Goal: Task Accomplishment & Management: Manage account settings

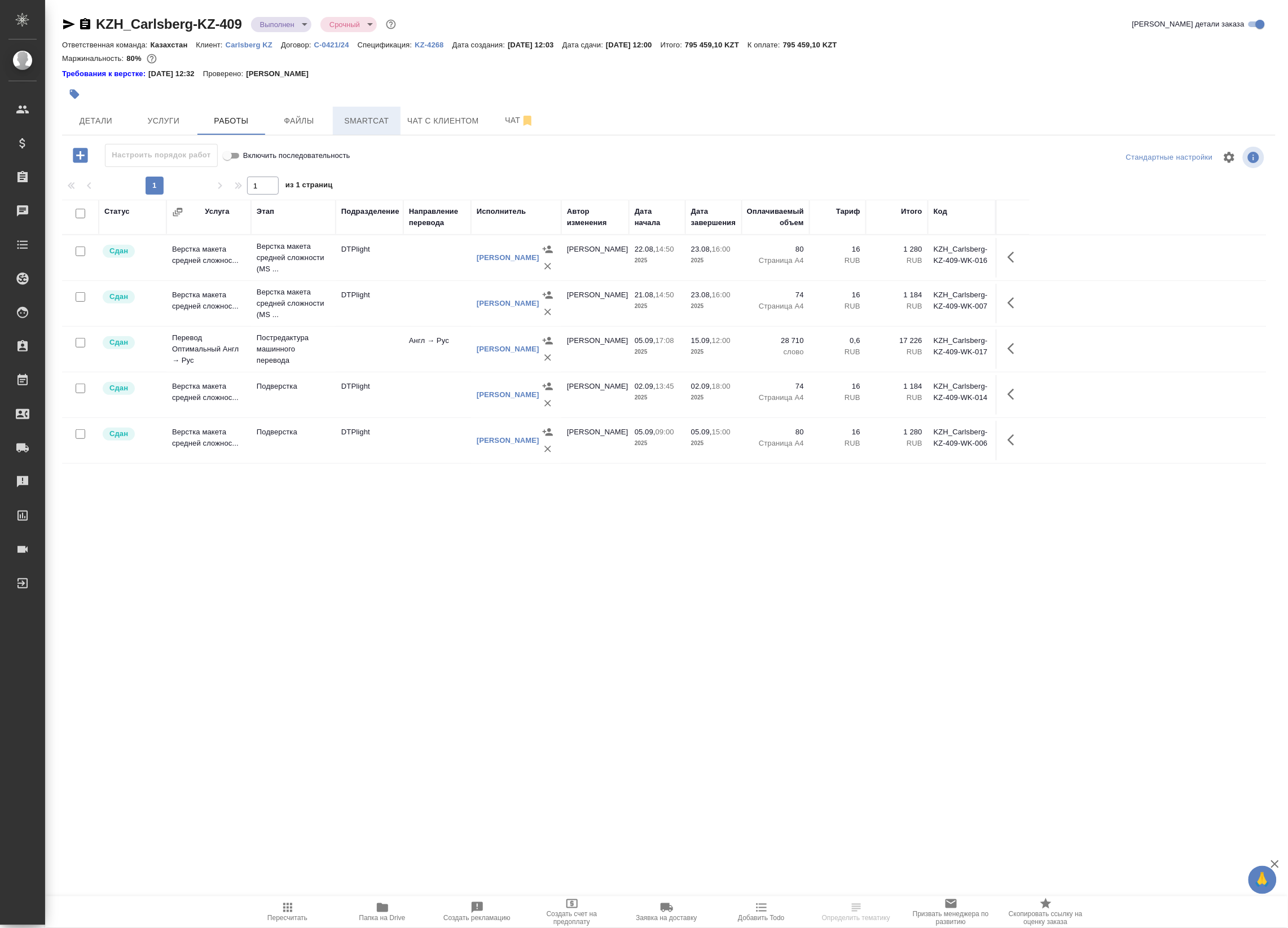
click at [382, 118] on span "Smartcat" at bounding box center [366, 121] width 54 height 14
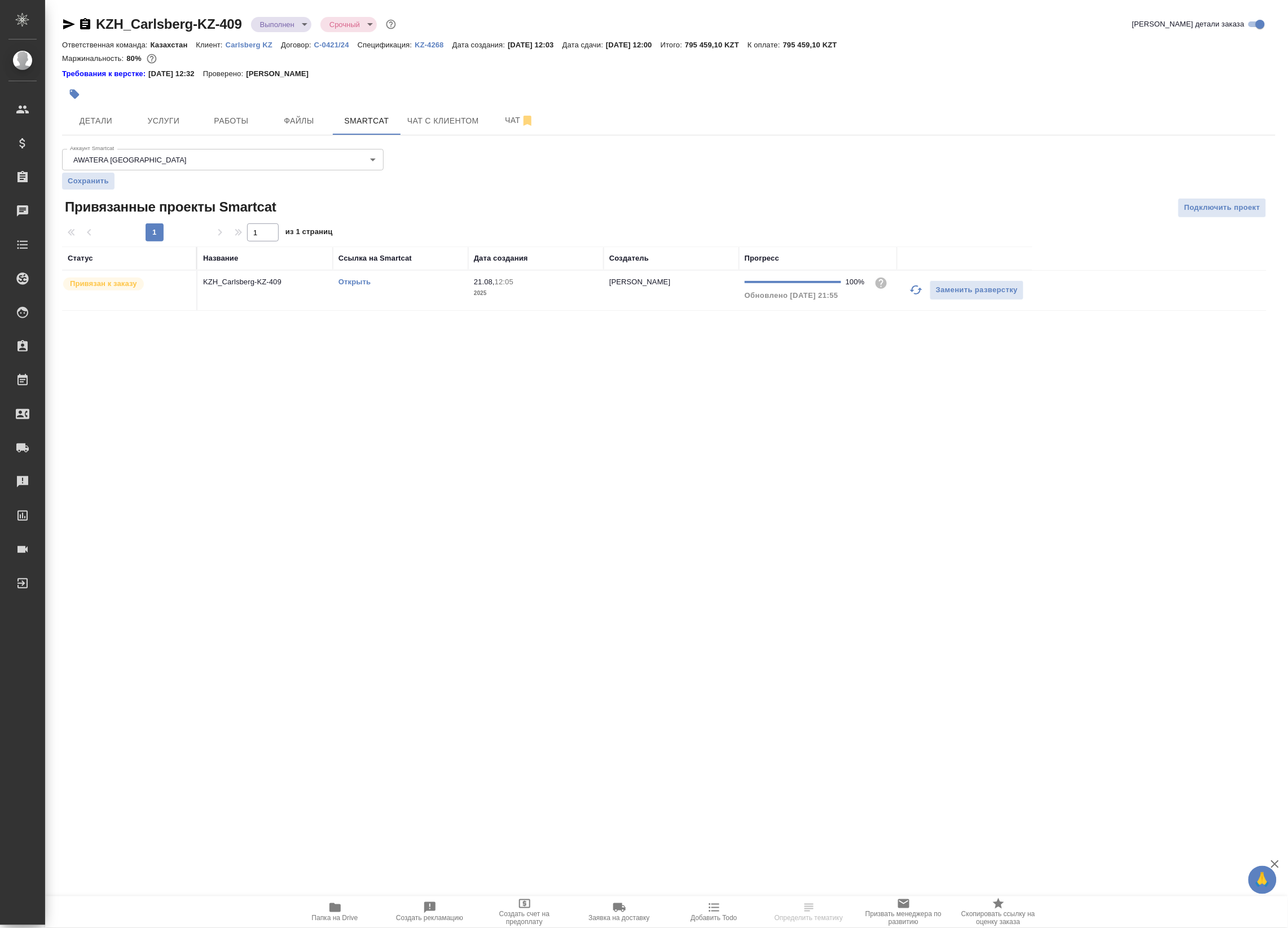
click at [361, 283] on link "Открыть" at bounding box center [354, 281] width 32 height 8
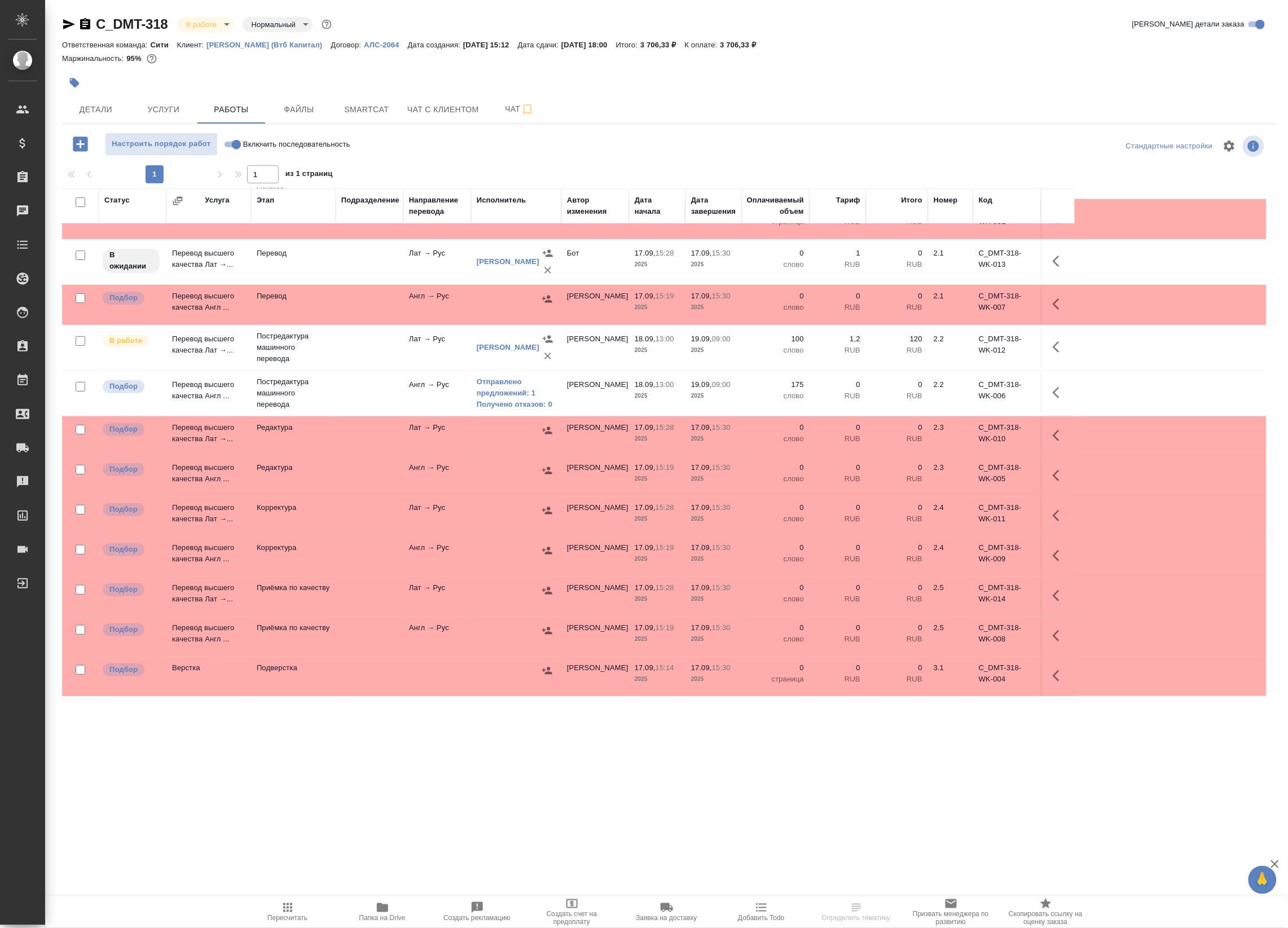
scroll to position [159, 0]
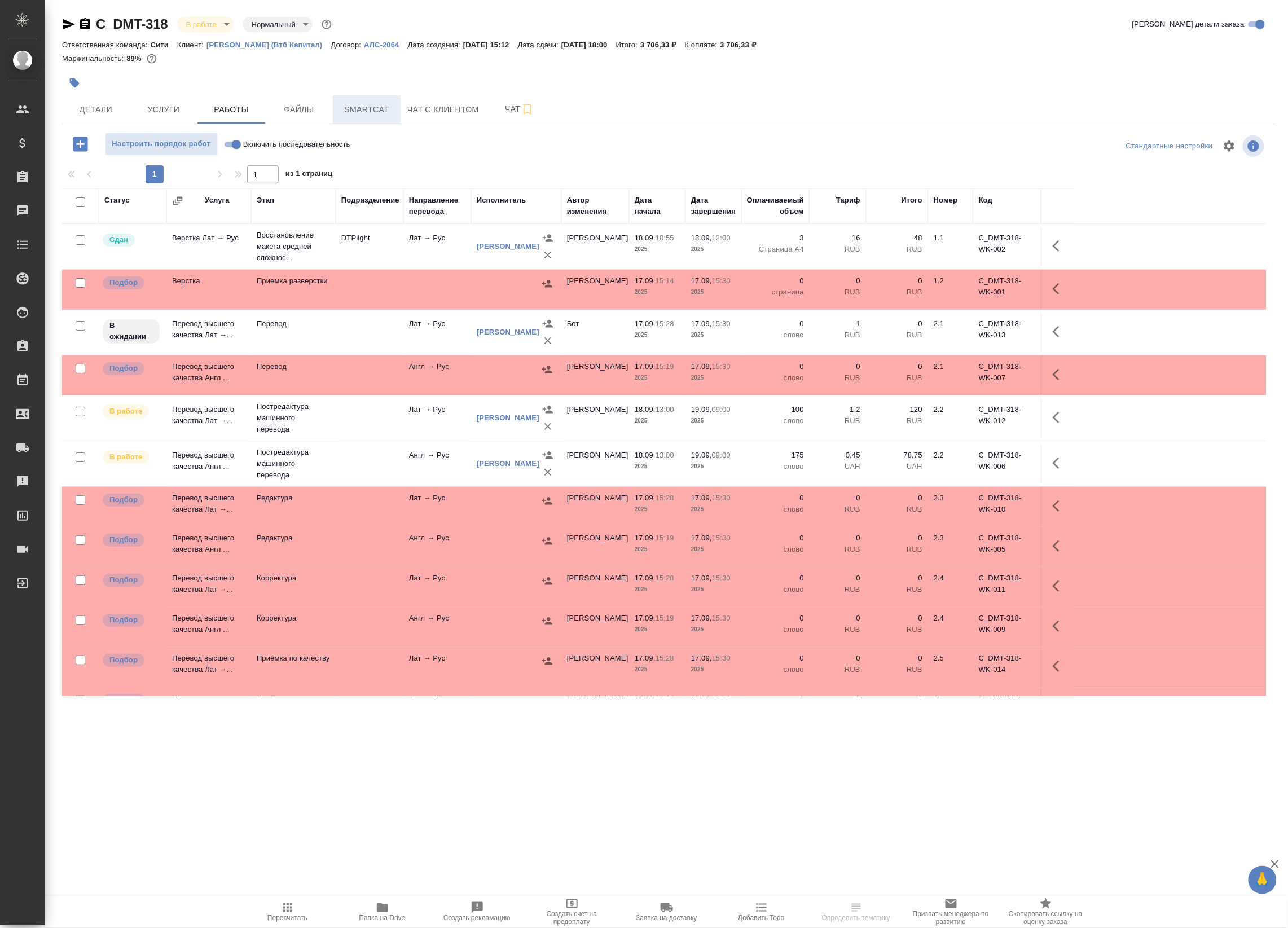
click at [371, 110] on span "Smartcat" at bounding box center [366, 110] width 54 height 14
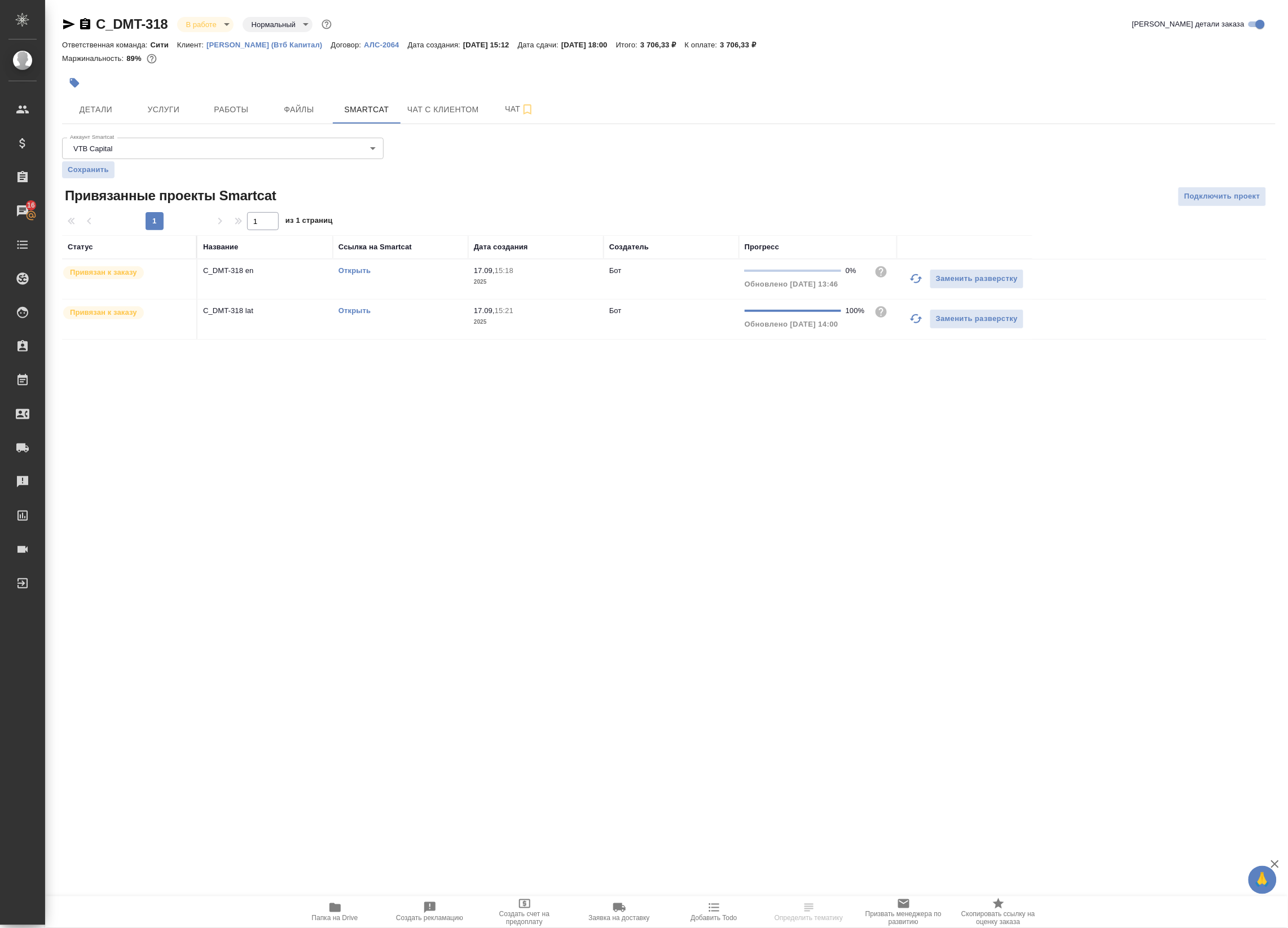
click at [910, 276] on icon "button" at bounding box center [916, 279] width 14 height 14
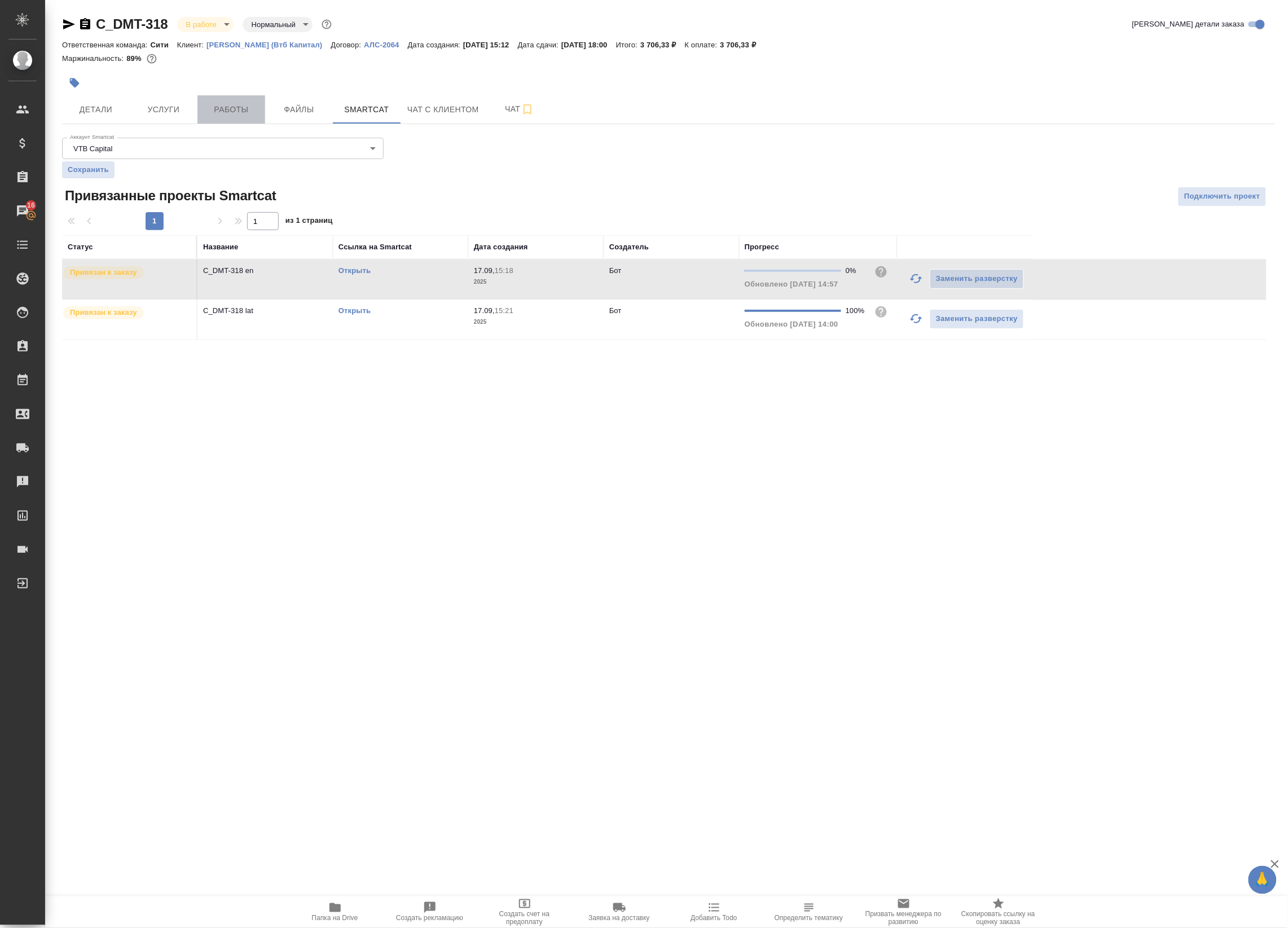
click at [218, 108] on span "Работы" at bounding box center [231, 110] width 54 height 14
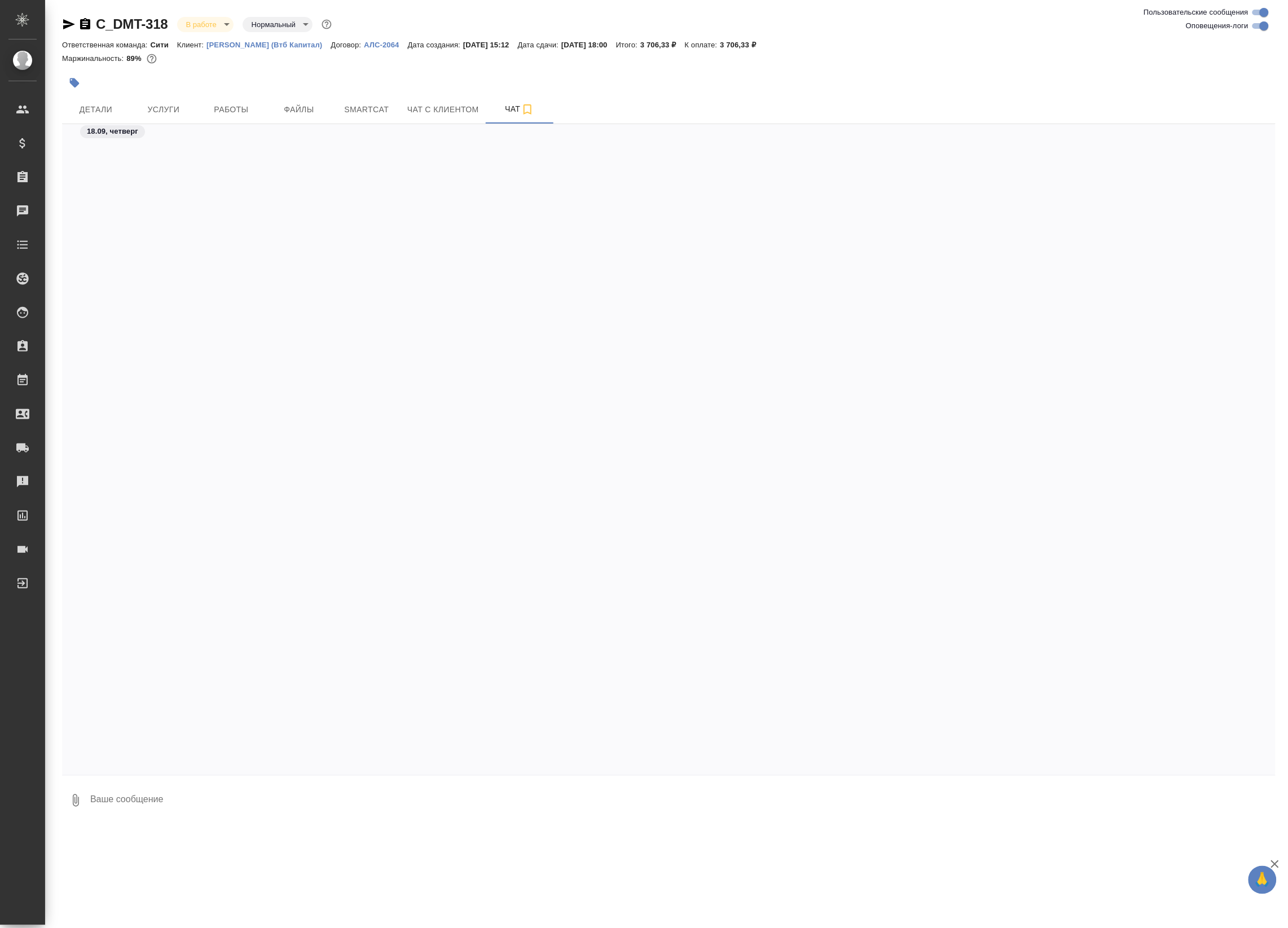
scroll to position [2037, 0]
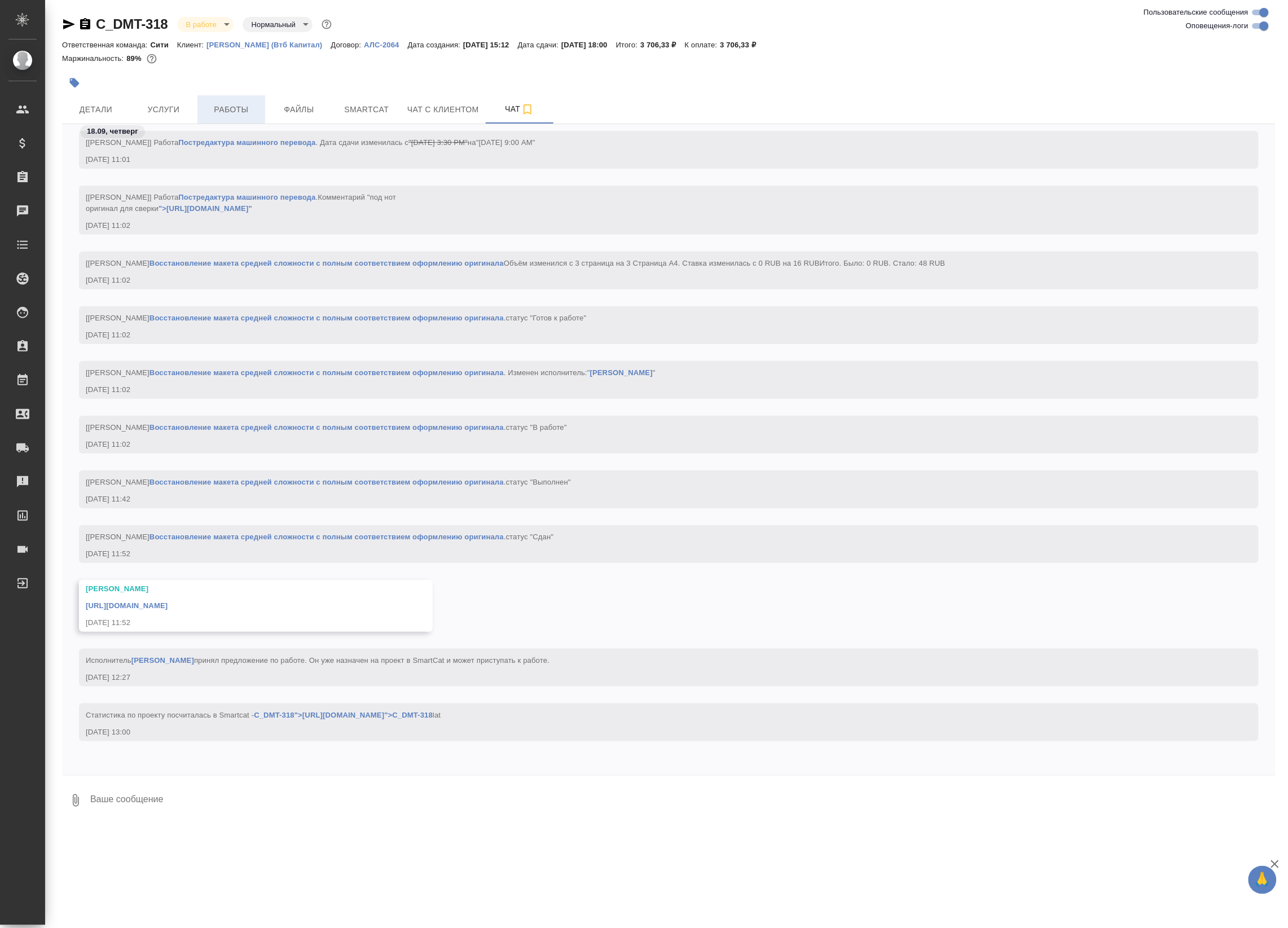
click at [233, 108] on span "Работы" at bounding box center [231, 110] width 54 height 14
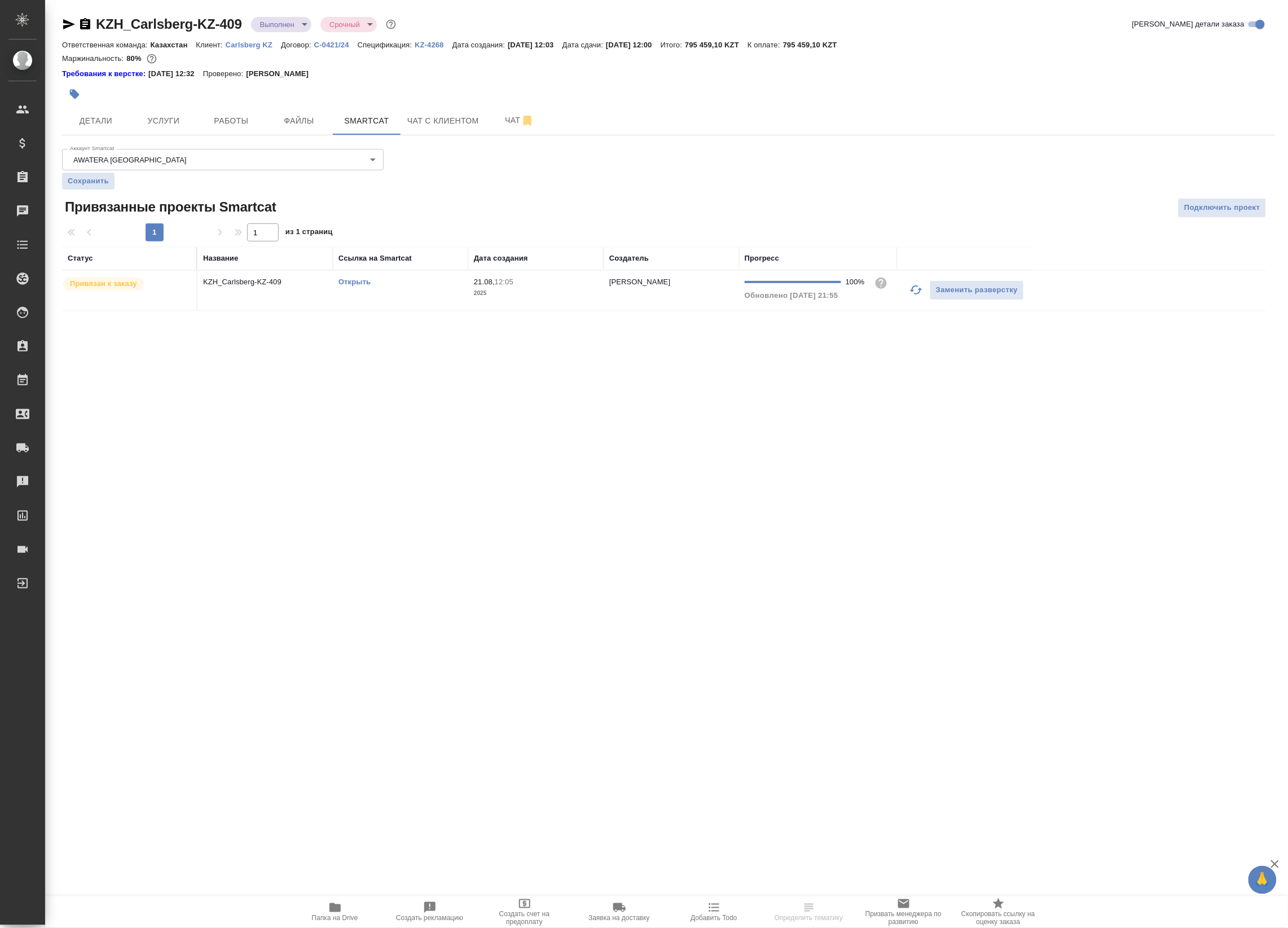
click at [220, 102] on div at bounding box center [466, 94] width 809 height 25
click at [232, 126] on span "Работы" at bounding box center [231, 121] width 54 height 14
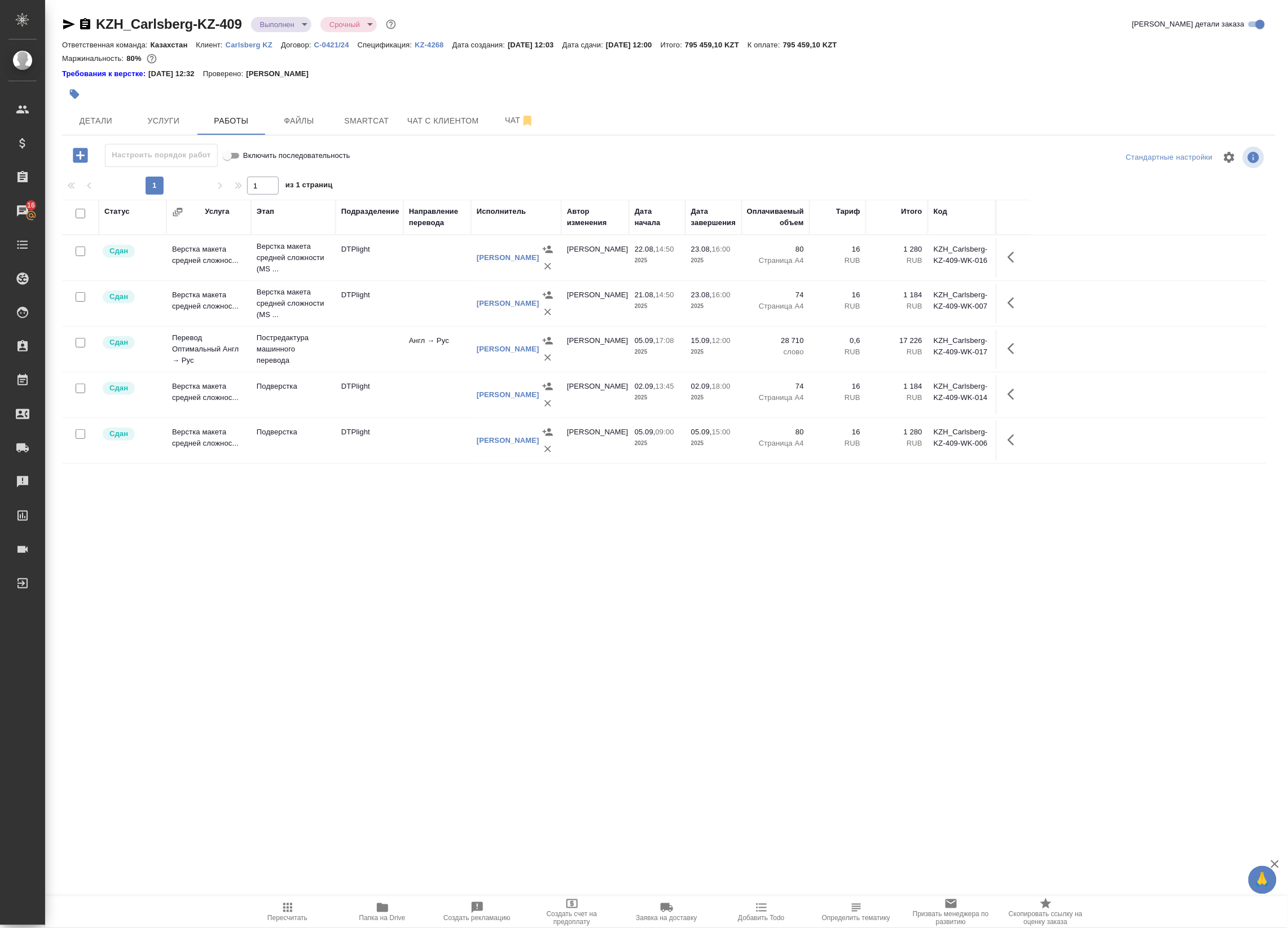
click at [358, 471] on div "Статус Услуга Этап Подразделение Направление перевода Исполнитель Автор изменен…" at bounding box center [664, 454] width 1204 height 508
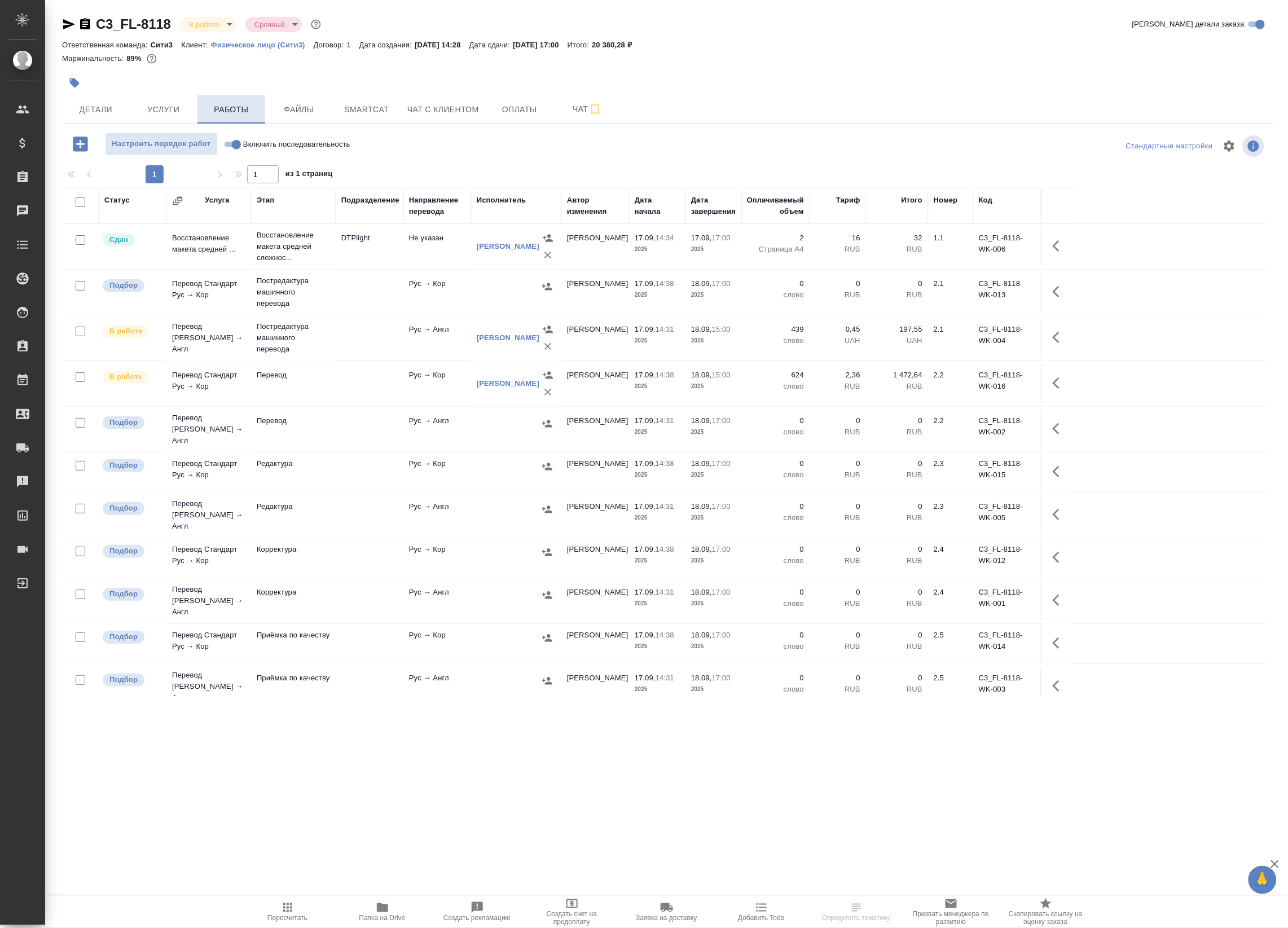
click at [259, 103] on button "Работы" at bounding box center [231, 109] width 68 height 28
click at [376, 114] on span "Smartcat" at bounding box center [366, 110] width 54 height 14
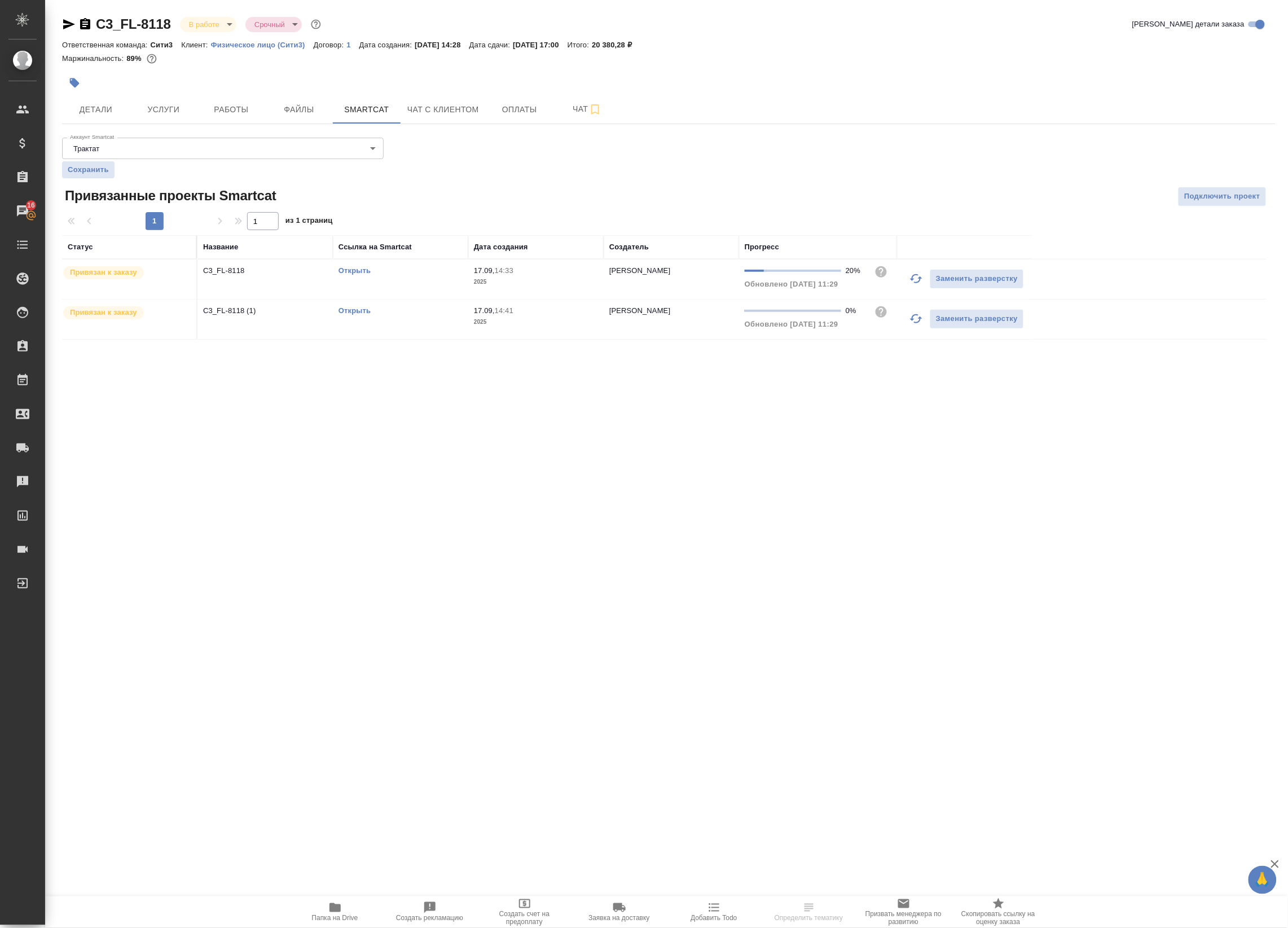
click at [359, 271] on link "Открыть" at bounding box center [354, 270] width 32 height 8
click at [90, 107] on span "Детали" at bounding box center [95, 110] width 54 height 14
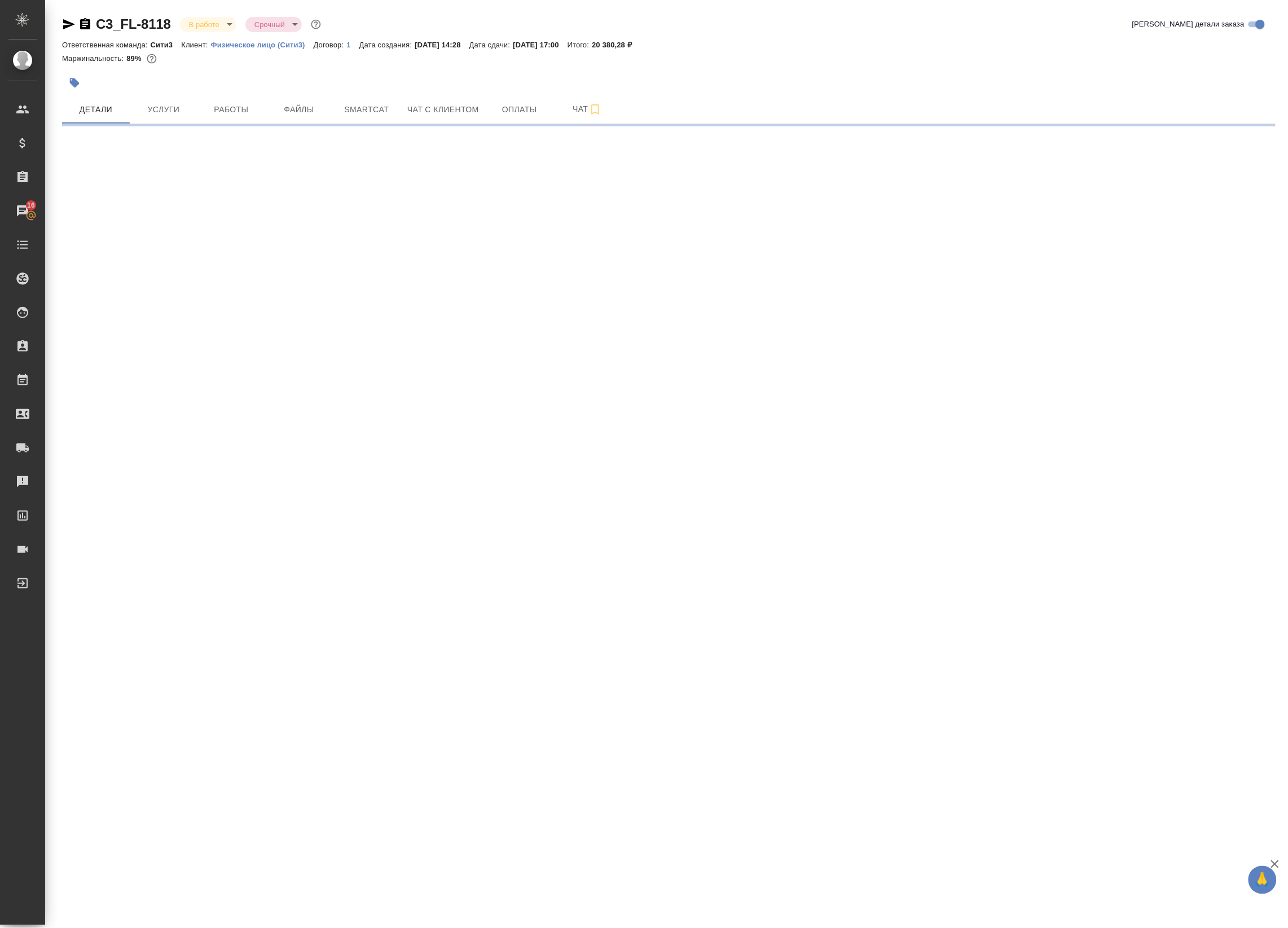
select select "RU"
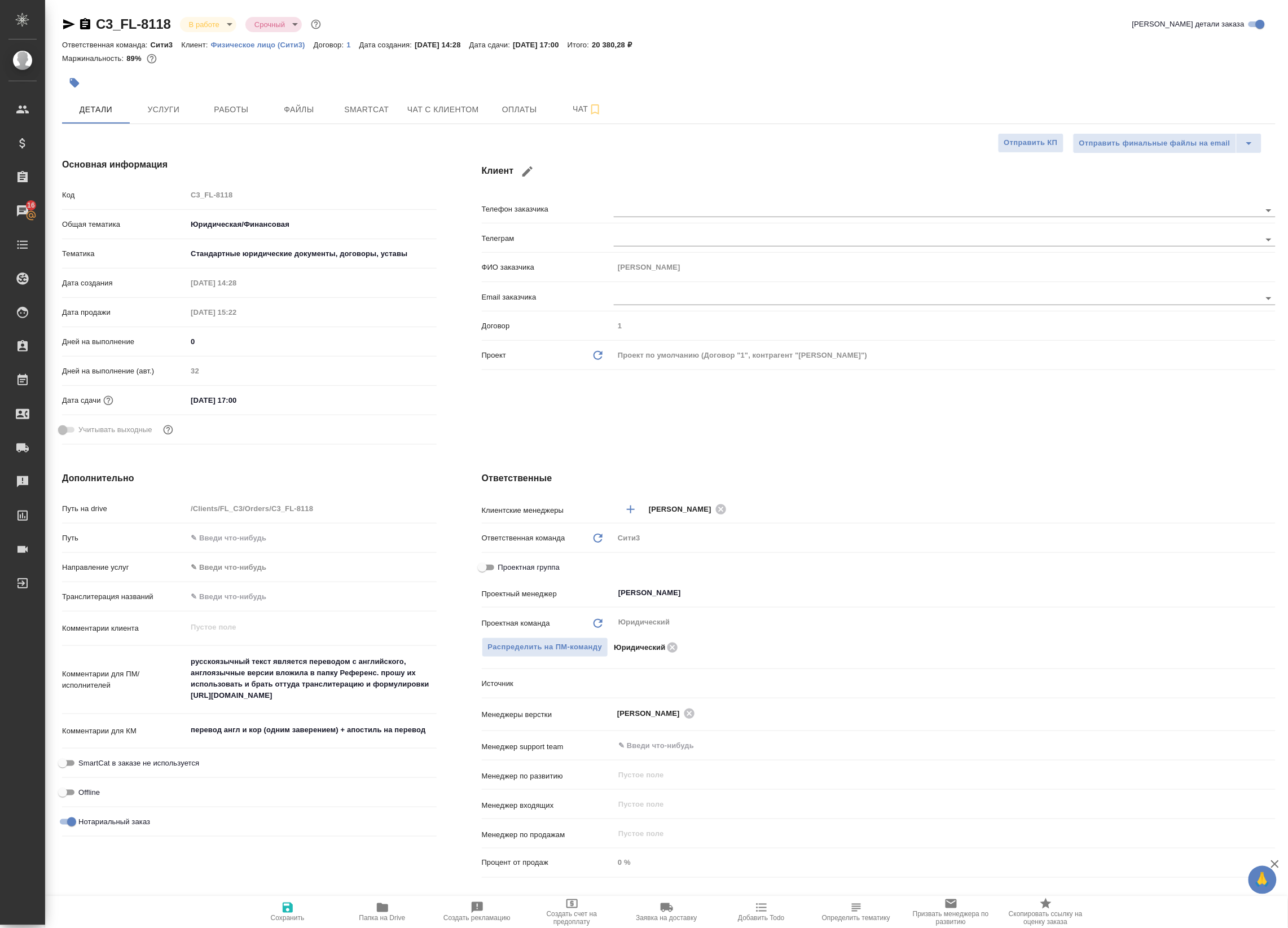
type textarea "x"
click at [297, 116] on span "Файлы" at bounding box center [299, 110] width 54 height 14
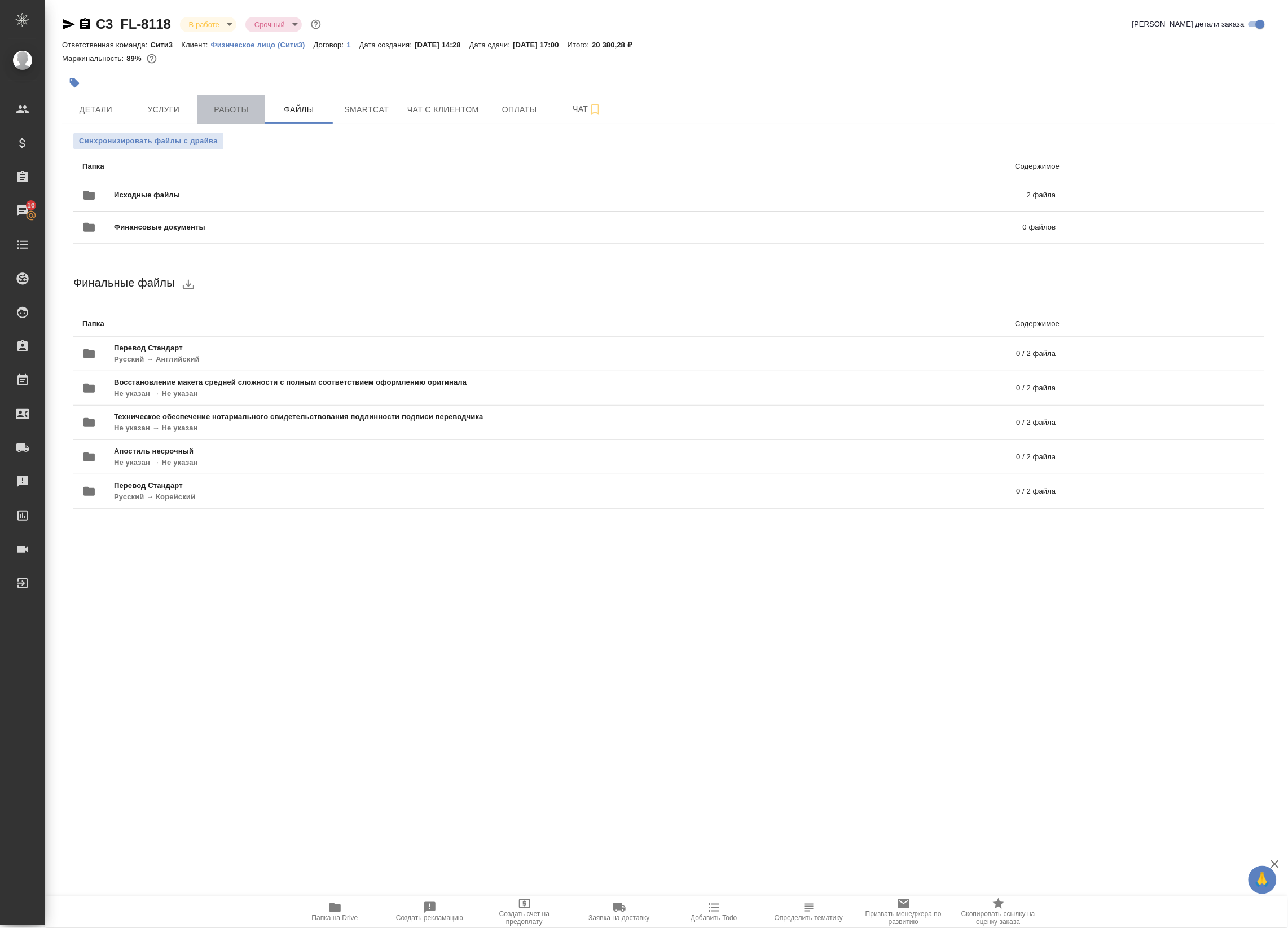
click at [220, 112] on span "Работы" at bounding box center [231, 110] width 54 height 14
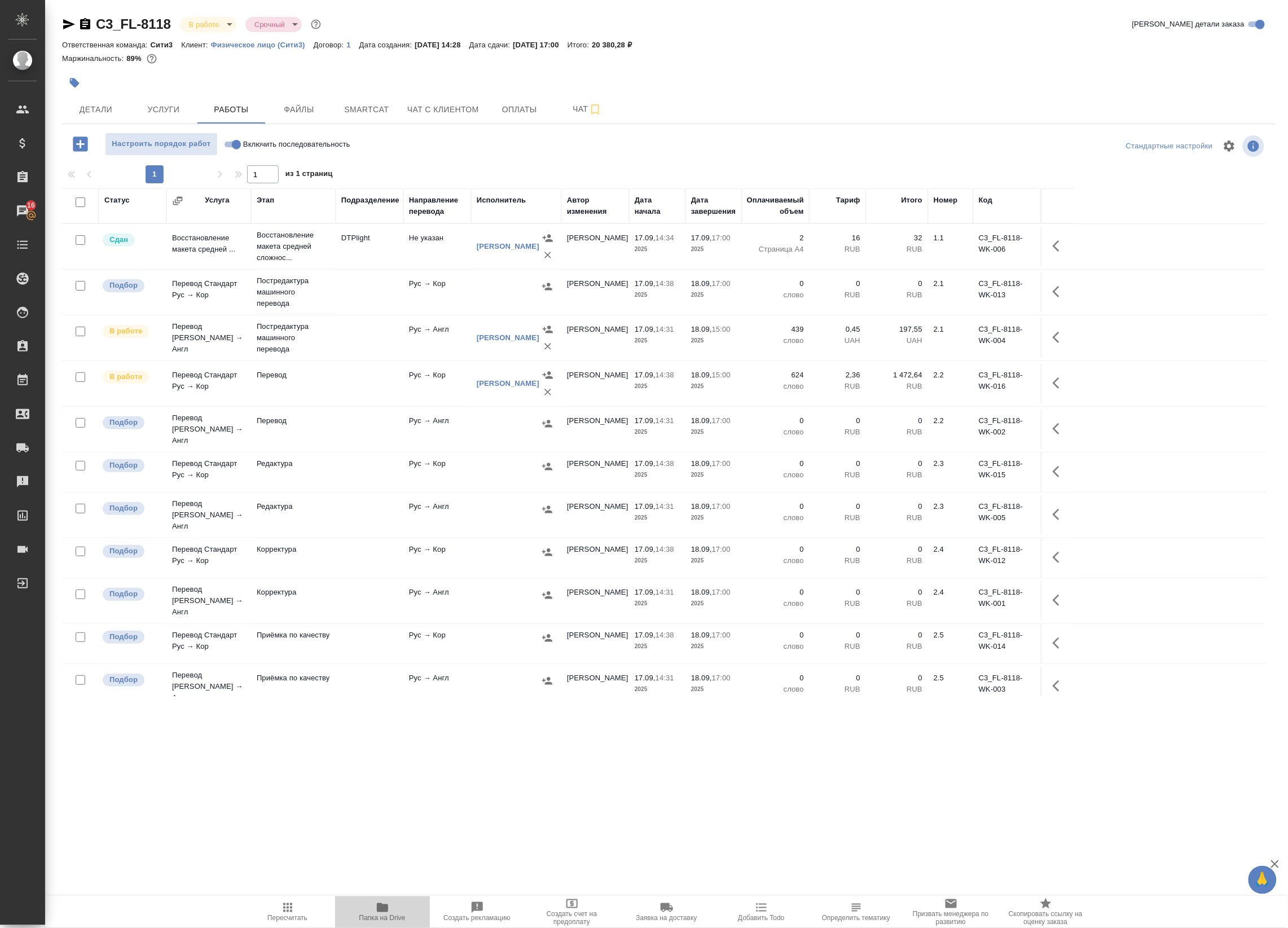
click at [368, 914] on span "Папка на Drive" at bounding box center [382, 918] width 46 height 8
click at [108, 114] on span "Детали" at bounding box center [95, 110] width 54 height 14
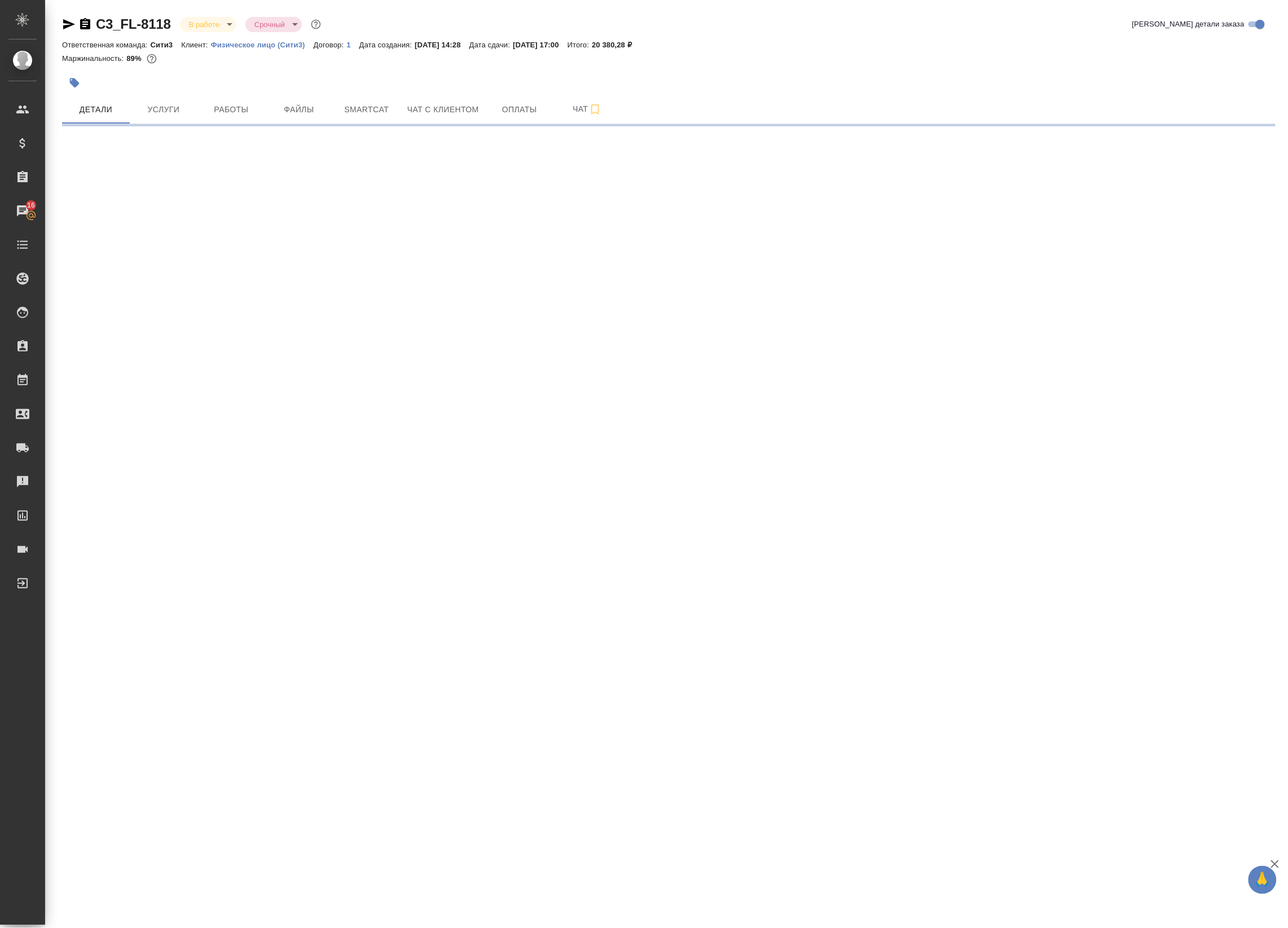
select select "RU"
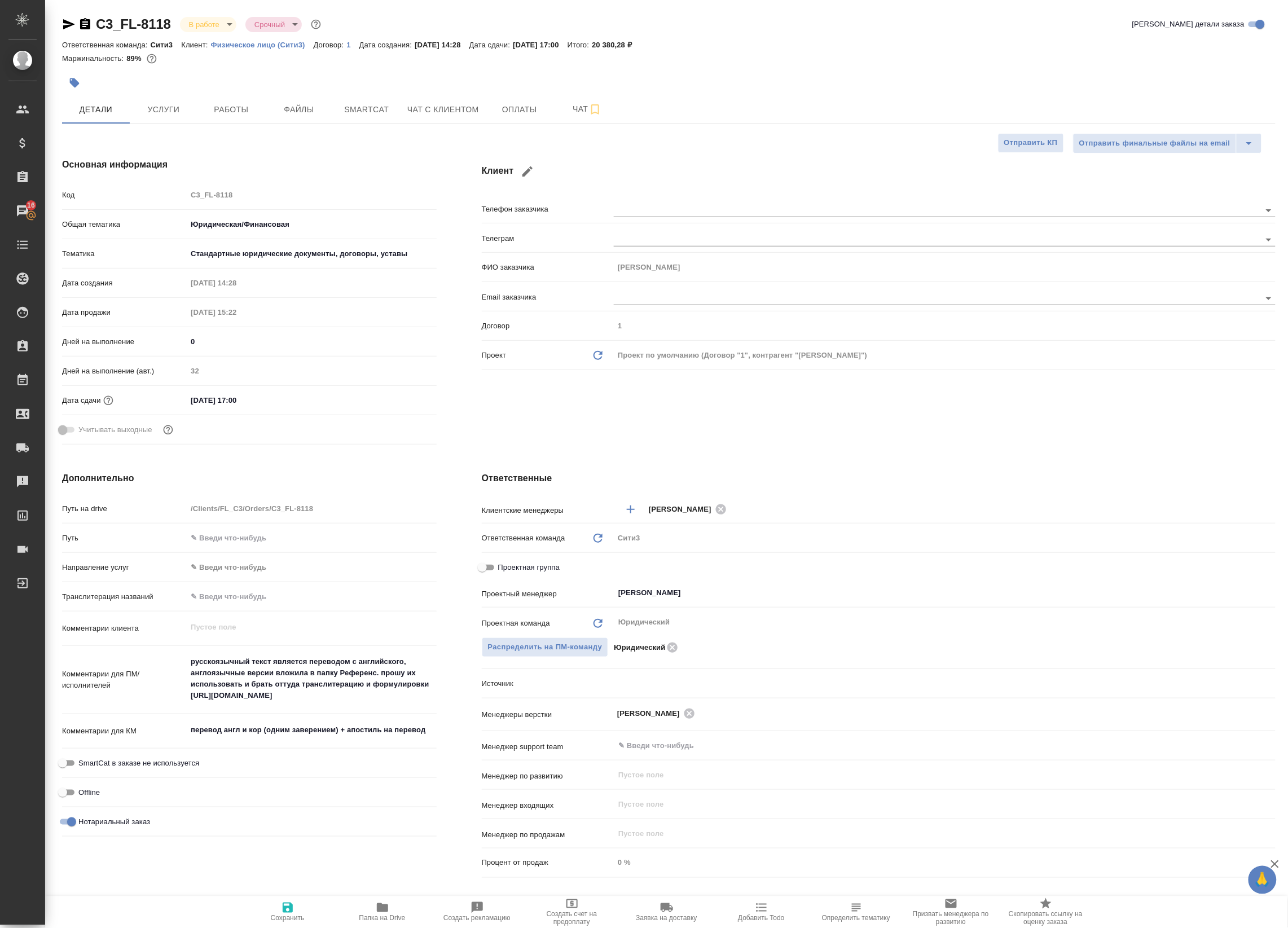
type textarea "x"
click at [251, 117] on button "Работы" at bounding box center [231, 109] width 68 height 28
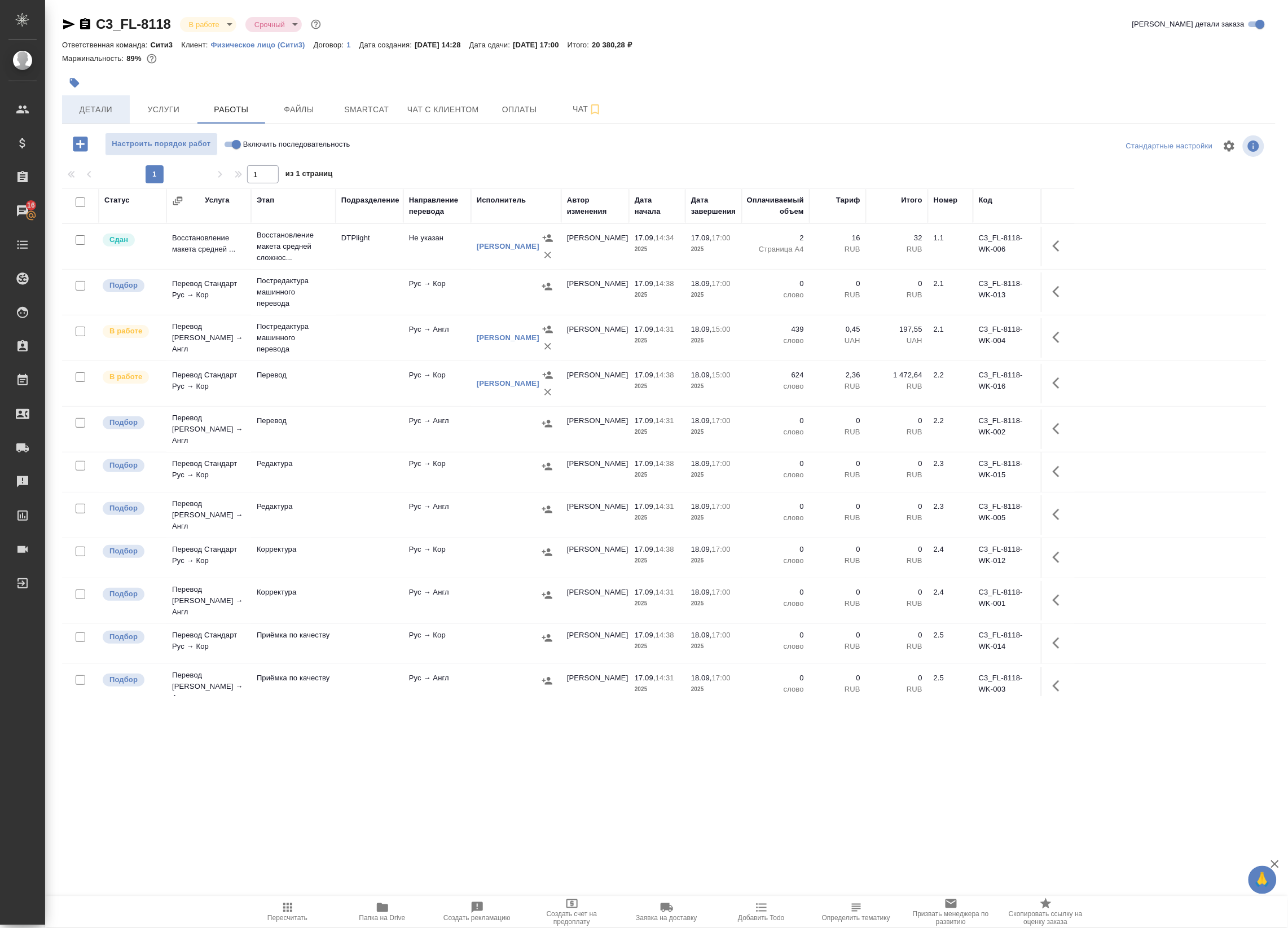
click at [81, 108] on span "Детали" at bounding box center [95, 110] width 54 height 14
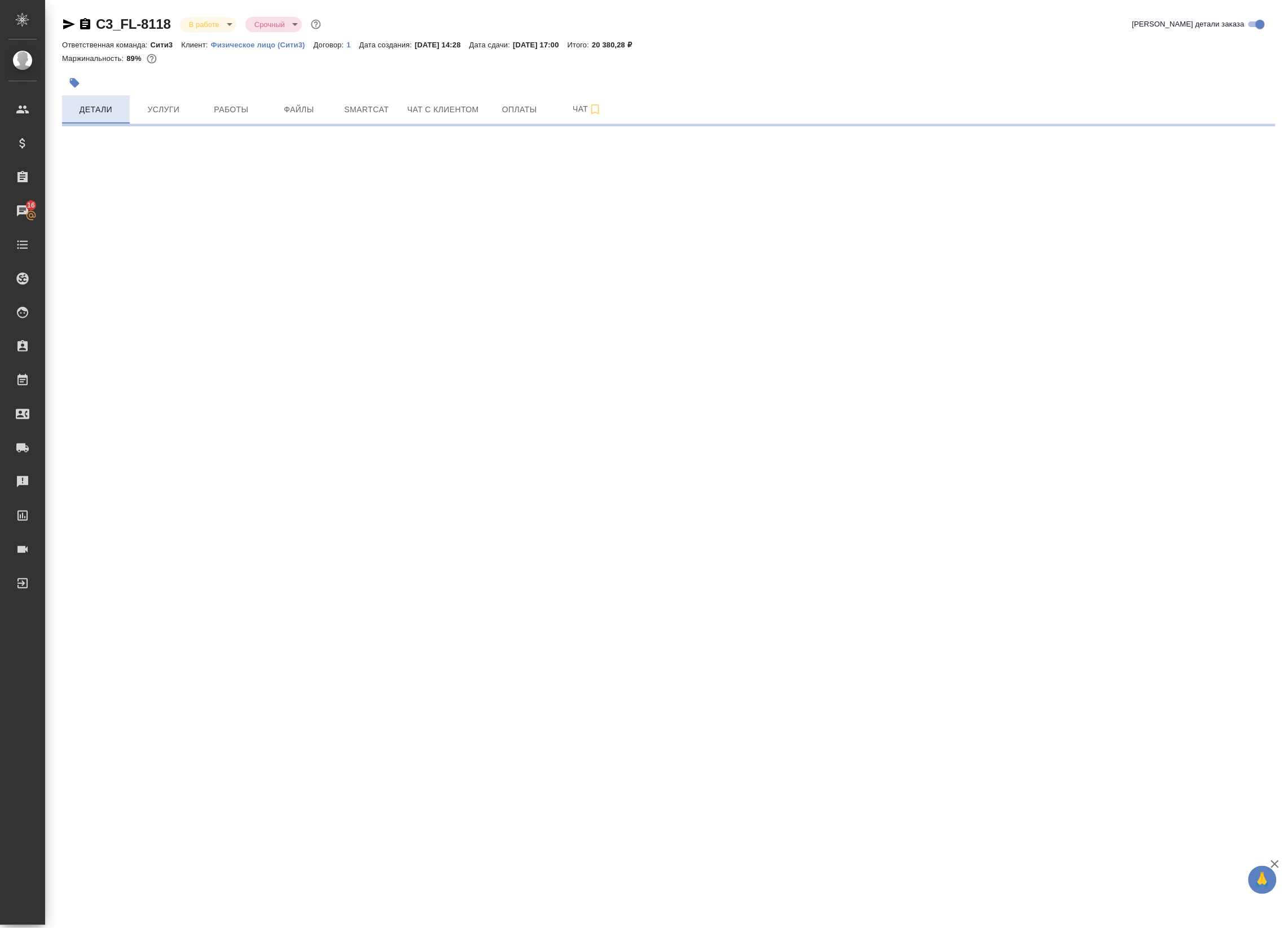
select select "RU"
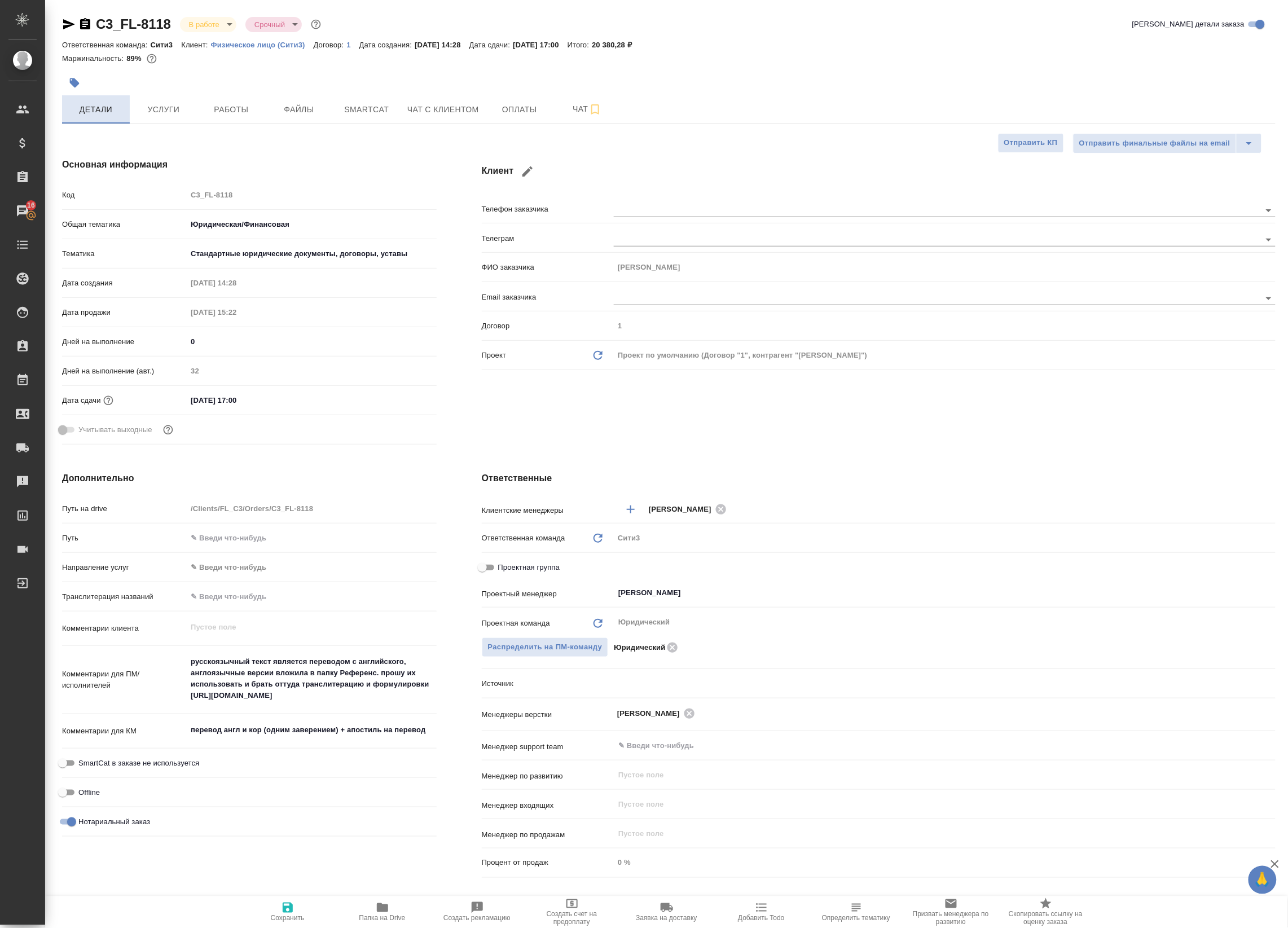
type textarea "x"
click at [218, 110] on span "Работы" at bounding box center [231, 110] width 54 height 14
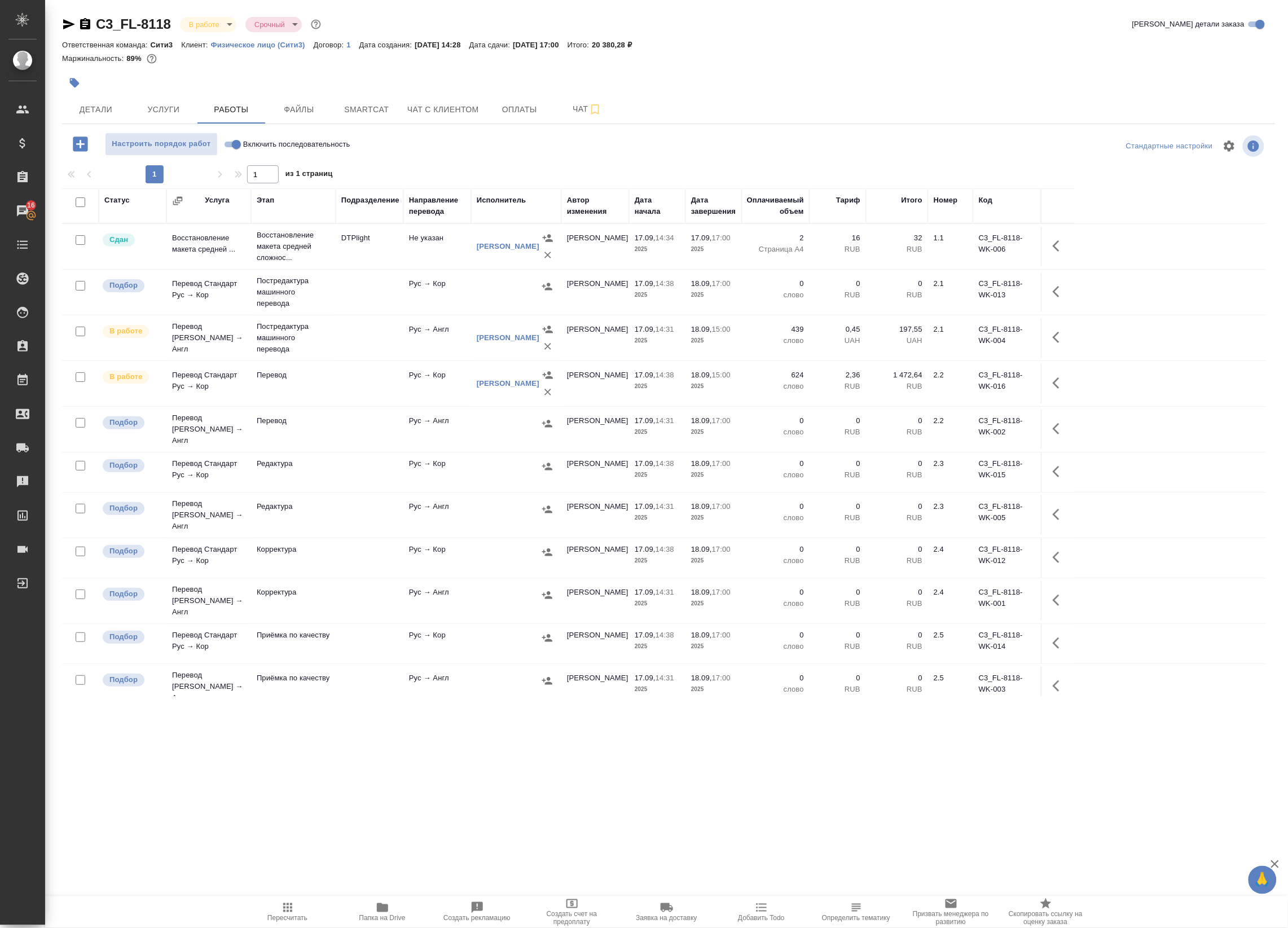
click at [223, 29] on body "🙏 .cls-1 fill:#fff; AWATERA Badanyan Artak Клиенты Спецификации Заказы 16 Чаты …" at bounding box center [644, 464] width 1288 height 928
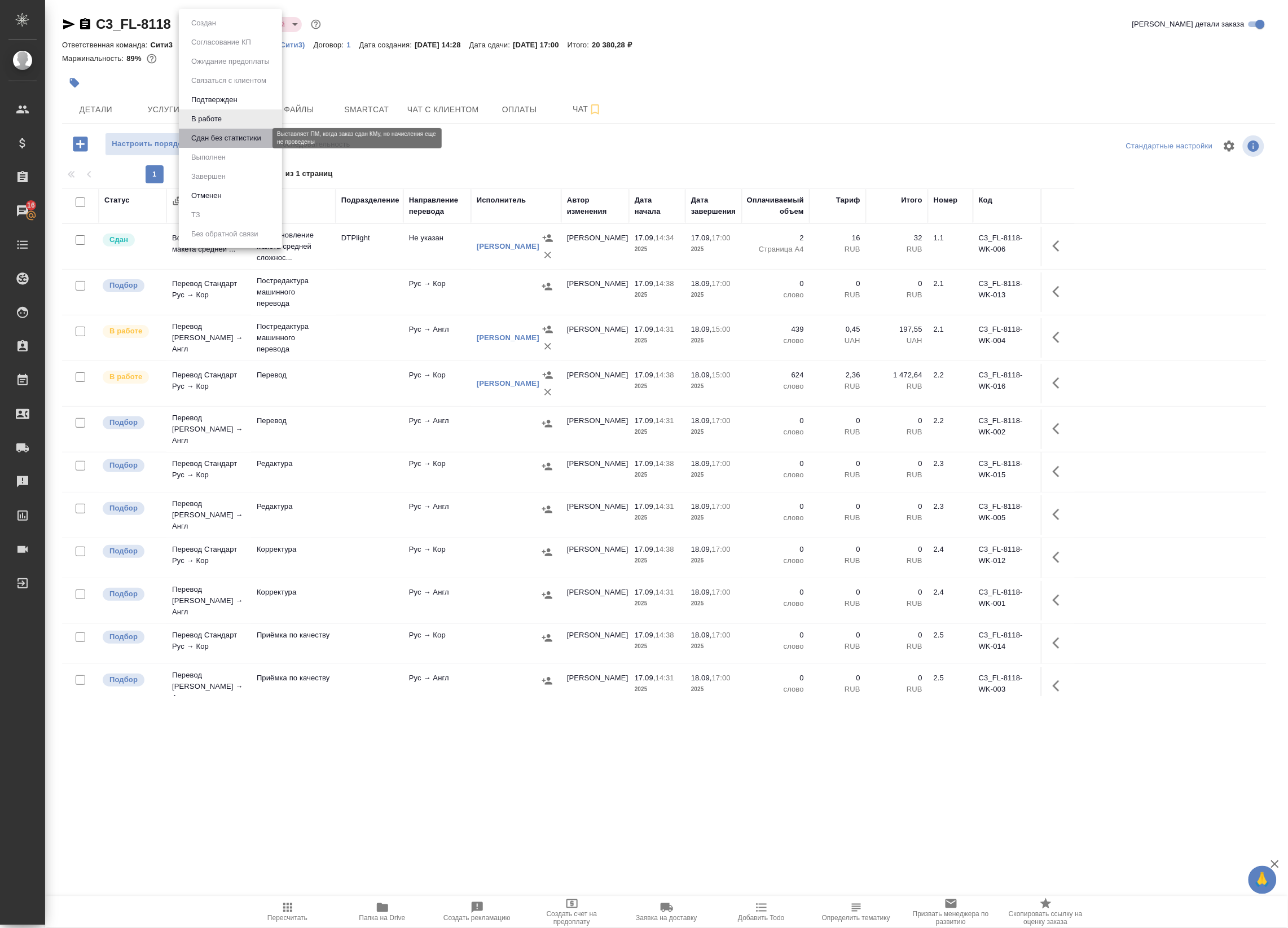
click at [218, 133] on button "Сдан без статистики" at bounding box center [227, 138] width 77 height 12
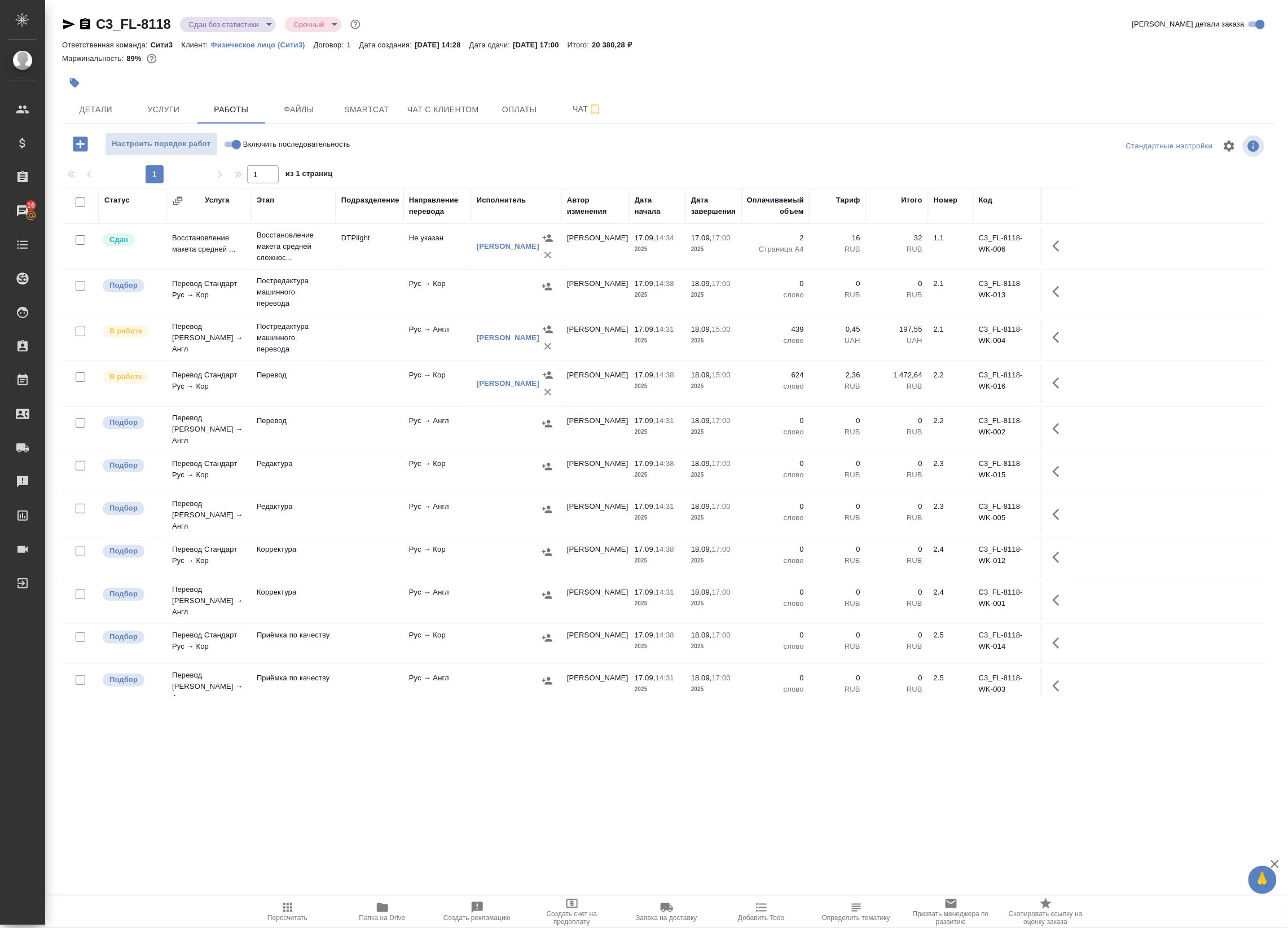
click at [1056, 339] on icon "button" at bounding box center [1056, 337] width 7 height 11
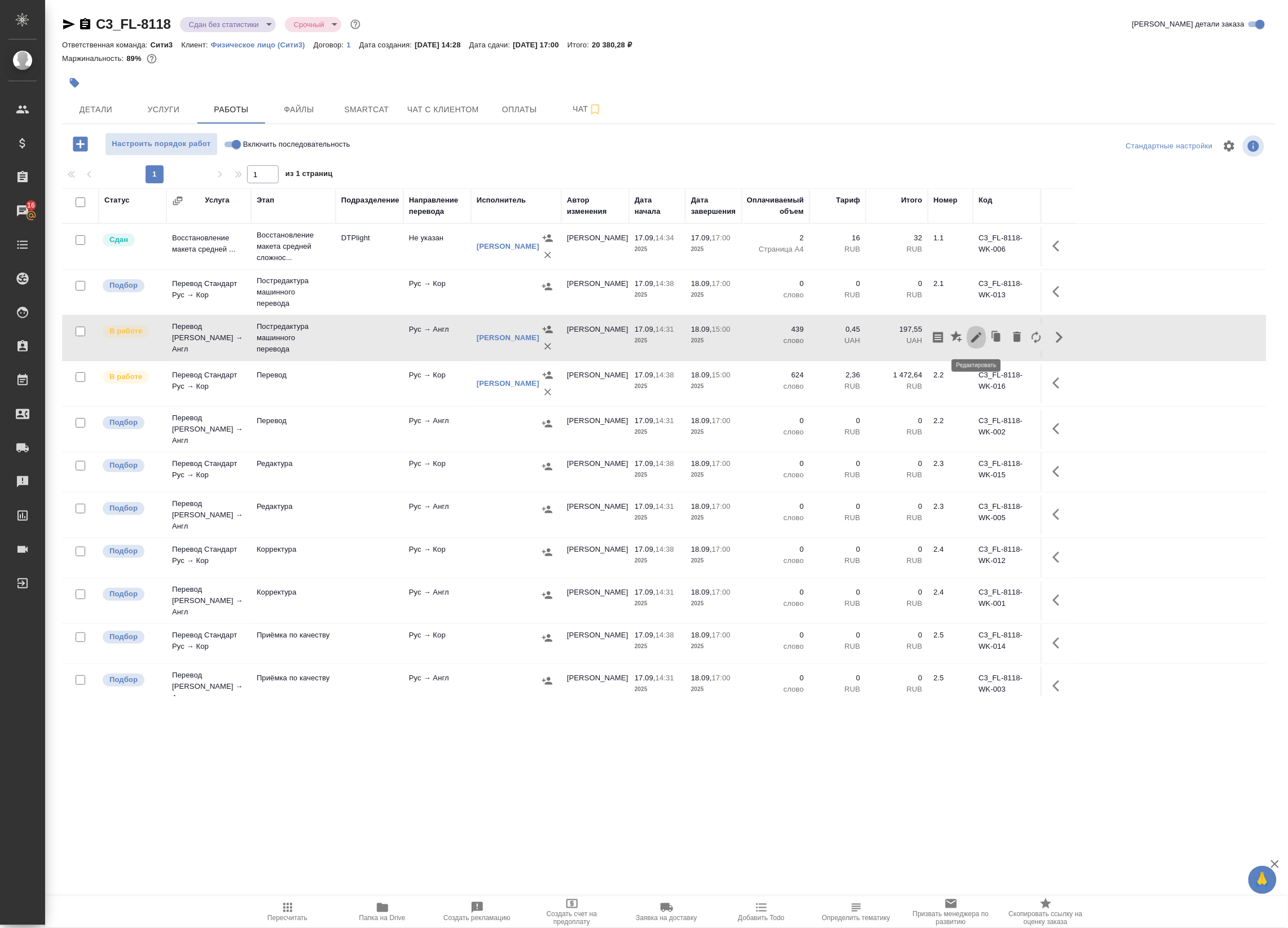
click at [975, 339] on icon "button" at bounding box center [977, 337] width 10 height 10
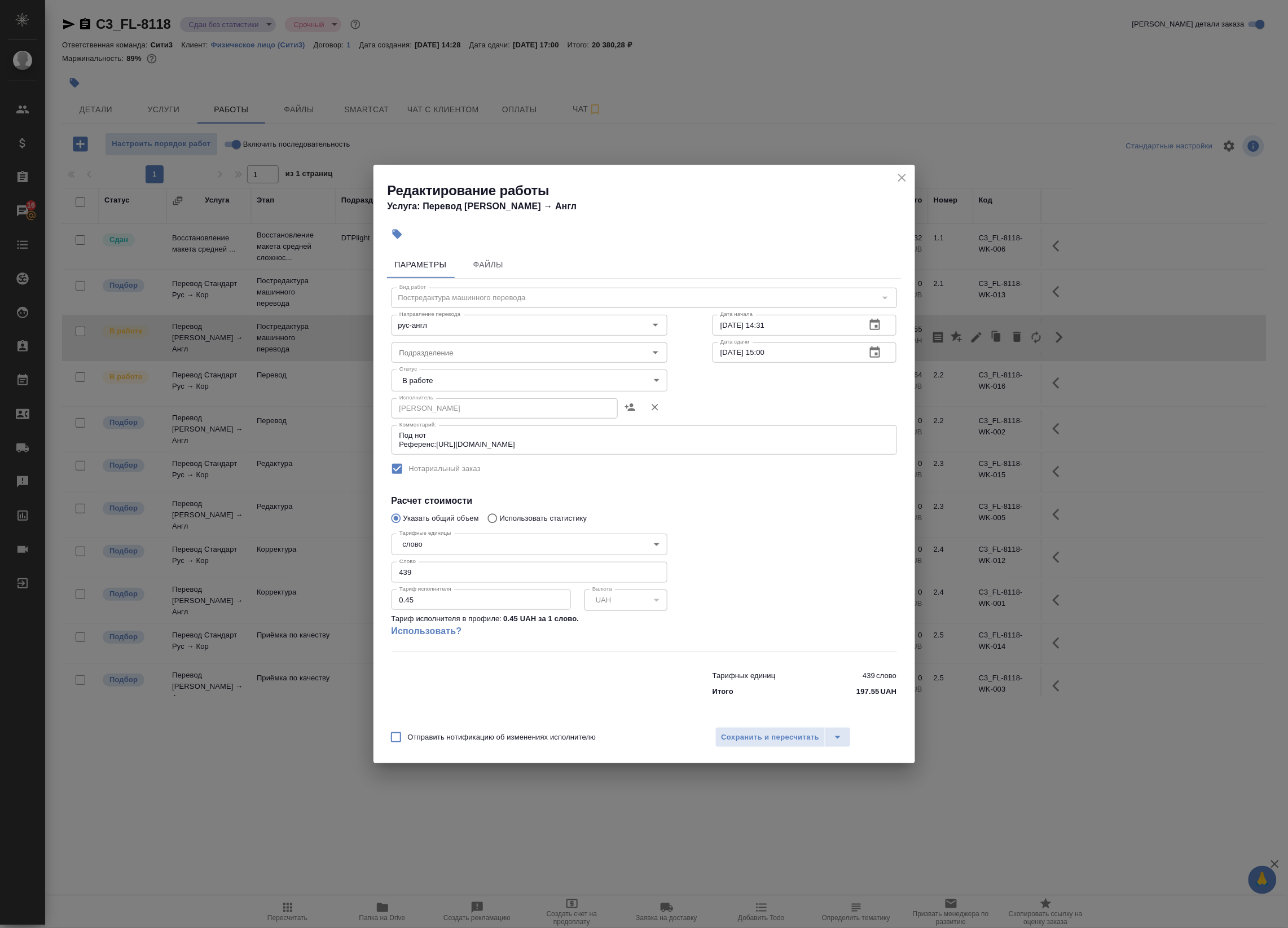
click at [547, 381] on body "🙏 .cls-1 fill:#fff; AWATERA Badanyan Artak Клиенты Спецификации Заказы 16 Чаты …" at bounding box center [644, 464] width 1288 height 928
click at [526, 409] on li "Сдан" at bounding box center [529, 418] width 276 height 19
type input "closed"
click at [767, 739] on span "Сохранить и пересчитать" at bounding box center [770, 737] width 98 height 13
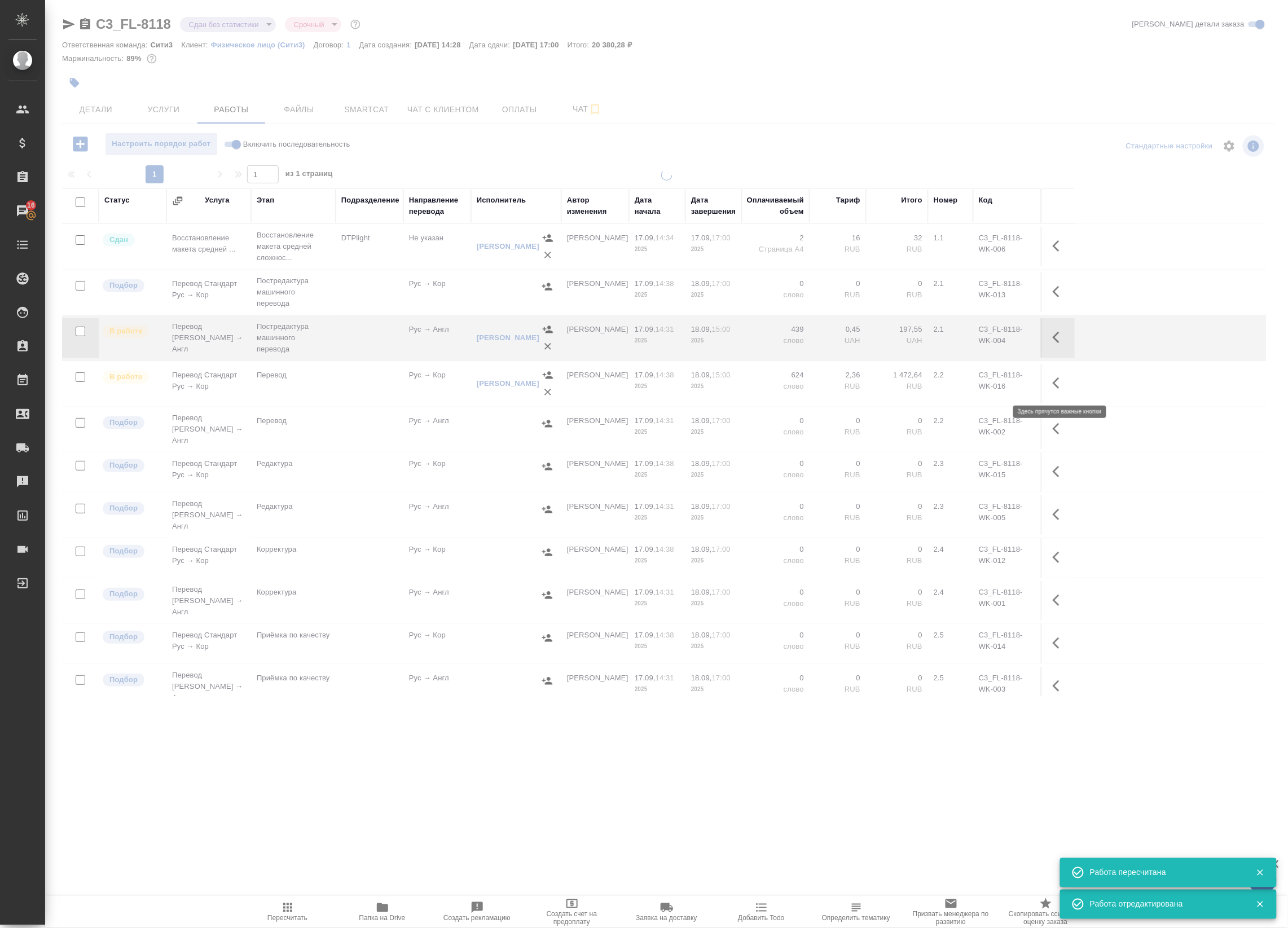
click at [1058, 386] on icon "button" at bounding box center [1060, 382] width 14 height 14
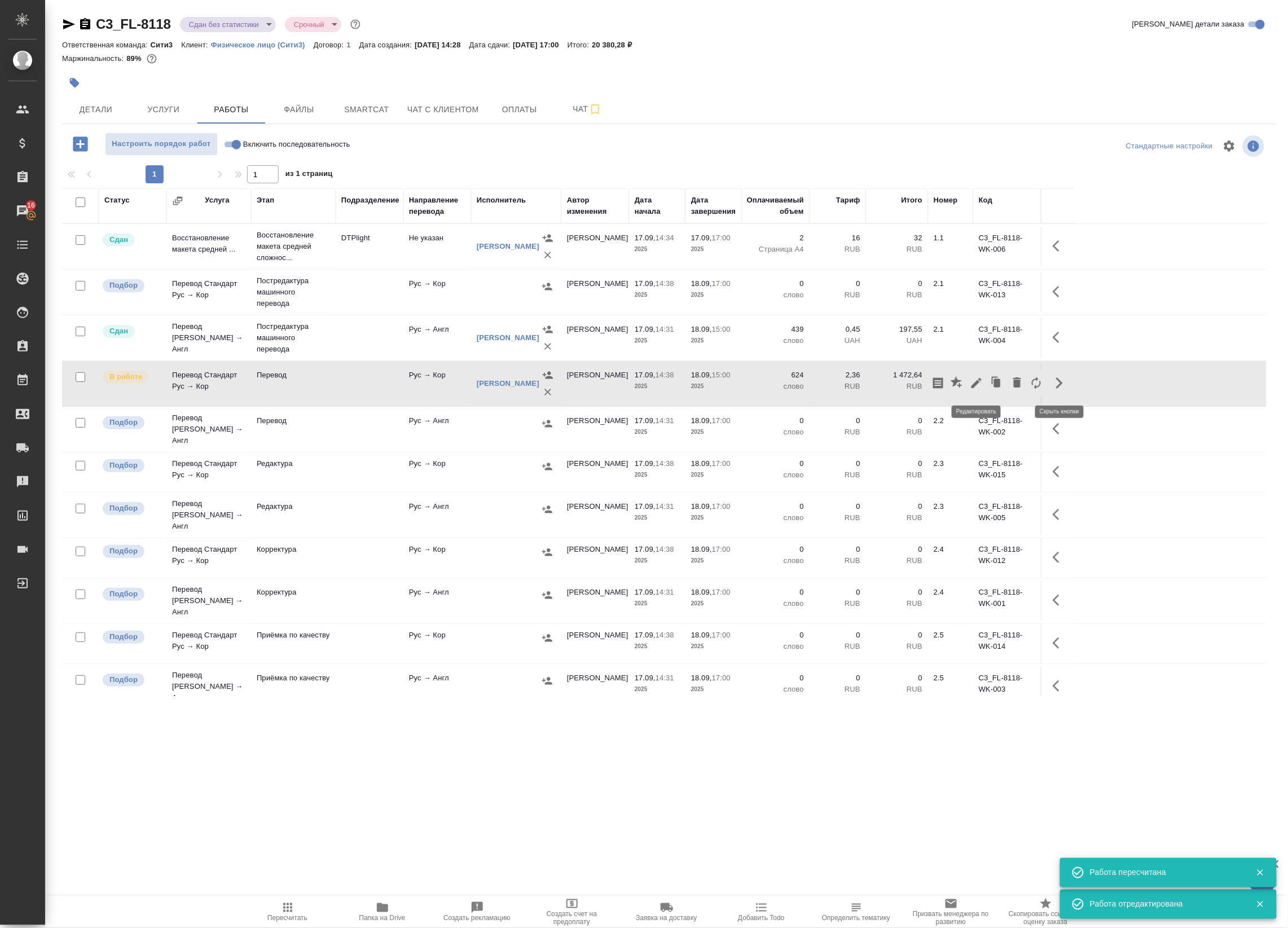
click at [975, 392] on button "button" at bounding box center [976, 382] width 19 height 27
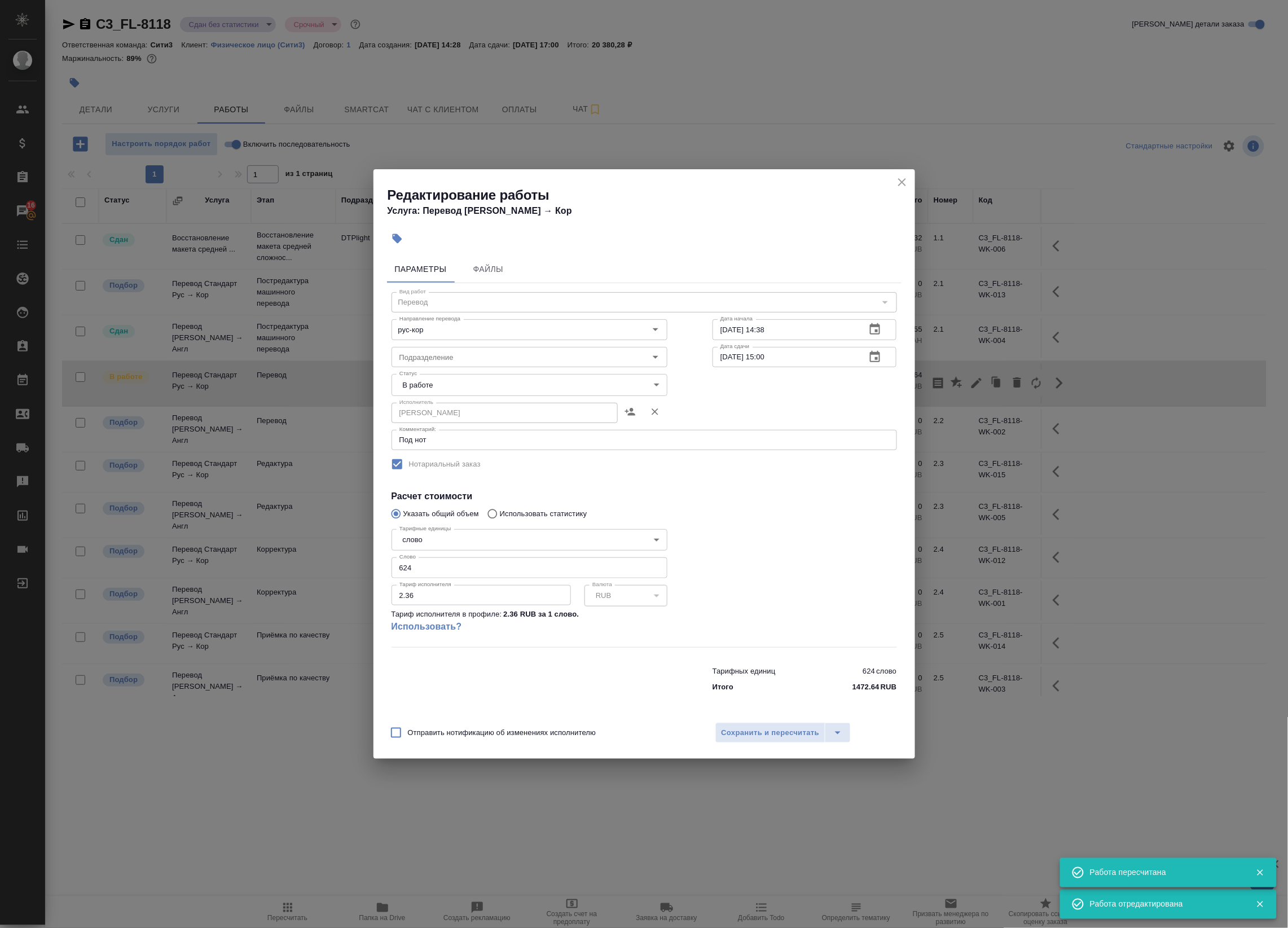
click at [474, 382] on body "🙏 .cls-1 fill:#fff; AWATERA Badanyan Artak Клиенты Спецификации Заказы 16 Чаты …" at bounding box center [644, 464] width 1288 height 928
click at [453, 420] on li "Сдан" at bounding box center [529, 422] width 276 height 19
type input "closed"
click at [768, 733] on span "Сохранить и пересчитать" at bounding box center [770, 733] width 98 height 13
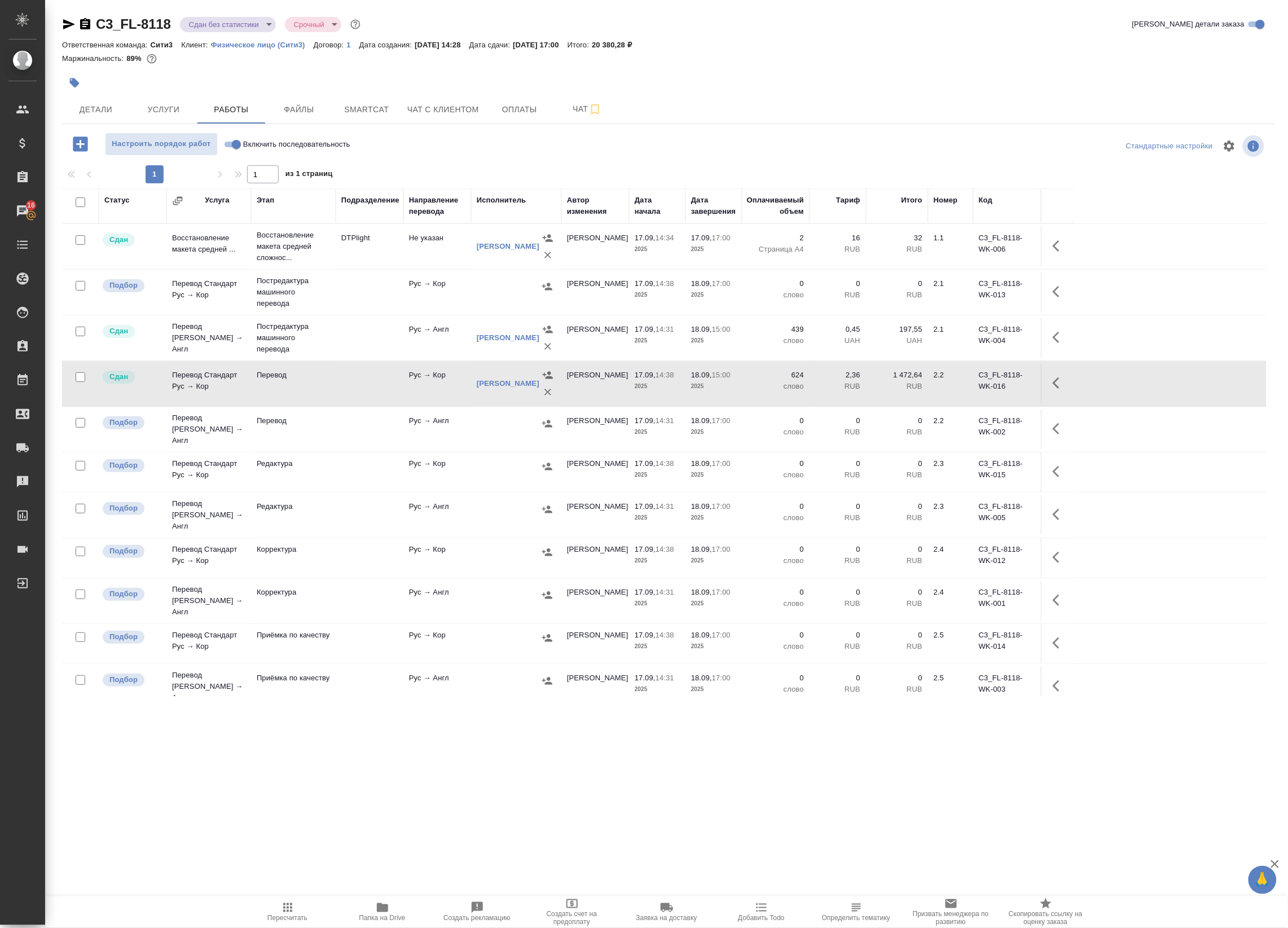
click at [260, 29] on body "🙏 .cls-1 fill:#fff; AWATERA Badanyan Artak Клиенты Спецификации Заказы 16 Чаты …" at bounding box center [644, 464] width 1288 height 928
click at [223, 127] on li "В работе" at bounding box center [230, 119] width 103 height 19
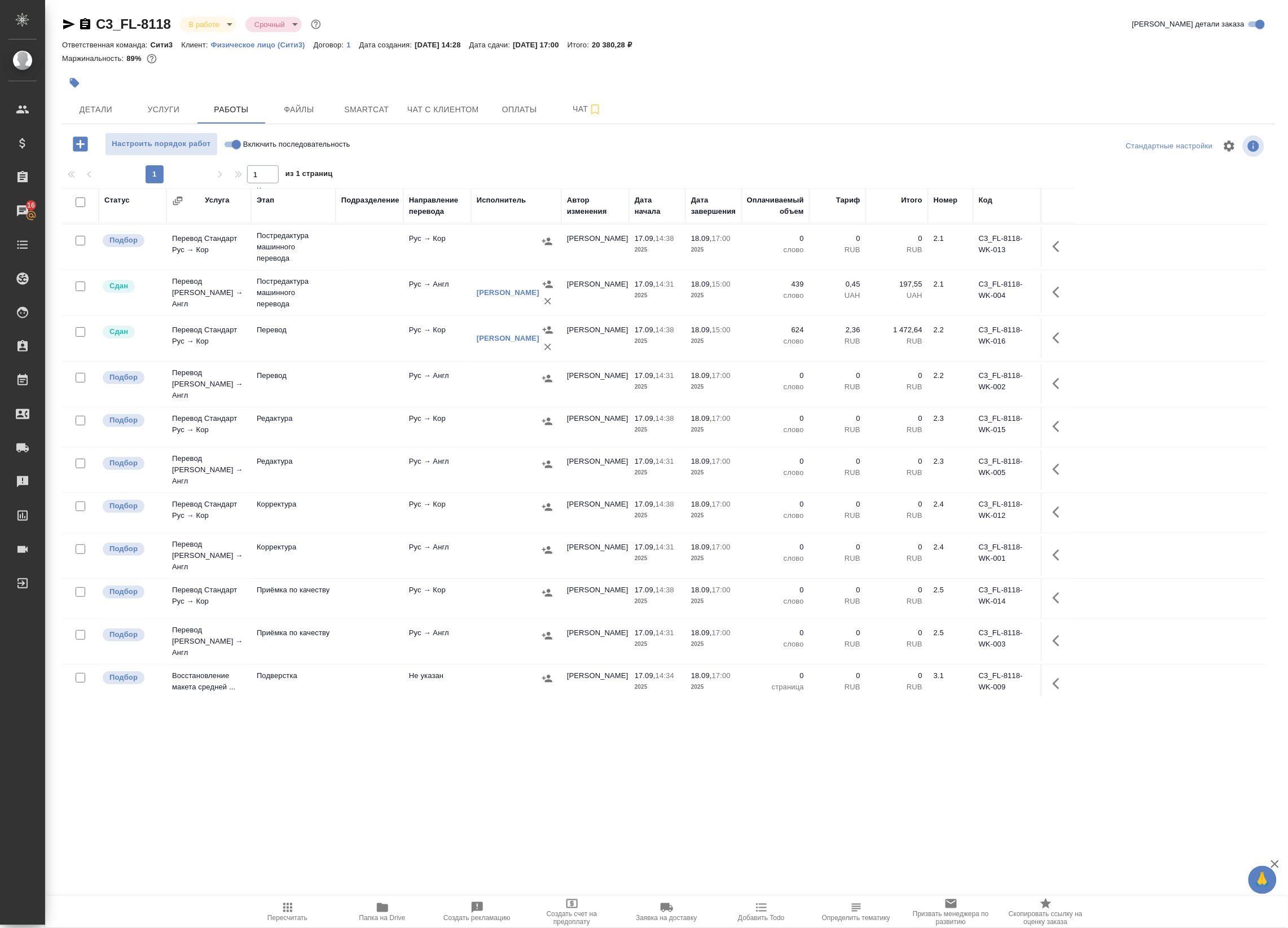
scroll to position [159, 0]
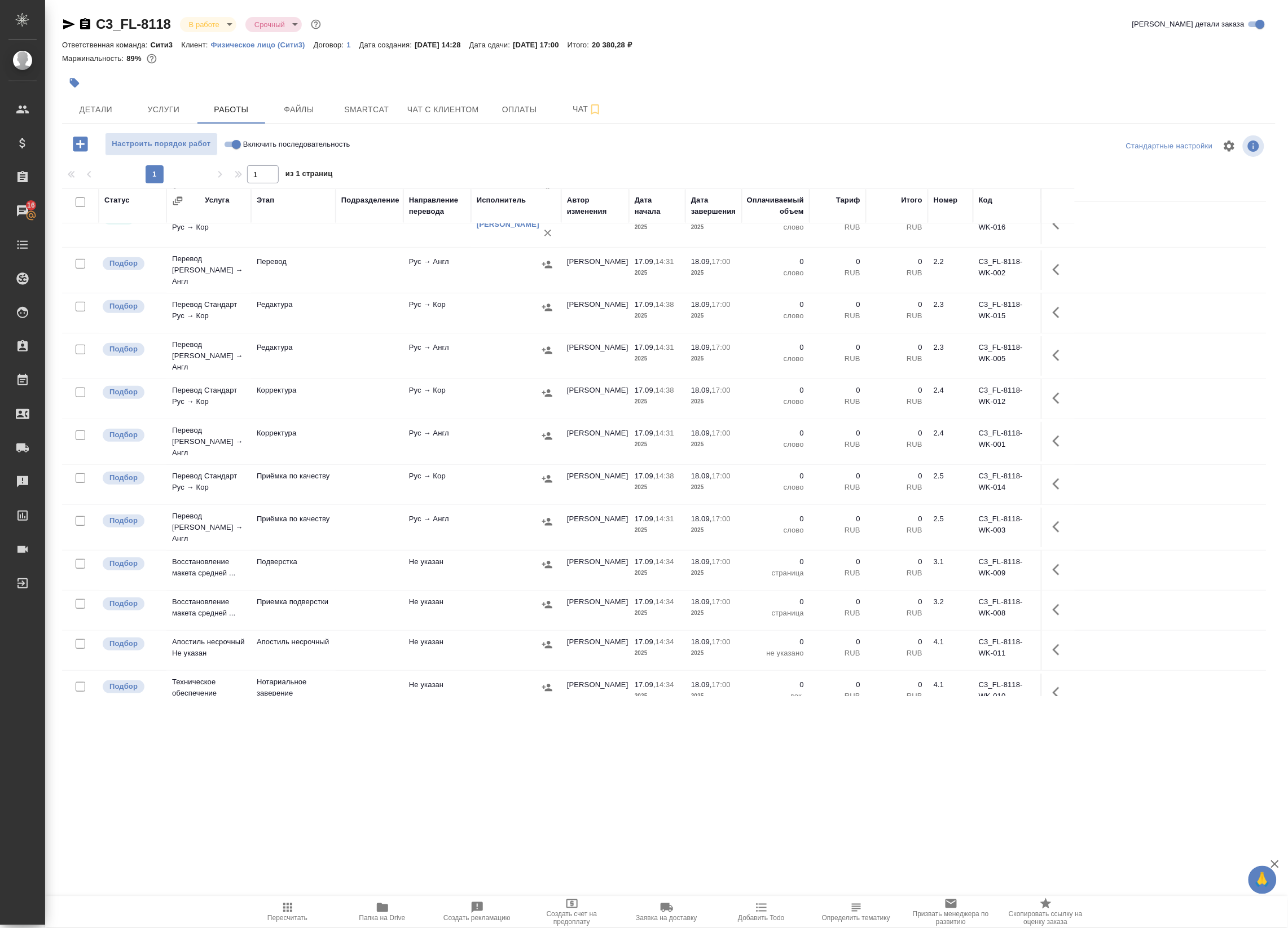
click at [477, 471] on div at bounding box center [516, 479] width 79 height 17
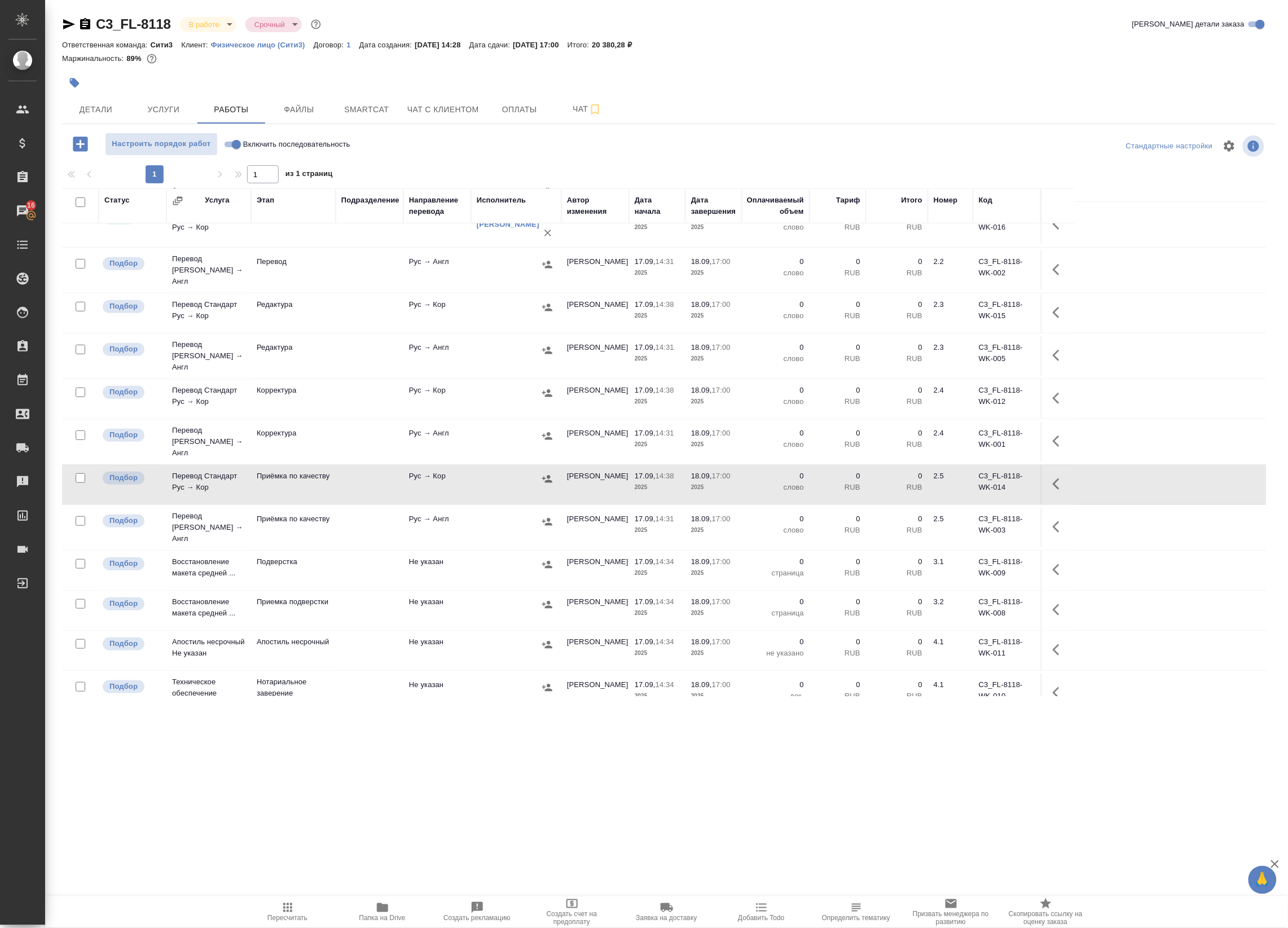
click at [506, 471] on div at bounding box center [516, 479] width 79 height 17
click at [408, 508] on td "Рус → Англ" at bounding box center [437, 527] width 68 height 39
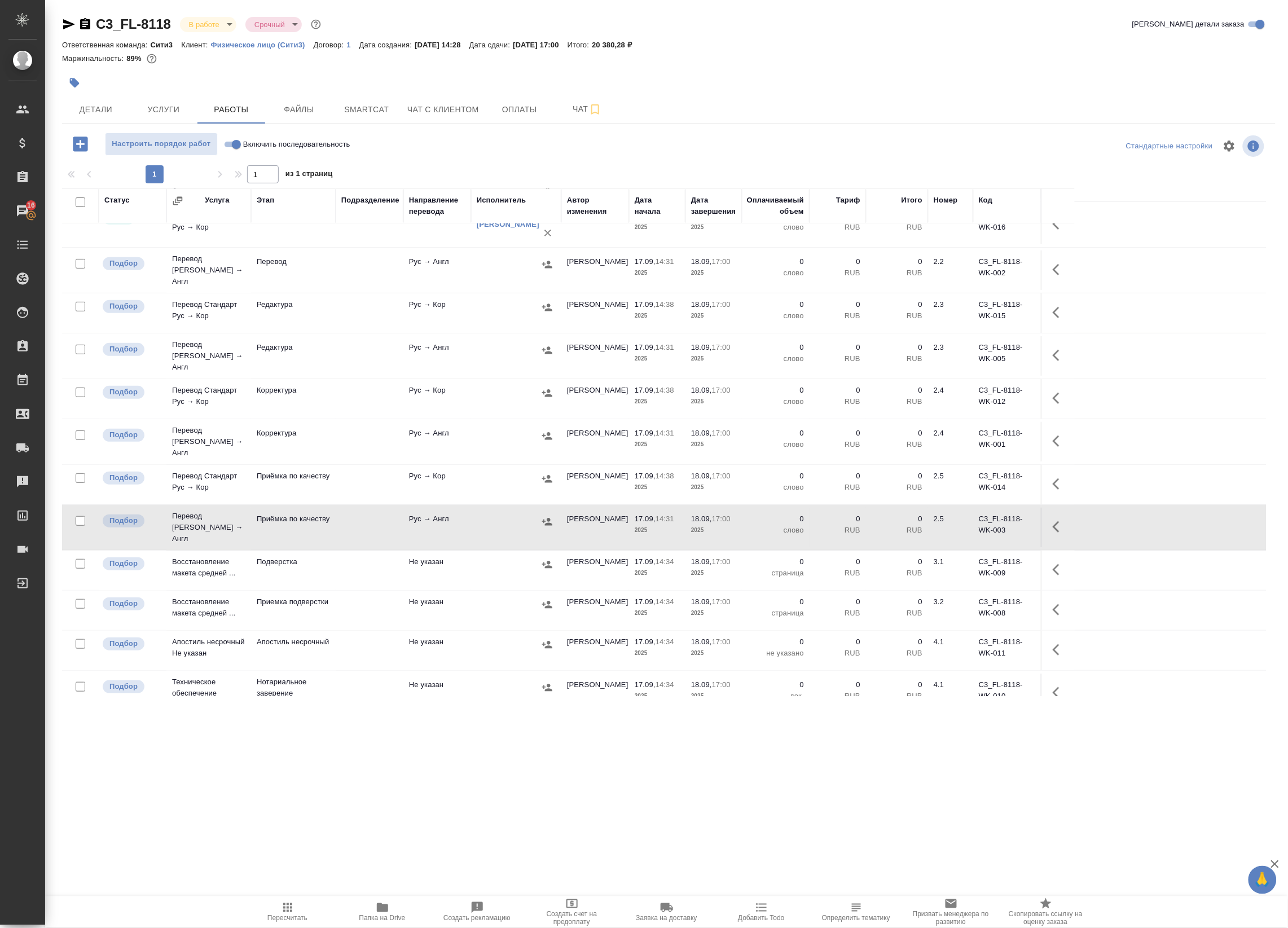
click at [444, 508] on td "Рус → Англ" at bounding box center [437, 527] width 68 height 39
drag, startPoint x: 82, startPoint y: 463, endPoint x: 80, endPoint y: 471, distance: 8.2
click at [82, 473] on input "checkbox" at bounding box center [80, 478] width 10 height 10
checkbox input "true"
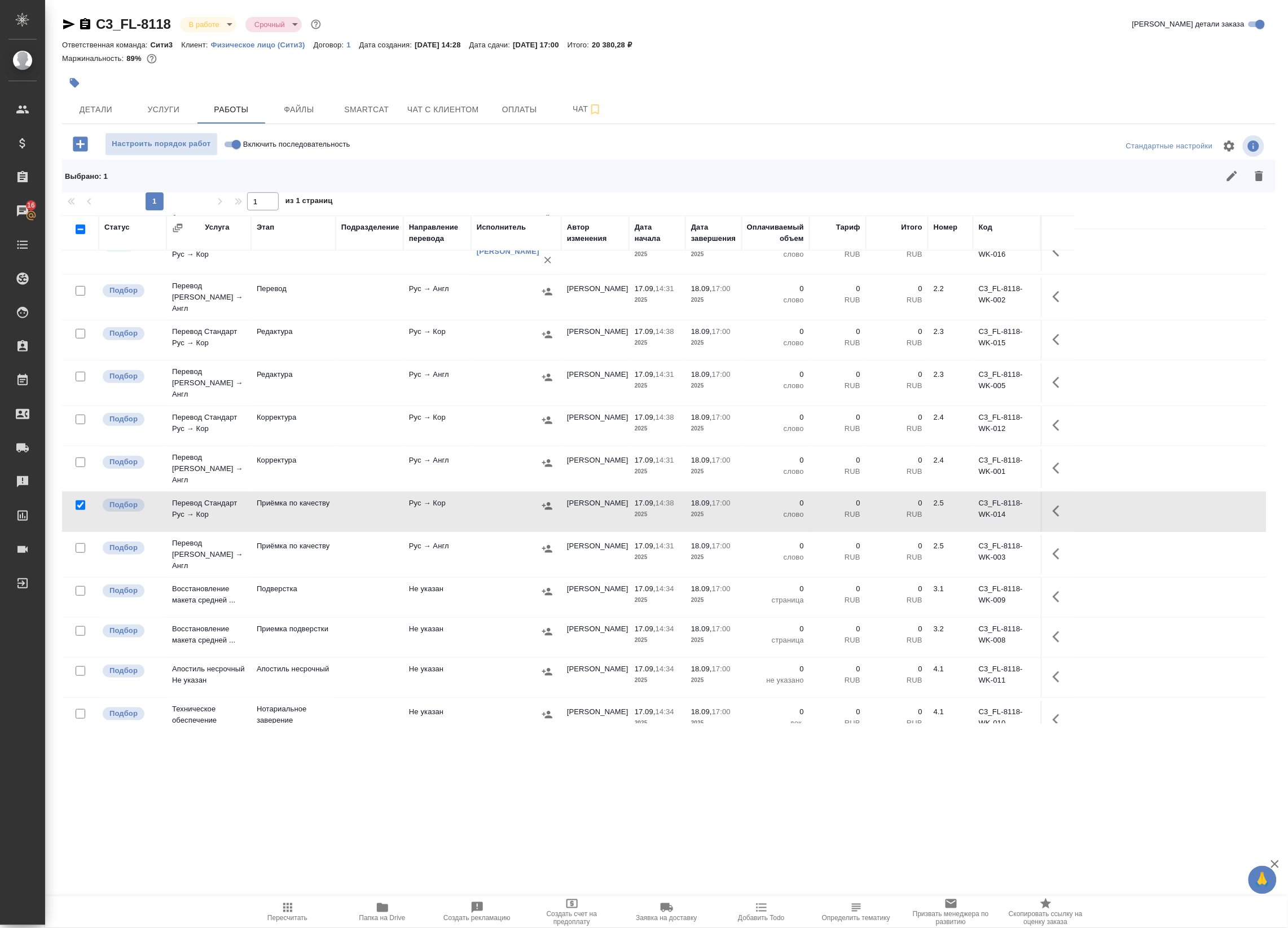
click at [80, 457] on input "checkbox" at bounding box center [80, 462] width 10 height 10
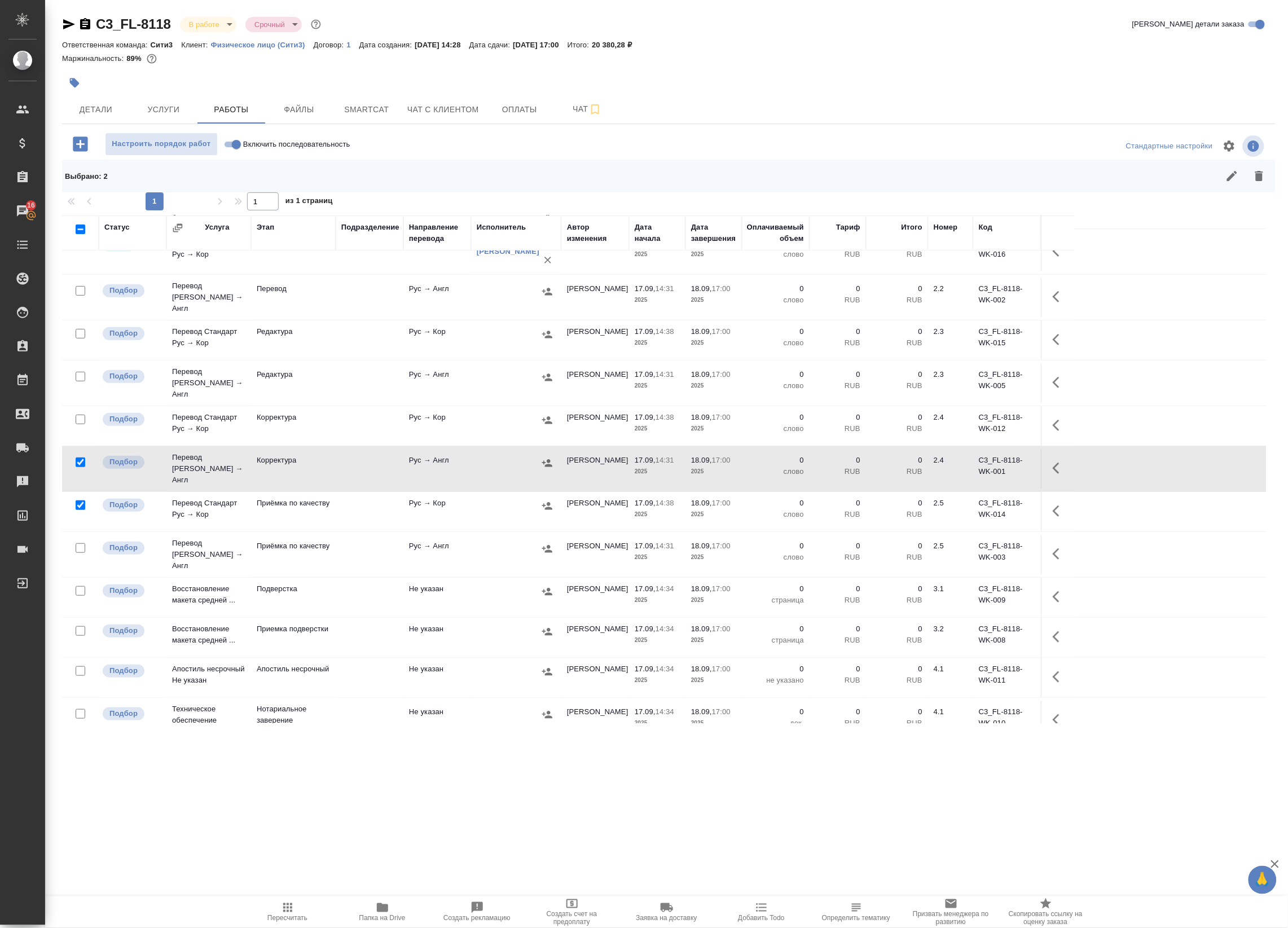
click at [80, 457] on input "checkbox" at bounding box center [80, 462] width 10 height 10
checkbox input "false"
click at [80, 543] on input "checkbox" at bounding box center [80, 548] width 10 height 10
checkbox input "true"
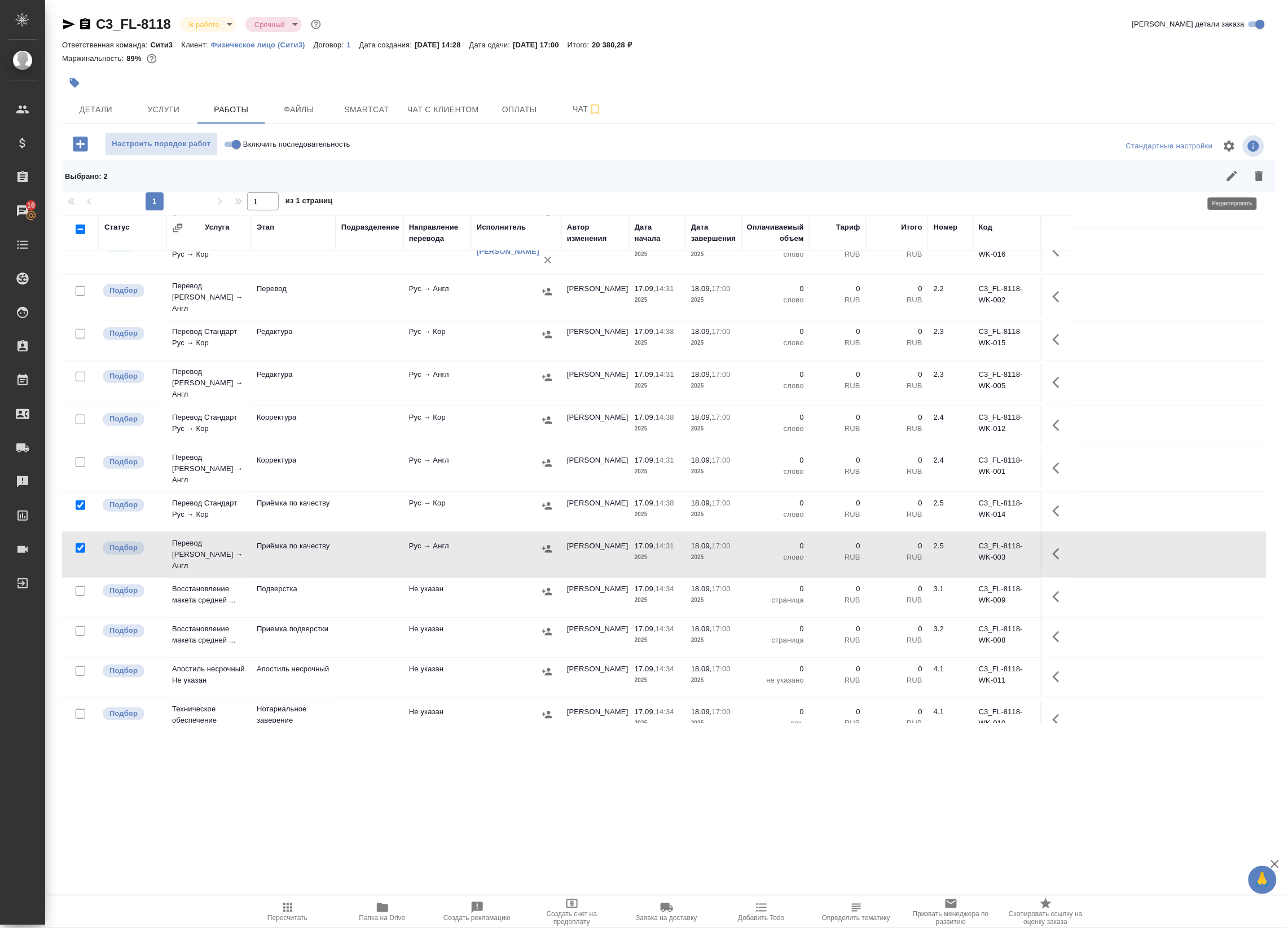
click at [1235, 171] on icon "button" at bounding box center [1233, 176] width 10 height 10
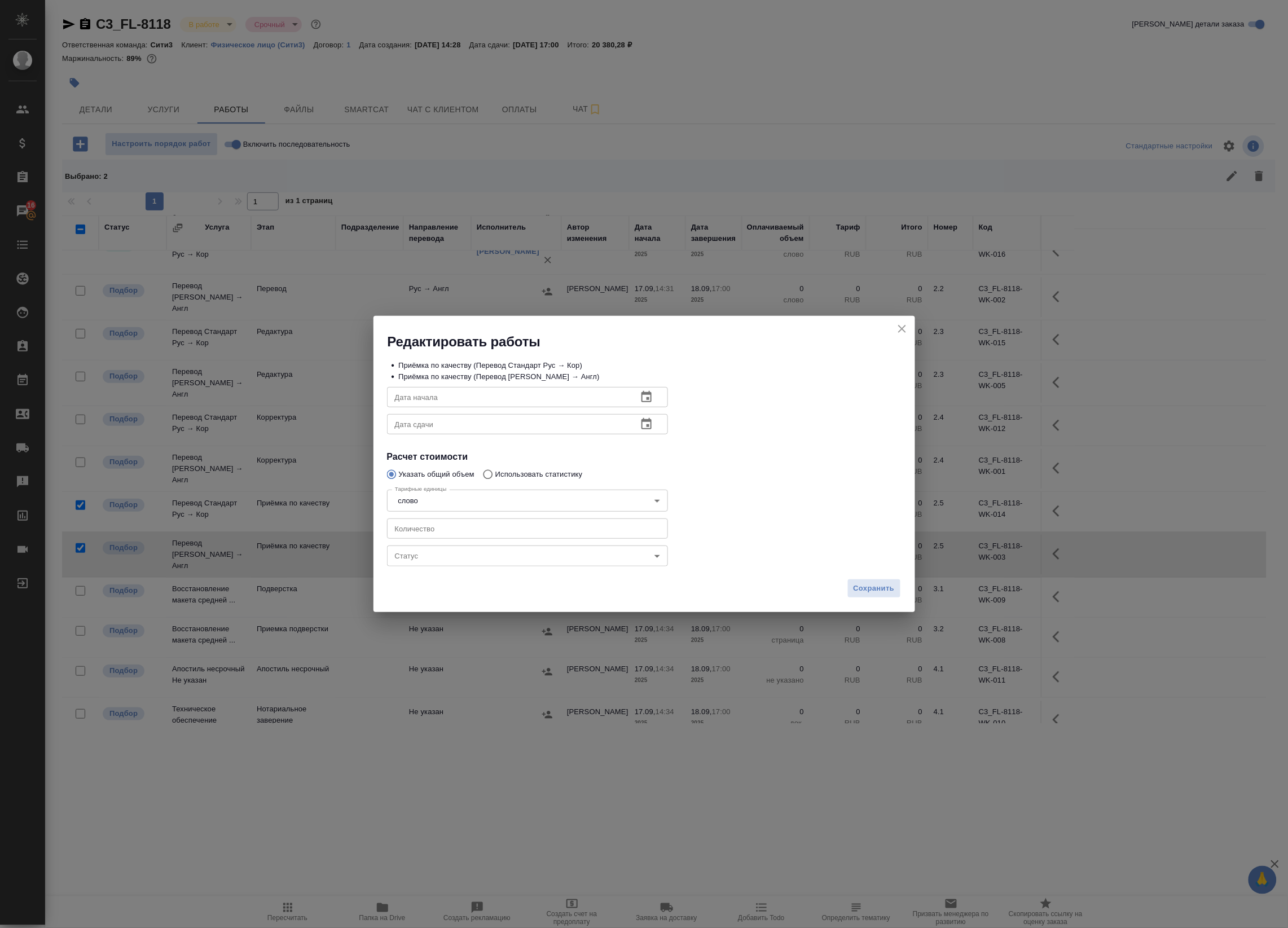
click at [646, 425] on icon "button" at bounding box center [646, 424] width 14 height 14
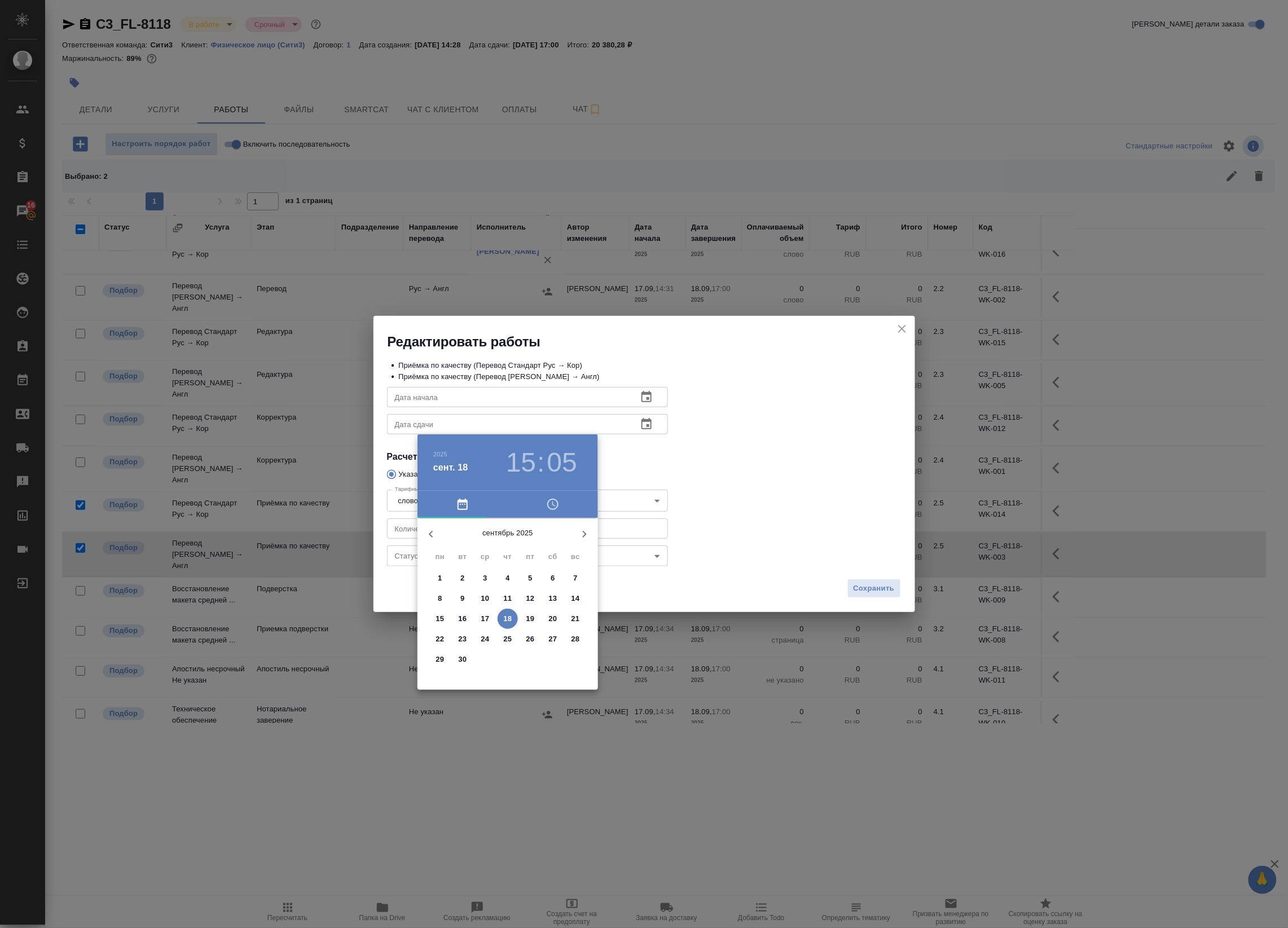
click at [506, 617] on p "18" at bounding box center [508, 618] width 8 height 11
click at [527, 637] on div at bounding box center [507, 606] width 147 height 147
click at [507, 542] on div at bounding box center [507, 606] width 147 height 147
click at [708, 457] on div at bounding box center [644, 464] width 1288 height 928
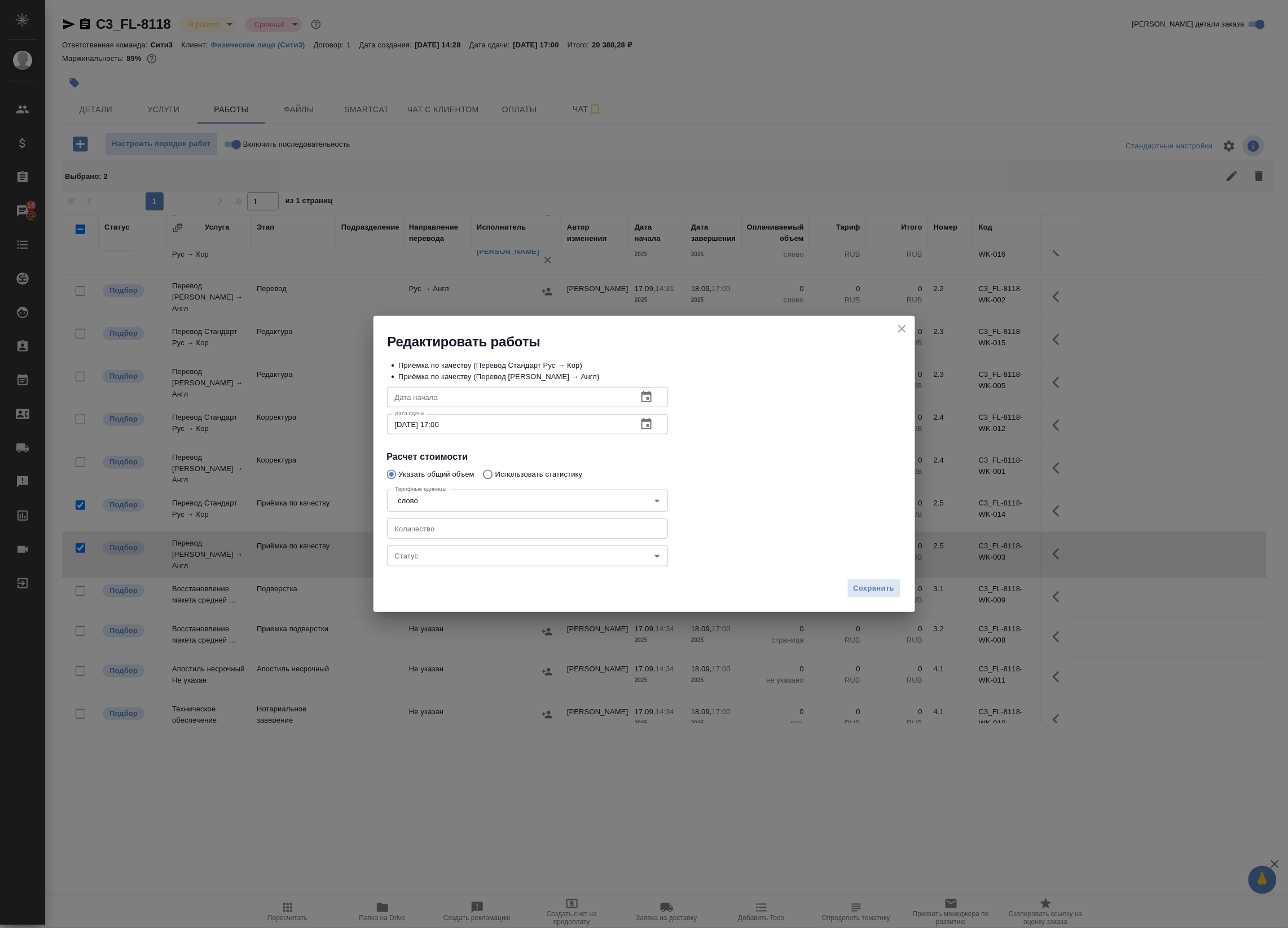
click at [652, 416] on button "button" at bounding box center [646, 424] width 27 height 27
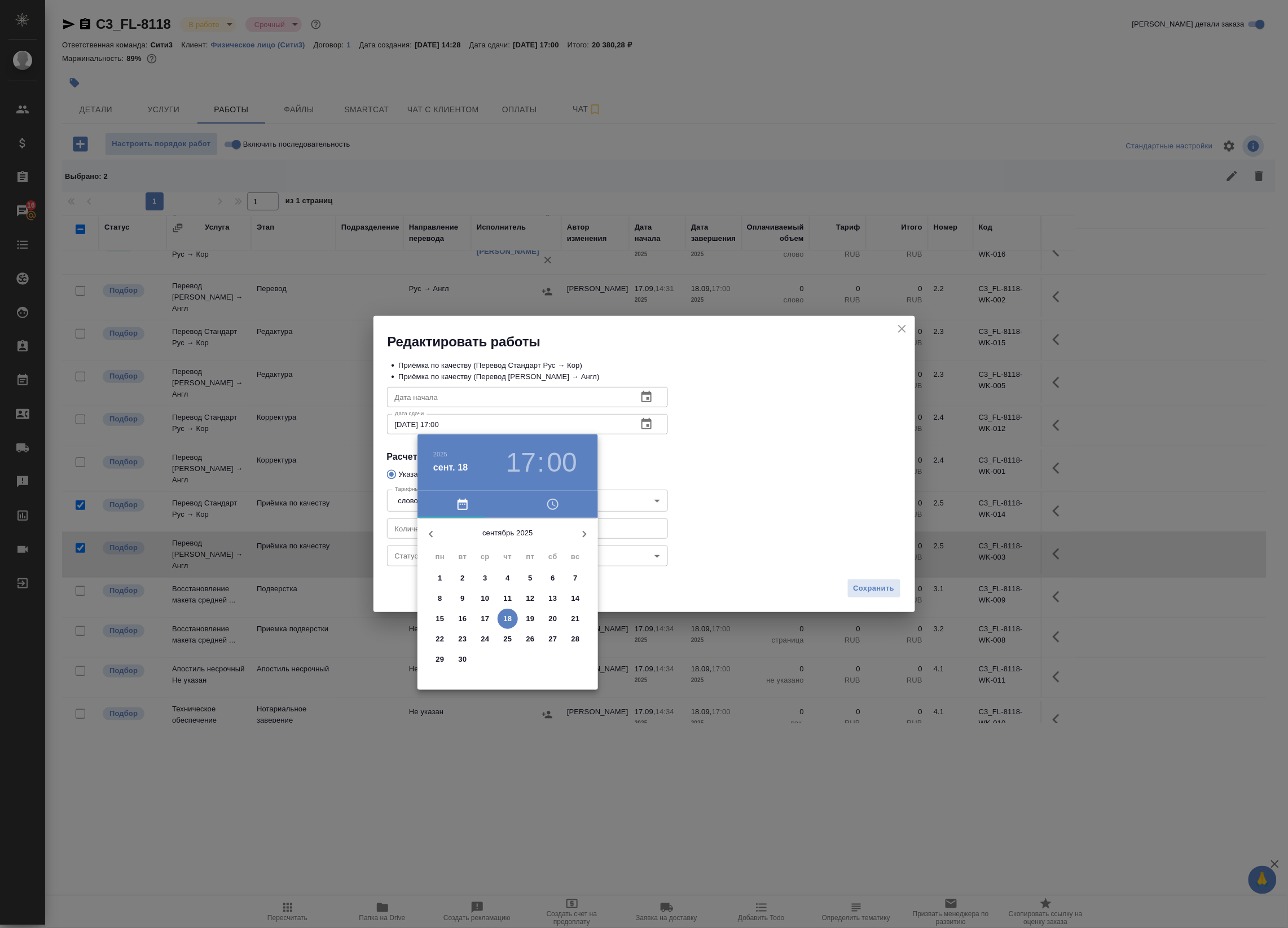
click at [523, 461] on h3 "17" at bounding box center [521, 462] width 30 height 31
click at [543, 625] on div at bounding box center [507, 606] width 147 height 147
click at [507, 658] on div at bounding box center [507, 606] width 147 height 147
type input "18.09.2025 16:30"
click at [678, 471] on div at bounding box center [644, 464] width 1288 height 928
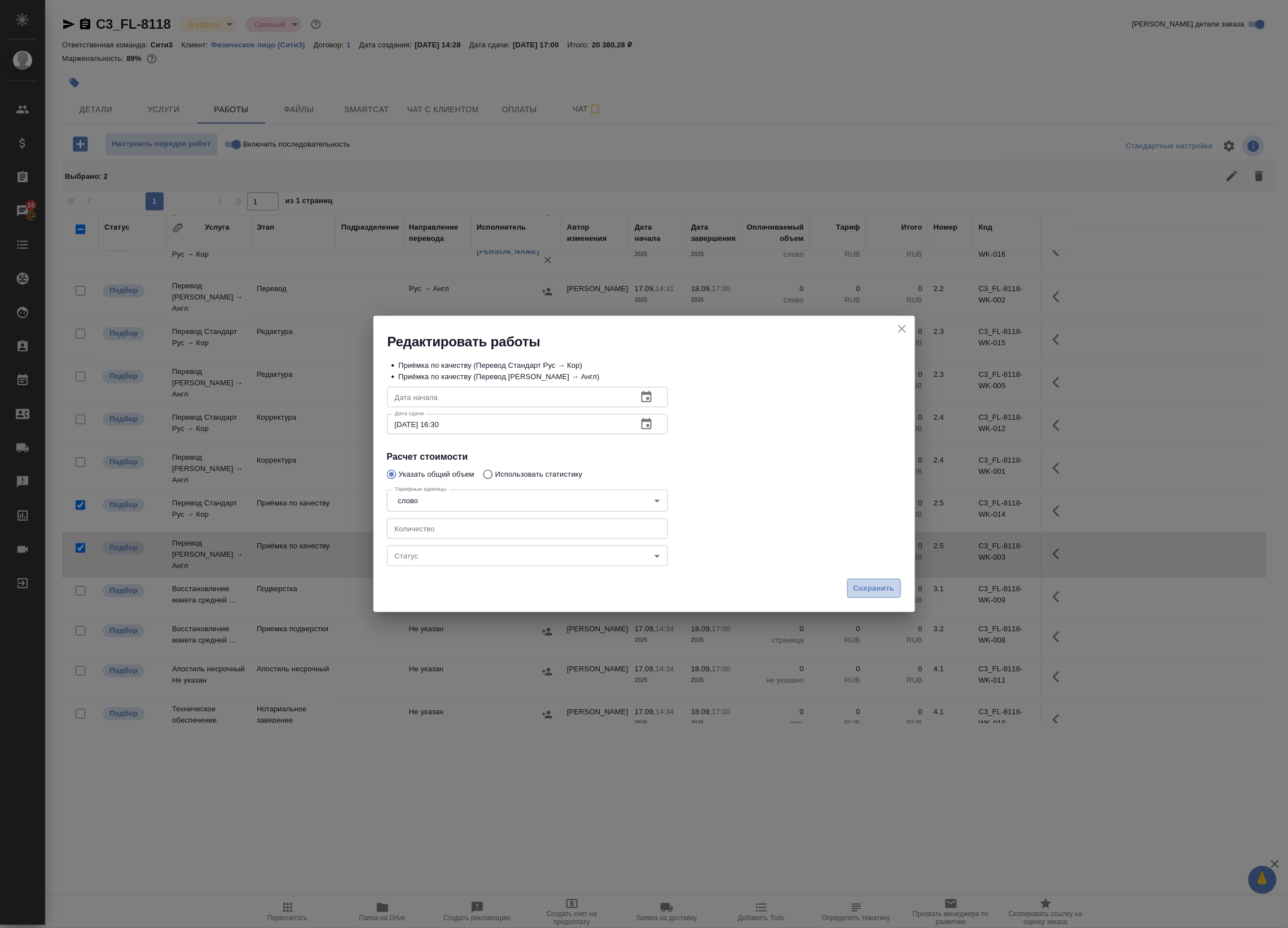
click at [877, 588] on span "Сохранить" at bounding box center [873, 589] width 41 height 13
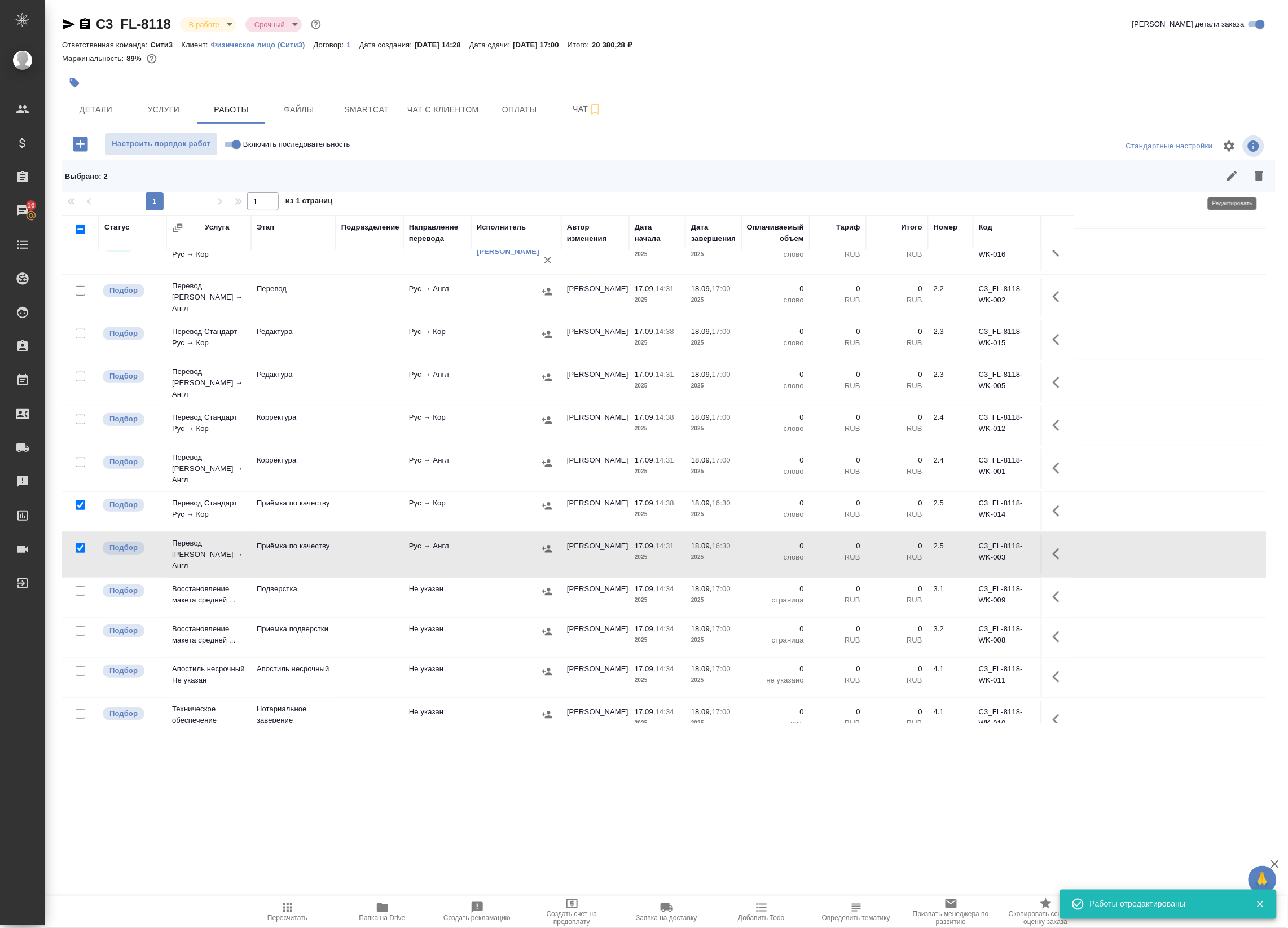
click at [1240, 172] on button "button" at bounding box center [1232, 176] width 27 height 27
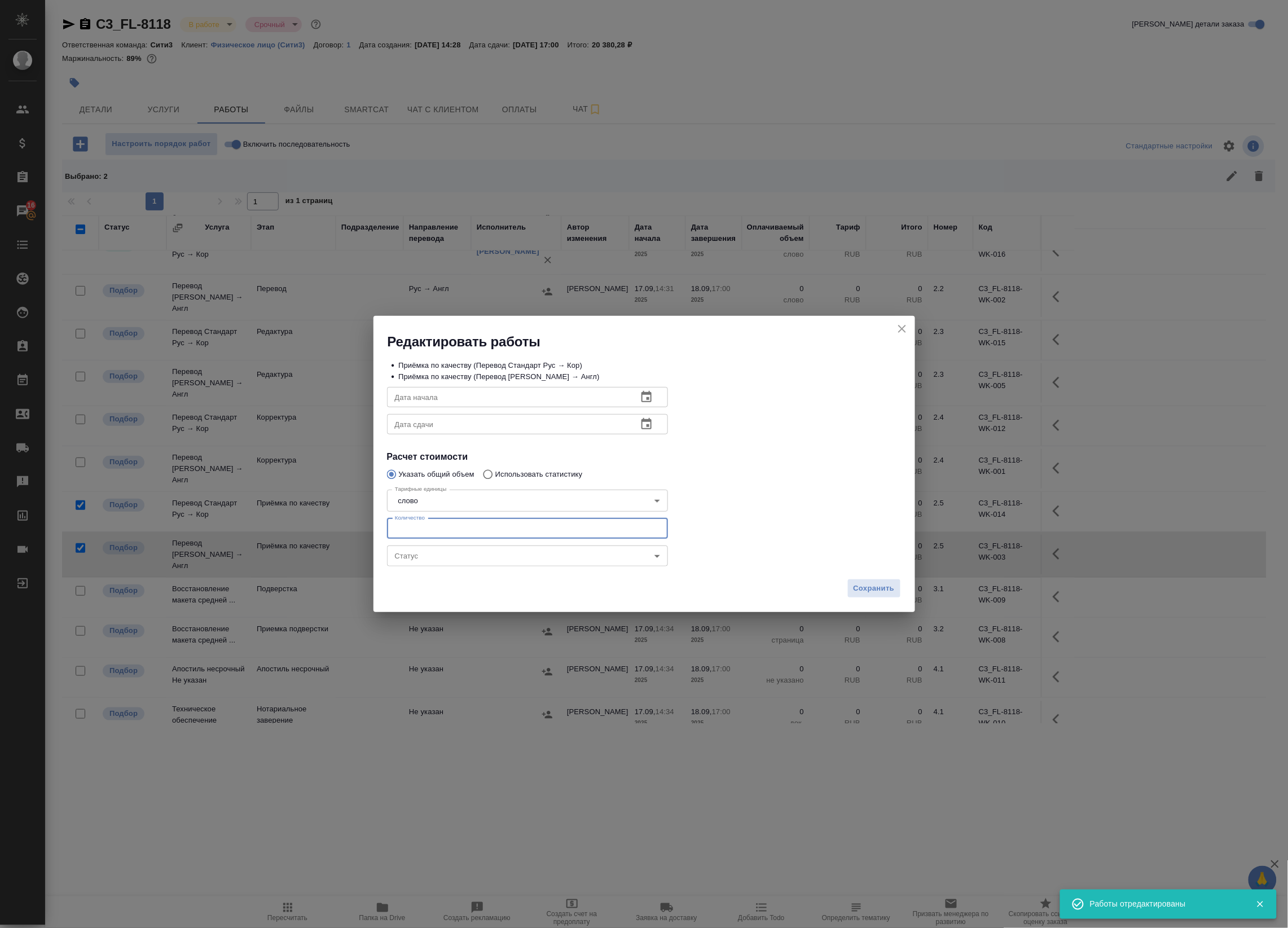
click at [452, 529] on input "number" at bounding box center [527, 528] width 281 height 20
type input "1"
click at [865, 587] on span "Сохранить" at bounding box center [873, 589] width 41 height 13
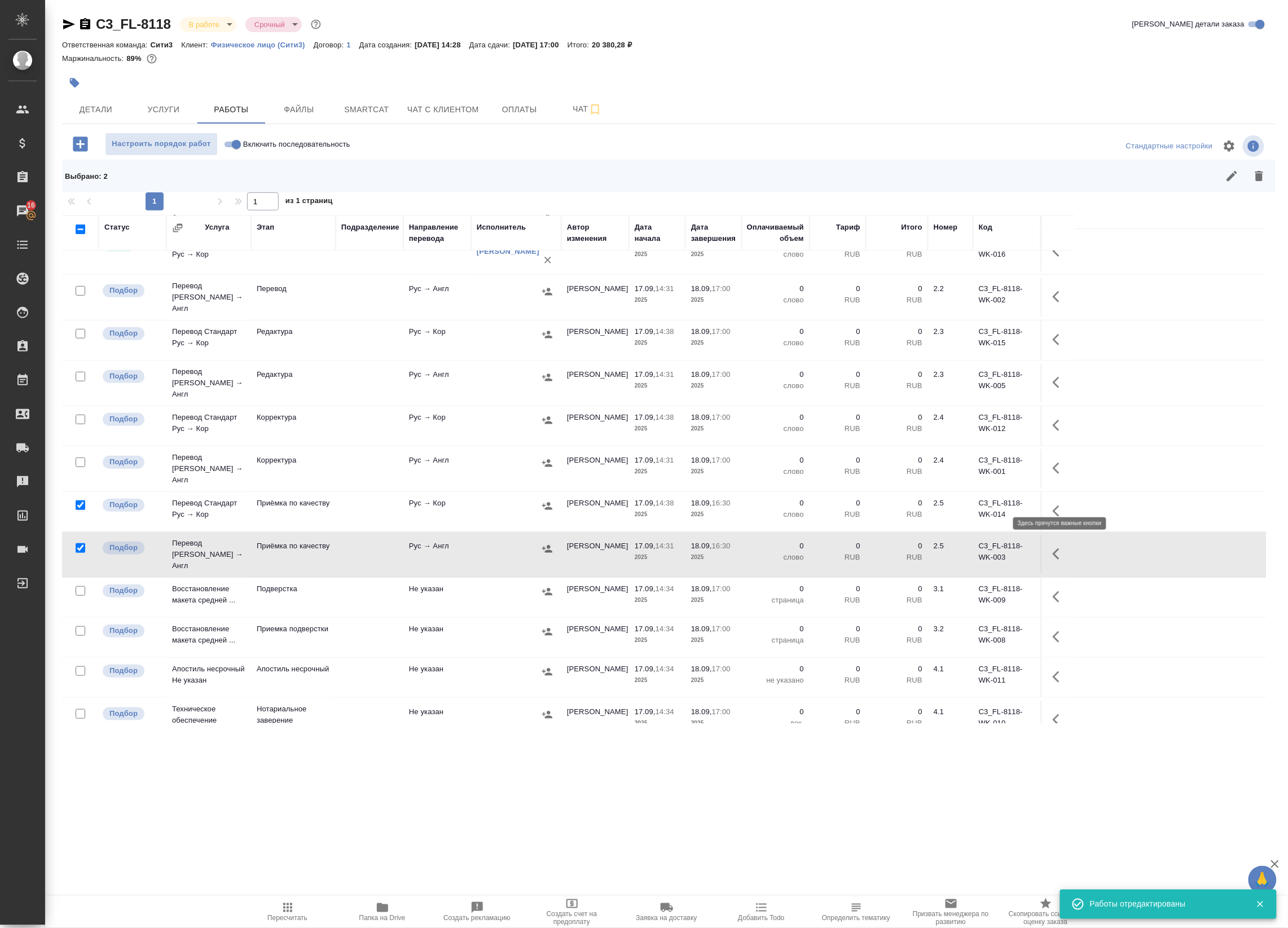
click at [1058, 504] on icon "button" at bounding box center [1060, 511] width 14 height 14
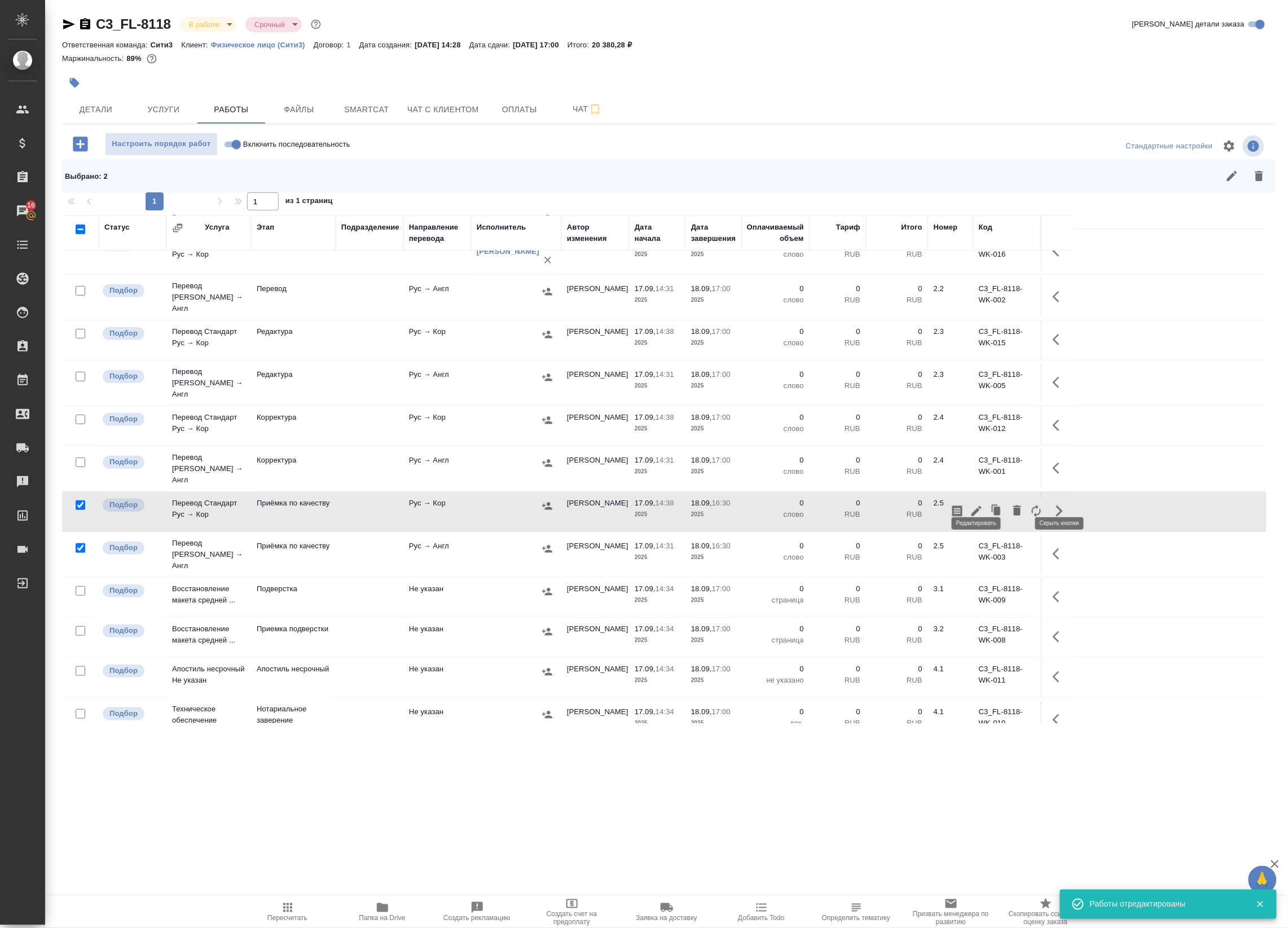
click at [975, 504] on icon "button" at bounding box center [976, 511] width 14 height 14
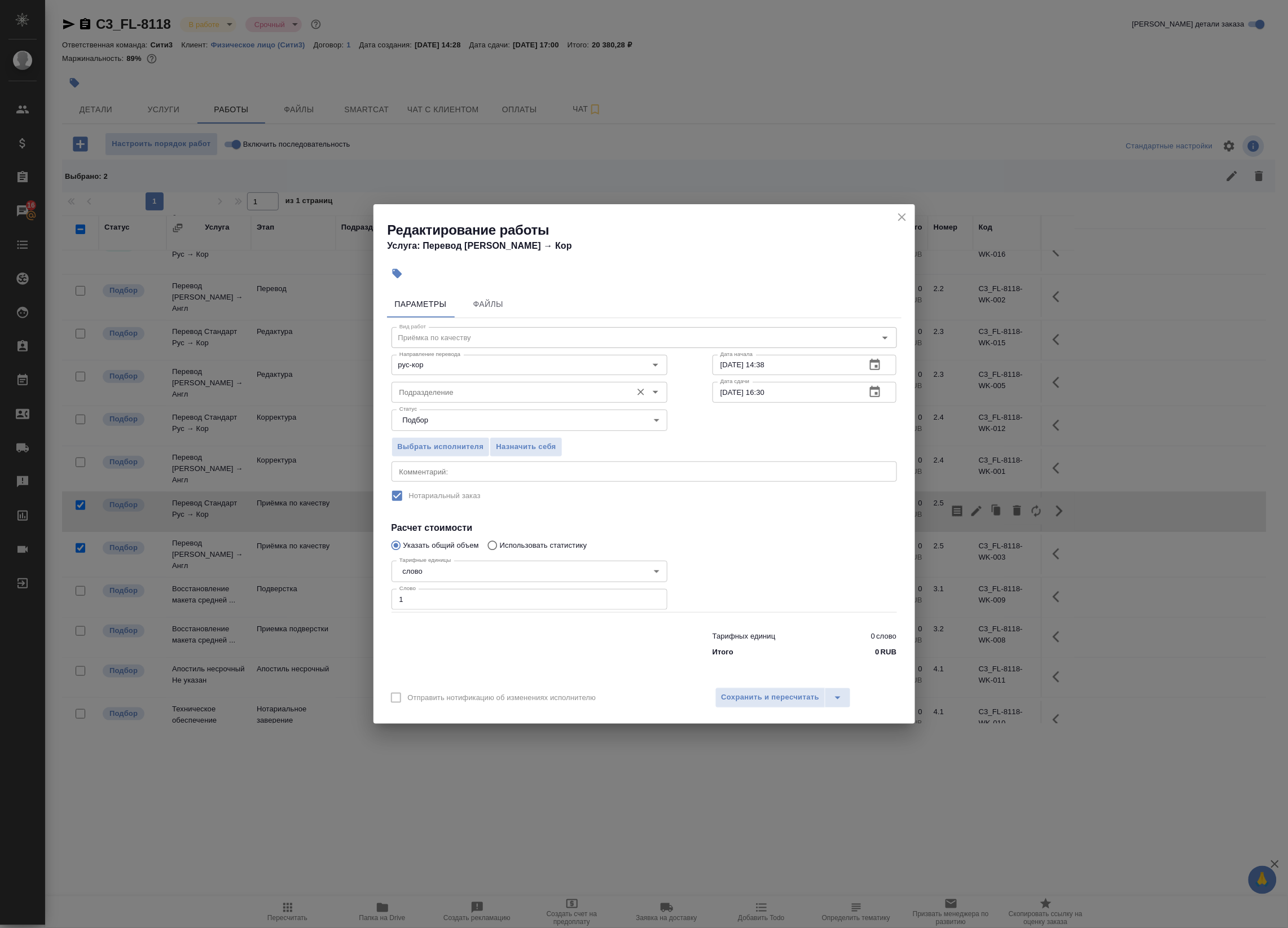
click at [469, 387] on input "Подразделение" at bounding box center [510, 392] width 231 height 14
click at [480, 420] on p "Прямая загрузка (шаблонные документы)" at bounding box center [473, 417] width 145 height 11
type input "Прямая загрузка (шаблонные документы)"
click at [759, 700] on span "Сохранить и пересчитать" at bounding box center [770, 698] width 98 height 13
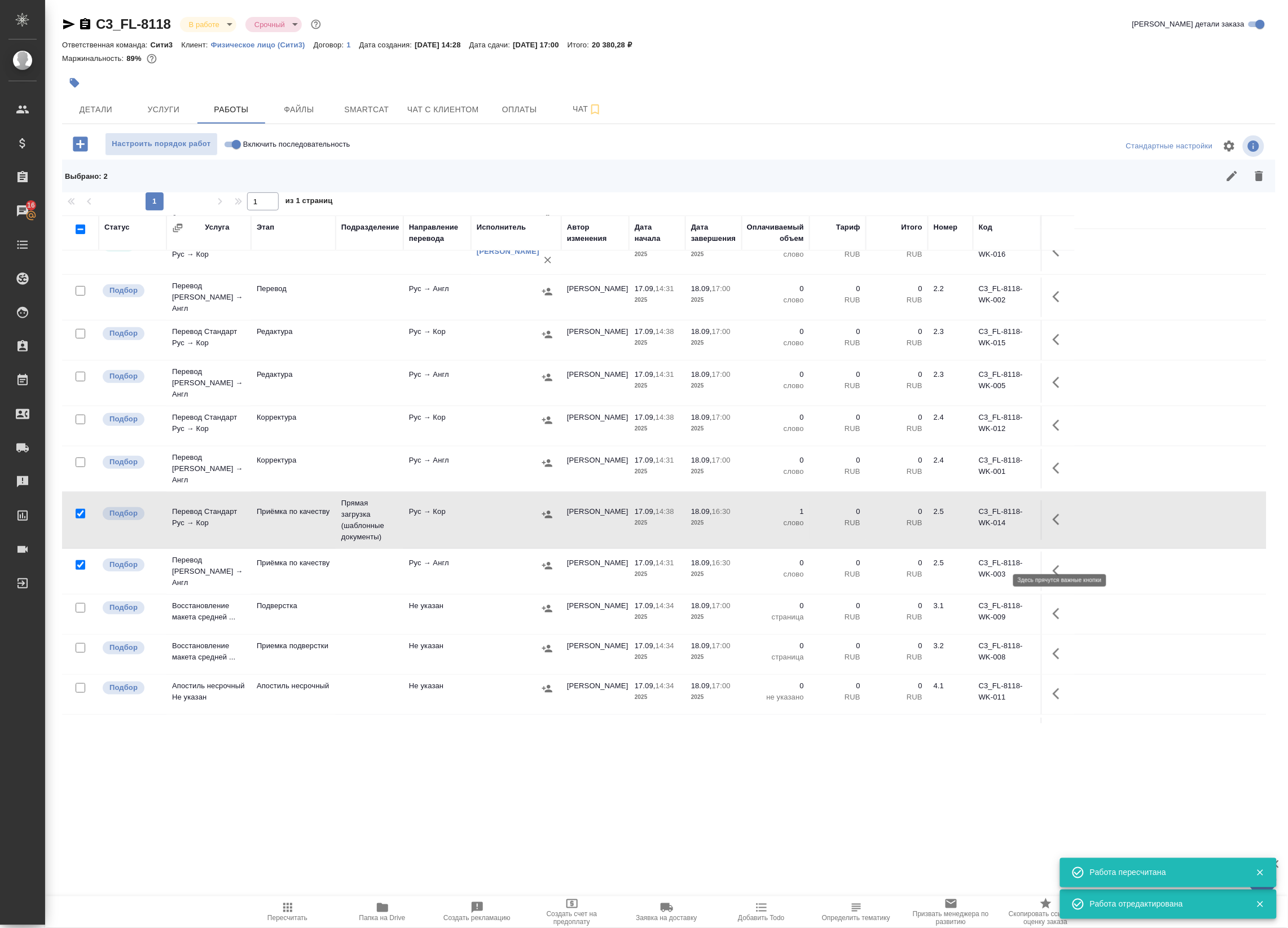
click at [1054, 565] on icon "button" at bounding box center [1056, 570] width 7 height 11
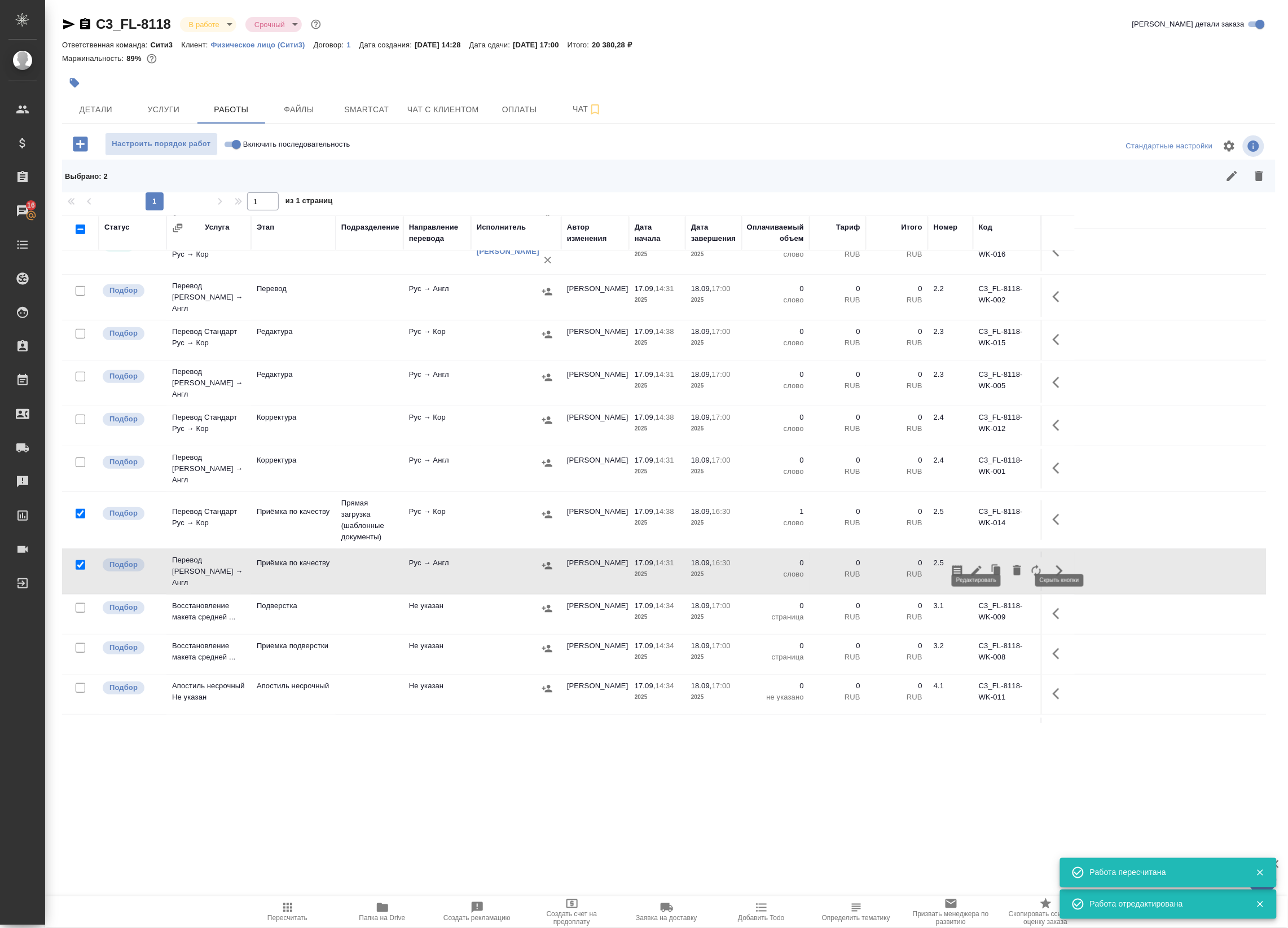
click at [978, 564] on icon "button" at bounding box center [976, 570] width 14 height 14
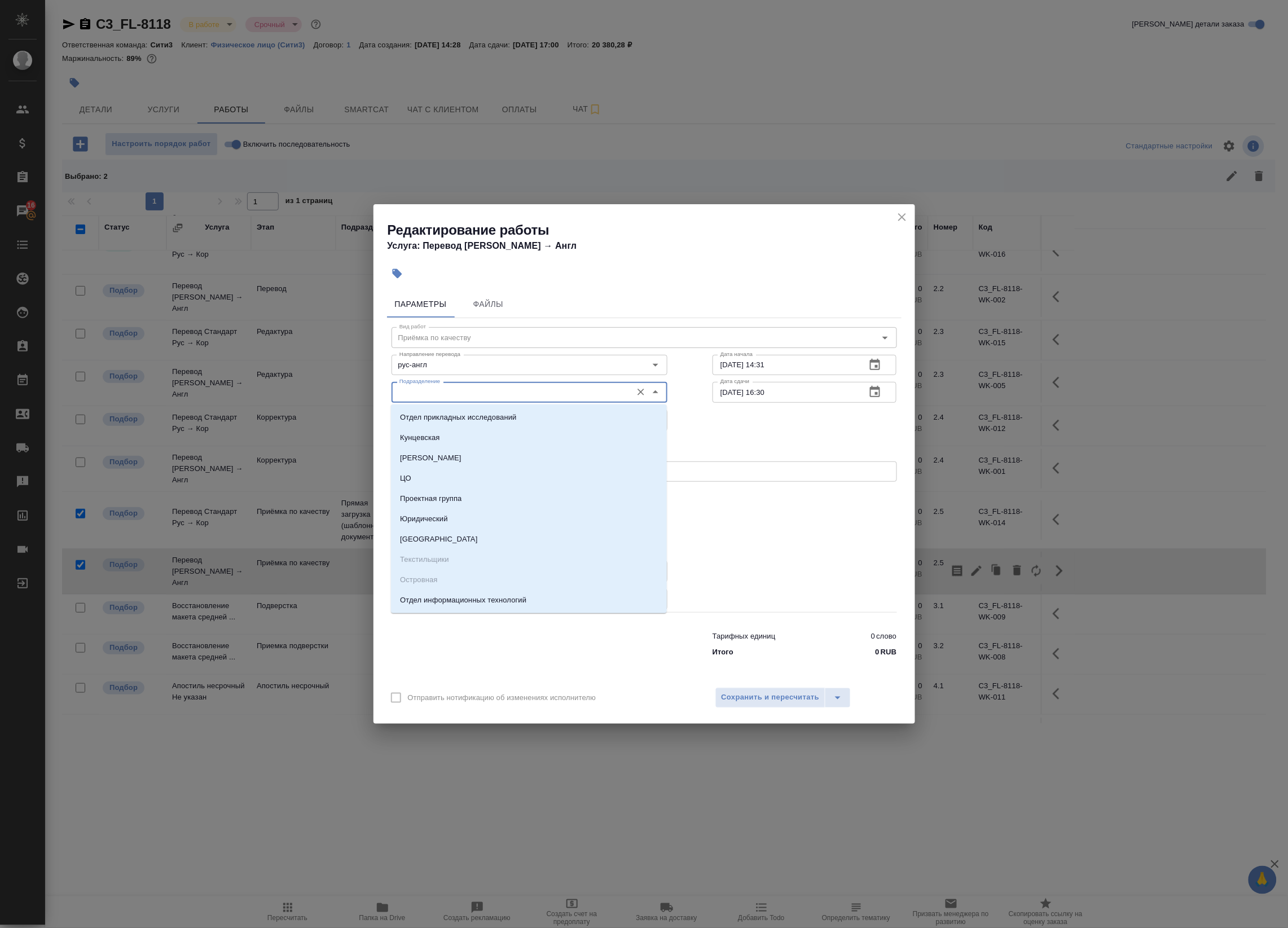
click at [480, 391] on input "Подразделение" at bounding box center [510, 392] width 231 height 14
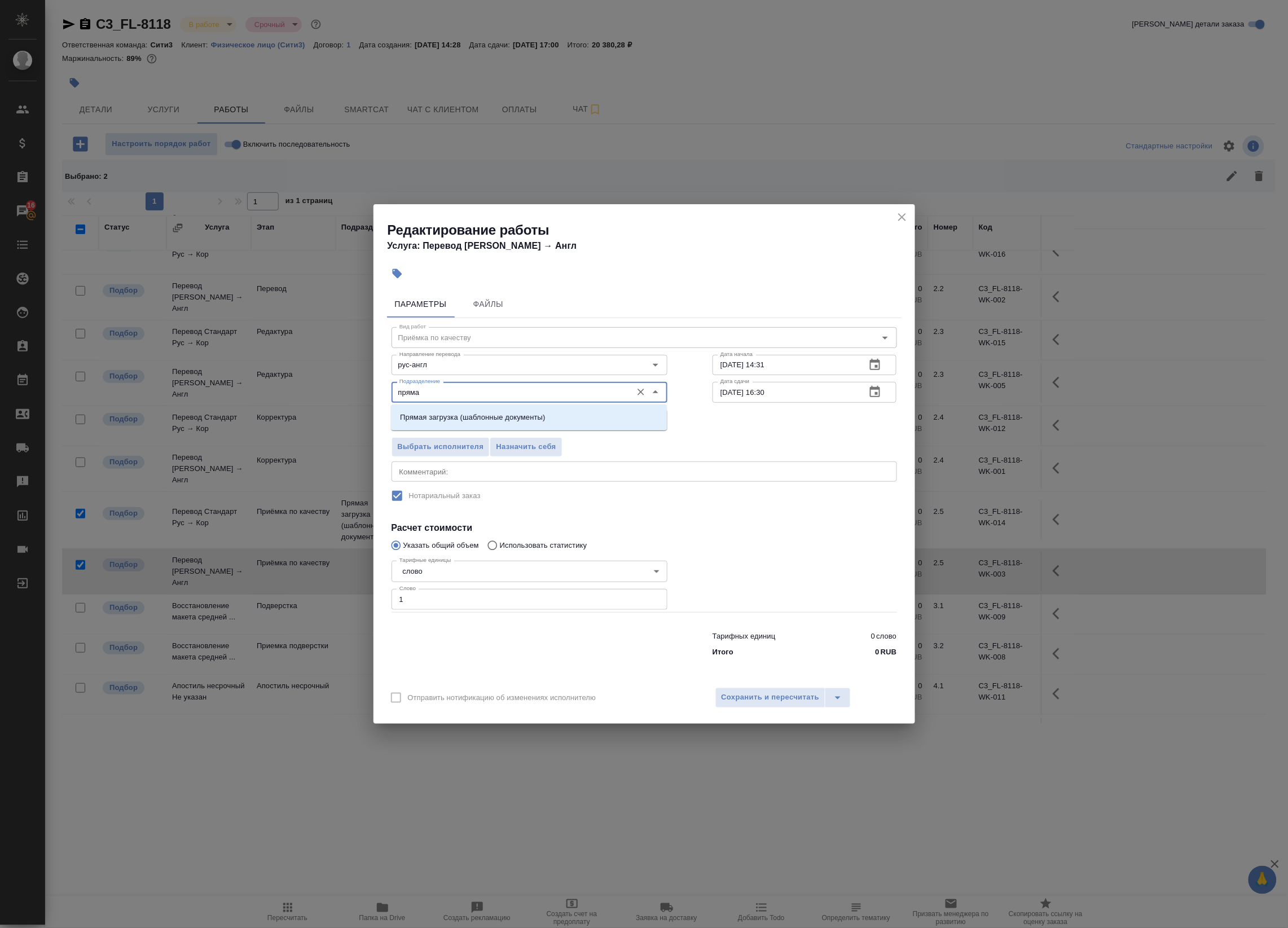
click at [478, 417] on p "Прямая загрузка (шаблонные документы)" at bounding box center [473, 417] width 145 height 11
type input "Прямая загрузка (шаблонные документы)"
click at [769, 691] on span "Сохранить и пересчитать" at bounding box center [770, 698] width 98 height 13
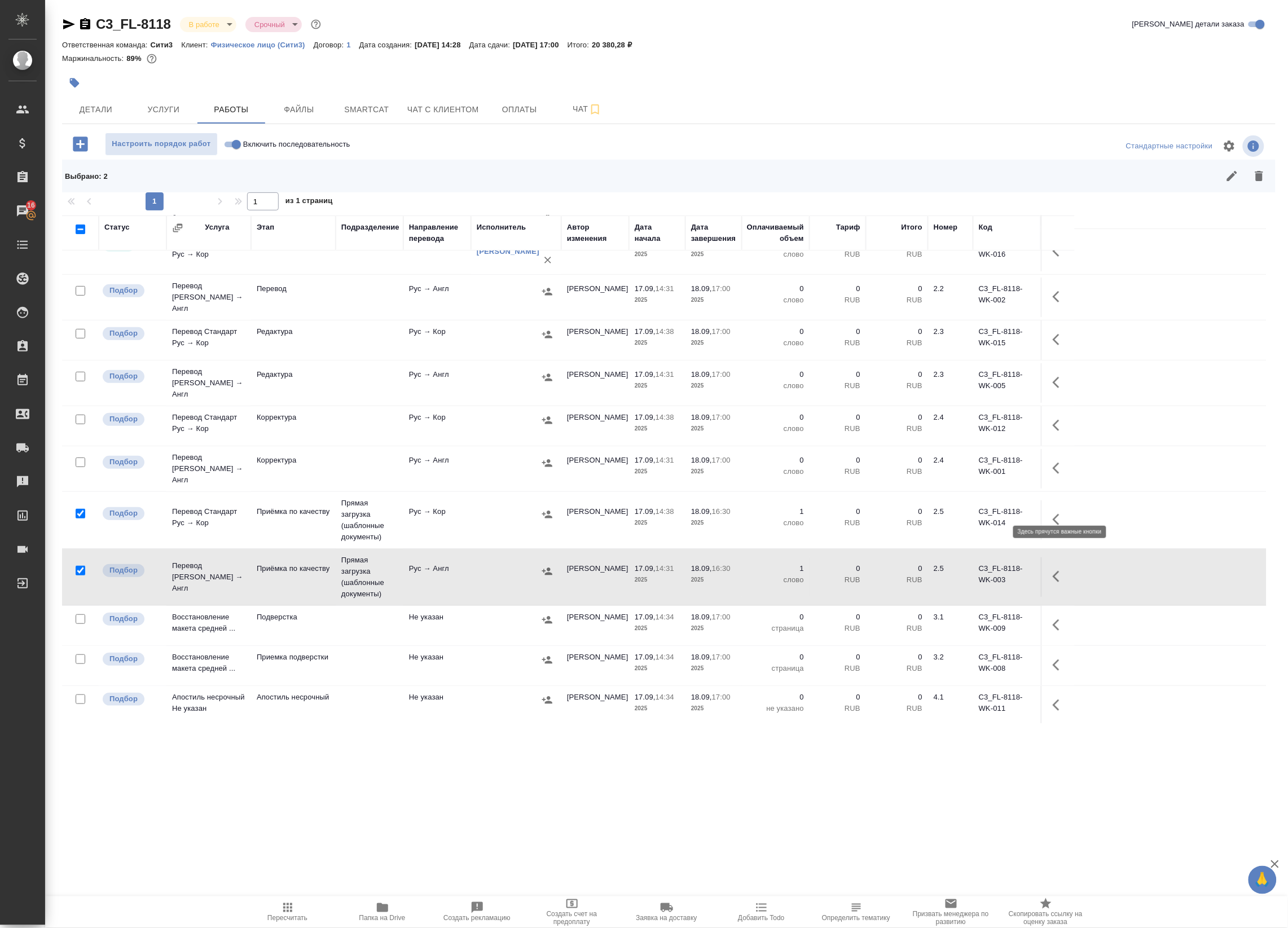
click at [1055, 514] on icon "button" at bounding box center [1056, 519] width 7 height 11
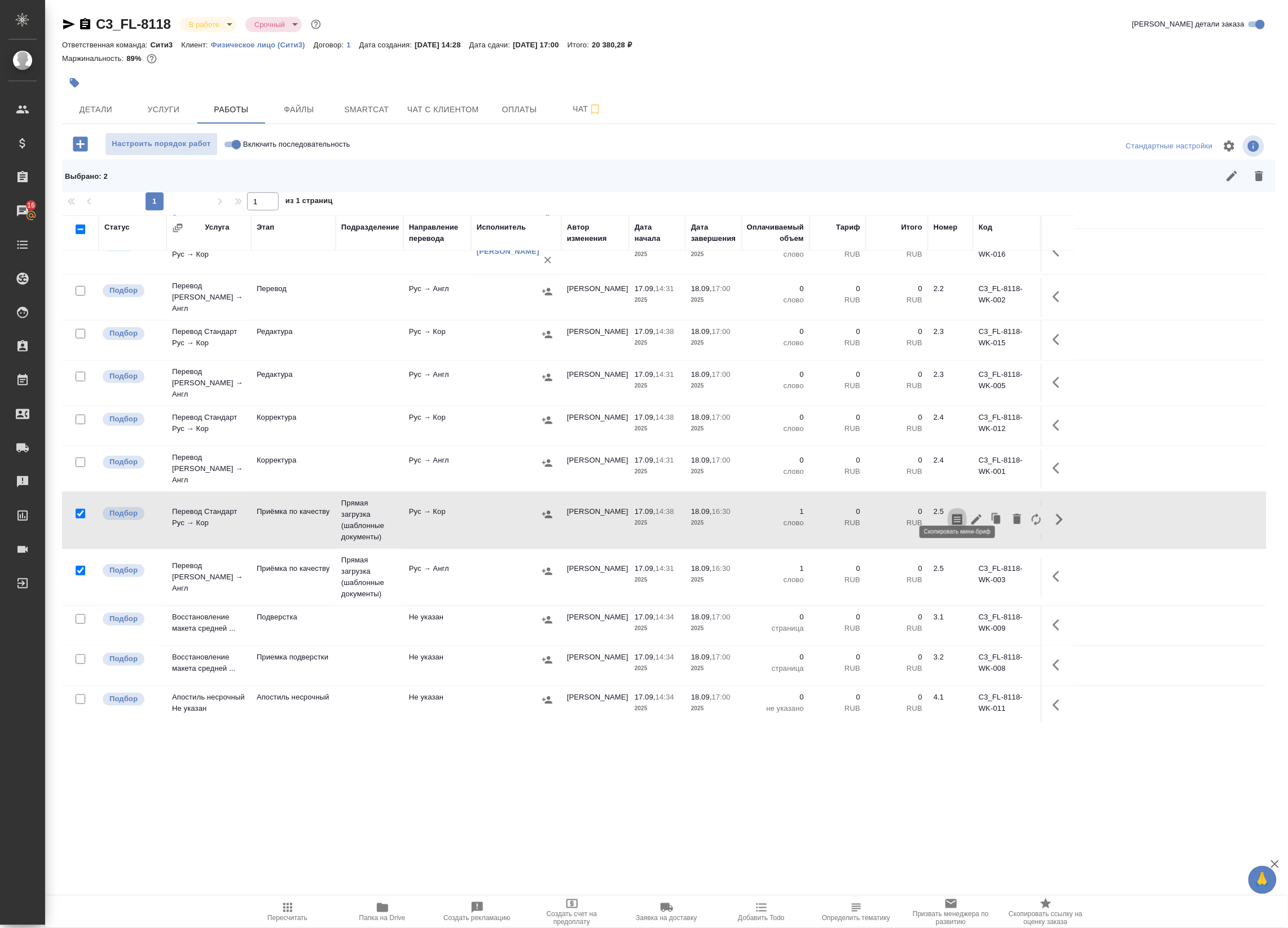
click at [961, 514] on icon "button" at bounding box center [958, 519] width 10 height 11
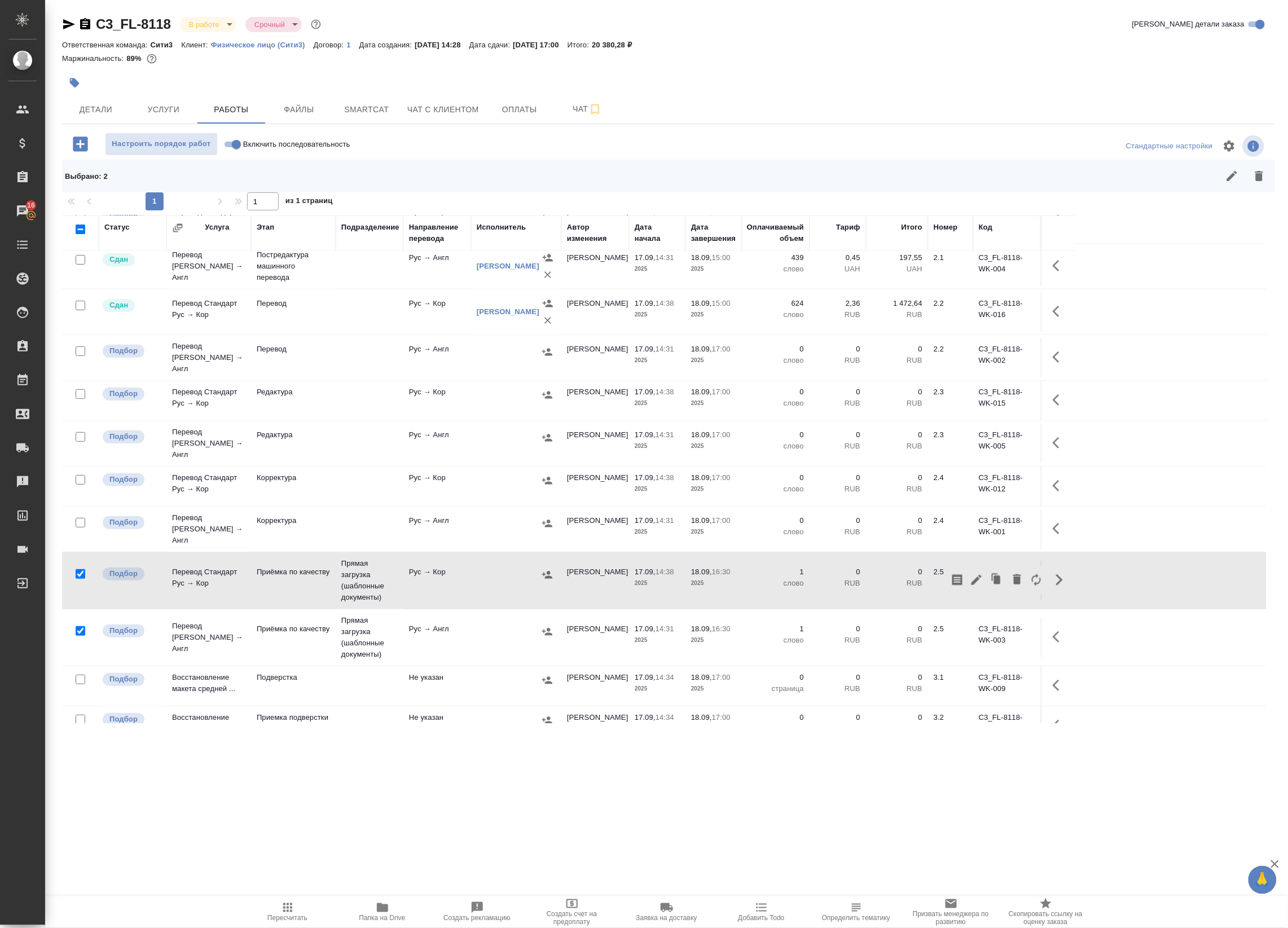
scroll to position [193, 0]
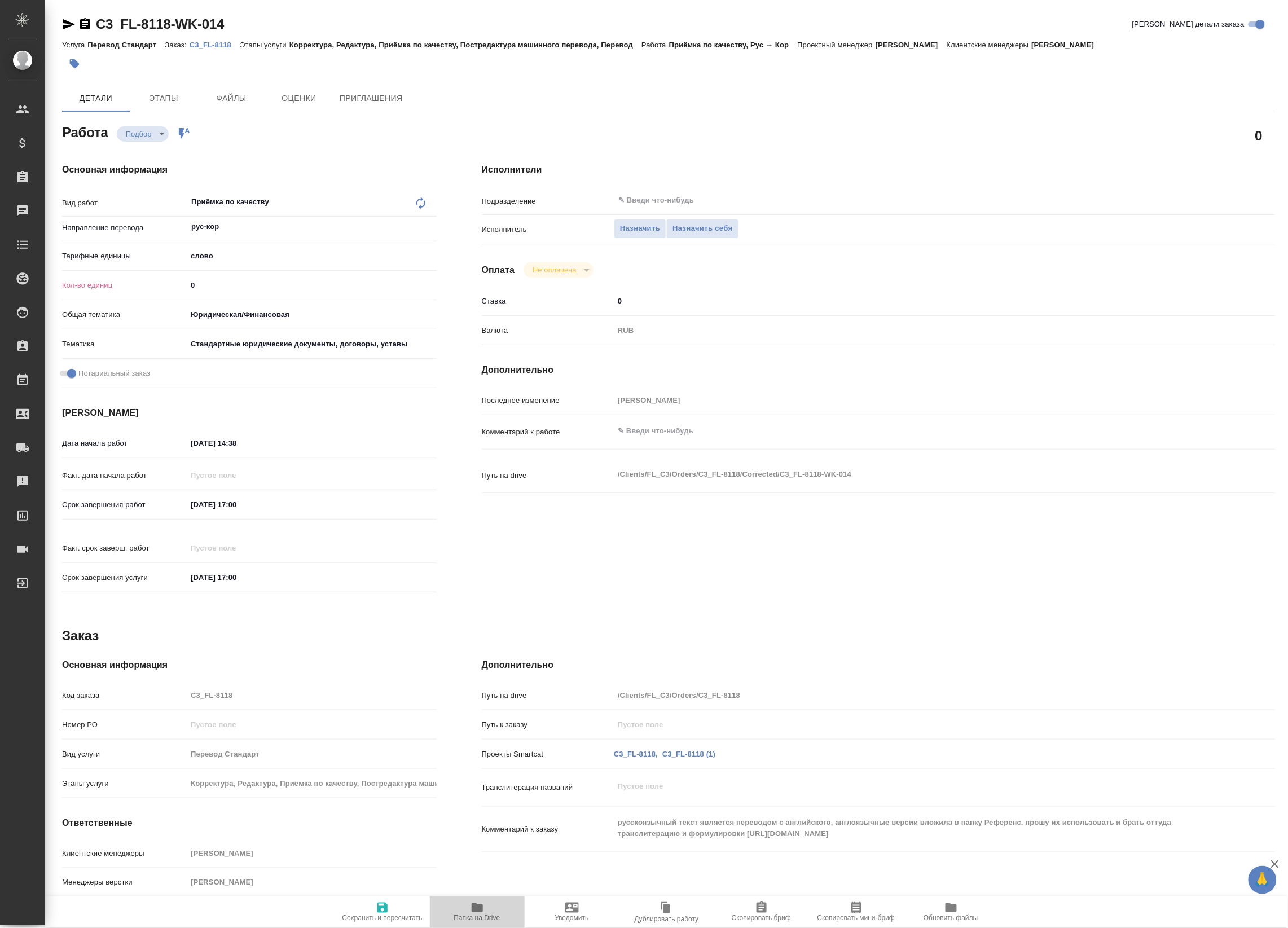
click at [486, 911] on span "Папка на Drive" at bounding box center [477, 911] width 81 height 22
type textarea "x"
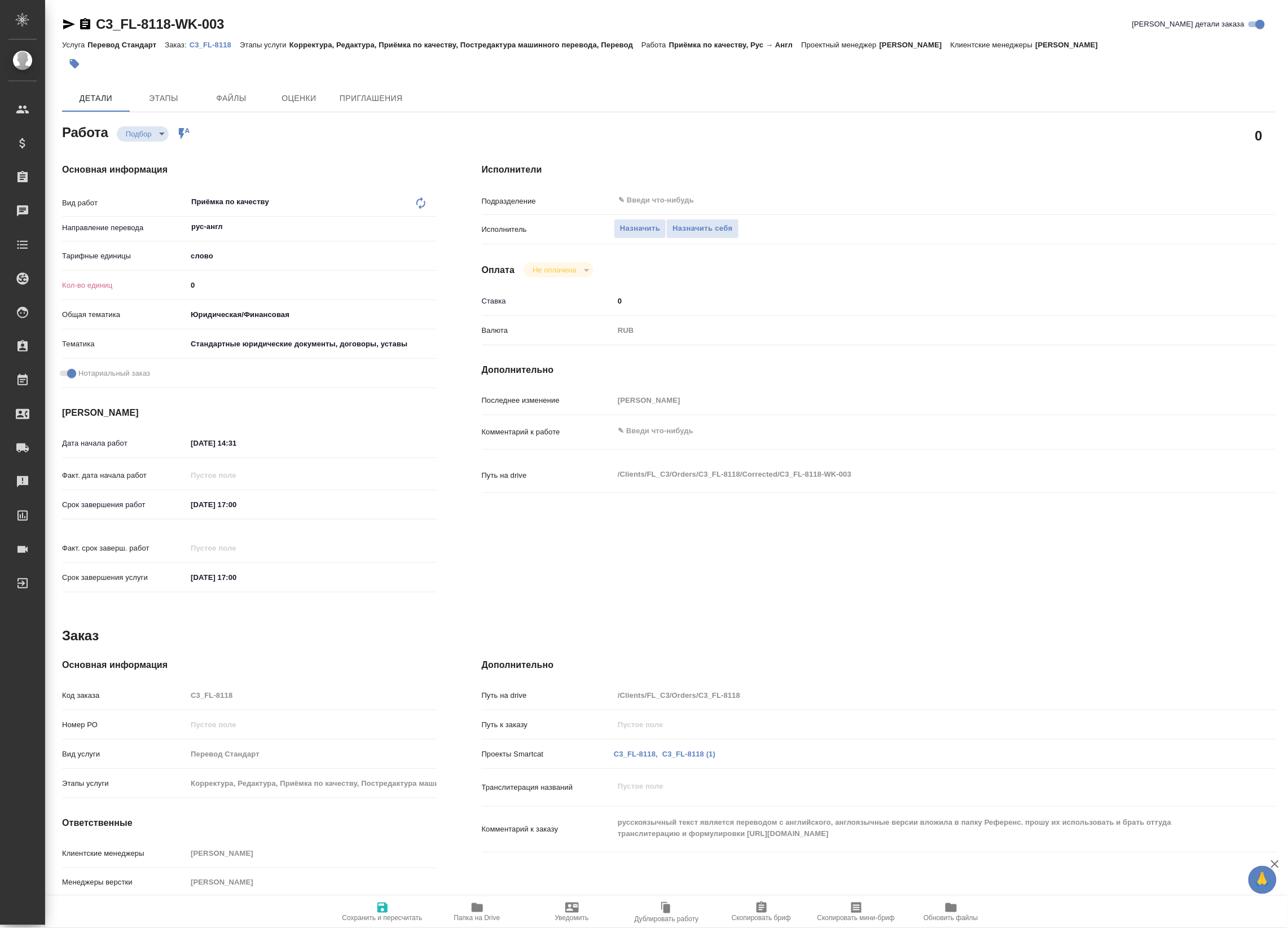
type textarea "x"
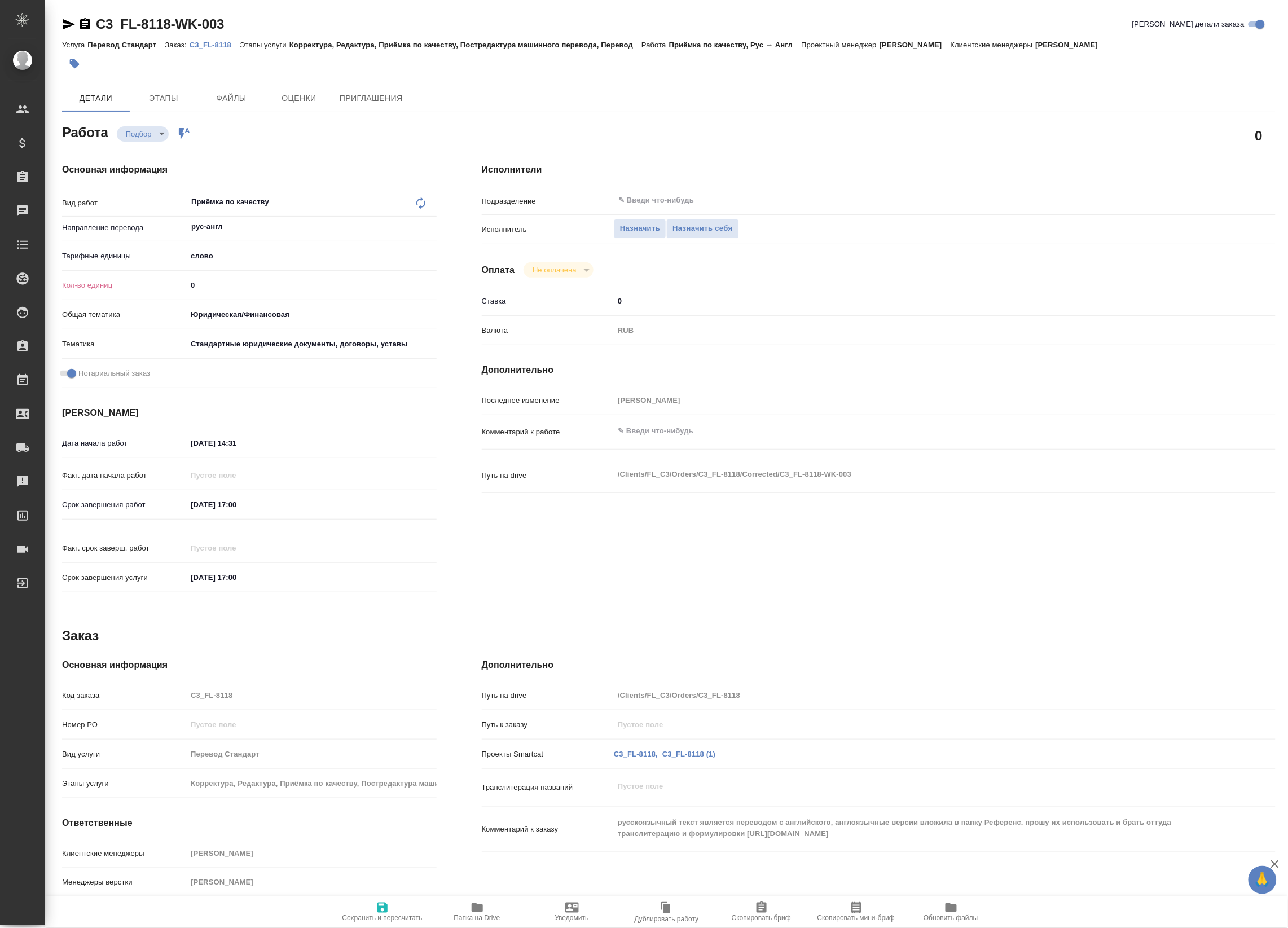
type textarea "x"
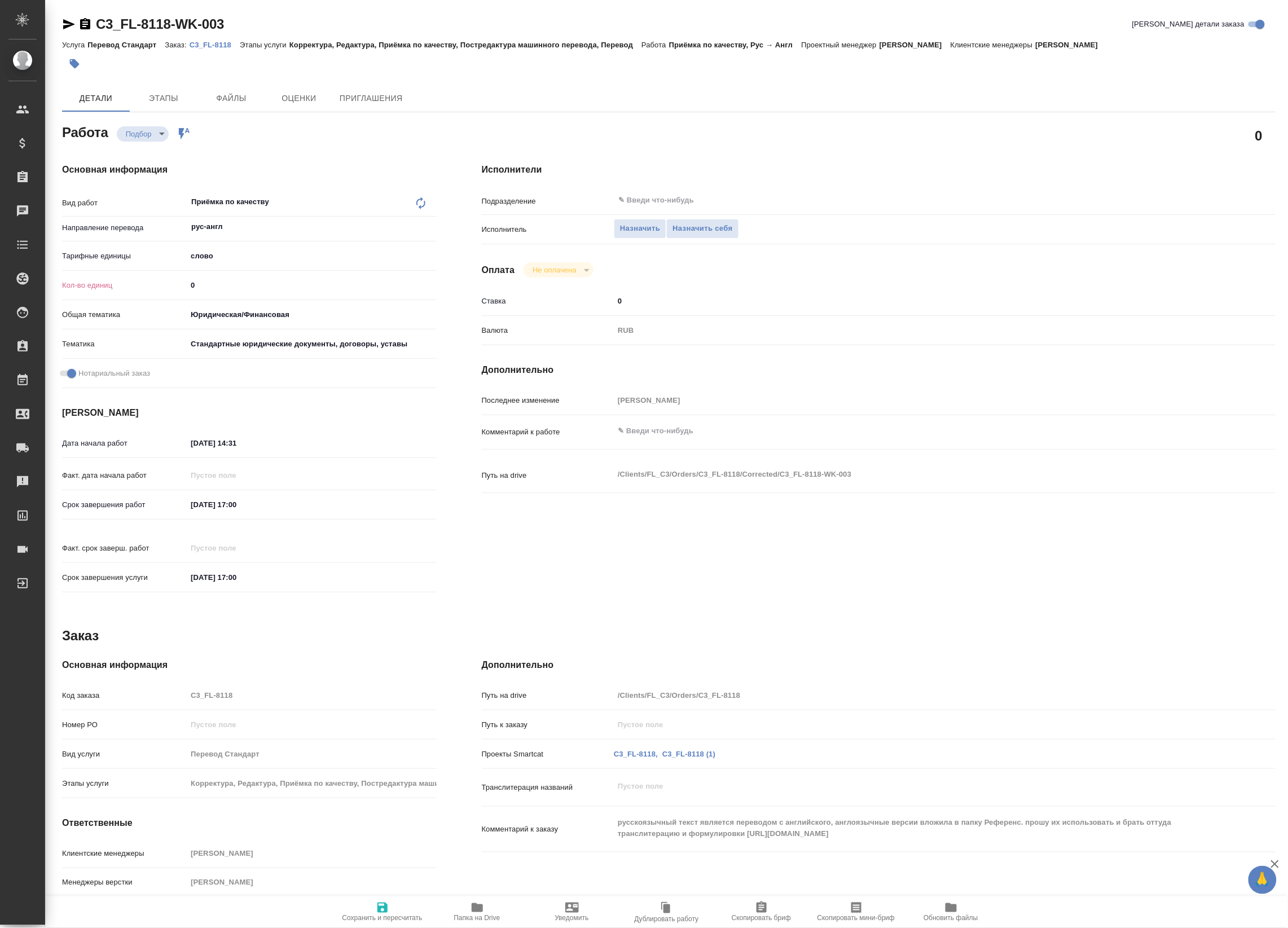
type textarea "x"
click at [480, 923] on button "Папка на Drive" at bounding box center [477, 912] width 95 height 31
type textarea "x"
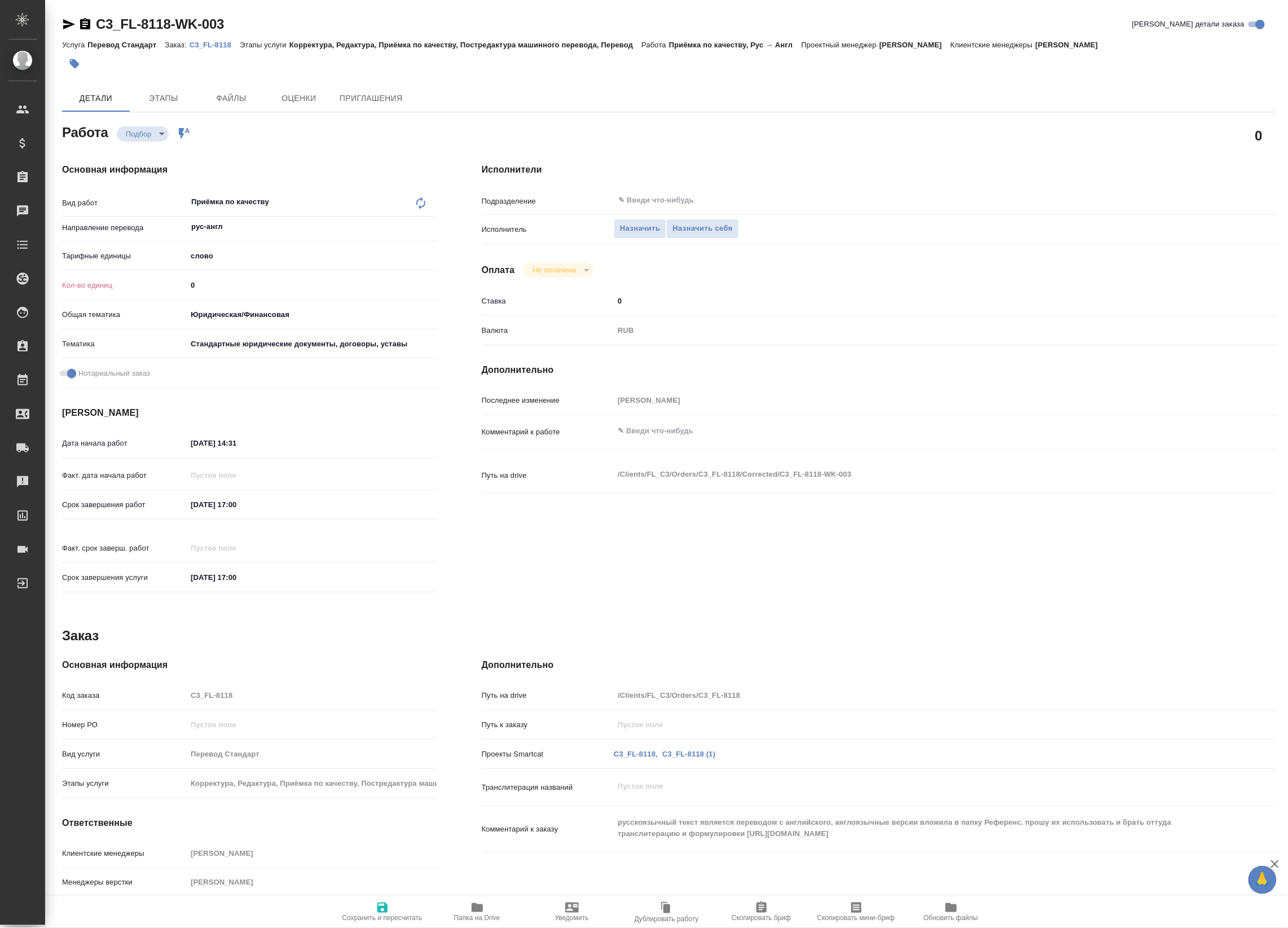
type textarea "x"
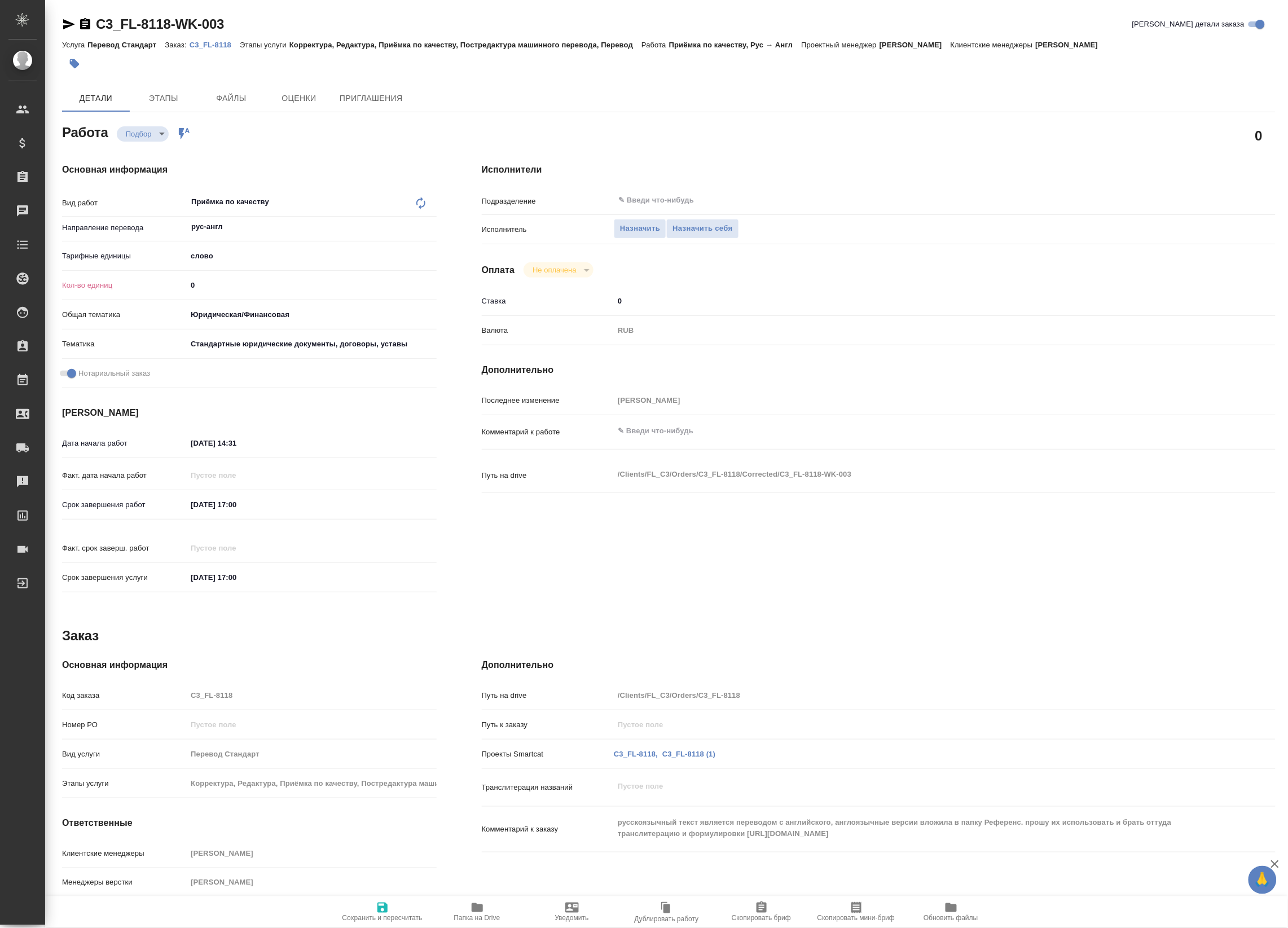
type textarea "x"
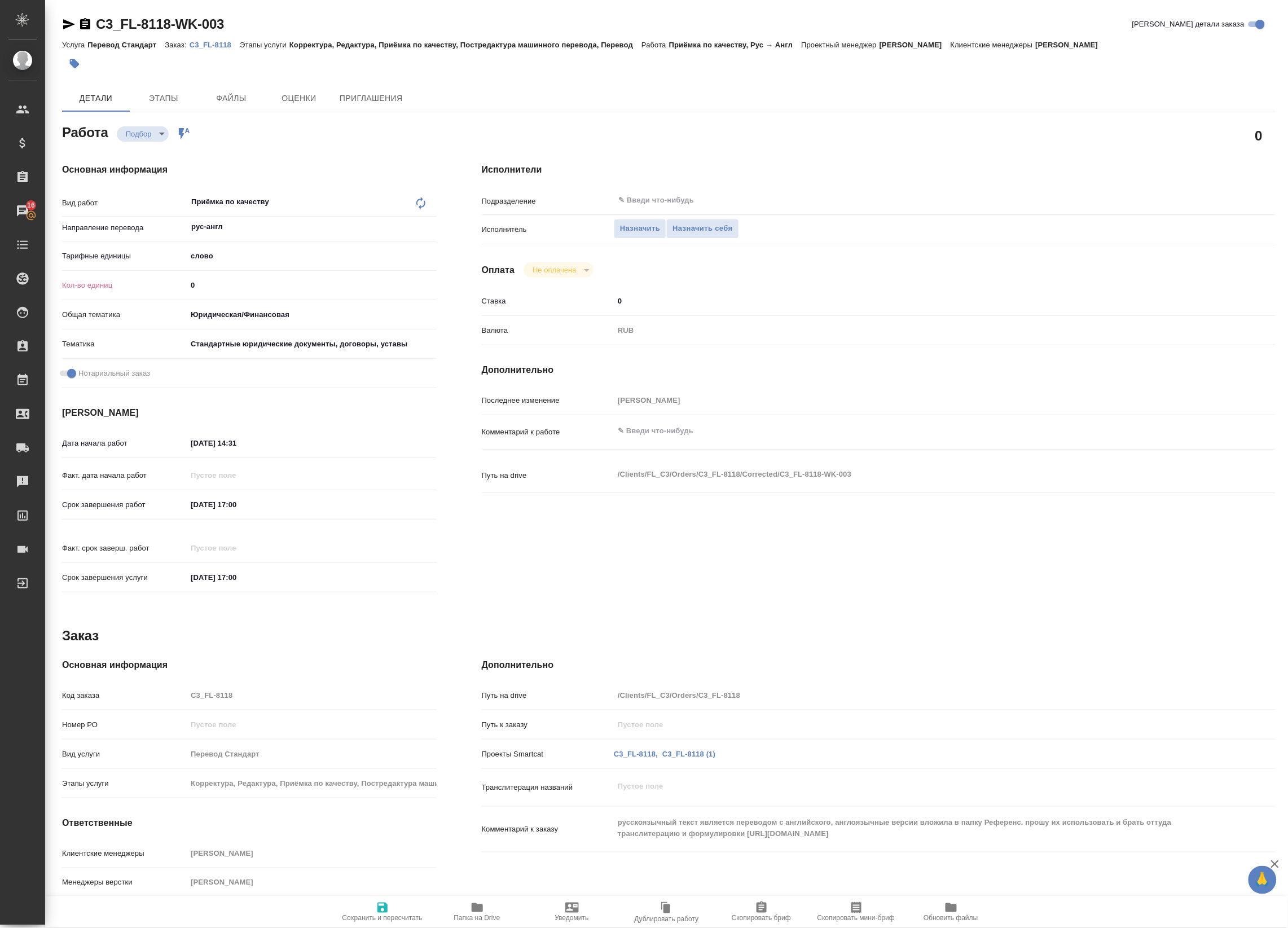
type textarea "x"
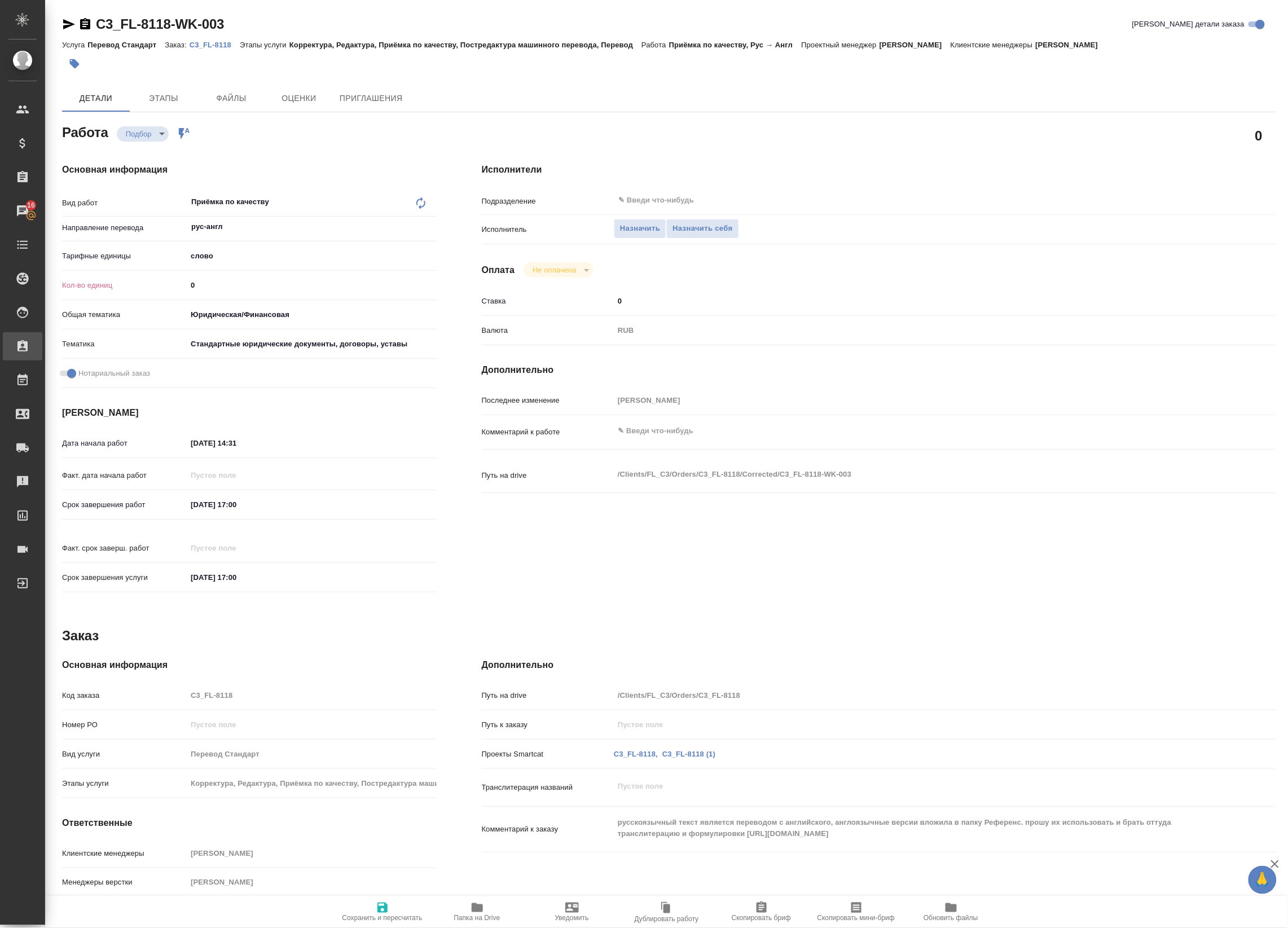
type textarea "x"
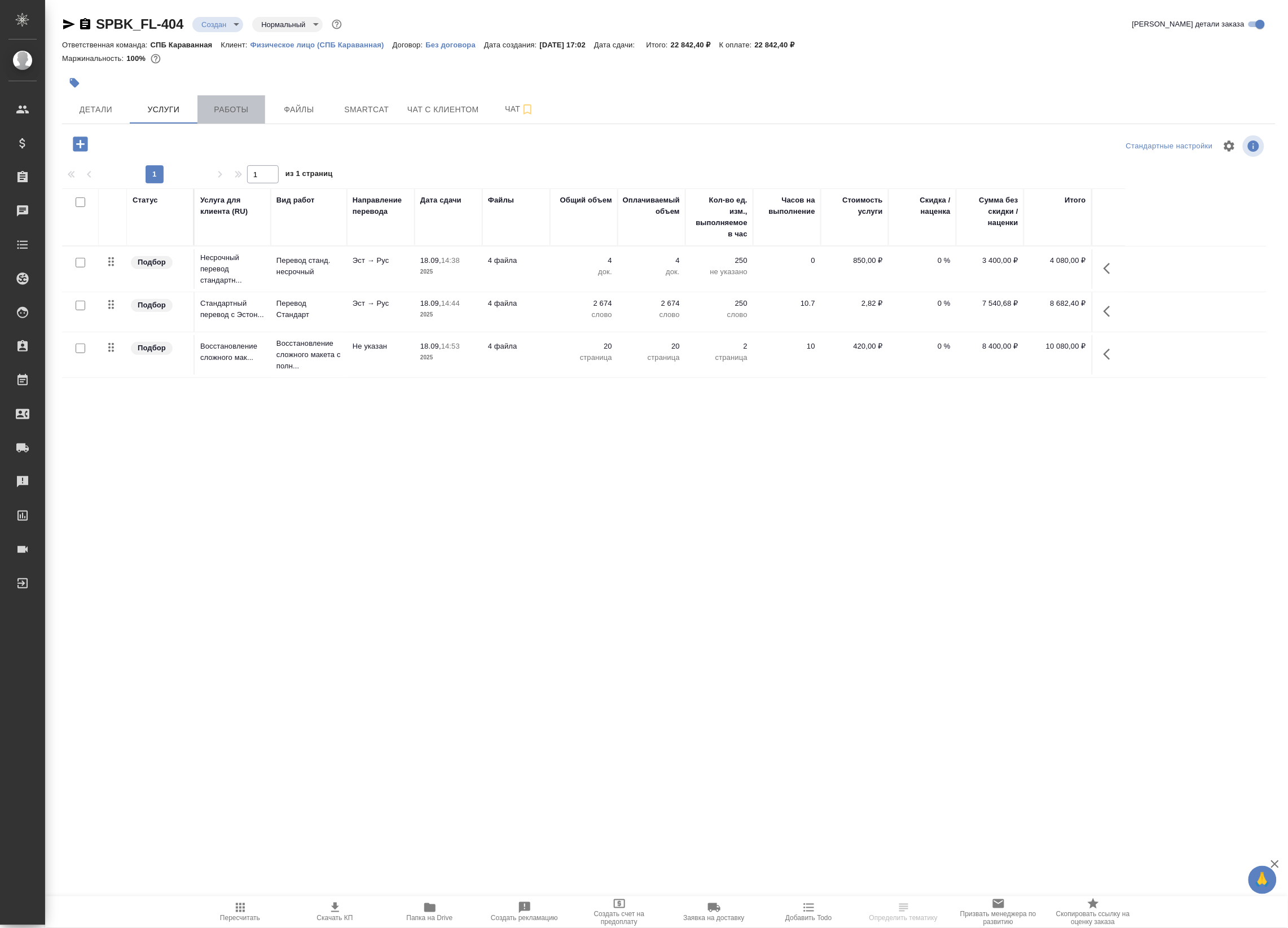
click at [221, 104] on span "Работы" at bounding box center [231, 110] width 54 height 14
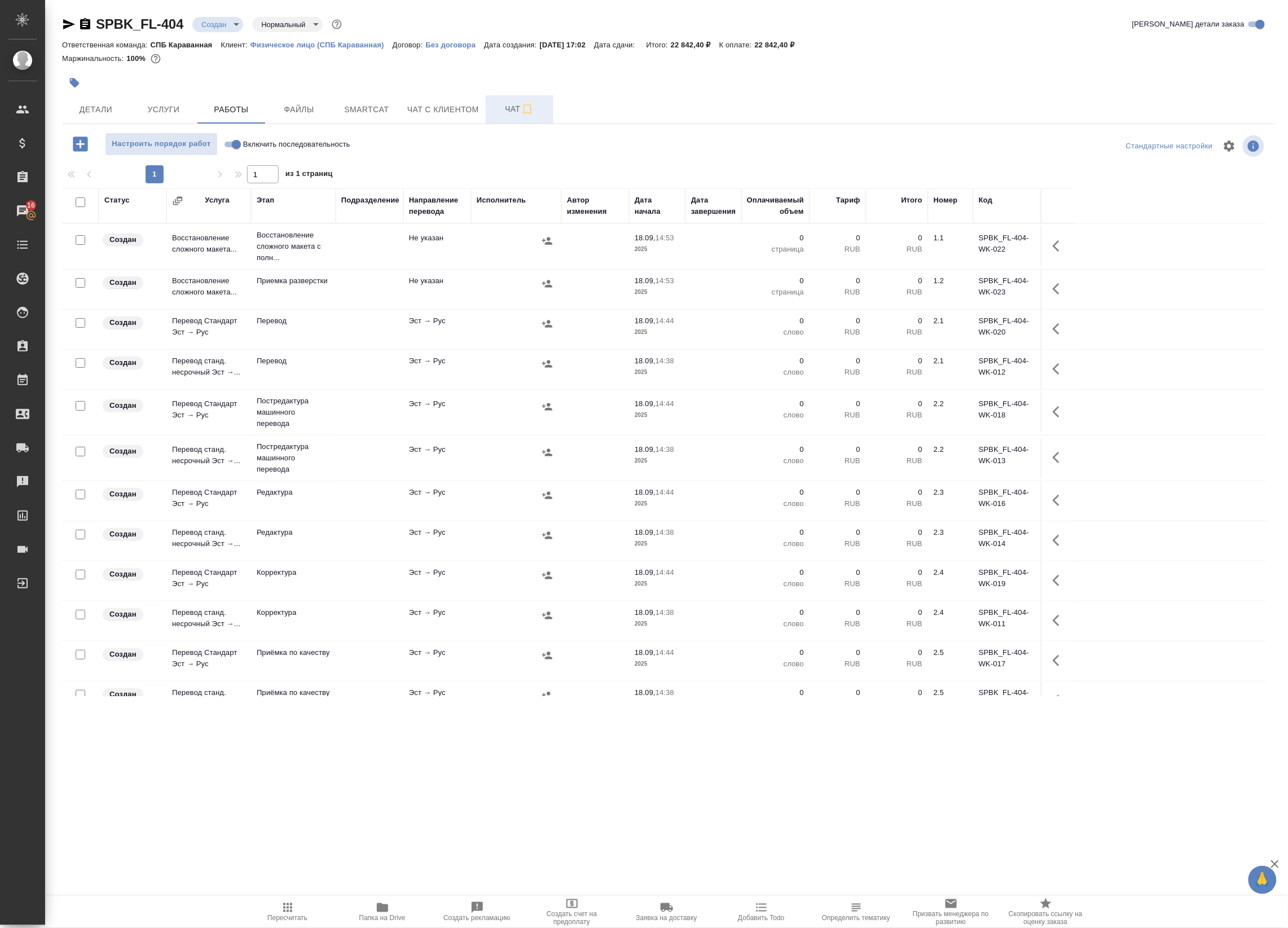
click at [506, 109] on span "Чат" at bounding box center [519, 109] width 54 height 14
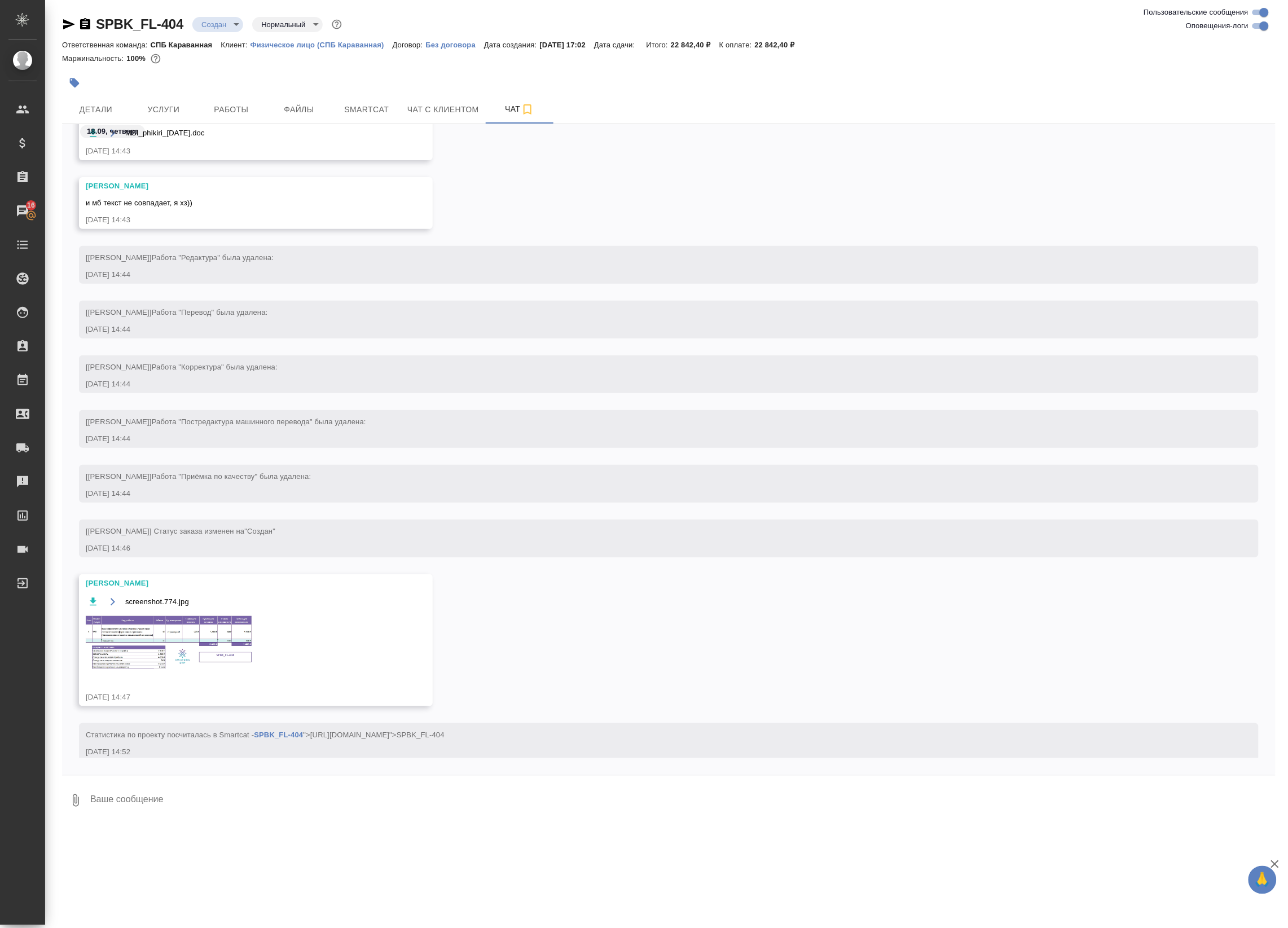
scroll to position [399, 0]
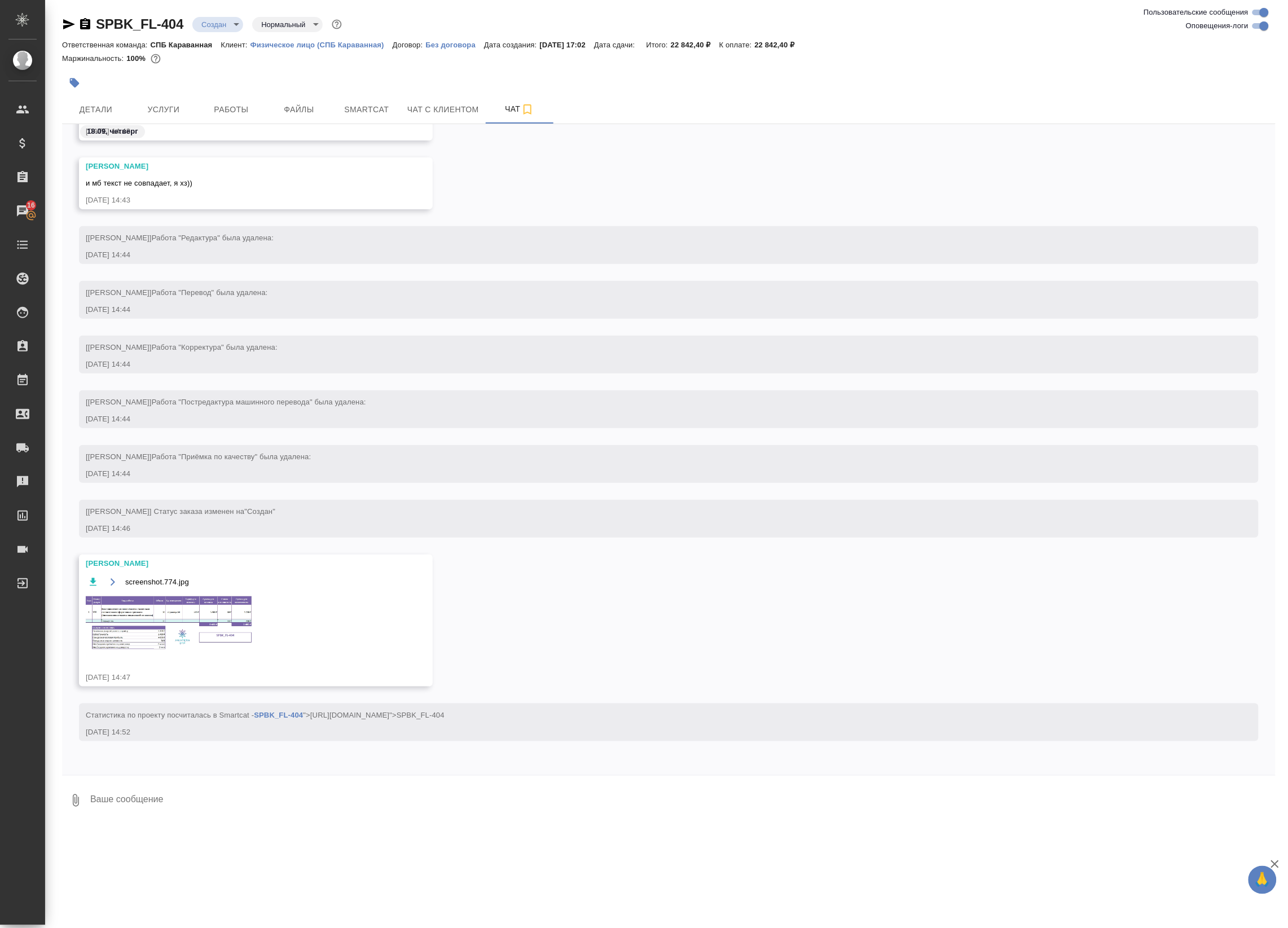
click at [166, 629] on img at bounding box center [170, 623] width 169 height 57
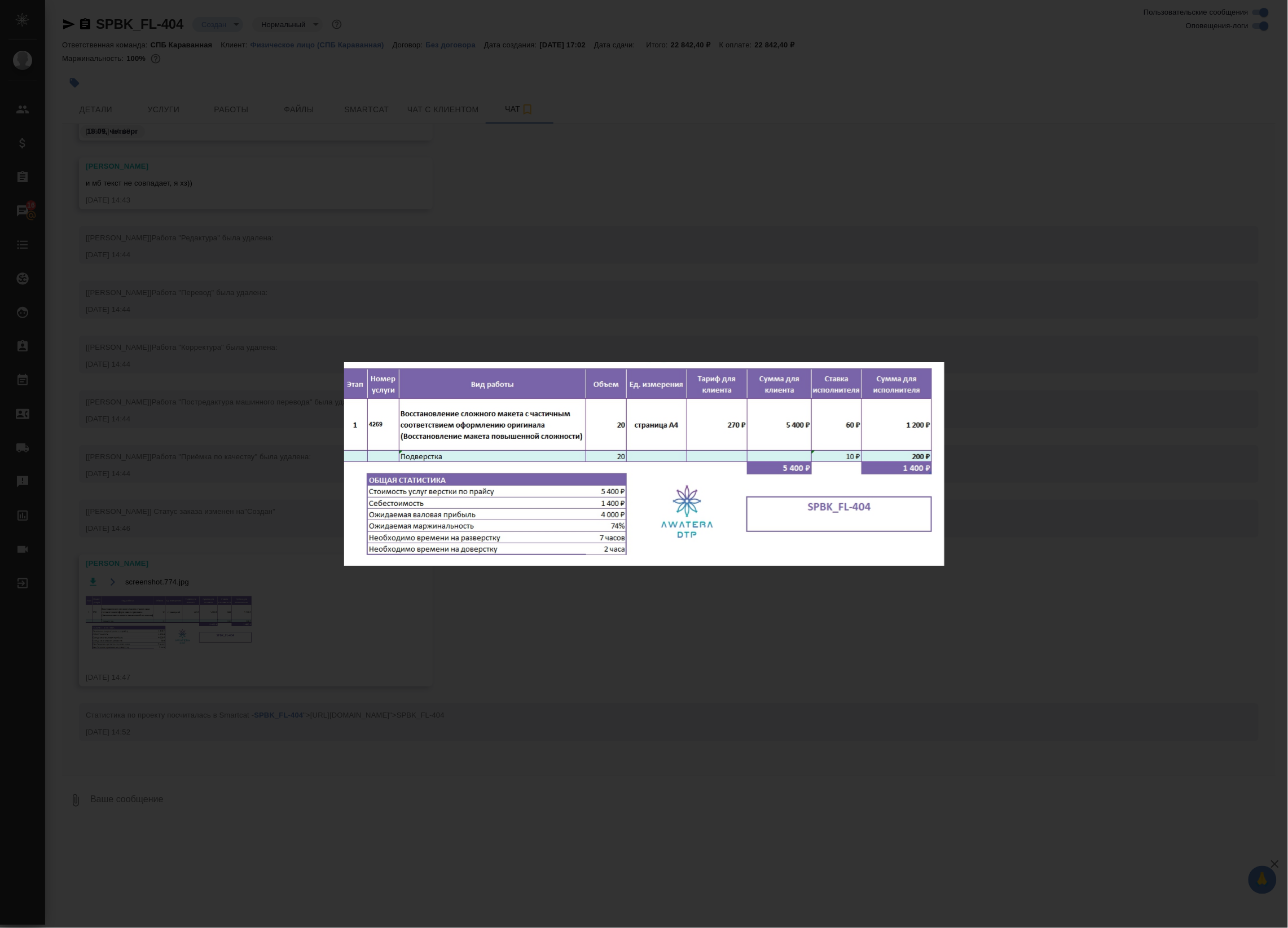
click at [614, 587] on div "screenshot.774.jpg 1 of 1" at bounding box center [644, 464] width 1288 height 928
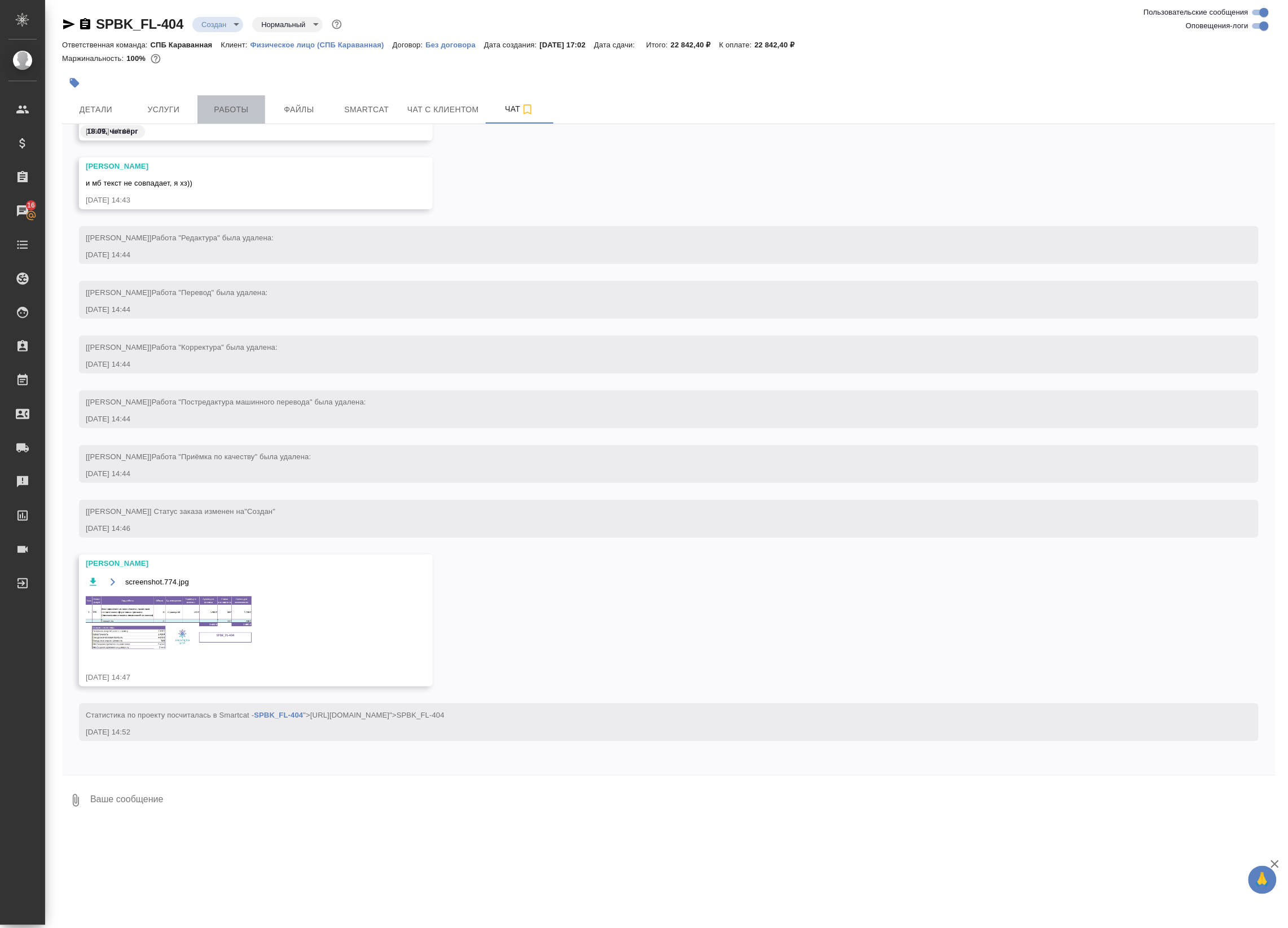
click at [232, 114] on span "Работы" at bounding box center [231, 110] width 54 height 14
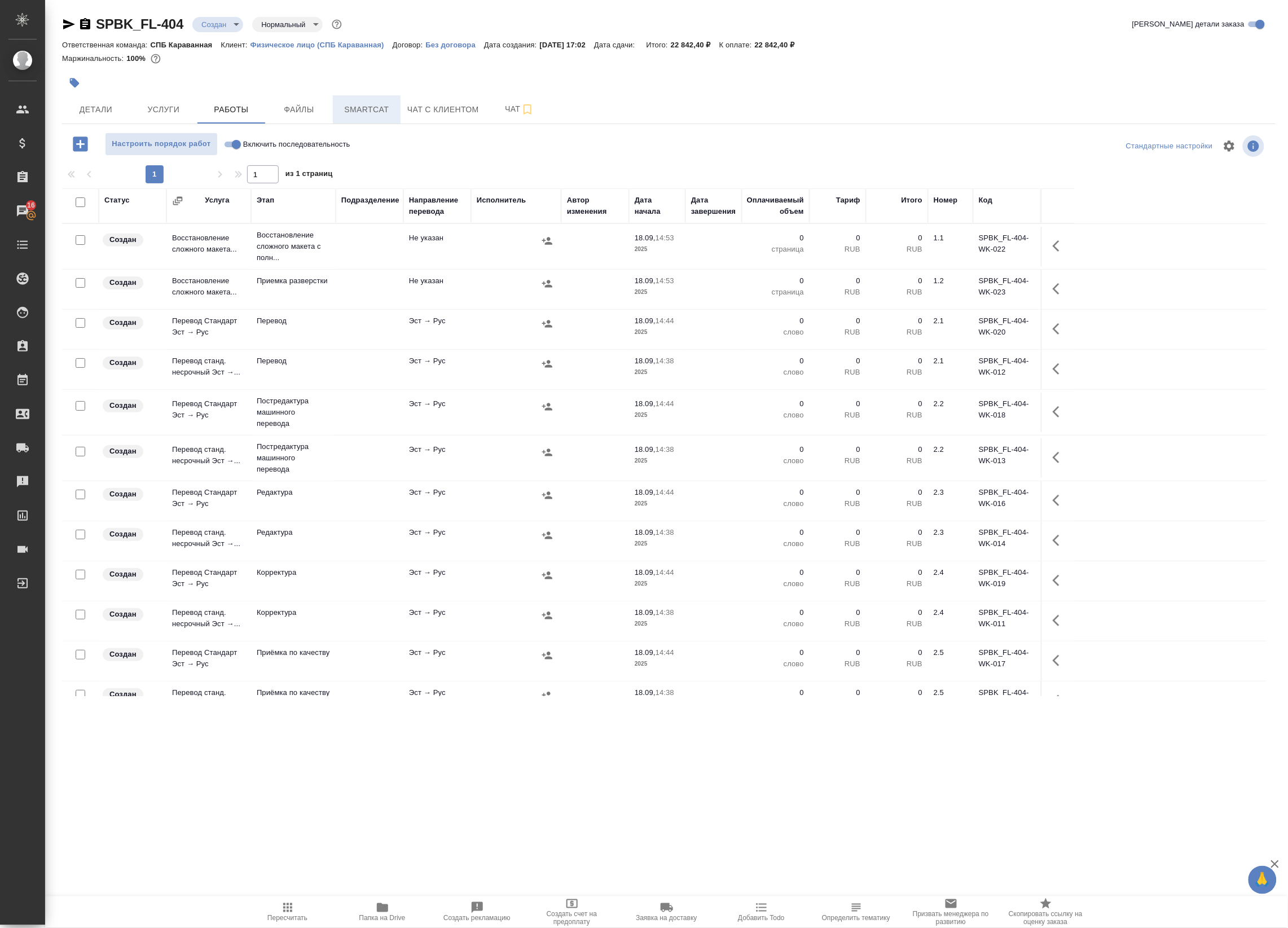
click at [399, 110] on button "Smartcat" at bounding box center [367, 109] width 68 height 28
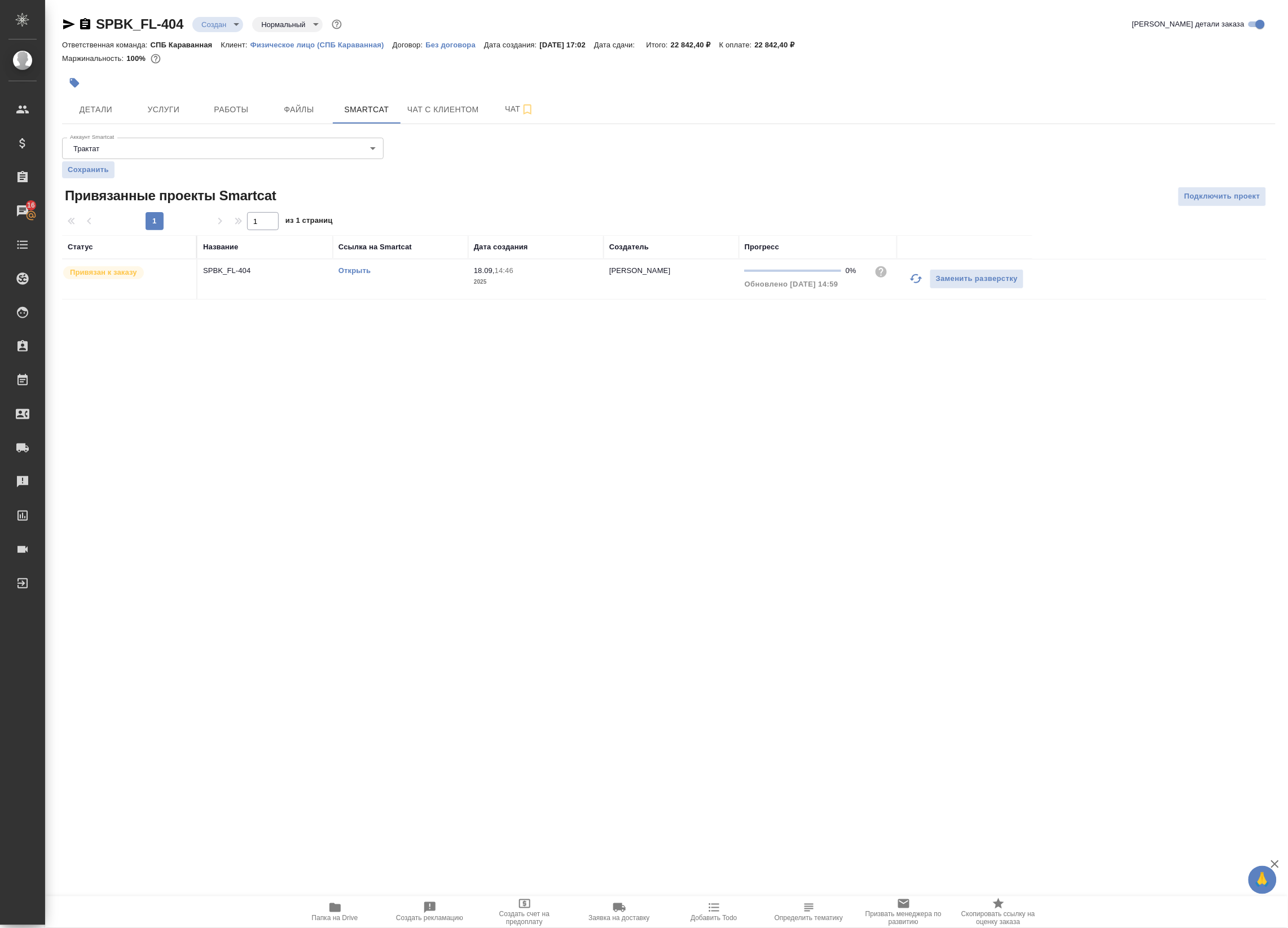
click at [364, 271] on link "Открыть" at bounding box center [354, 270] width 32 height 8
click at [358, 910] on span "Папка на Drive" at bounding box center [335, 911] width 81 height 22
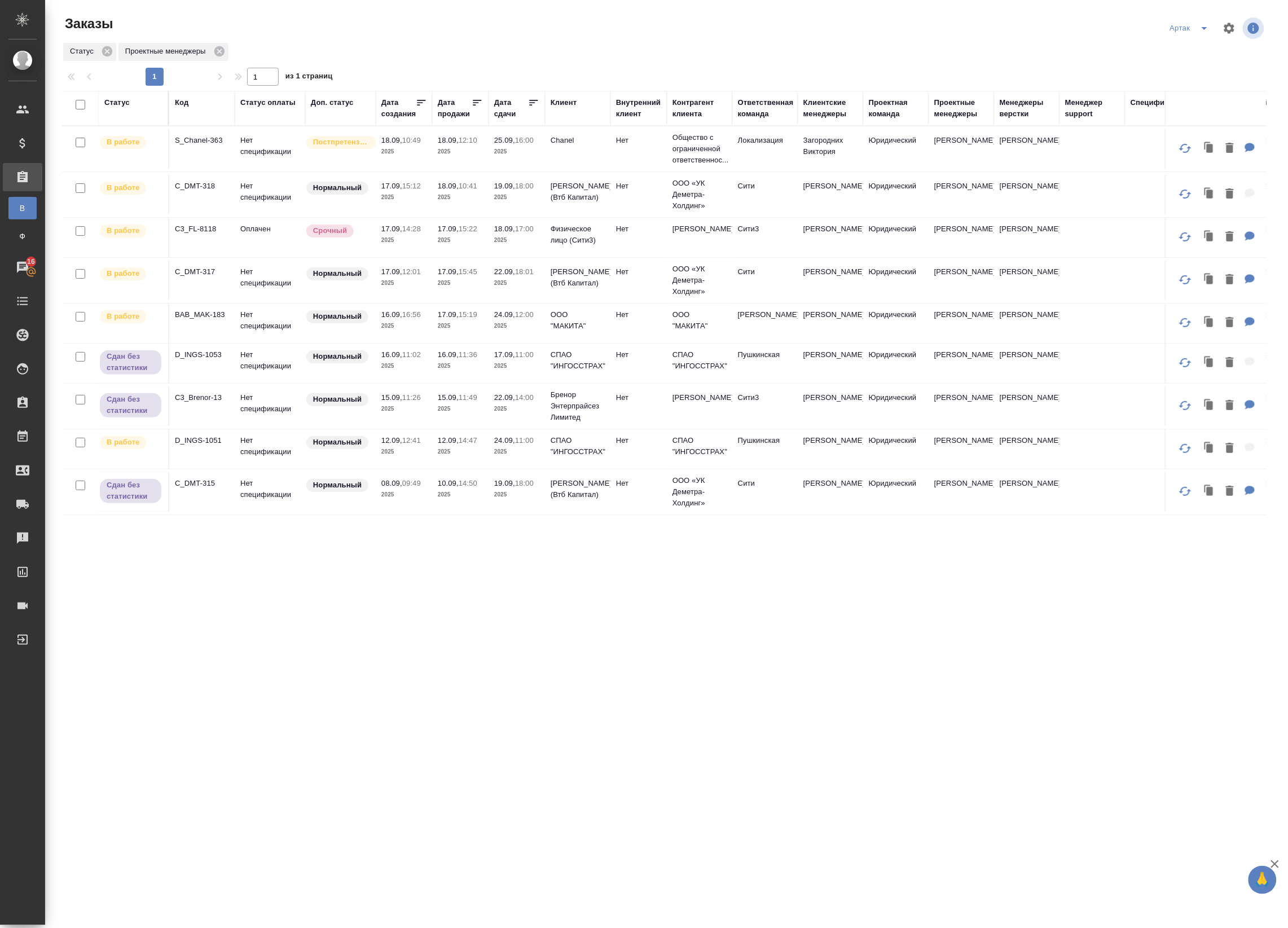
click at [477, 452] on p "2025" at bounding box center [460, 452] width 45 height 11
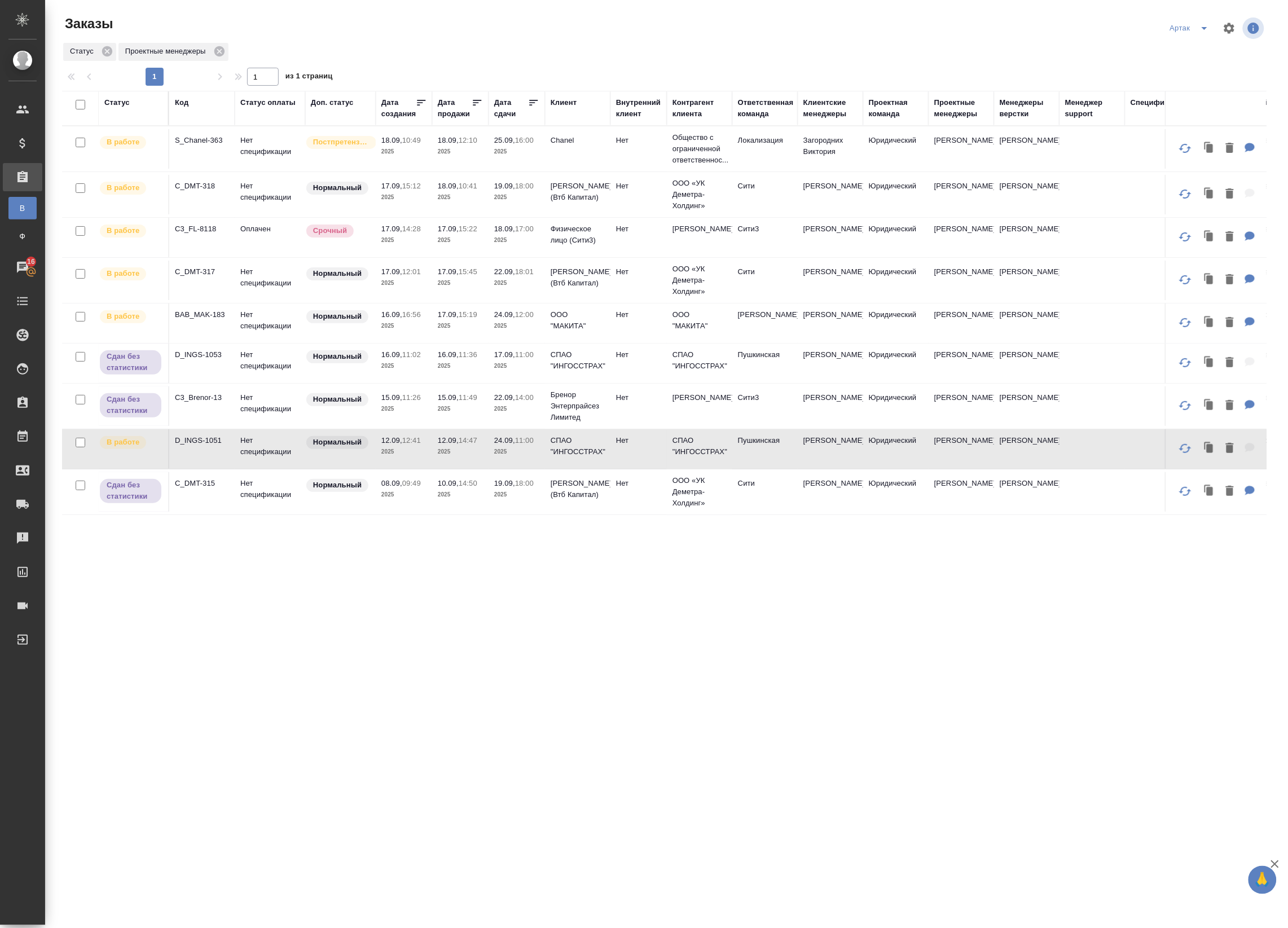
click at [512, 343] on td "24.09, 12:00 2025" at bounding box center [516, 323] width 56 height 39
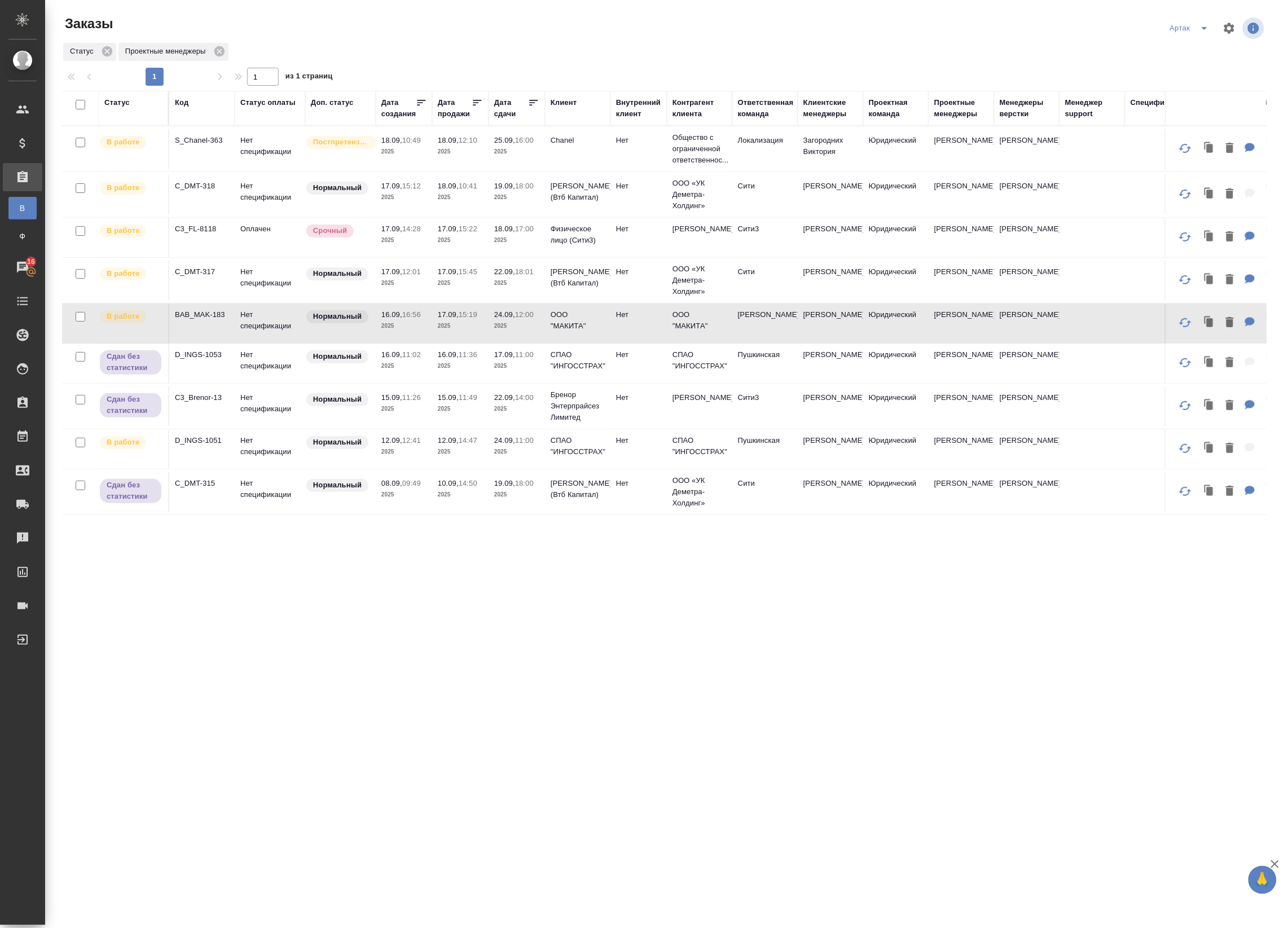
click at [526, 332] on p "2025" at bounding box center [516, 326] width 45 height 11
click at [458, 288] on p "2025" at bounding box center [460, 283] width 45 height 11
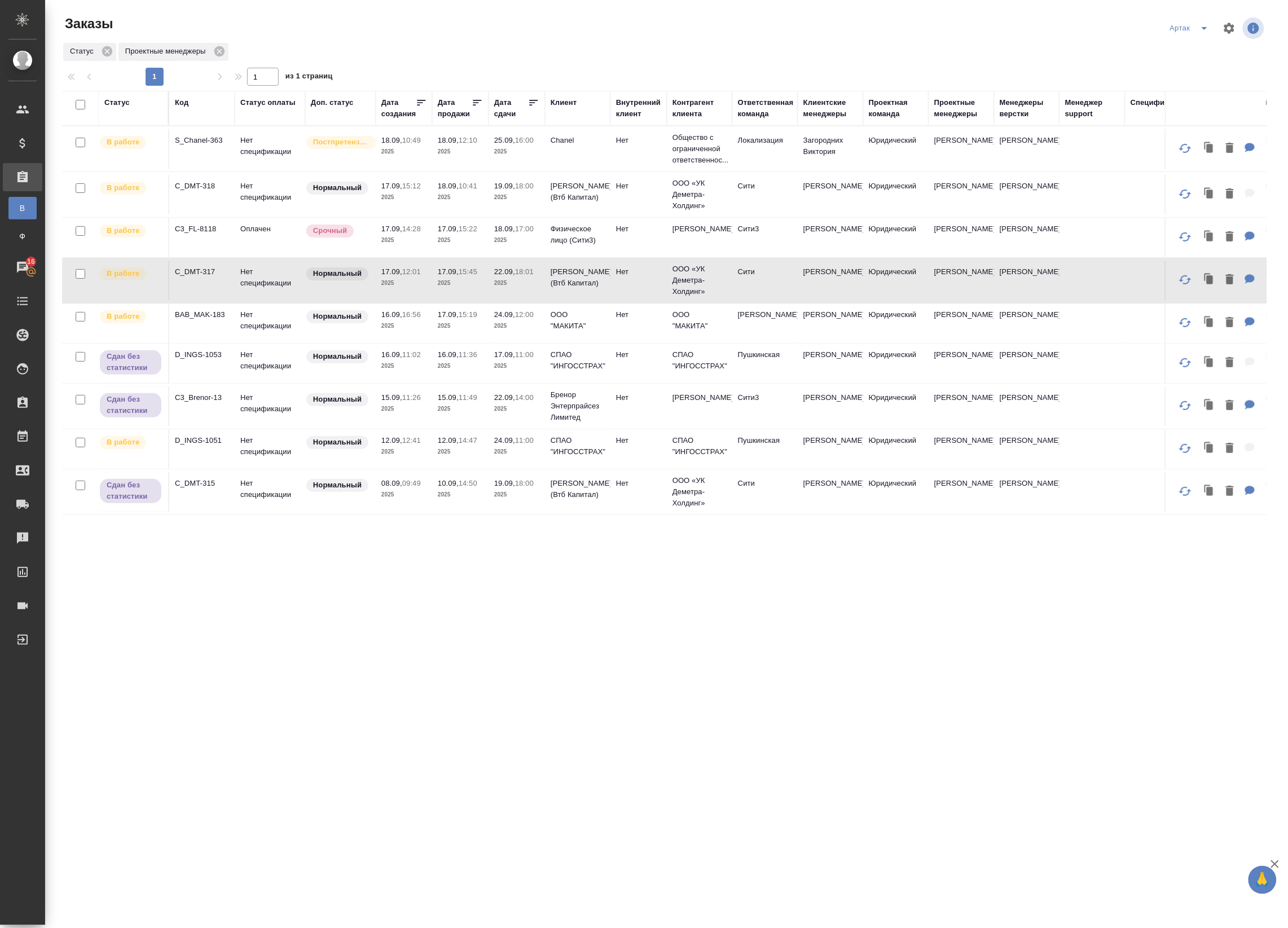
click at [490, 241] on td "18.09, 17:00 2025" at bounding box center [516, 238] width 56 height 39
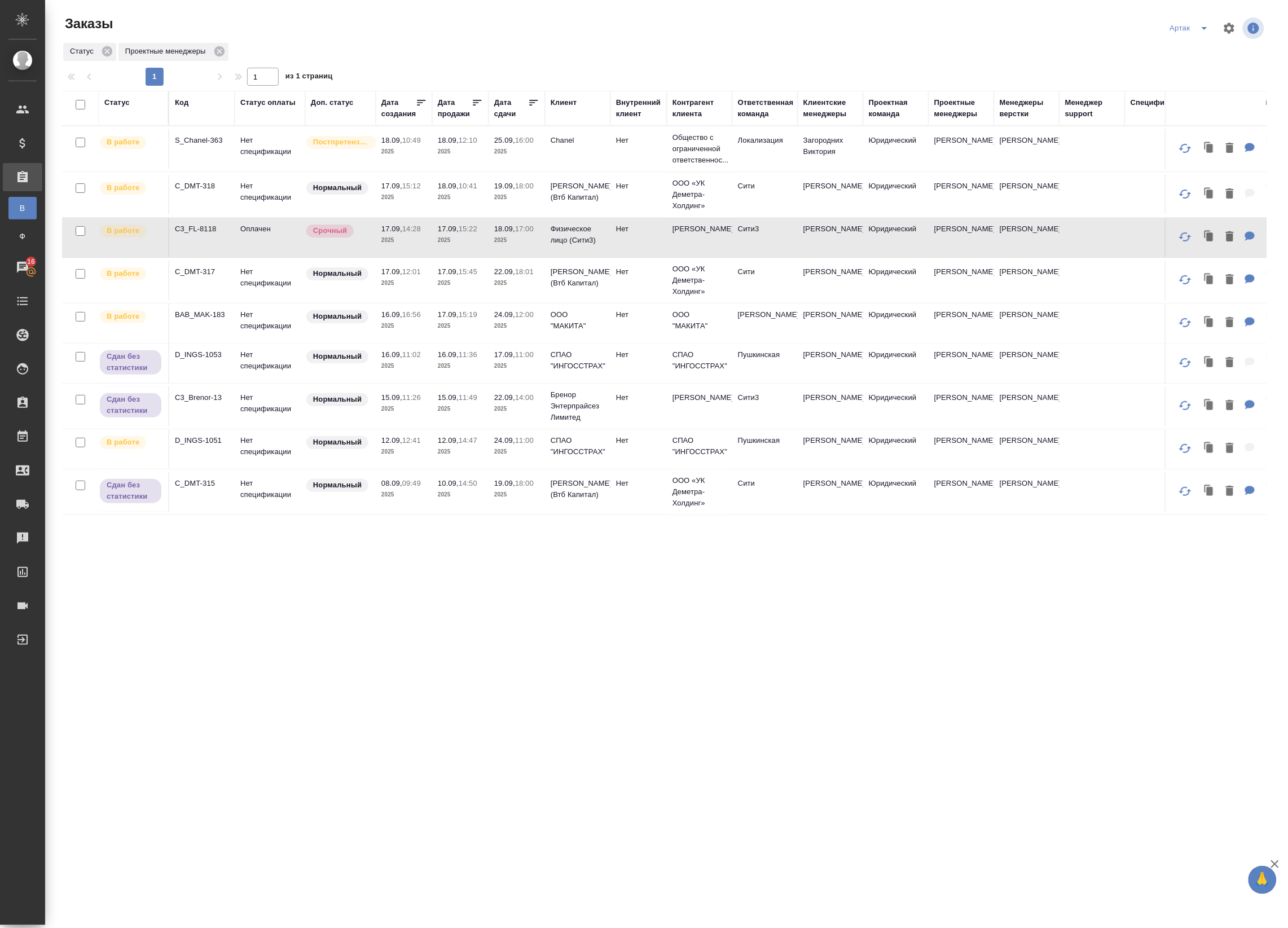
click at [490, 241] on td "18.09, 17:00 2025" at bounding box center [516, 238] width 56 height 39
click at [536, 102] on icon at bounding box center [533, 102] width 11 height 11
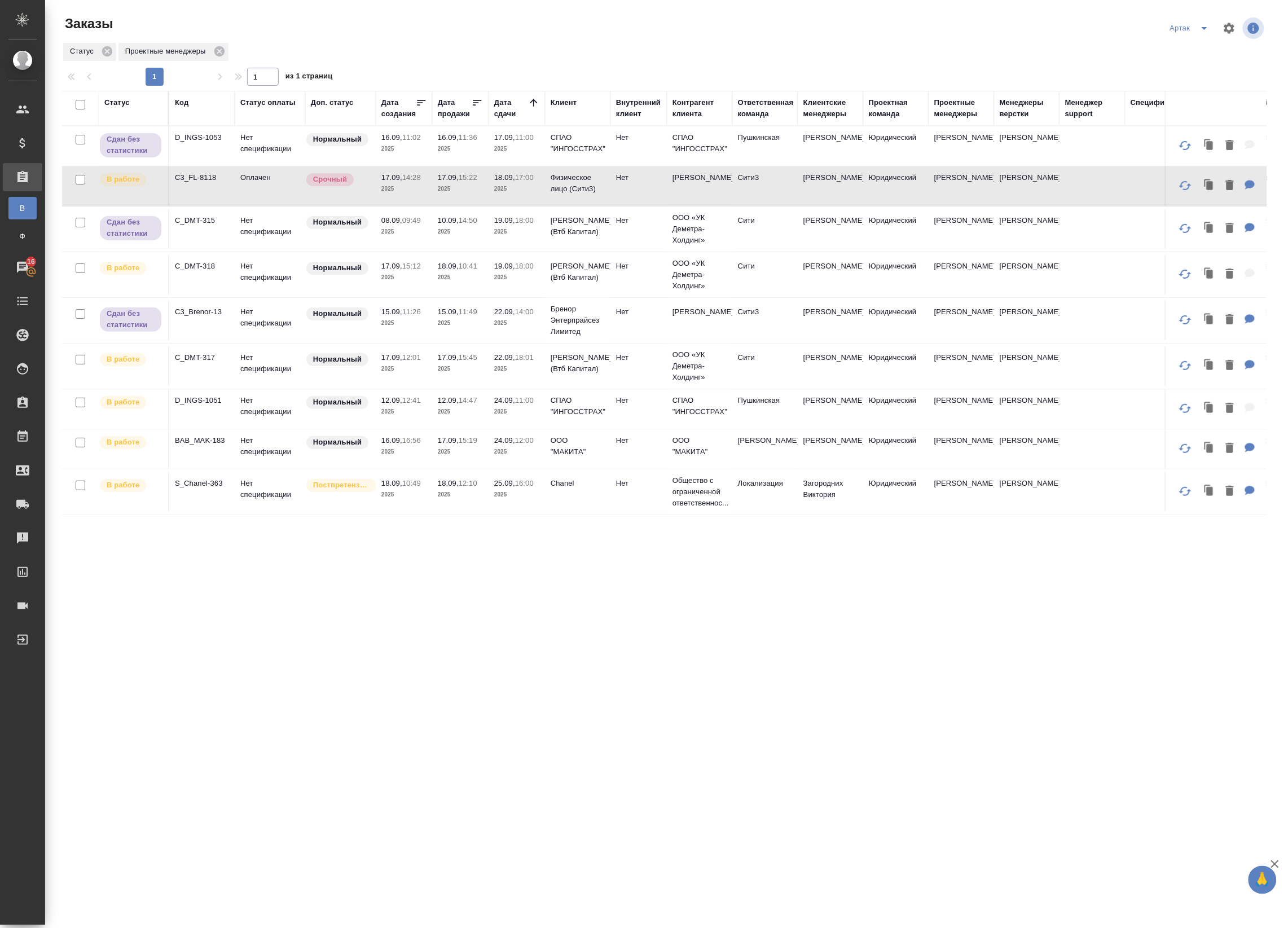
click at [529, 283] on p "2025" at bounding box center [516, 277] width 45 height 11
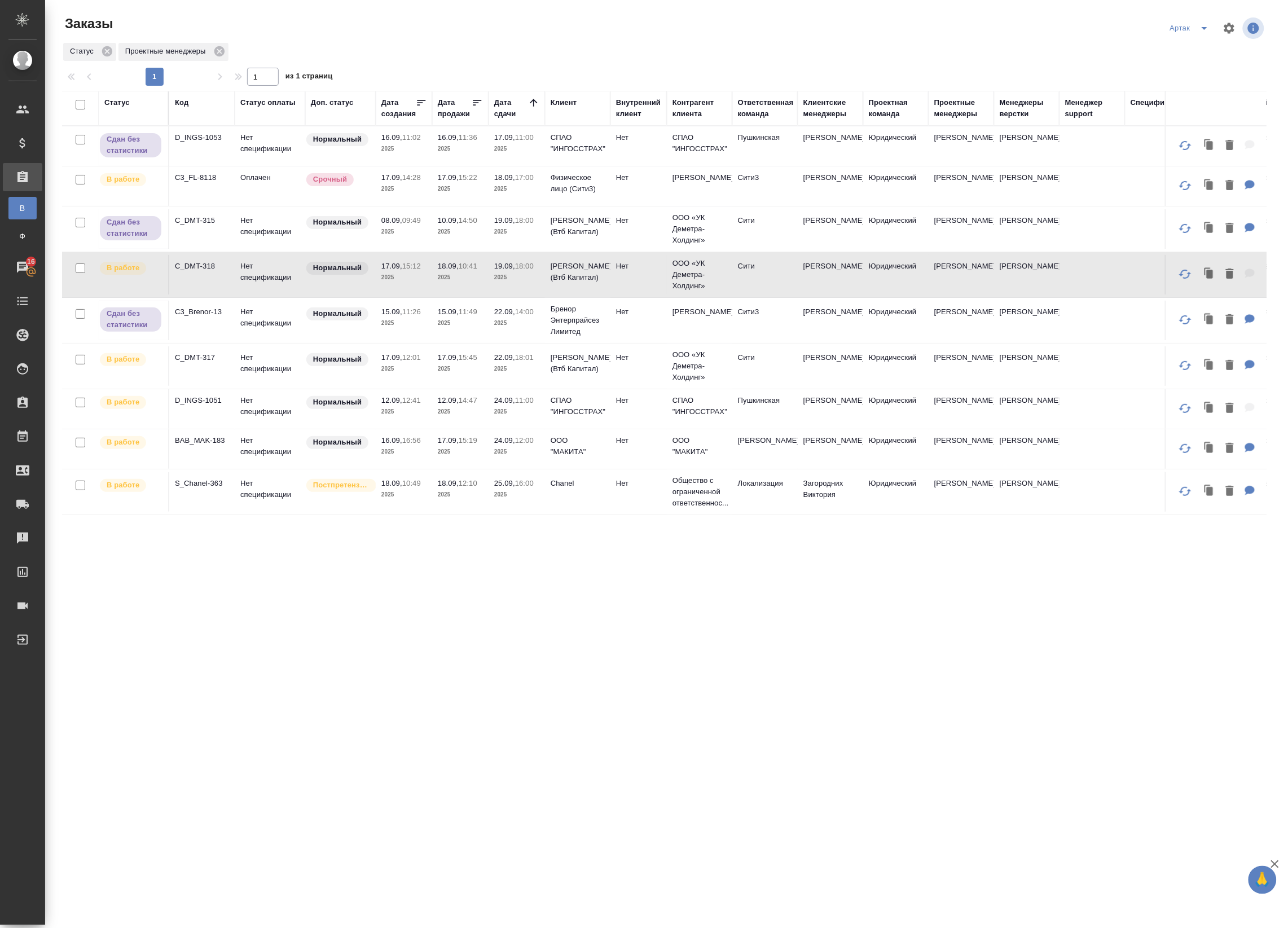
click at [539, 356] on td "22.09, 18:01 2025" at bounding box center [516, 366] width 56 height 39
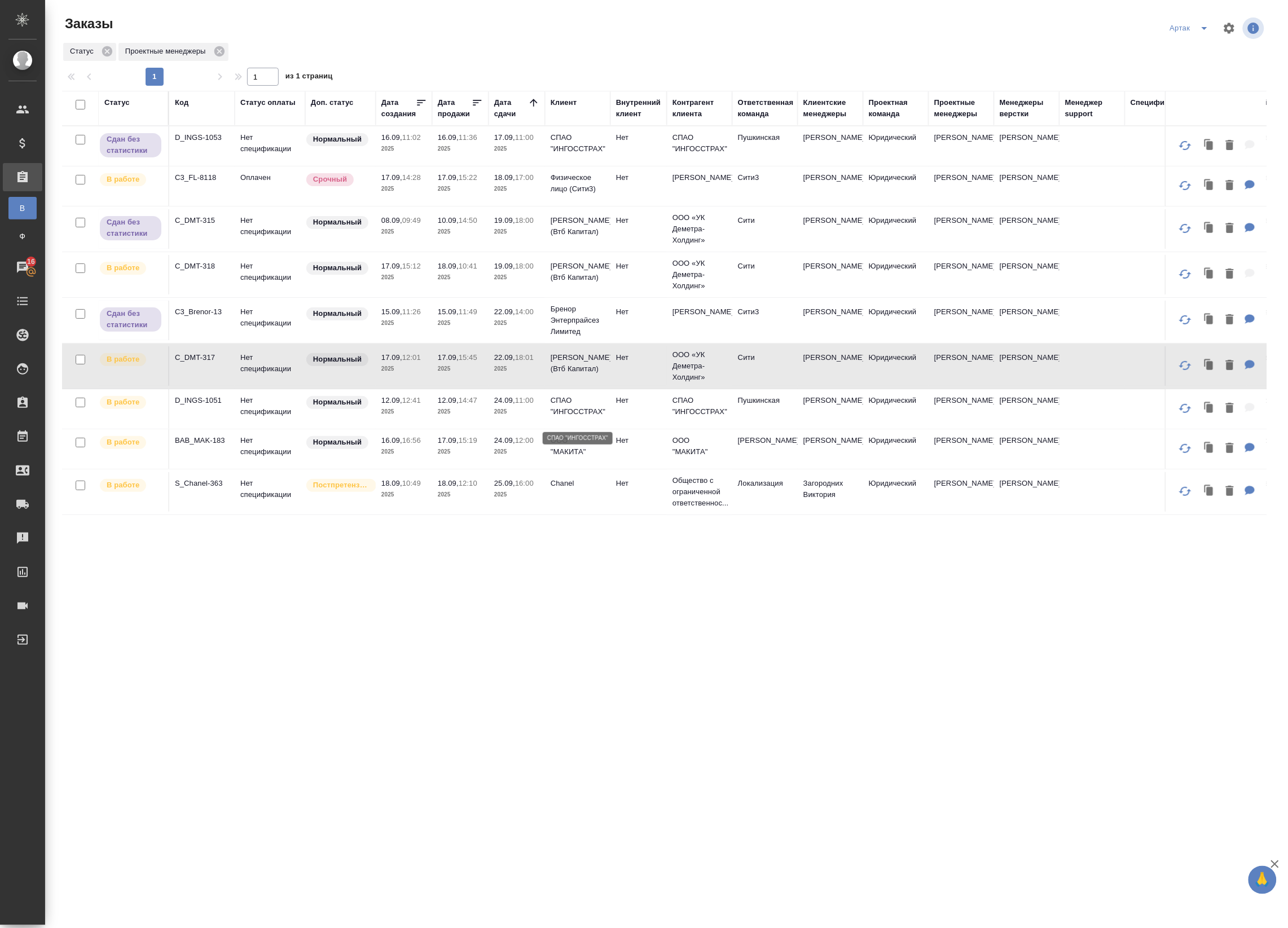
click at [576, 409] on p "СПАО "ИНГОССТРАХ"" at bounding box center [577, 406] width 54 height 23
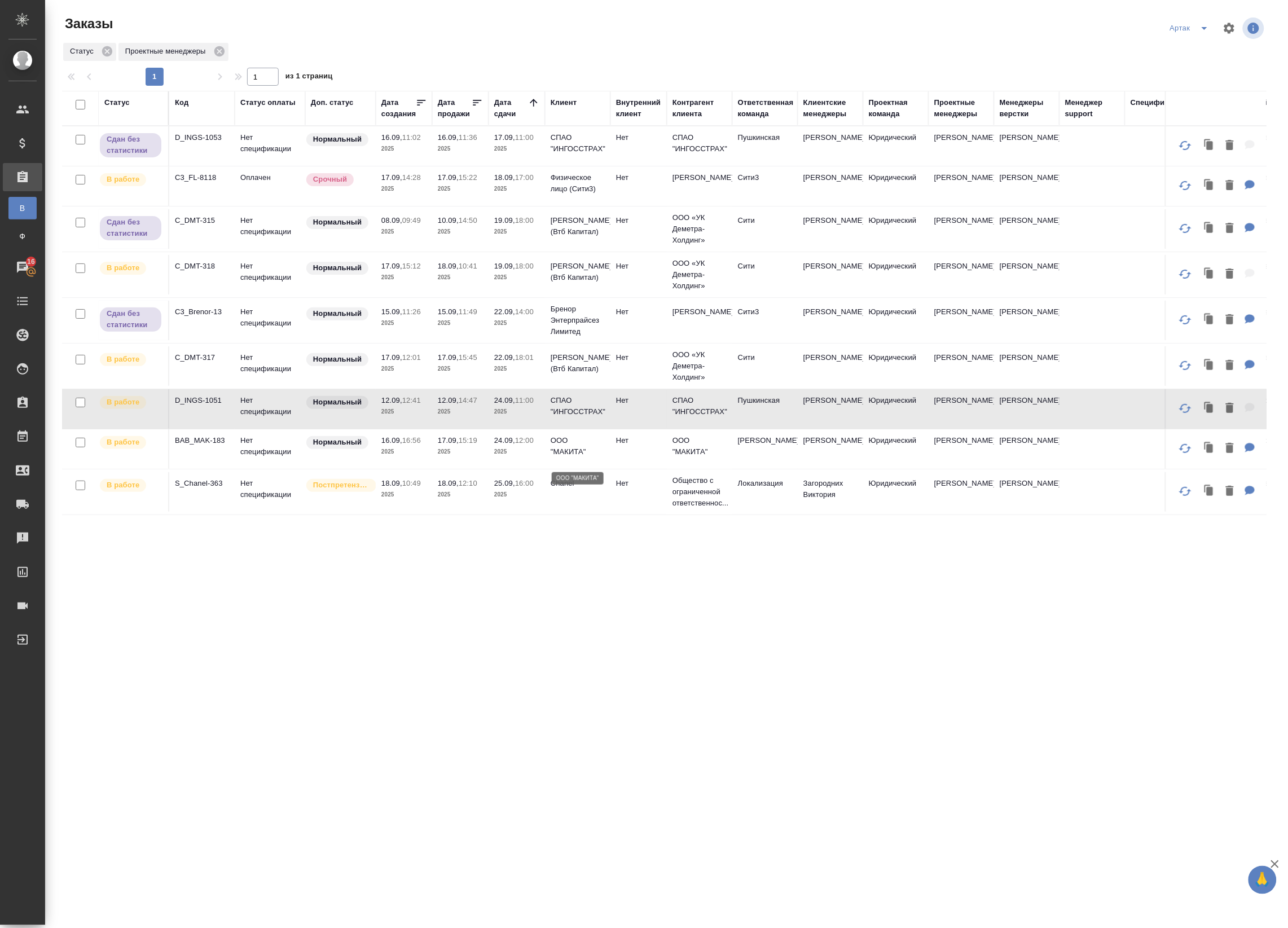
click at [579, 457] on p "ООО "МАКИТА"" at bounding box center [577, 446] width 54 height 23
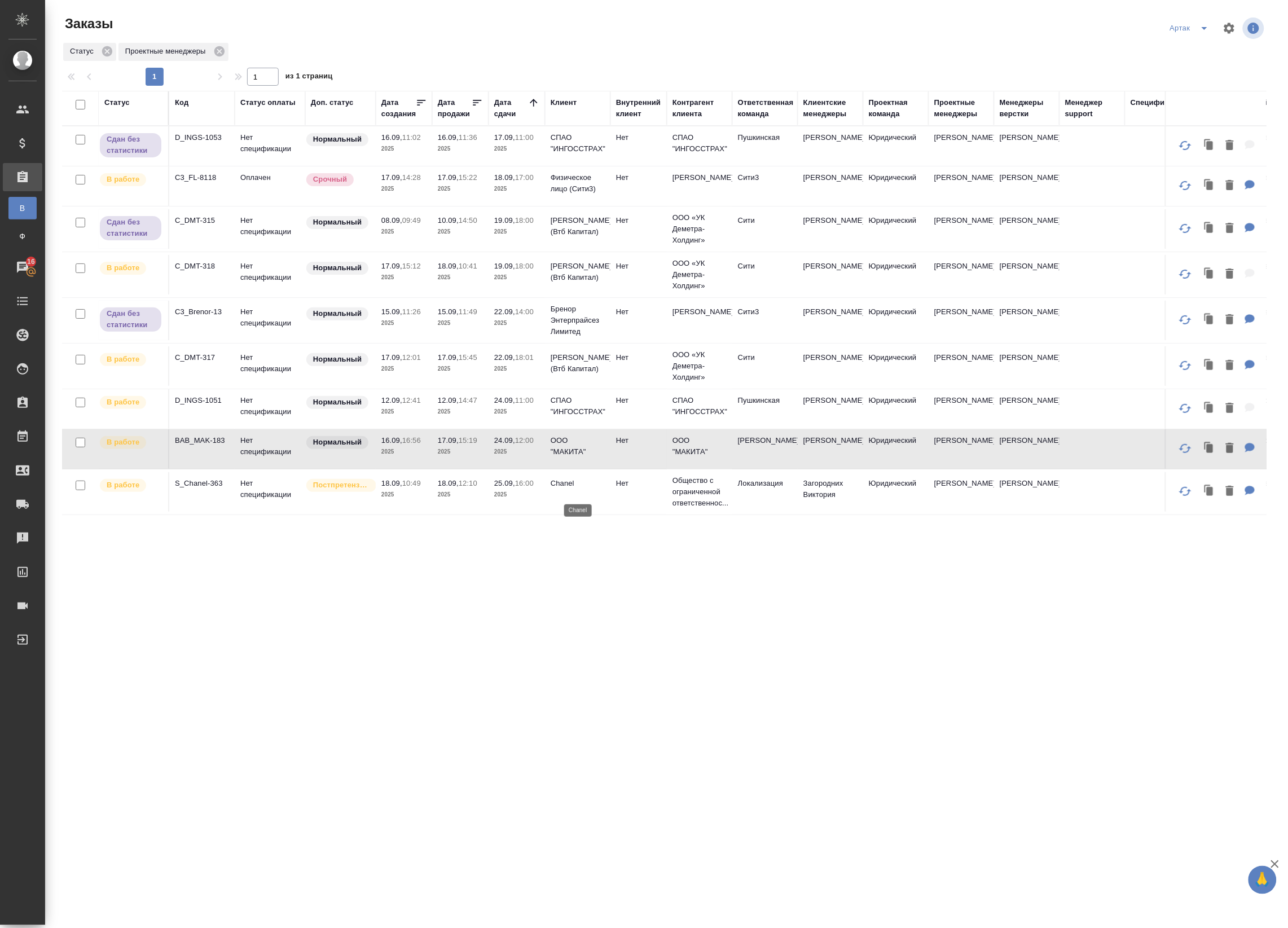
click at [584, 489] on p "Chanel" at bounding box center [577, 483] width 54 height 11
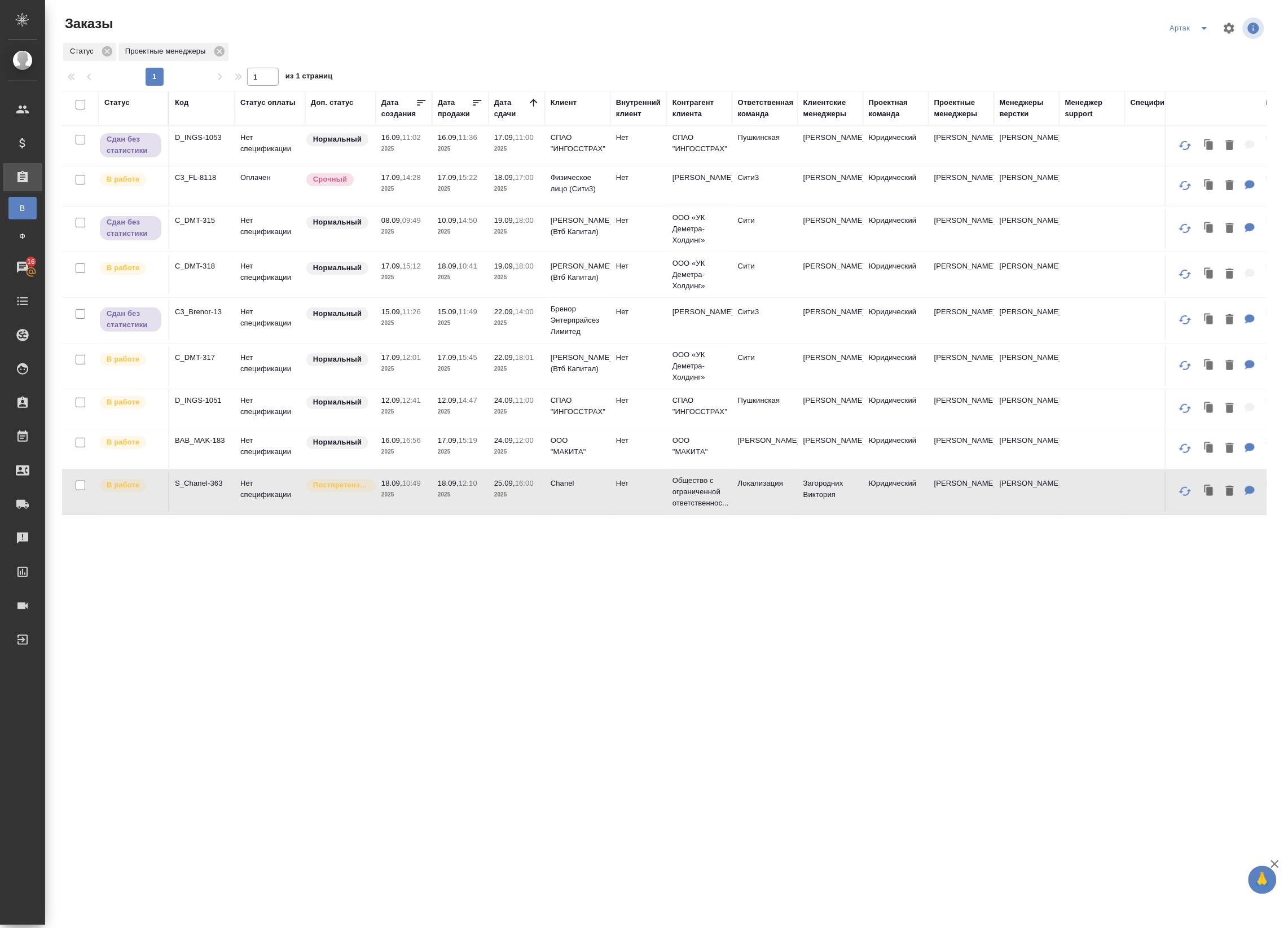
click at [640, 617] on div "Статус Код Статус оплаты Доп. статус Дата создания Дата продажи Дата сдачи Клие…" at bounding box center [664, 429] width 1204 height 677
click at [448, 501] on p "2025" at bounding box center [460, 494] width 45 height 11
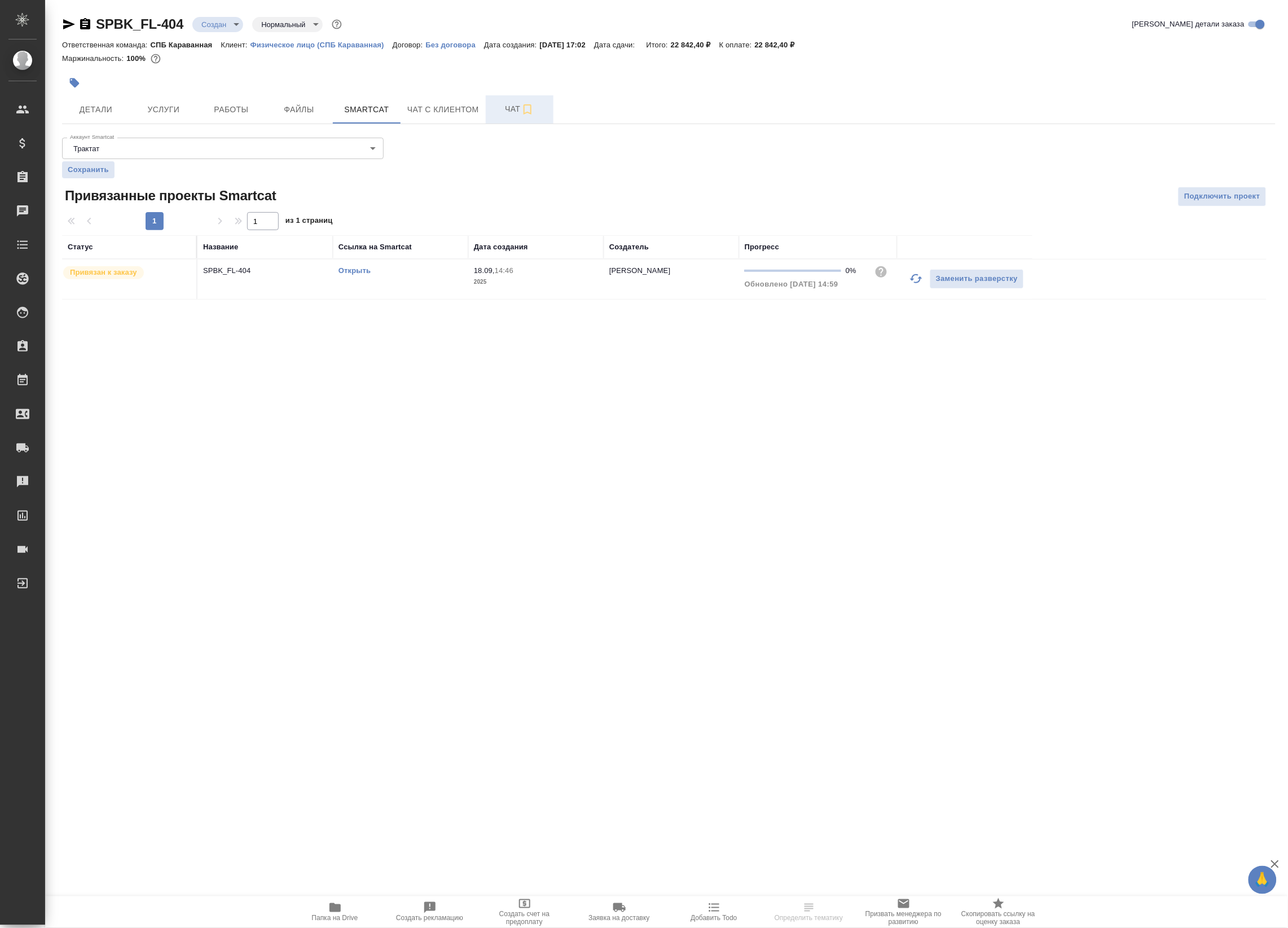
click at [499, 107] on span "Чат" at bounding box center [519, 109] width 54 height 14
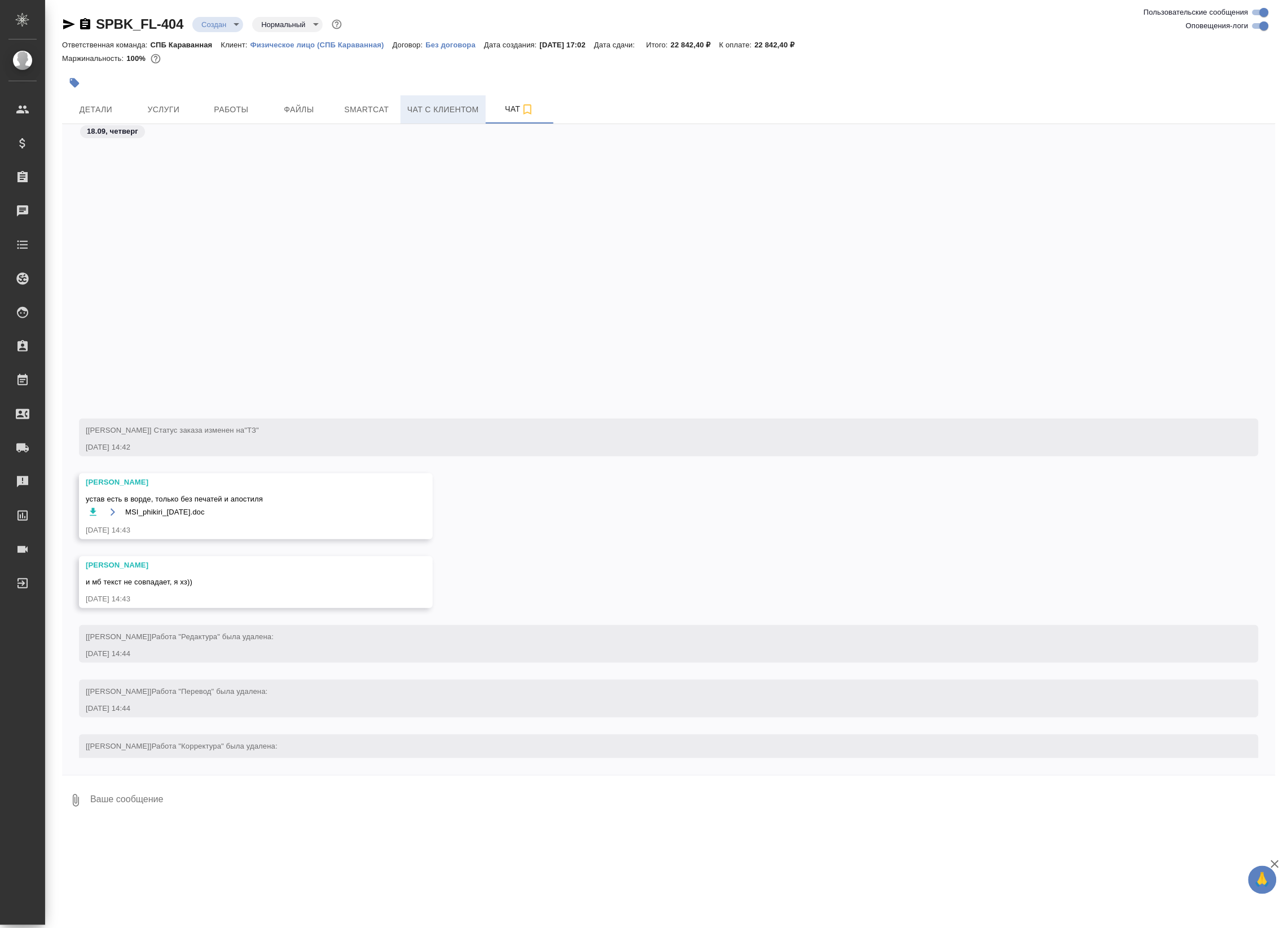
scroll to position [341, 0]
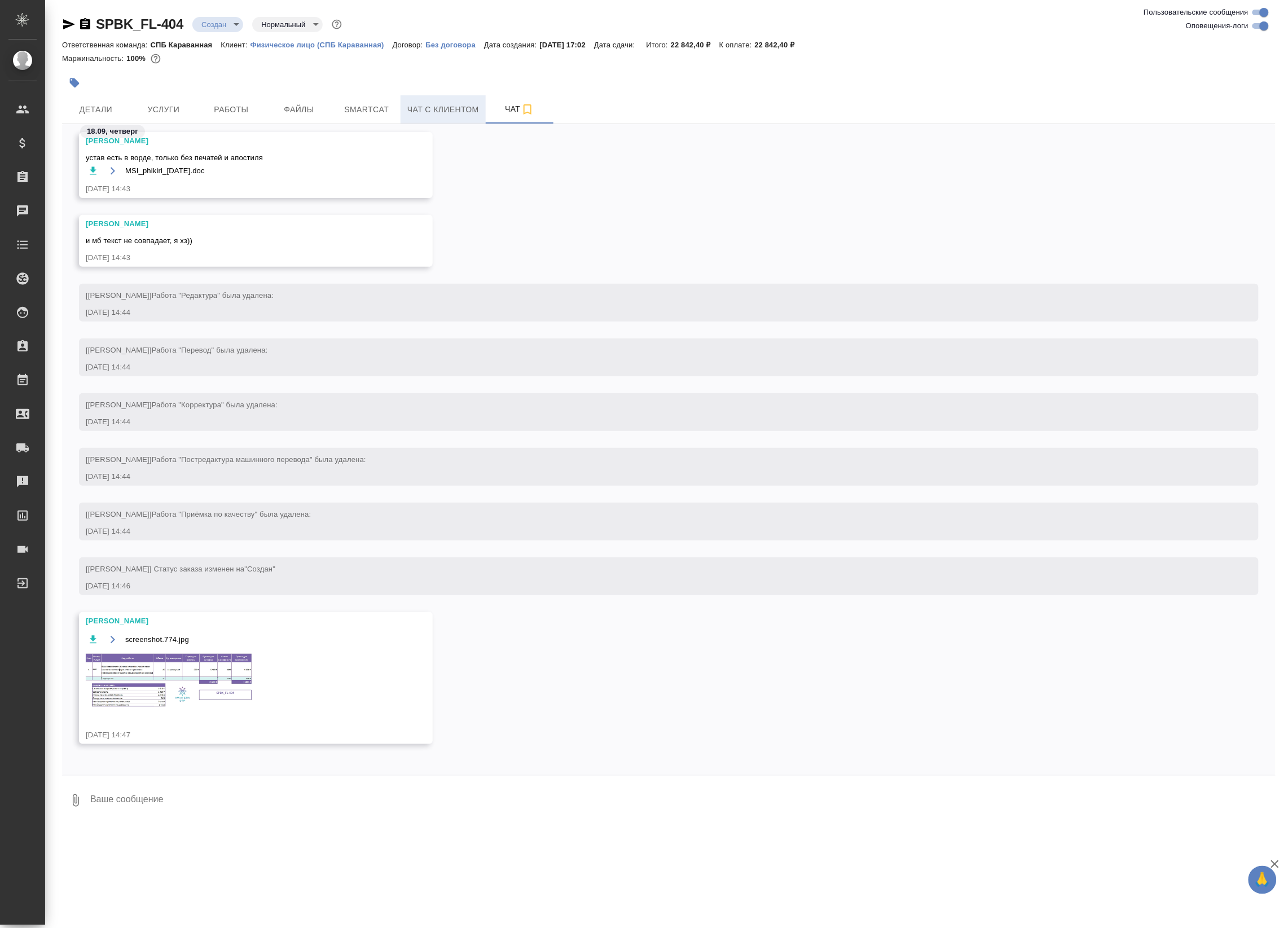
click at [454, 108] on span "Чат с клиентом" at bounding box center [443, 110] width 72 height 14
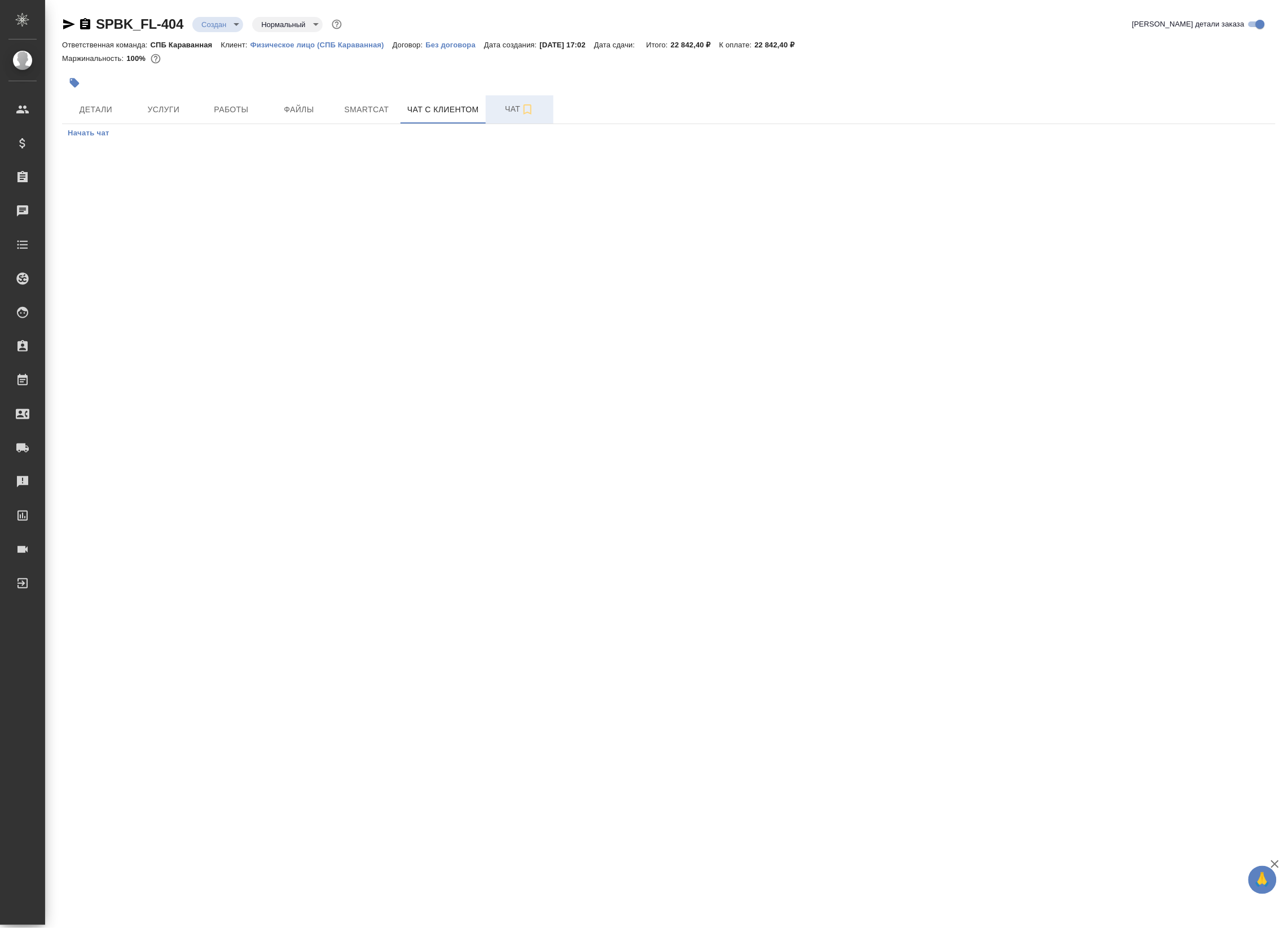
click at [518, 104] on span "Чат" at bounding box center [519, 109] width 54 height 14
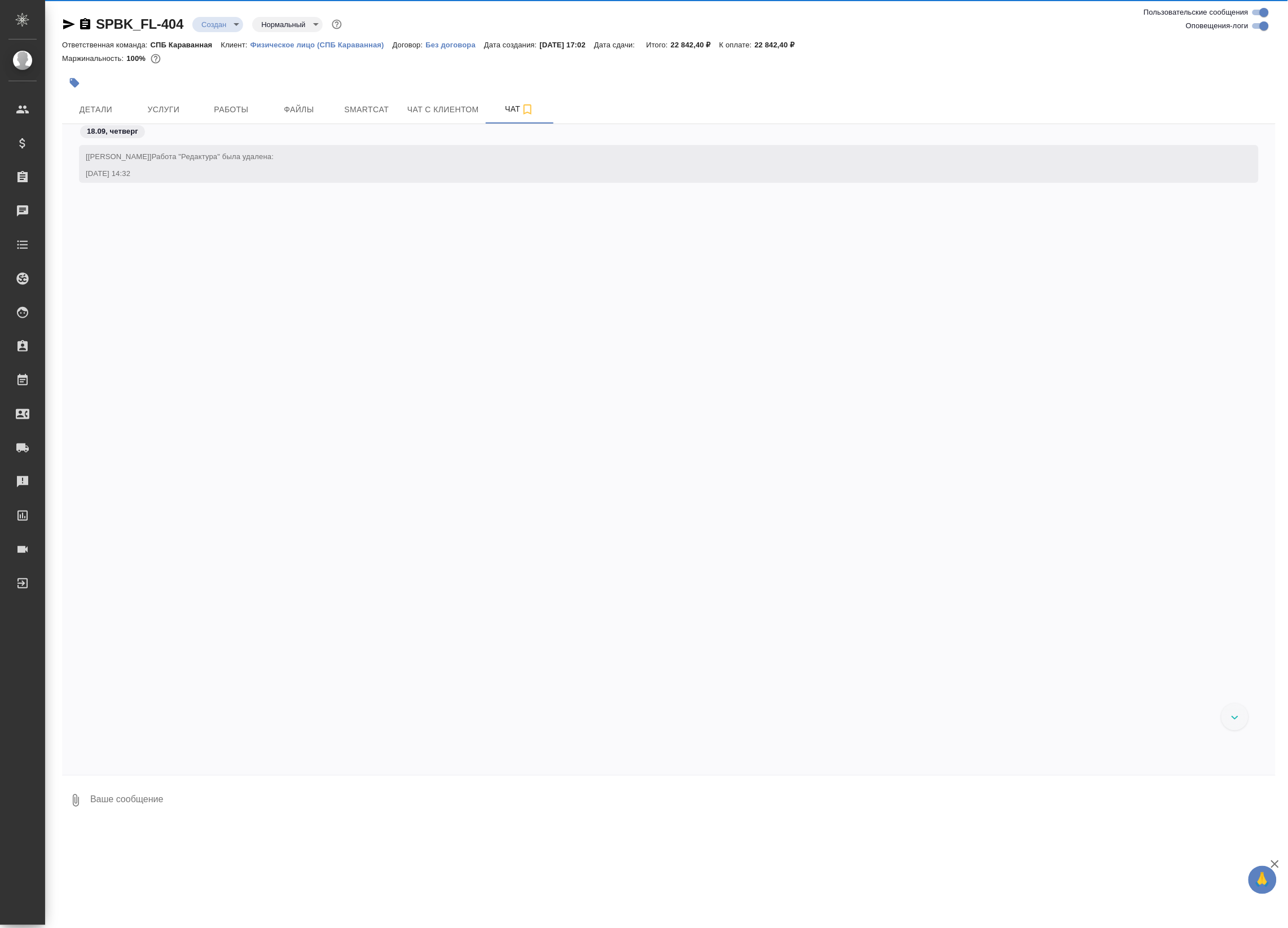
scroll to position [399, 0]
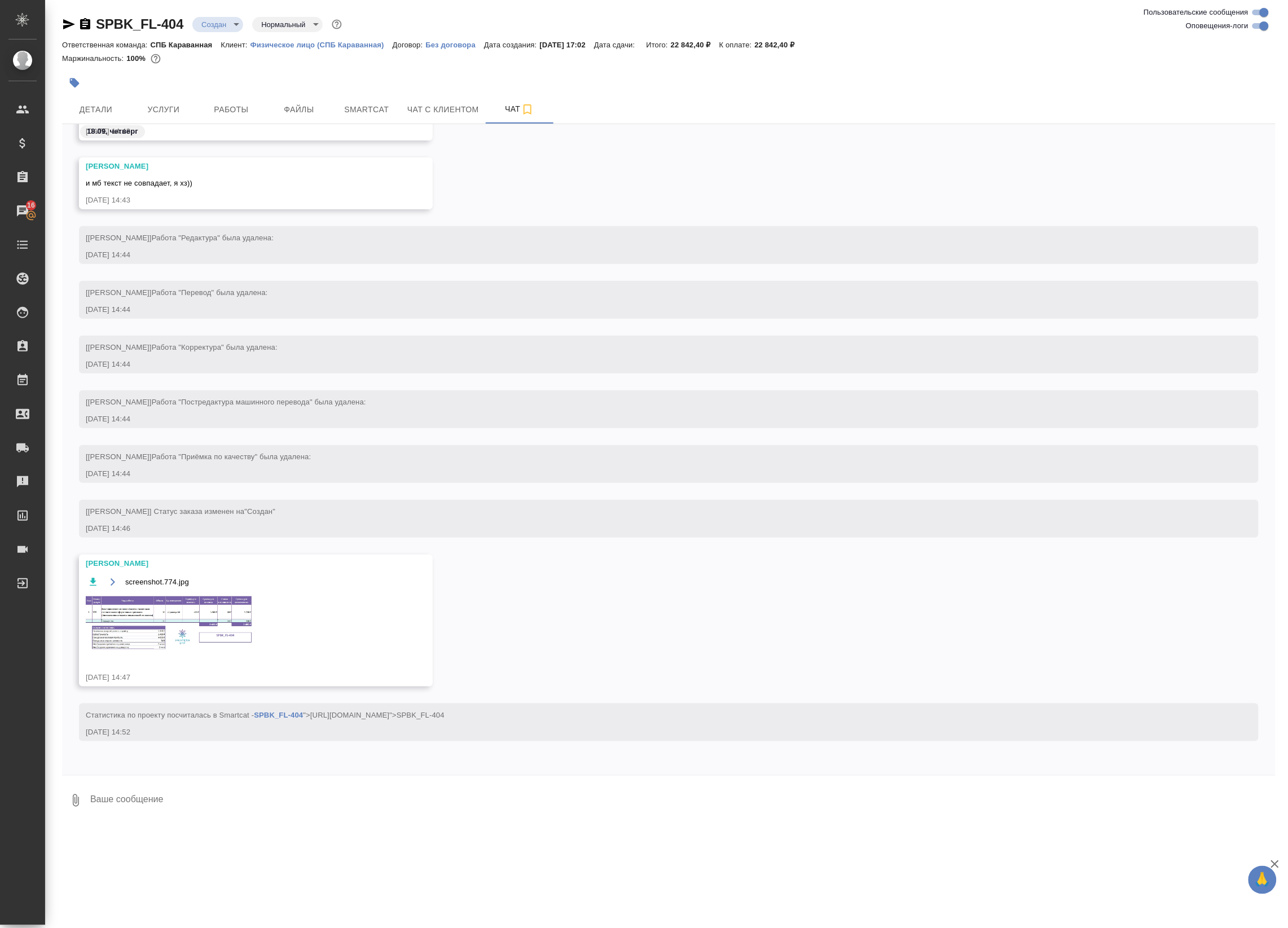
click at [123, 643] on img at bounding box center [170, 623] width 169 height 57
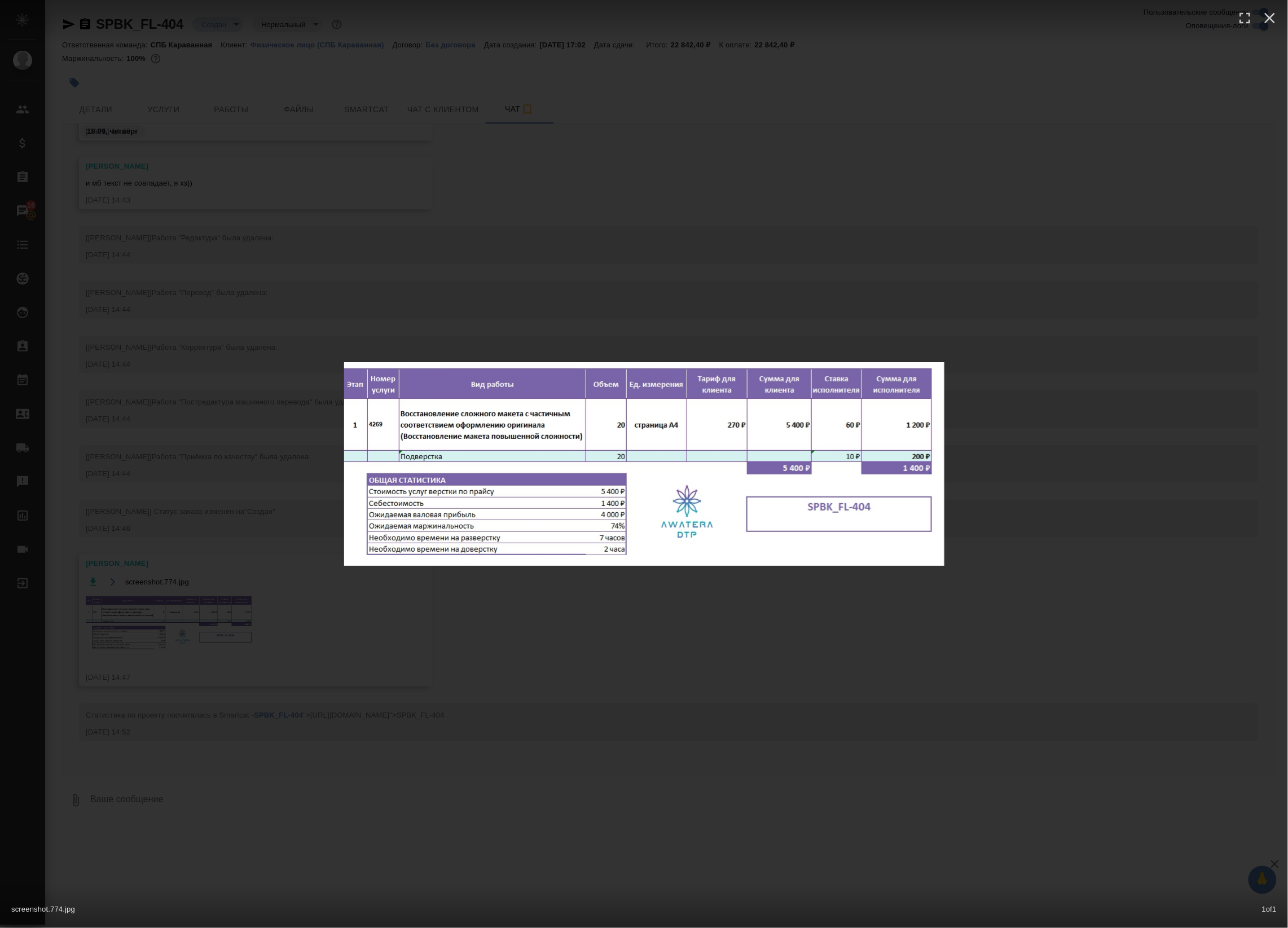
click at [357, 297] on div "screenshot.774.jpg 1 of 1" at bounding box center [644, 464] width 1288 height 928
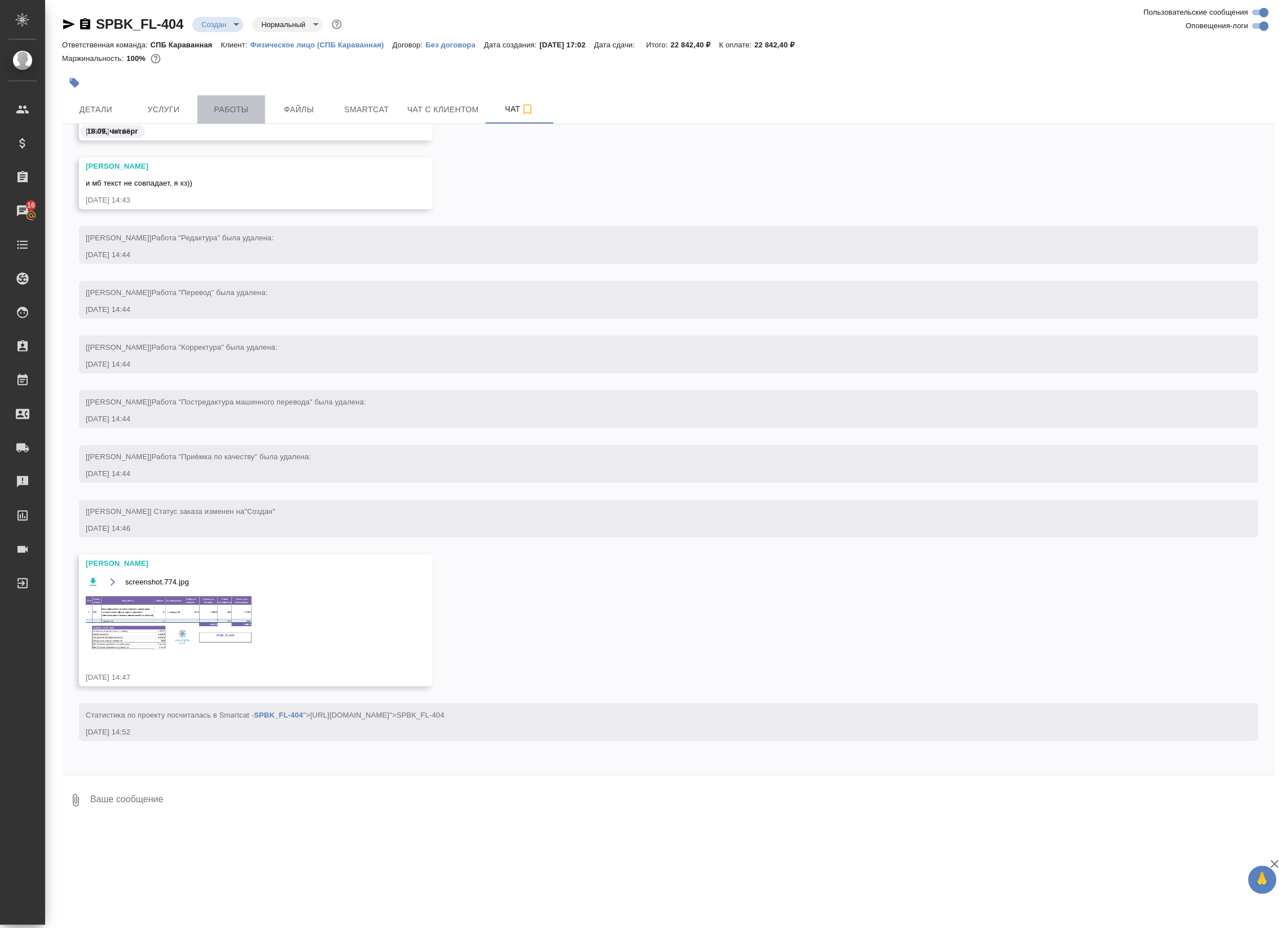
click at [232, 114] on span "Работы" at bounding box center [231, 110] width 54 height 14
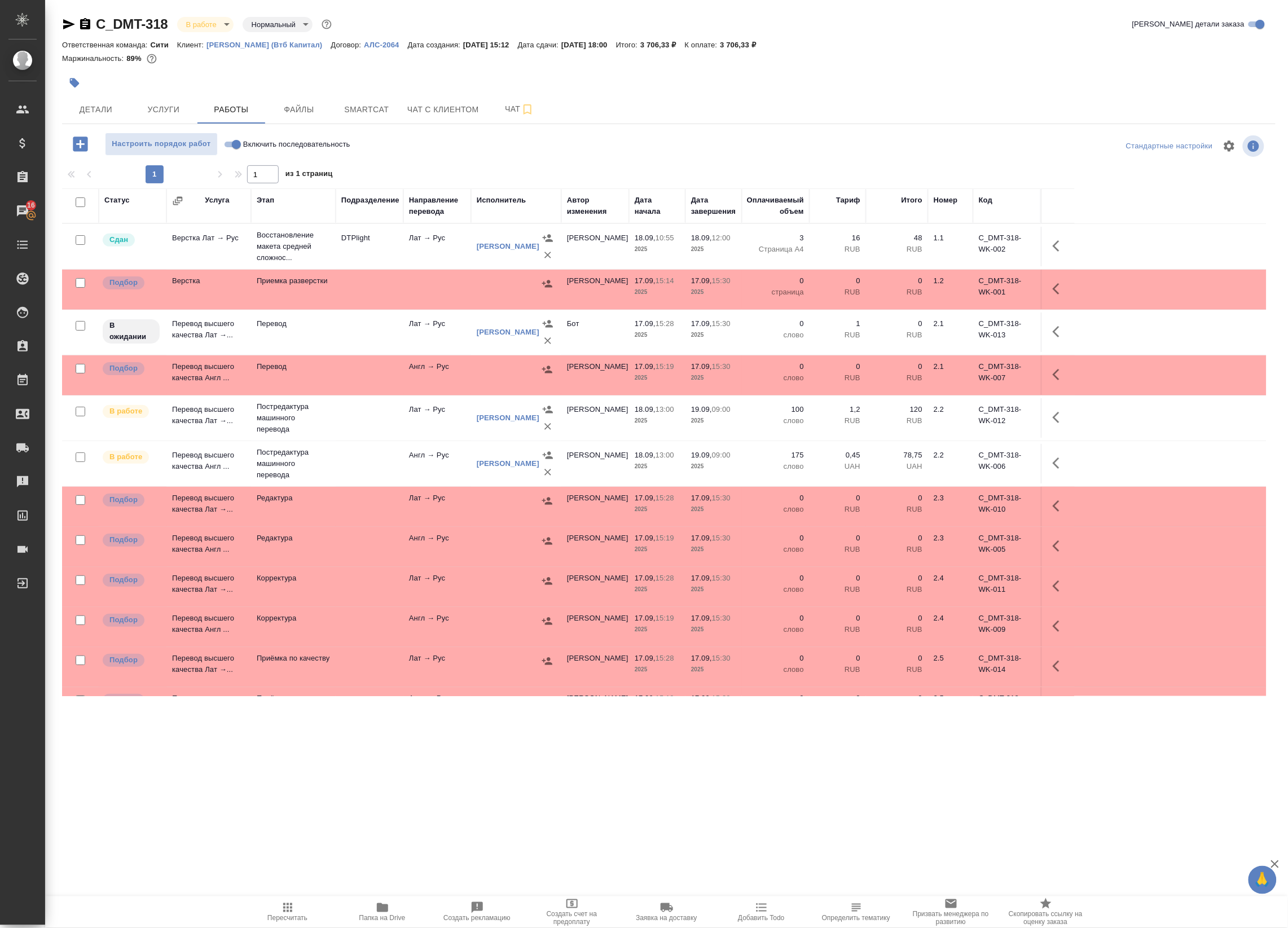
click at [1057, 421] on icon "button" at bounding box center [1056, 417] width 7 height 11
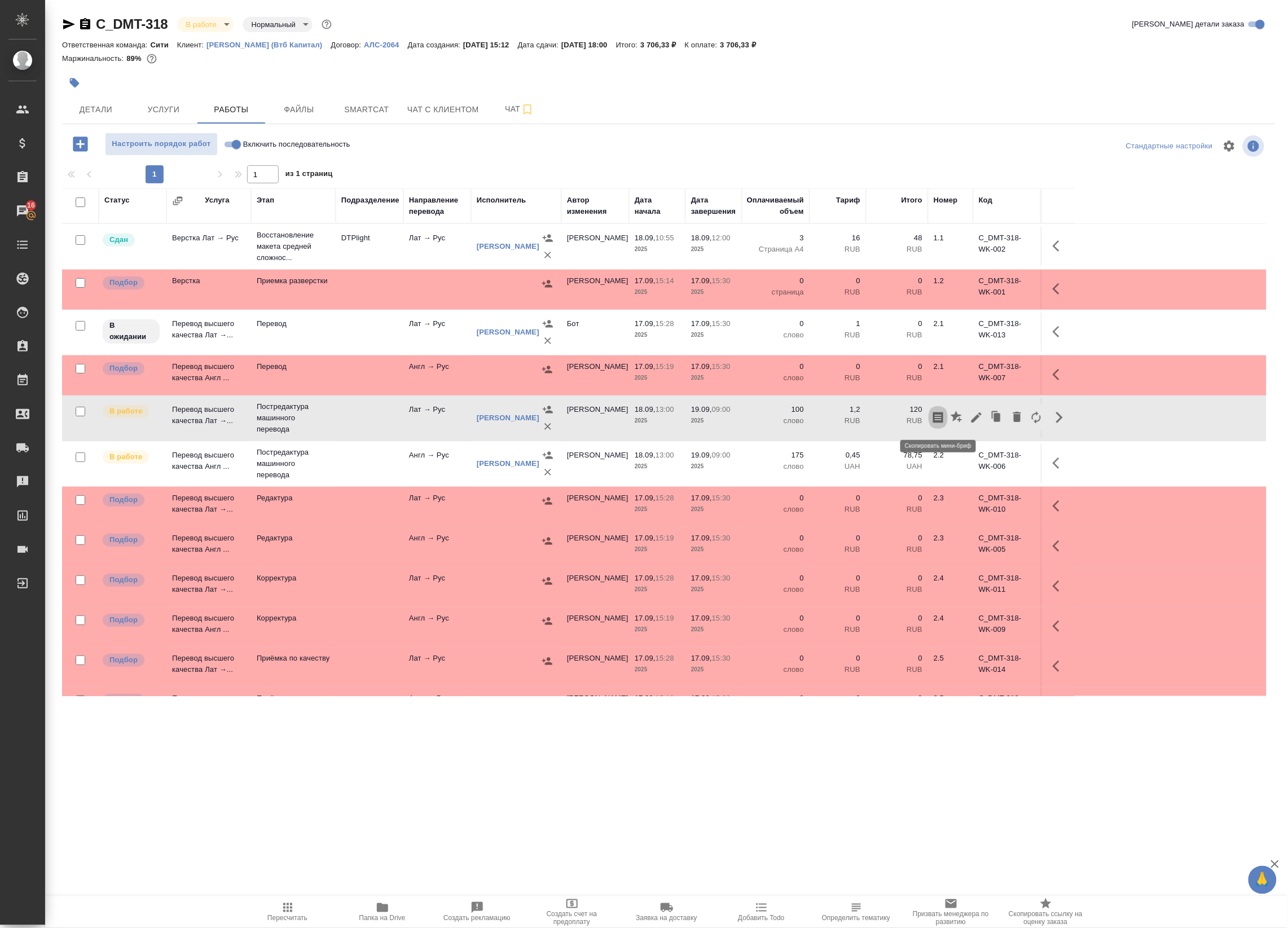
click at [934, 423] on icon "button" at bounding box center [938, 417] width 10 height 11
click at [465, 762] on div ".cls-1 fill:#fff; AWATERA Badanyan Artak Клиенты Спецификации Заказы 16 Чаты To…" at bounding box center [644, 464] width 1288 height 928
drag, startPoint x: 1058, startPoint y: 418, endPoint x: 755, endPoint y: 419, distance: 303.0
click at [811, 423] on tr "В работе Перевод высшего качества Лат →... Постредактура машинного перевода Лат…" at bounding box center [664, 418] width 1204 height 46
click at [385, 108] on span "Smartcat" at bounding box center [366, 110] width 54 height 14
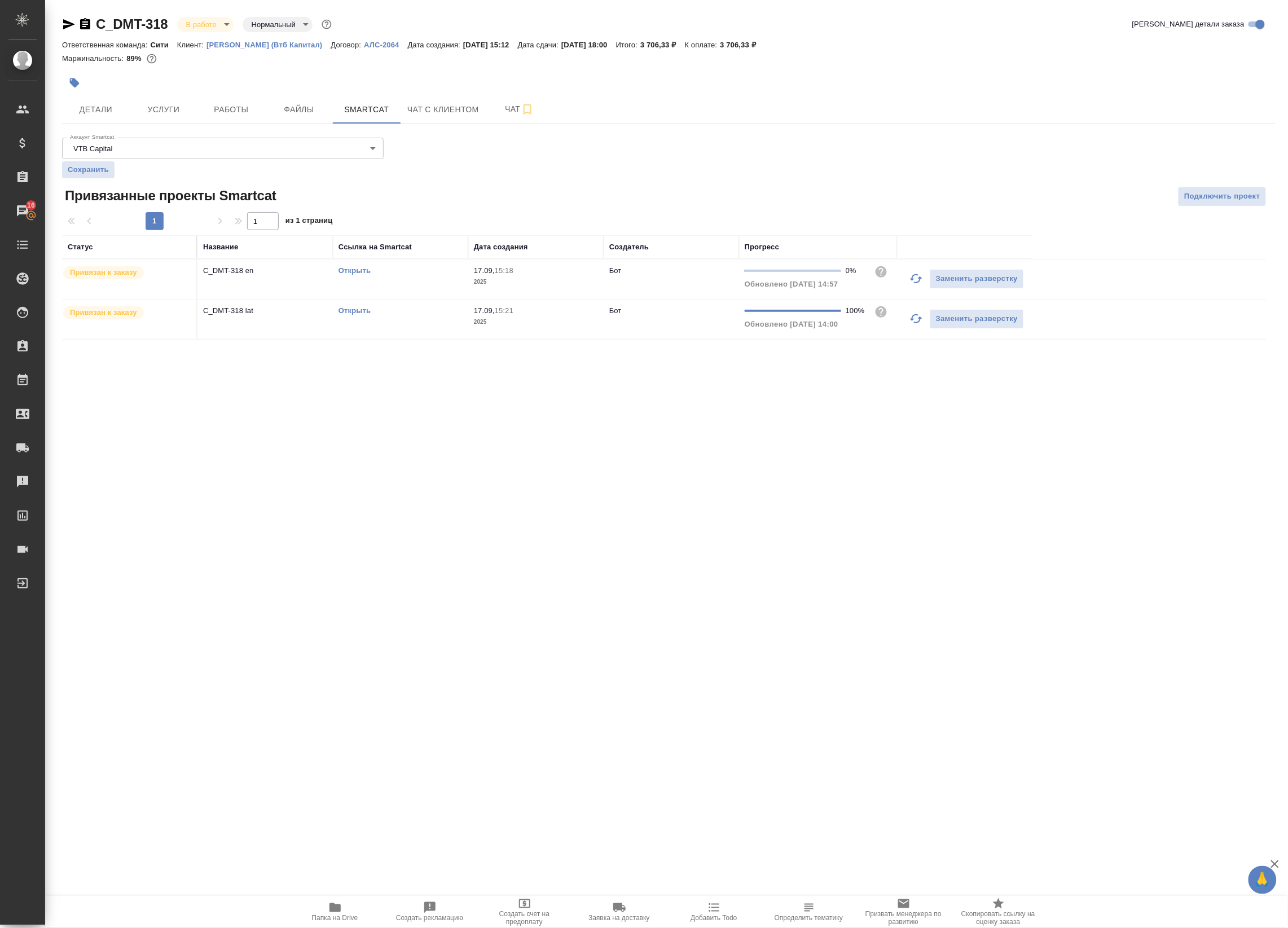
click at [347, 269] on link "Открыть" at bounding box center [354, 270] width 32 height 8
click at [204, 120] on button "Работы" at bounding box center [231, 109] width 68 height 28
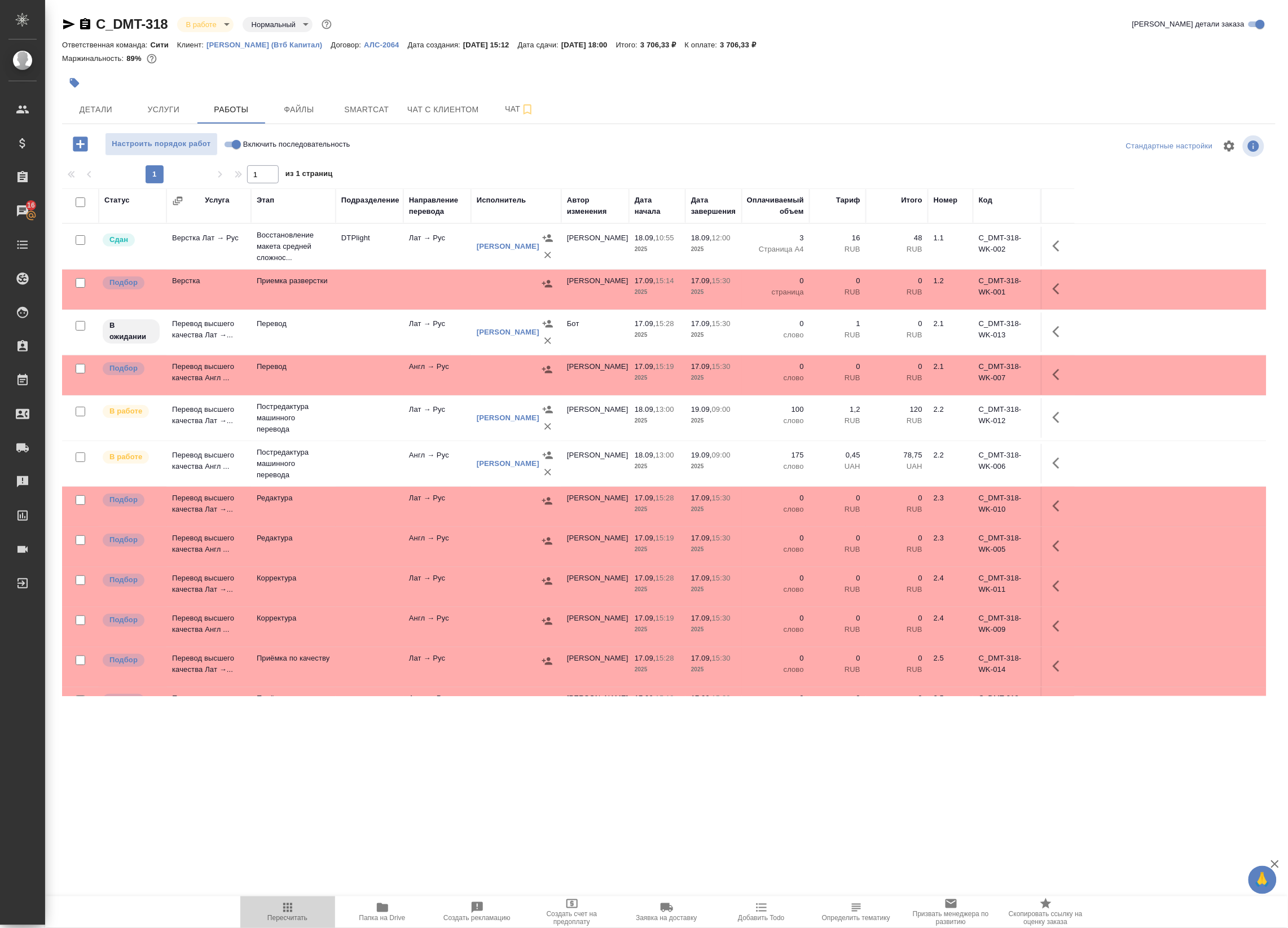
click at [302, 912] on span "Пересчитать" at bounding box center [287, 911] width 81 height 22
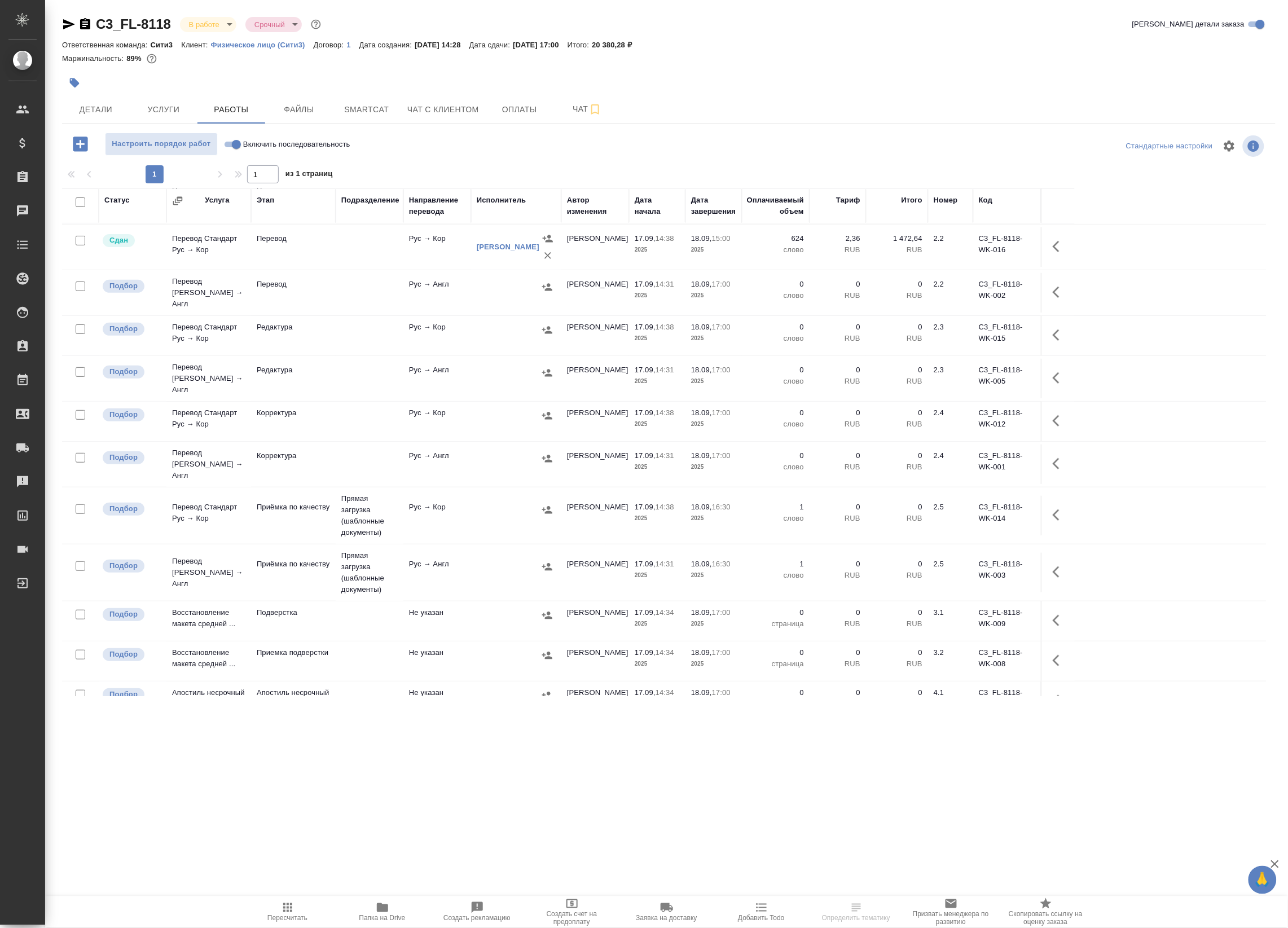
scroll to position [193, 0]
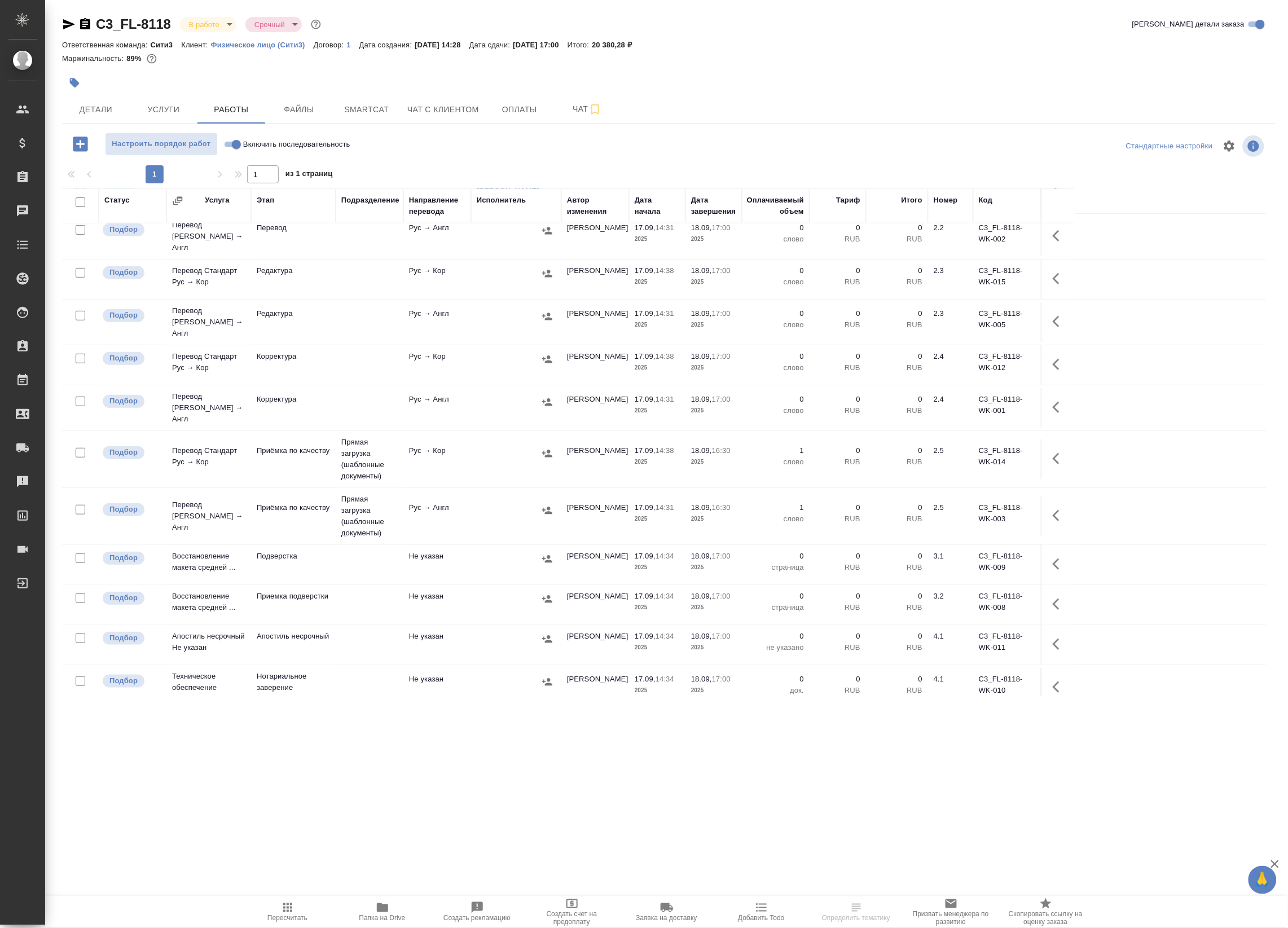
click at [1057, 452] on icon "button" at bounding box center [1060, 458] width 14 height 14
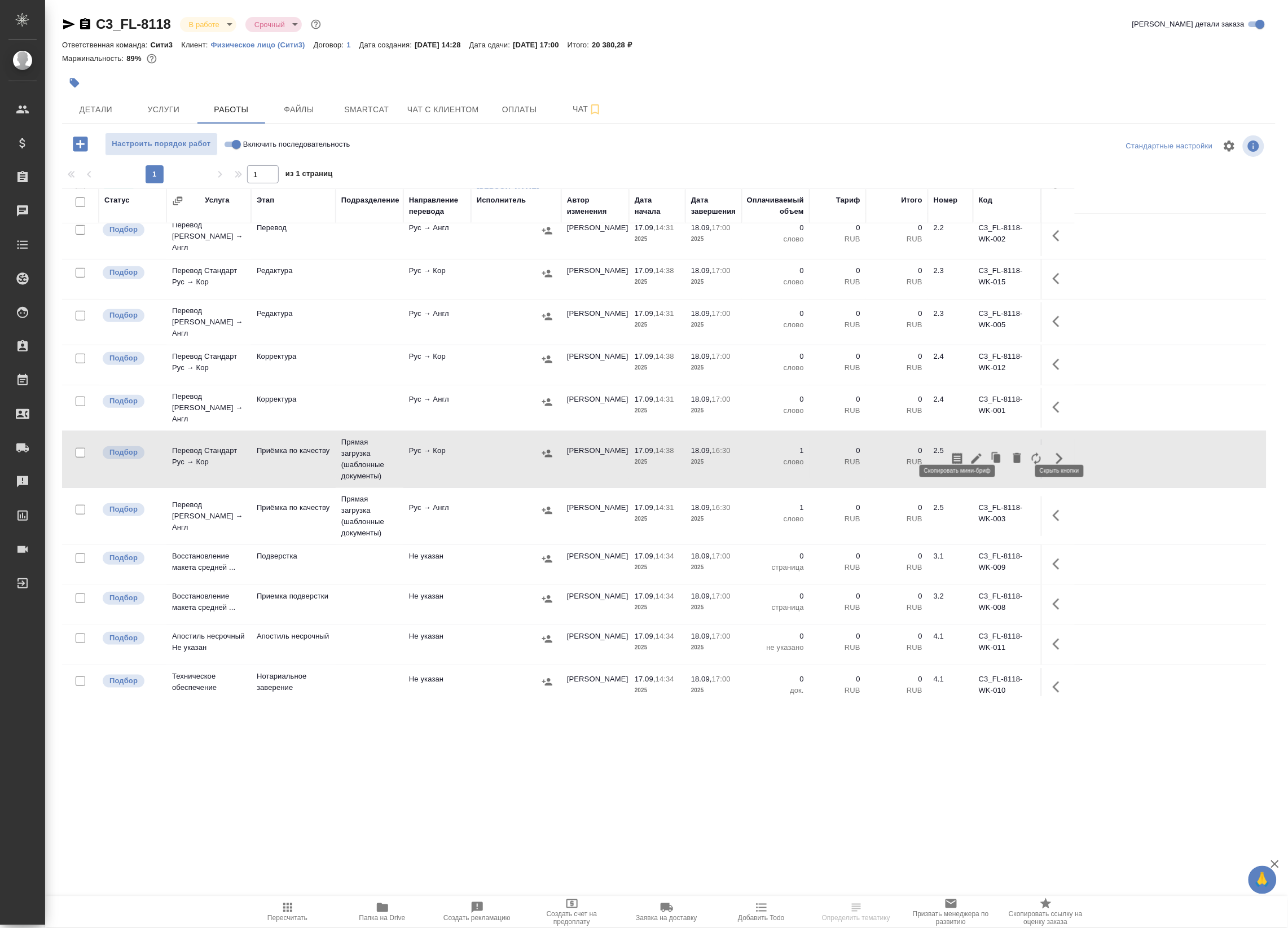
click at [961, 453] on icon "button" at bounding box center [958, 458] width 10 height 11
click at [485, 502] on div at bounding box center [516, 510] width 79 height 17
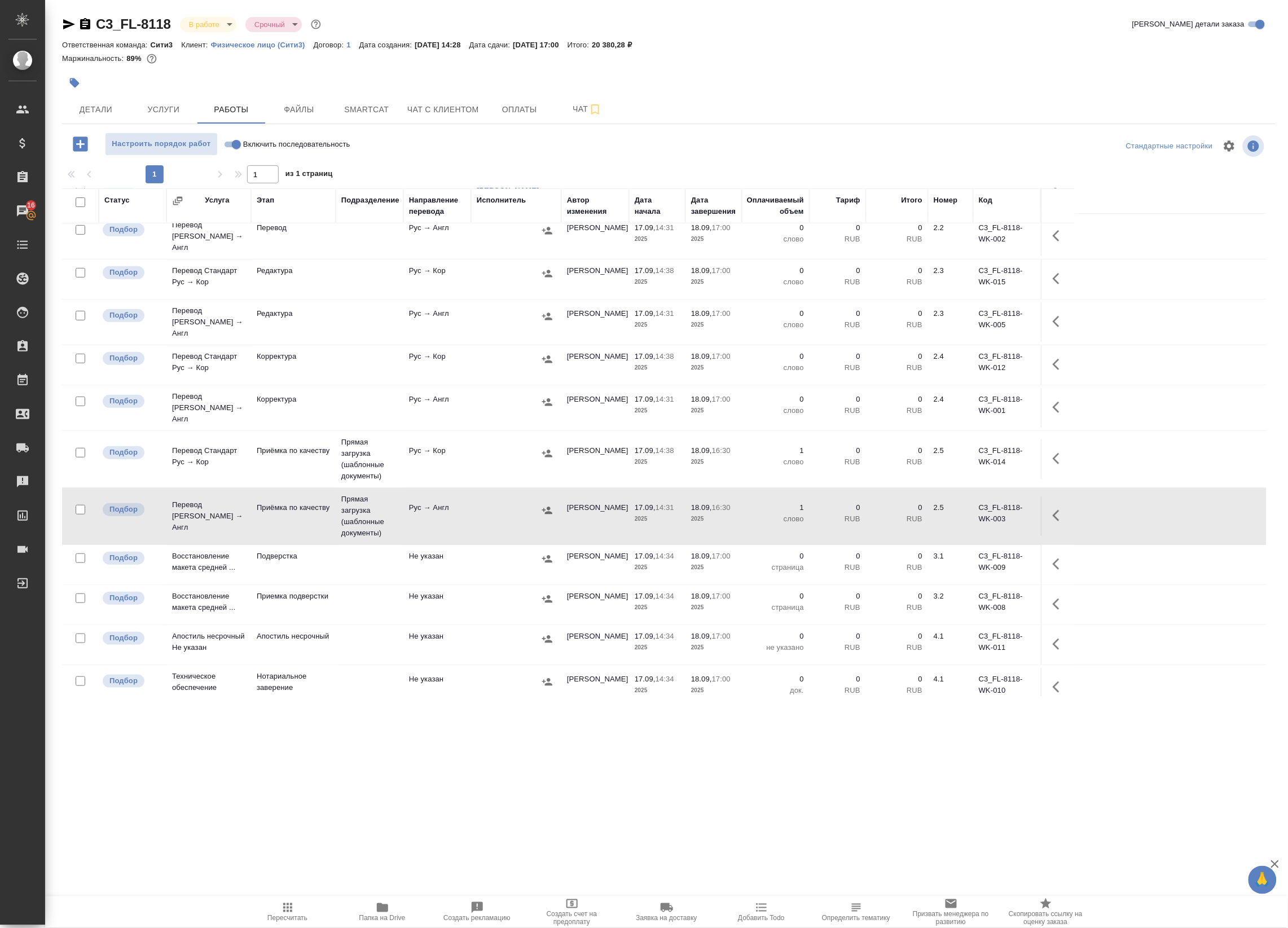
click at [1058, 510] on icon "button" at bounding box center [1056, 515] width 7 height 11
click at [959, 508] on icon "button" at bounding box center [957, 515] width 14 height 14
drag, startPoint x: 469, startPoint y: 822, endPoint x: 475, endPoint y: 826, distance: 7.2
click at [469, 822] on div ".cls-1 fill:#fff; AWATERA Badanyan Artak Клиенты Спецификации Заказы 16 Чаты To…" at bounding box center [644, 464] width 1288 height 928
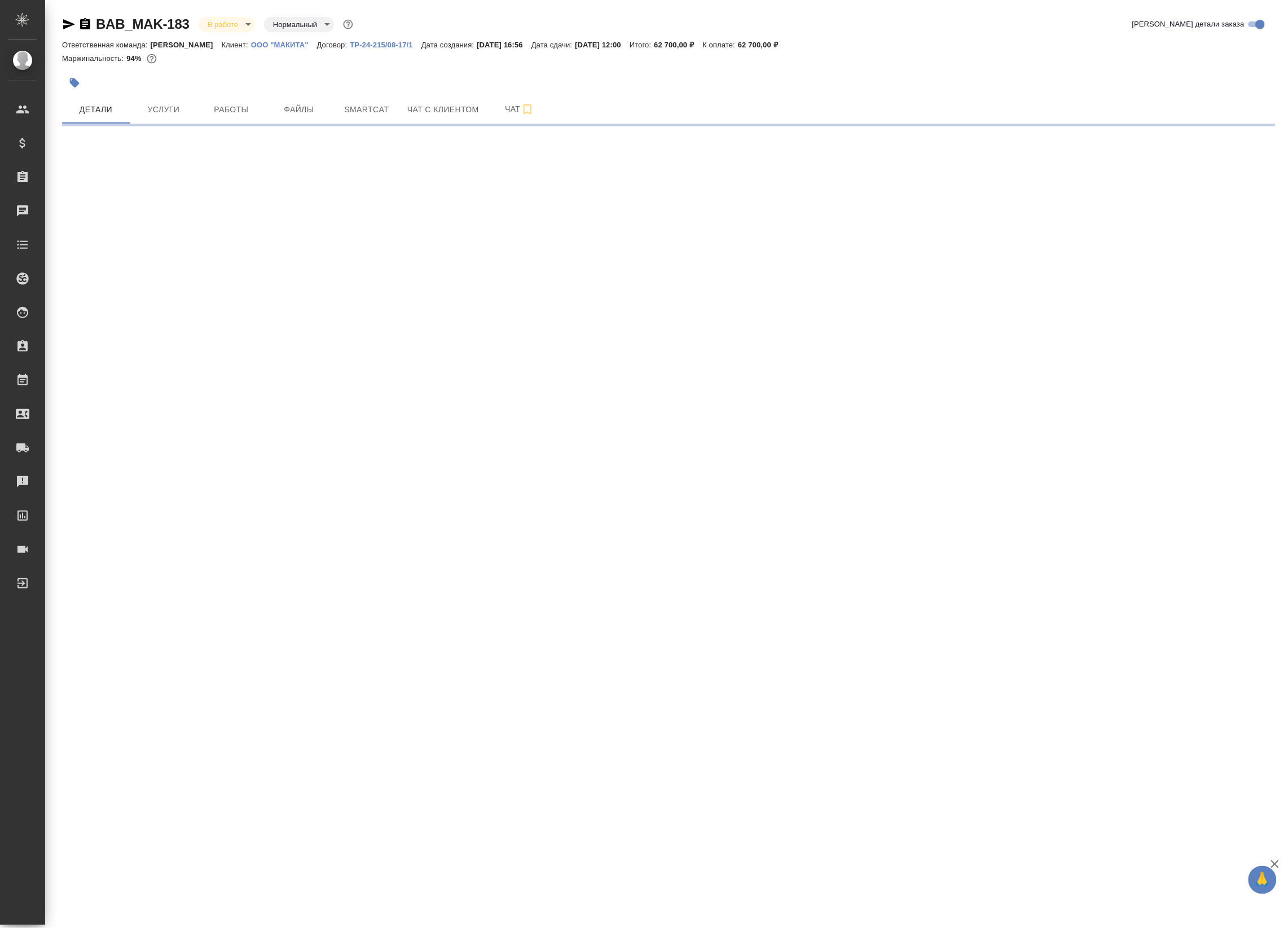
select select "RU"
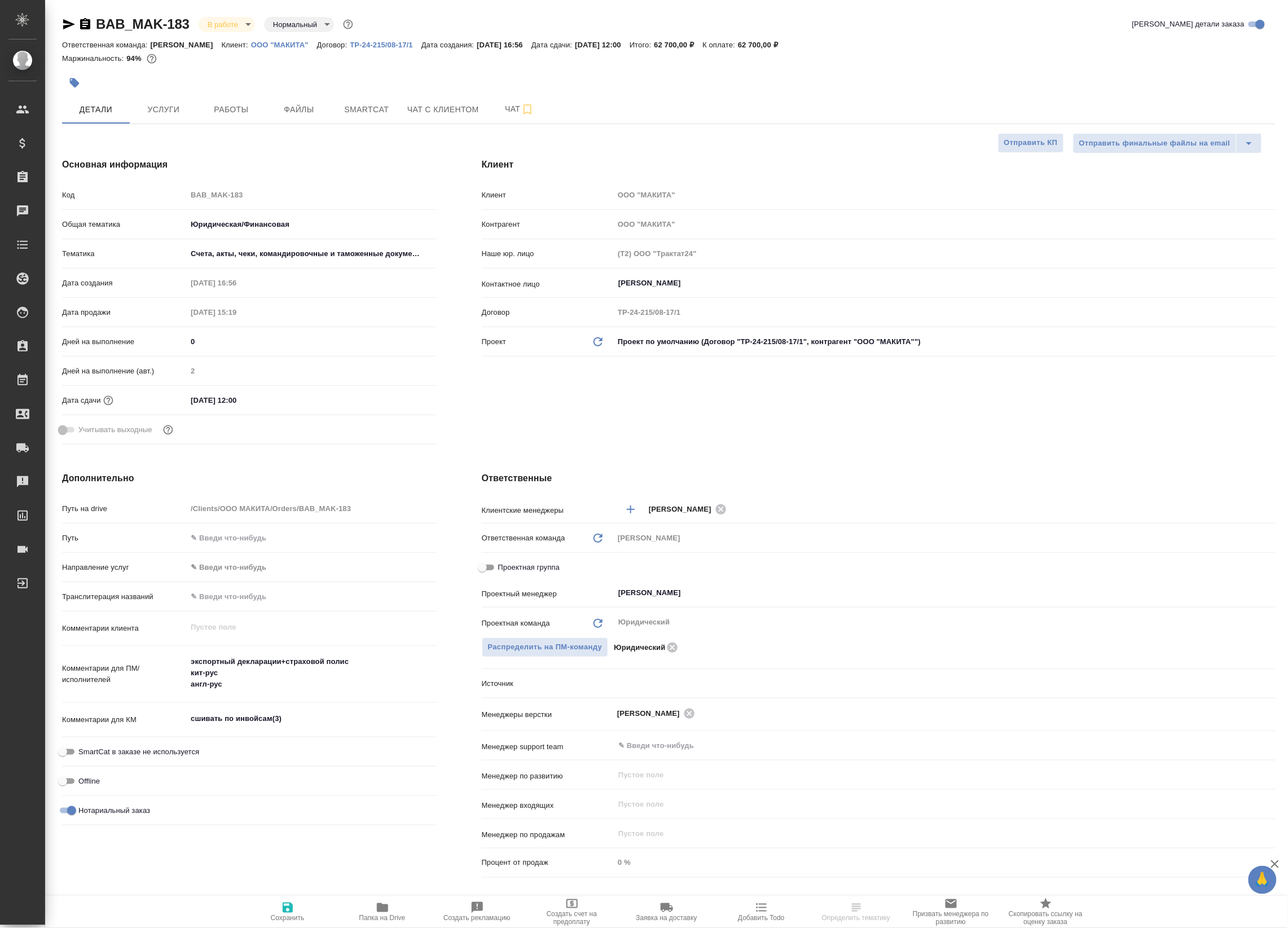
type textarea "x"
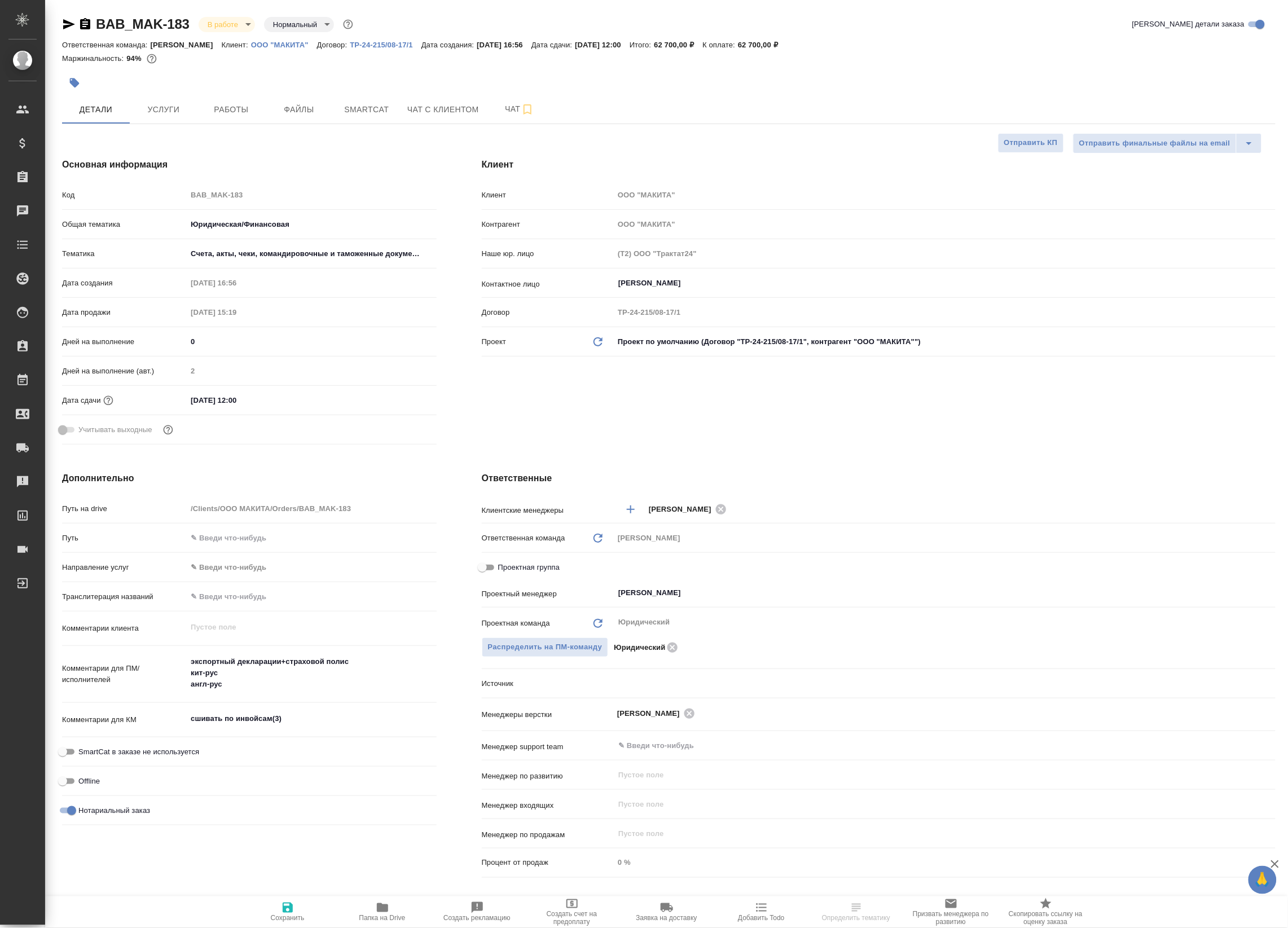
type textarea "x"
drag, startPoint x: 205, startPoint y: 101, endPoint x: 219, endPoint y: 106, distance: 14.9
click at [207, 102] on button "Работы" at bounding box center [231, 109] width 68 height 28
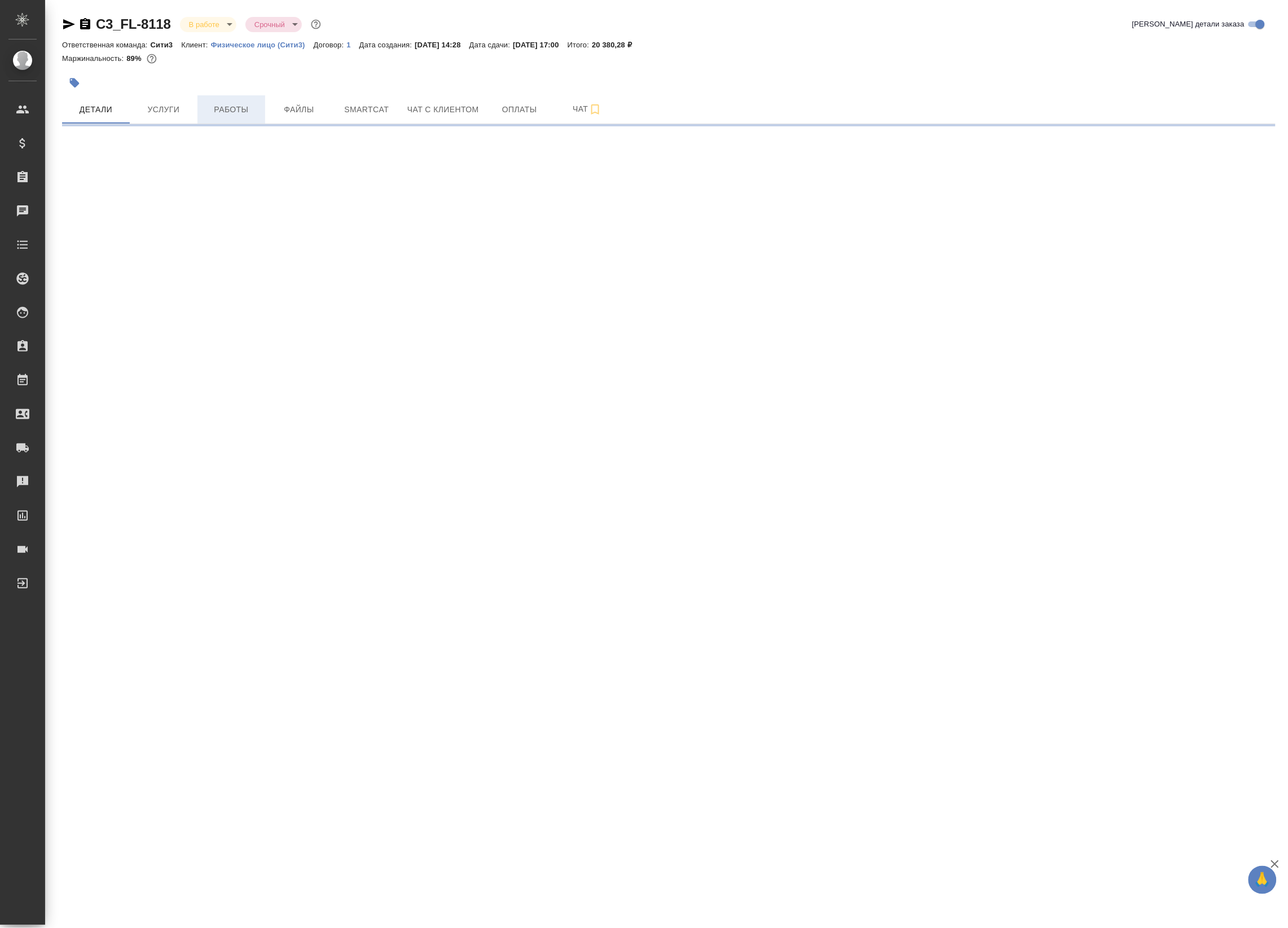
click at [244, 117] on button "Работы" at bounding box center [231, 109] width 68 height 28
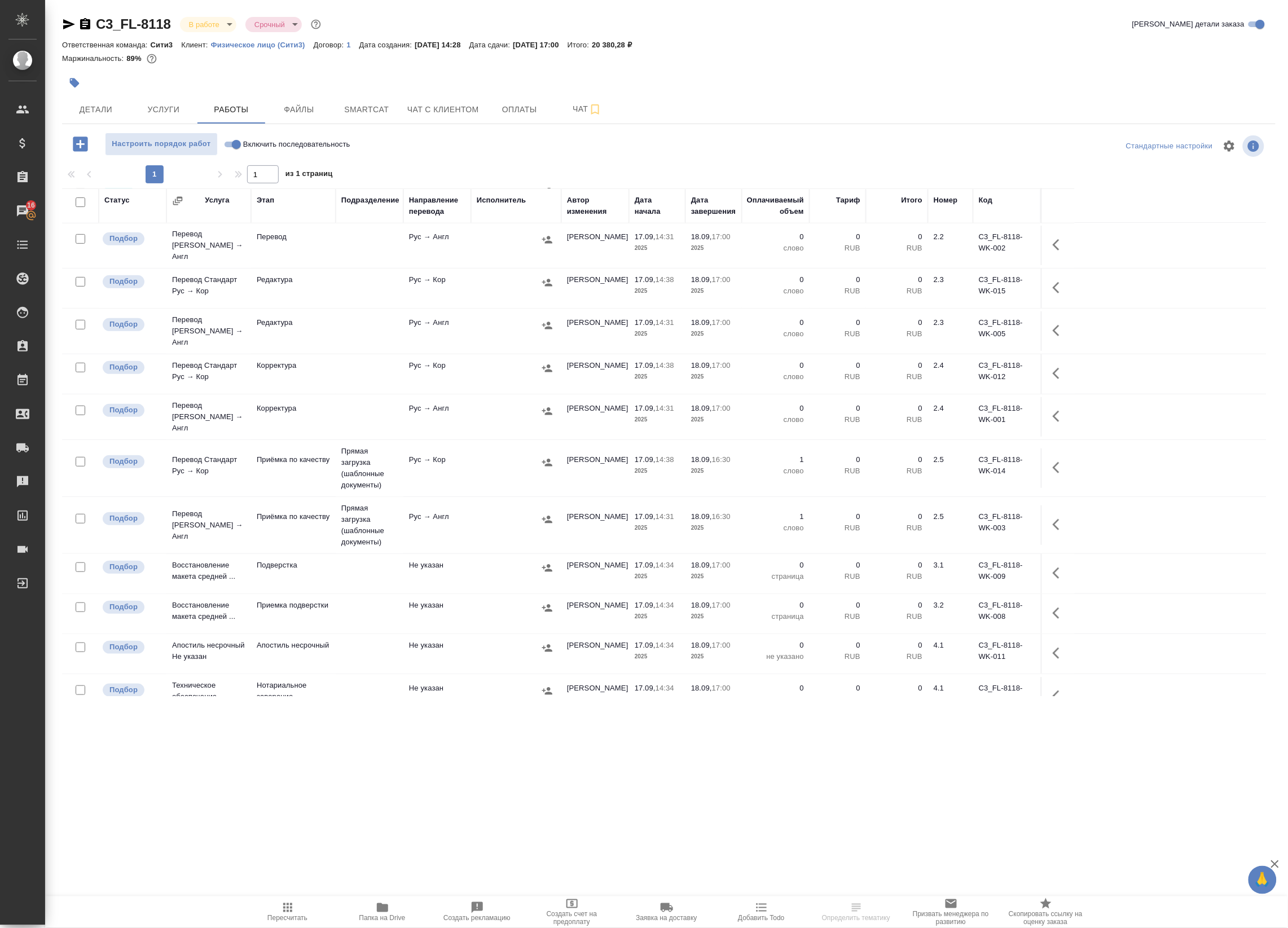
scroll to position [193, 0]
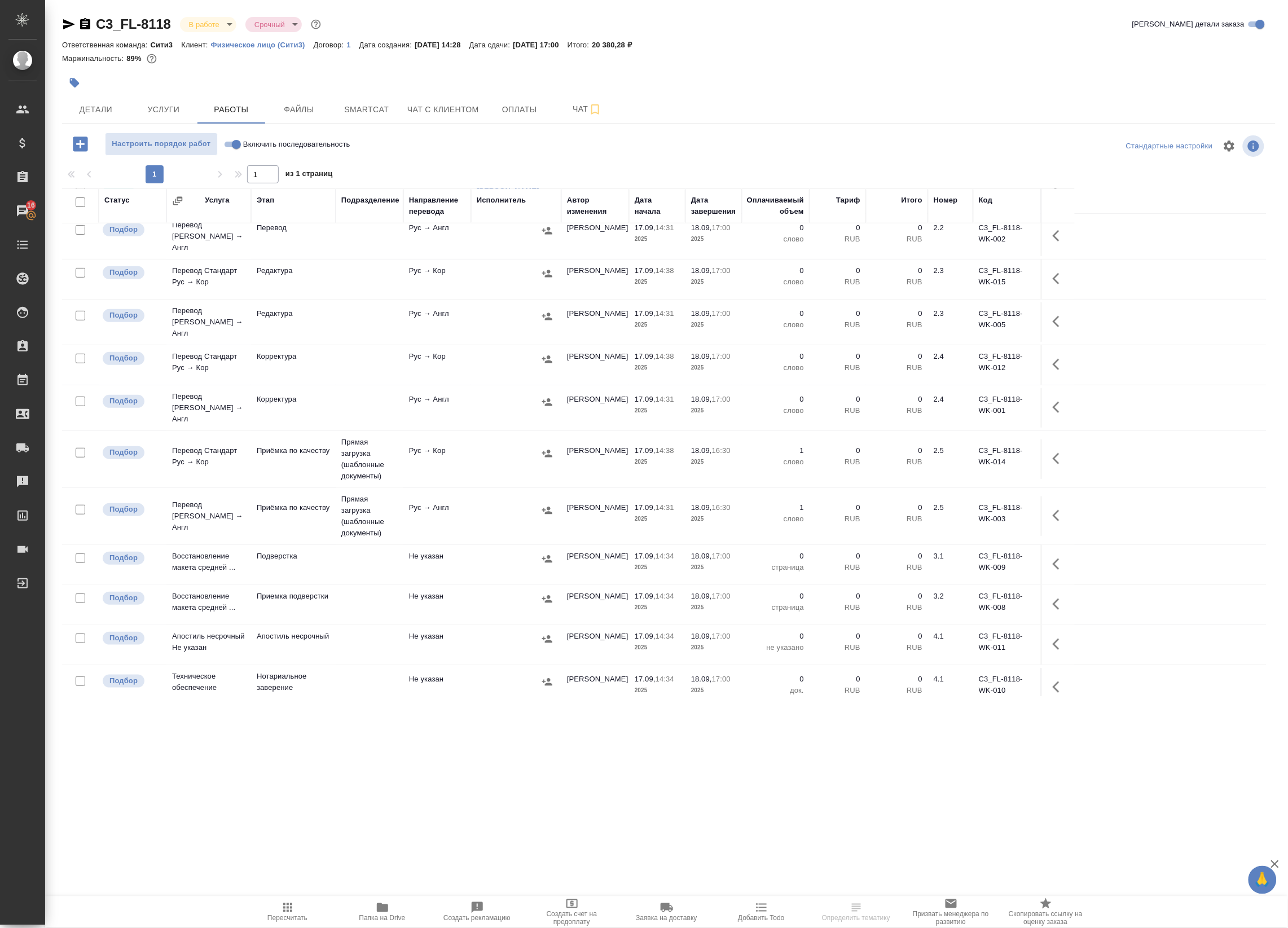
click at [1051, 445] on button "button" at bounding box center [1059, 458] width 27 height 27
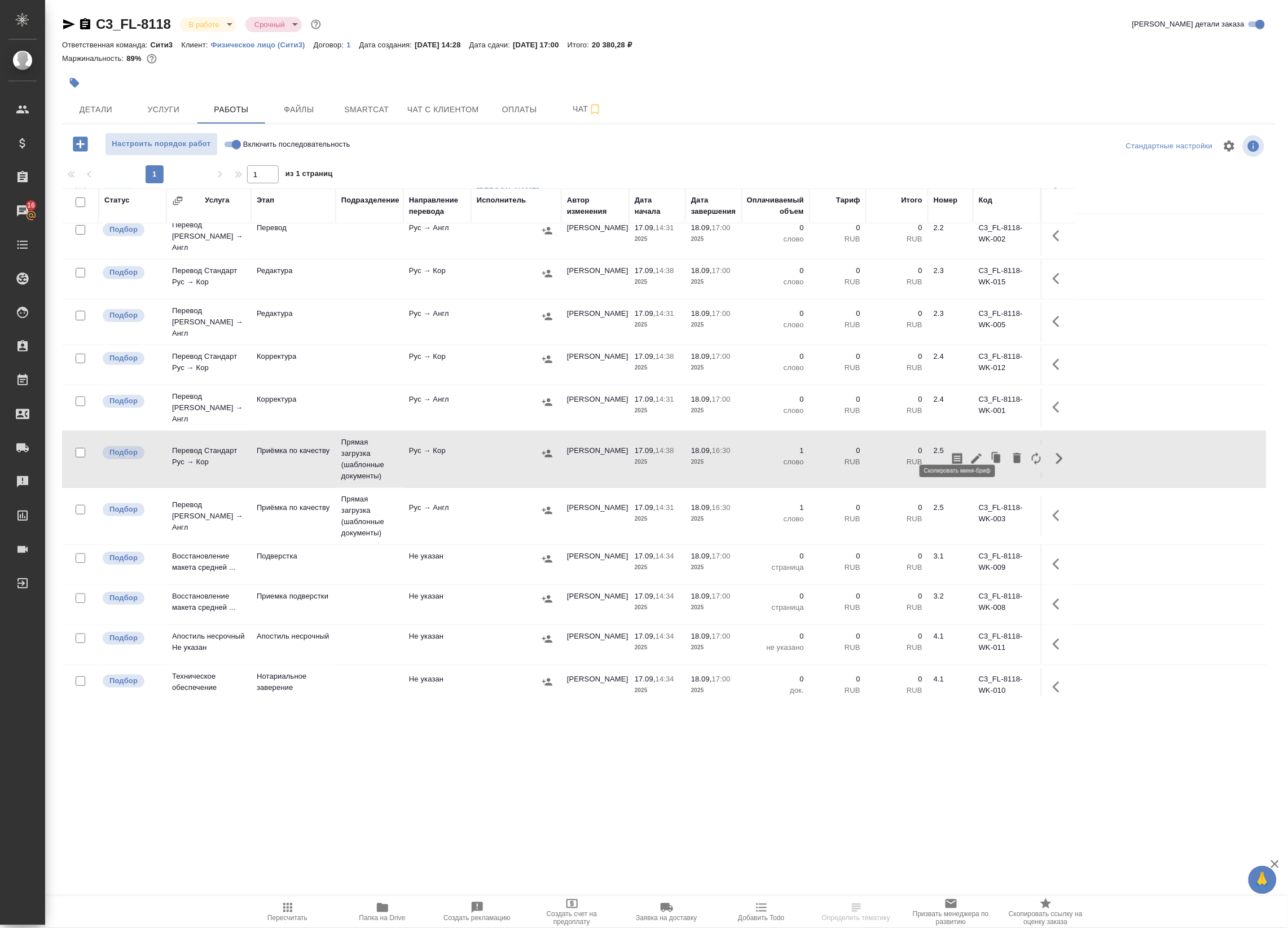
click at [958, 452] on icon "button" at bounding box center [957, 458] width 14 height 14
click at [494, 779] on div ".cls-1 fill:#fff; AWATERA Badanyan Artak Клиенты Спецификации Заказы 16 Чаты To…" at bounding box center [644, 464] width 1288 height 928
click at [1065, 508] on icon "button" at bounding box center [1060, 515] width 14 height 14
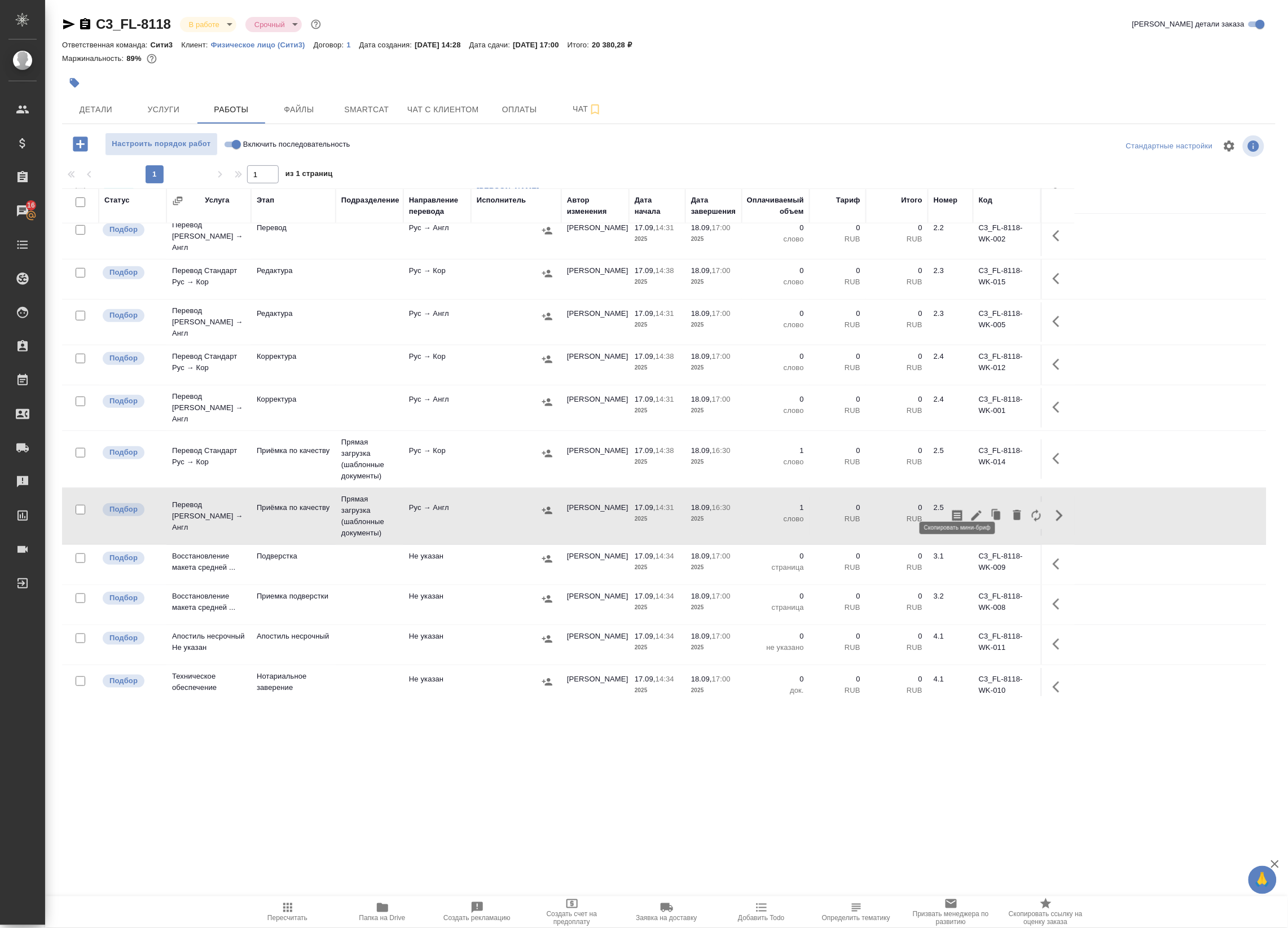
click at [960, 510] on icon "button" at bounding box center [958, 515] width 10 height 11
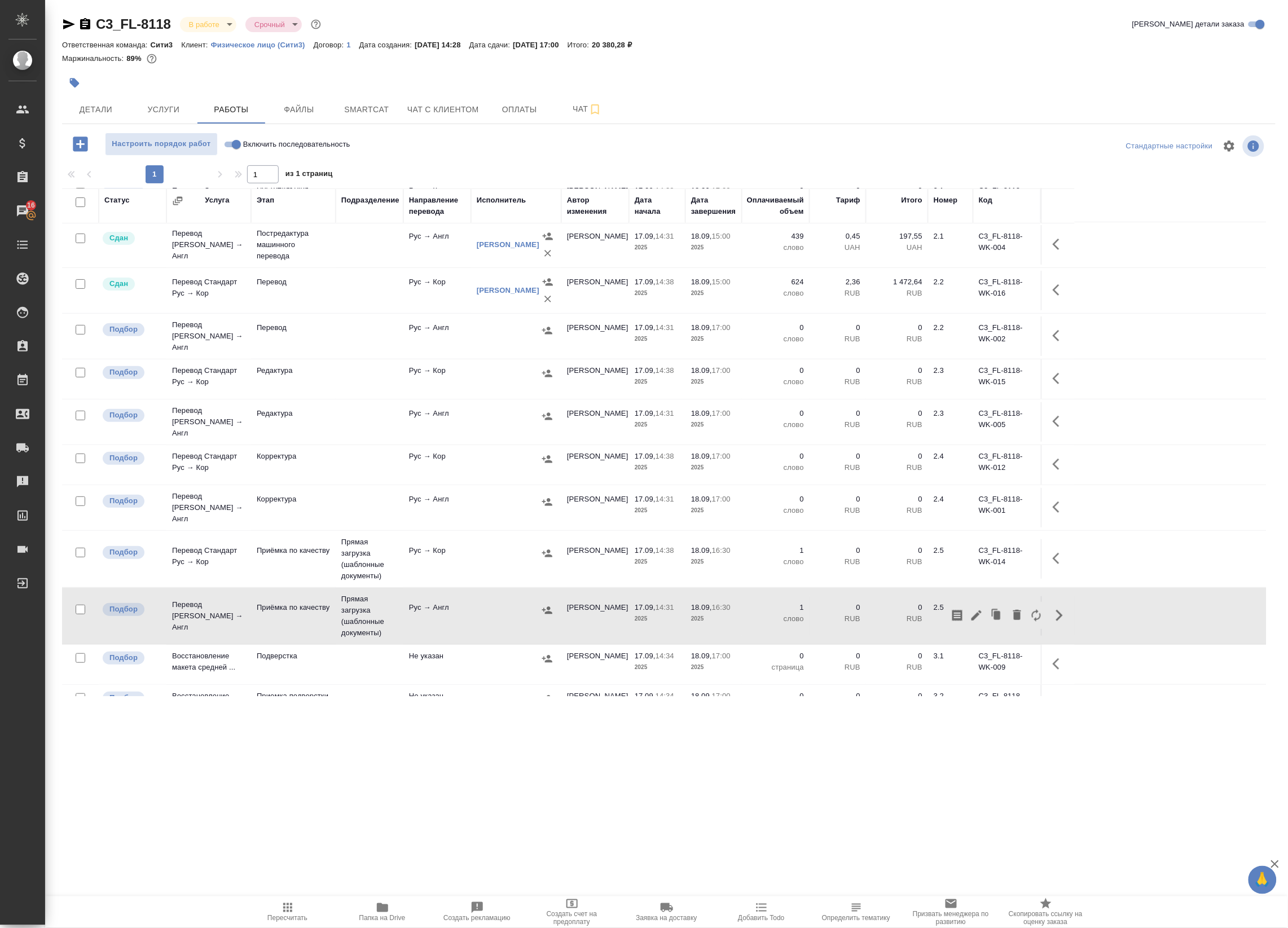
scroll to position [0, 0]
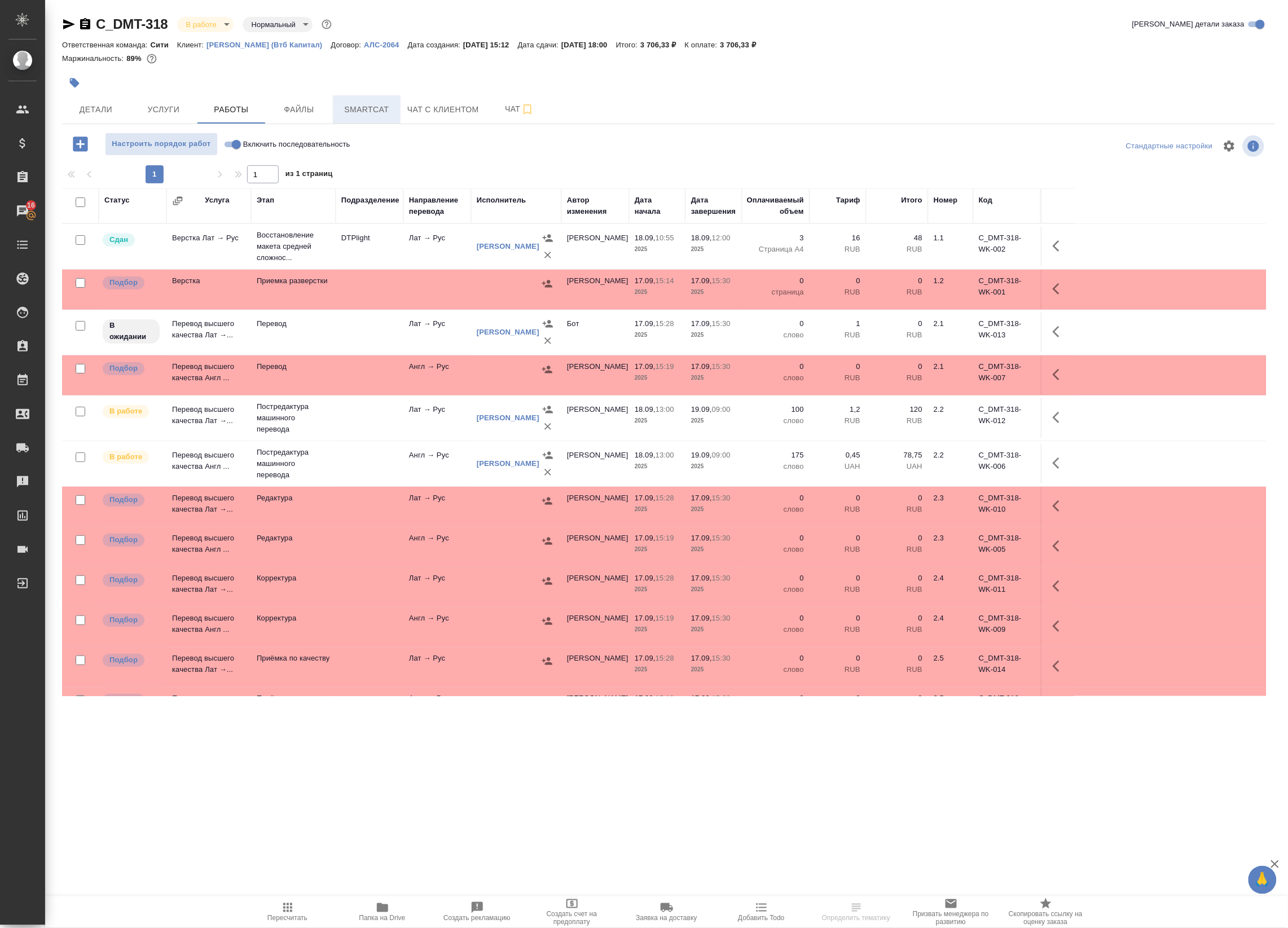
click at [366, 113] on span "Smartcat" at bounding box center [366, 110] width 54 height 14
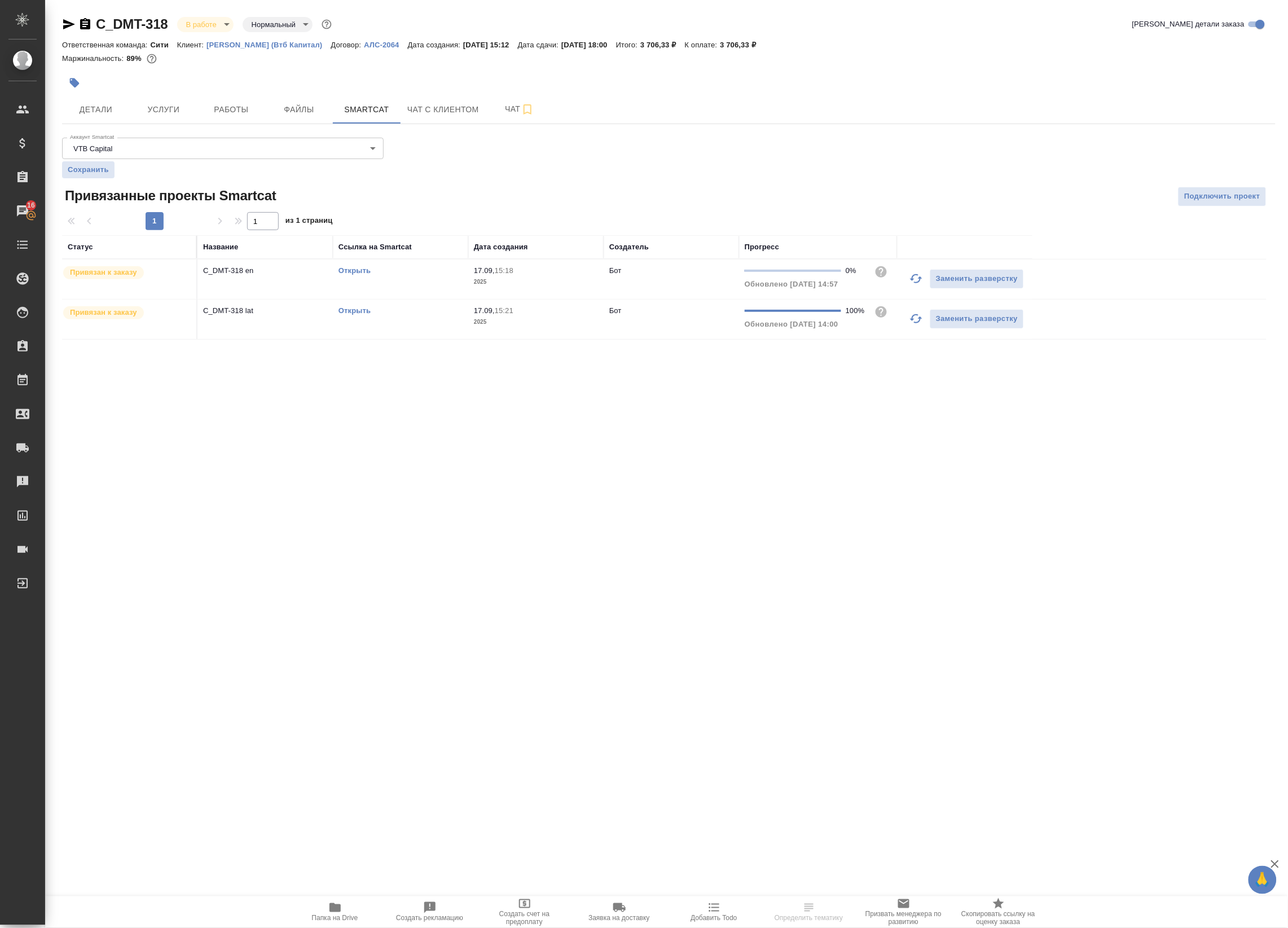
click at [359, 313] on link "Открыть" at bounding box center [354, 310] width 32 height 8
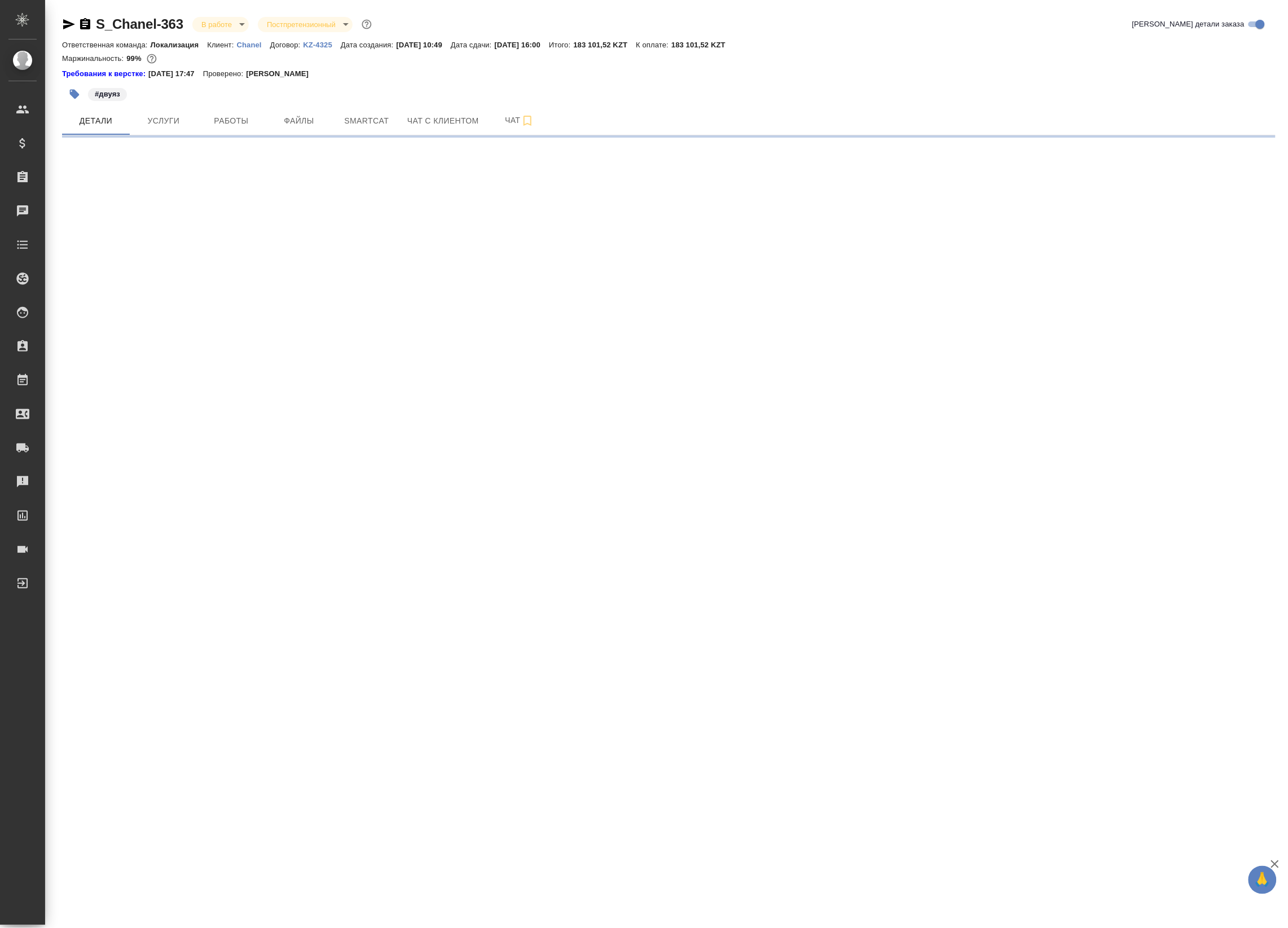
select select "RU"
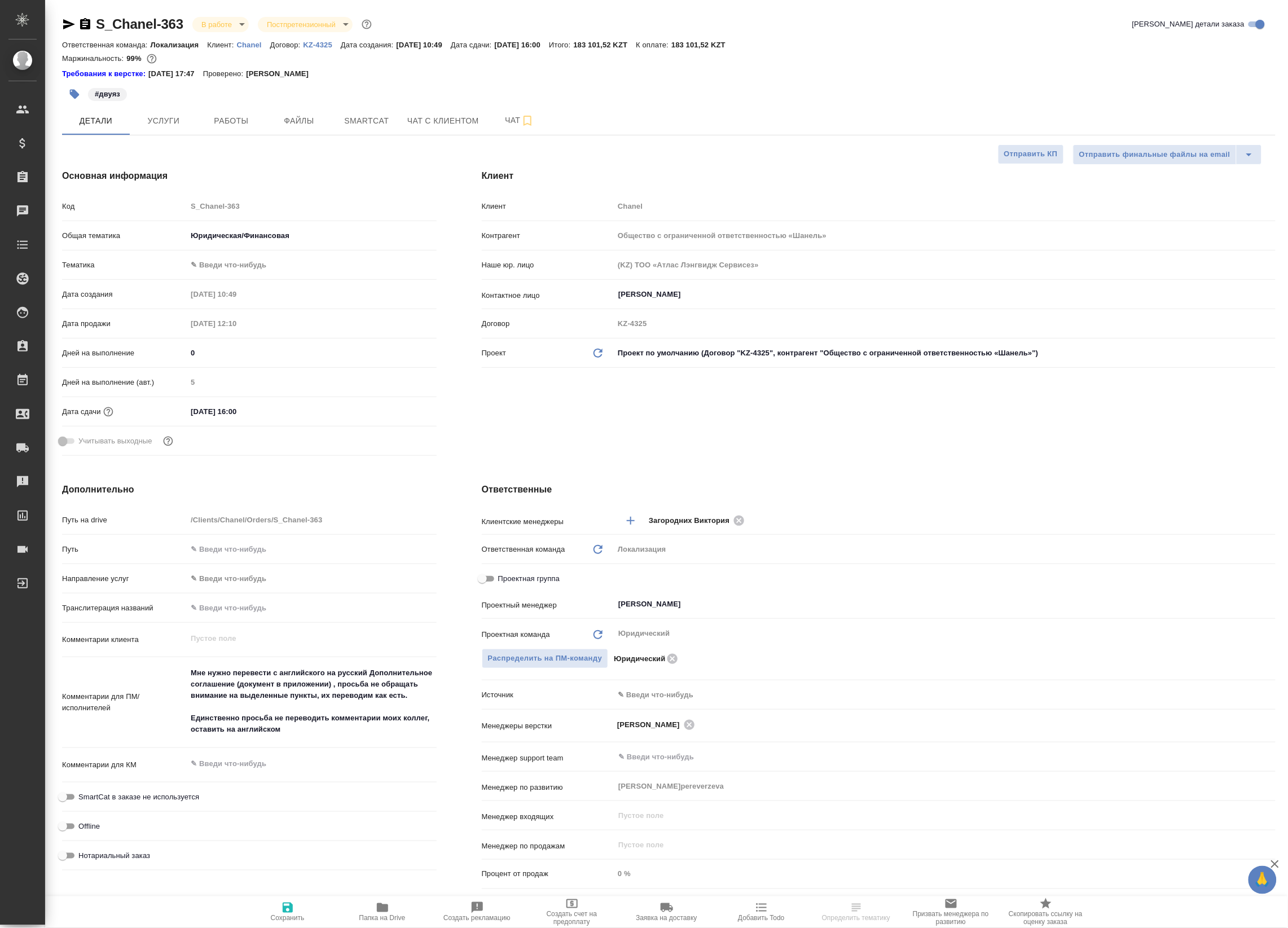
type textarea "x"
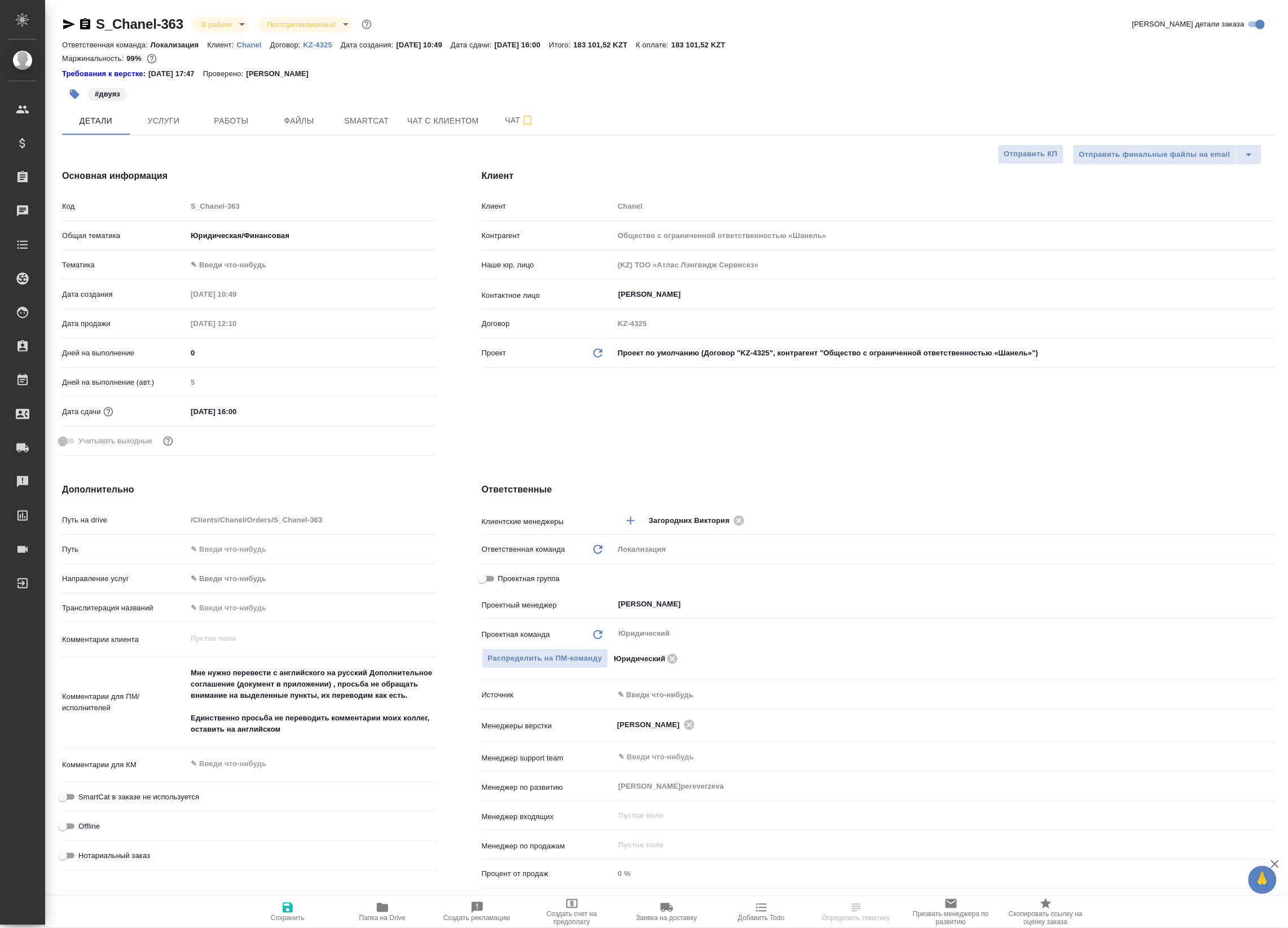
type textarea "x"
click at [236, 135] on hr at bounding box center [668, 135] width 1214 height 1
click at [235, 123] on span "Работы" at bounding box center [231, 121] width 54 height 14
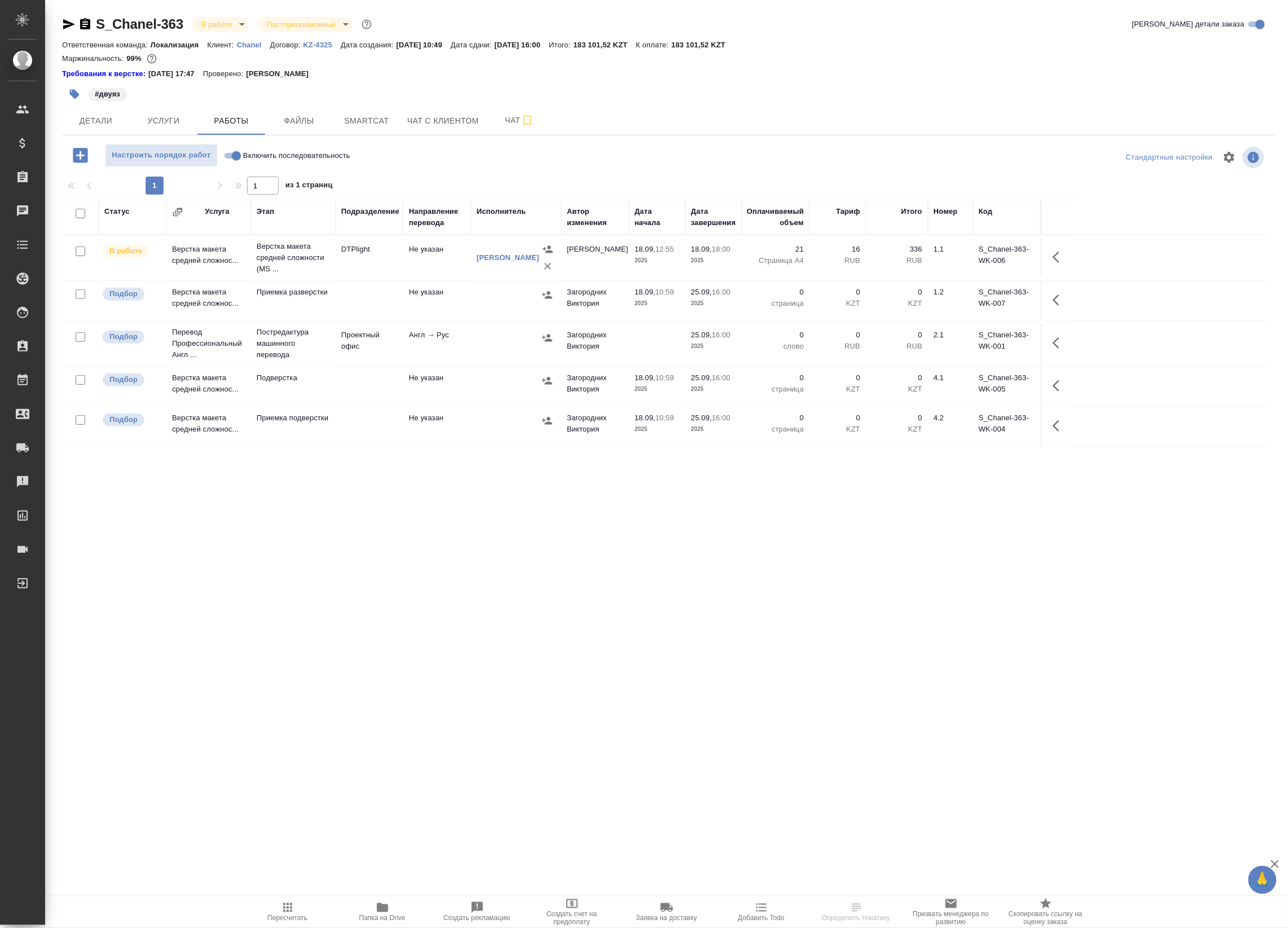
click at [445, 255] on td "Не указан" at bounding box center [437, 258] width 68 height 39
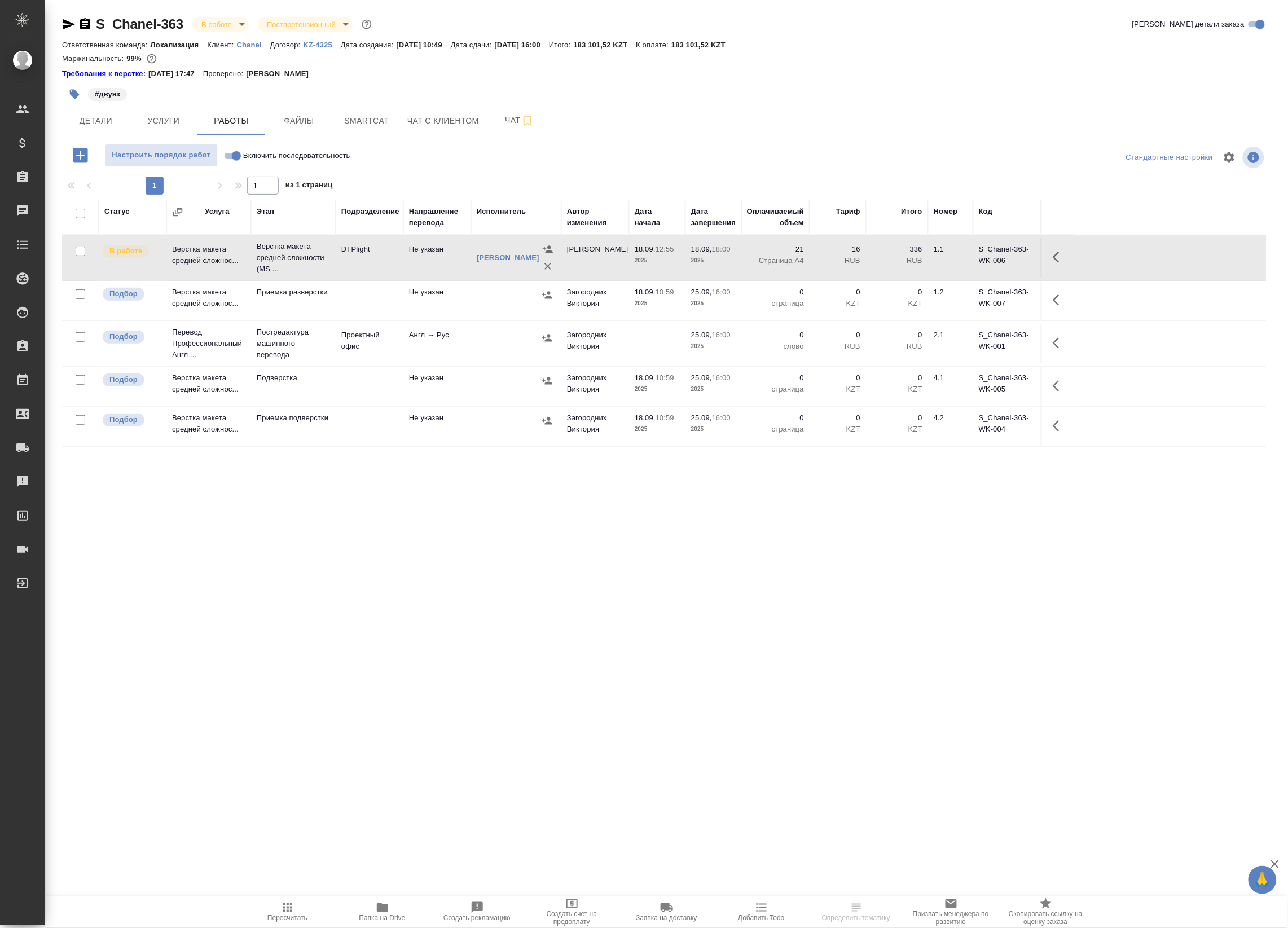
click at [445, 255] on td "Не указан" at bounding box center [437, 258] width 68 height 39
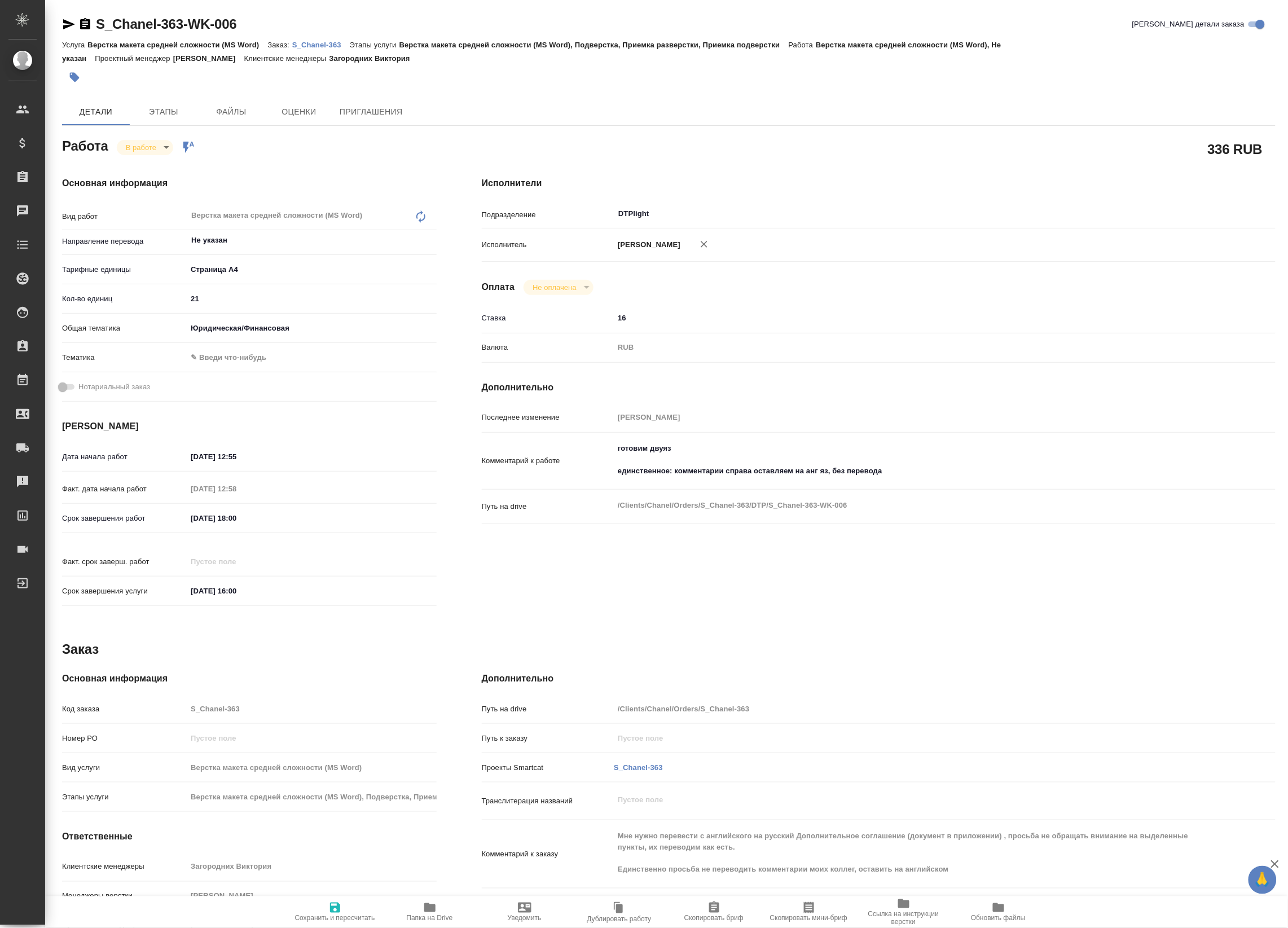
type textarea "x"
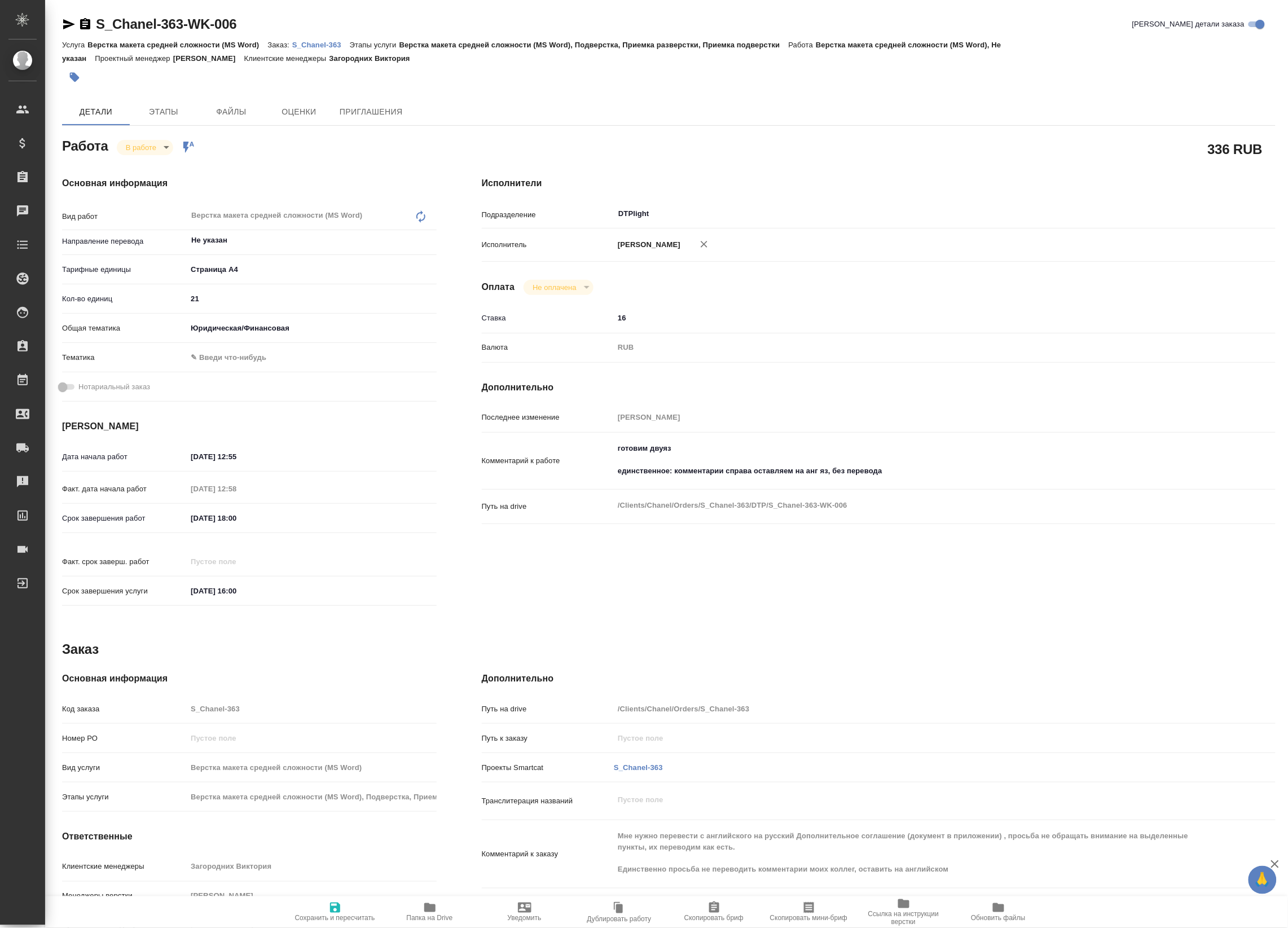
type textarea "x"
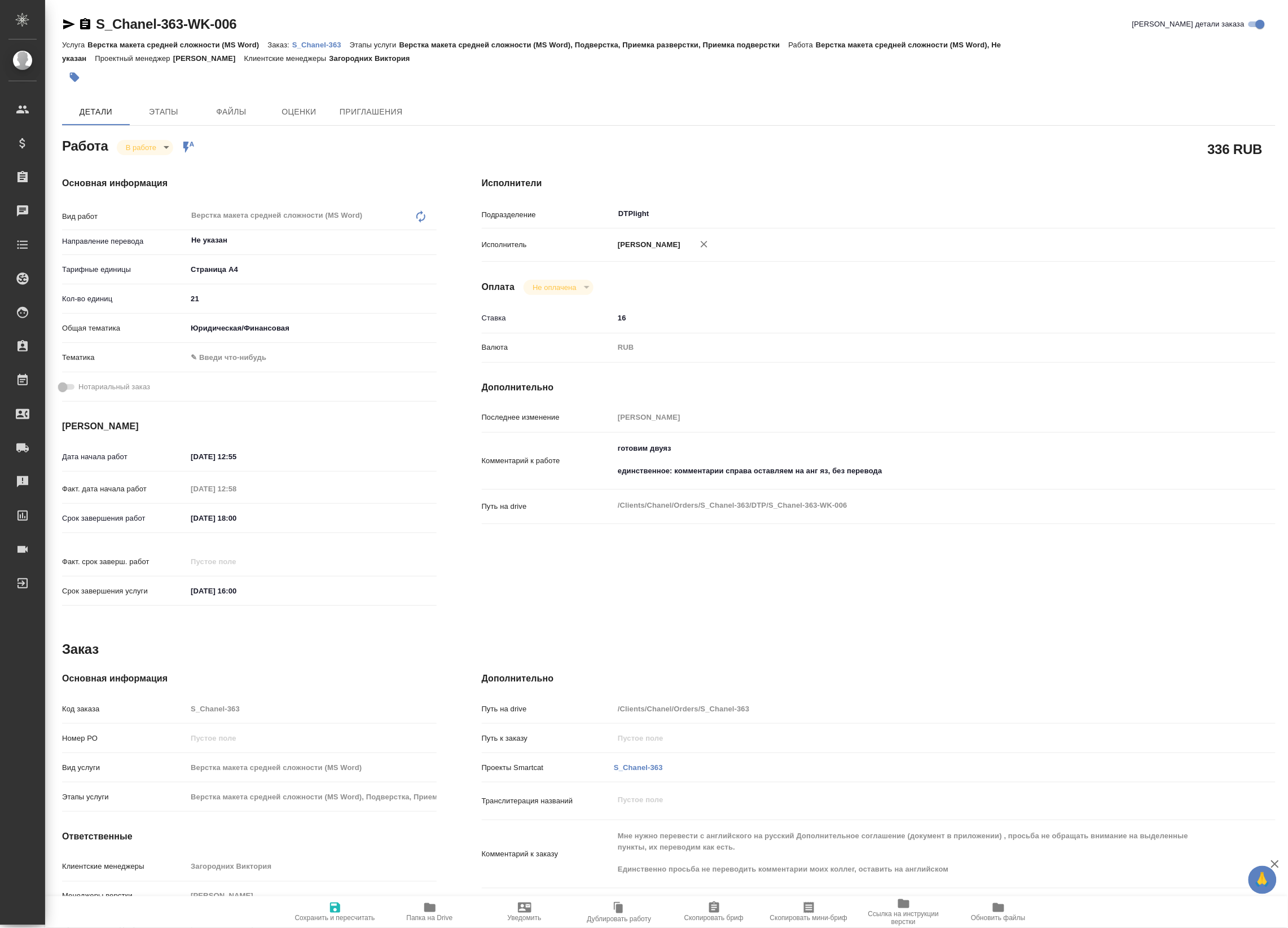
type textarea "x"
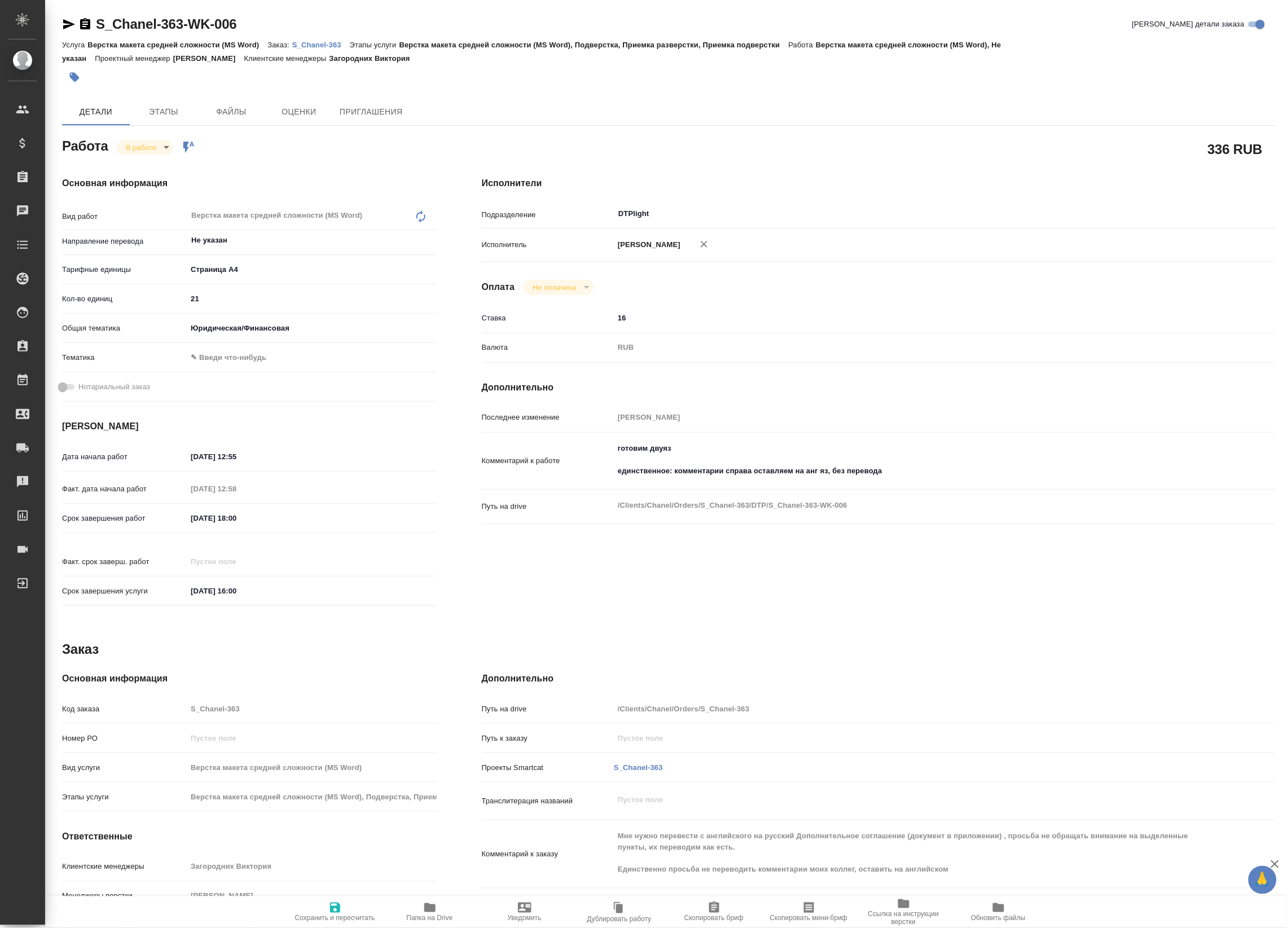
type textarea "x"
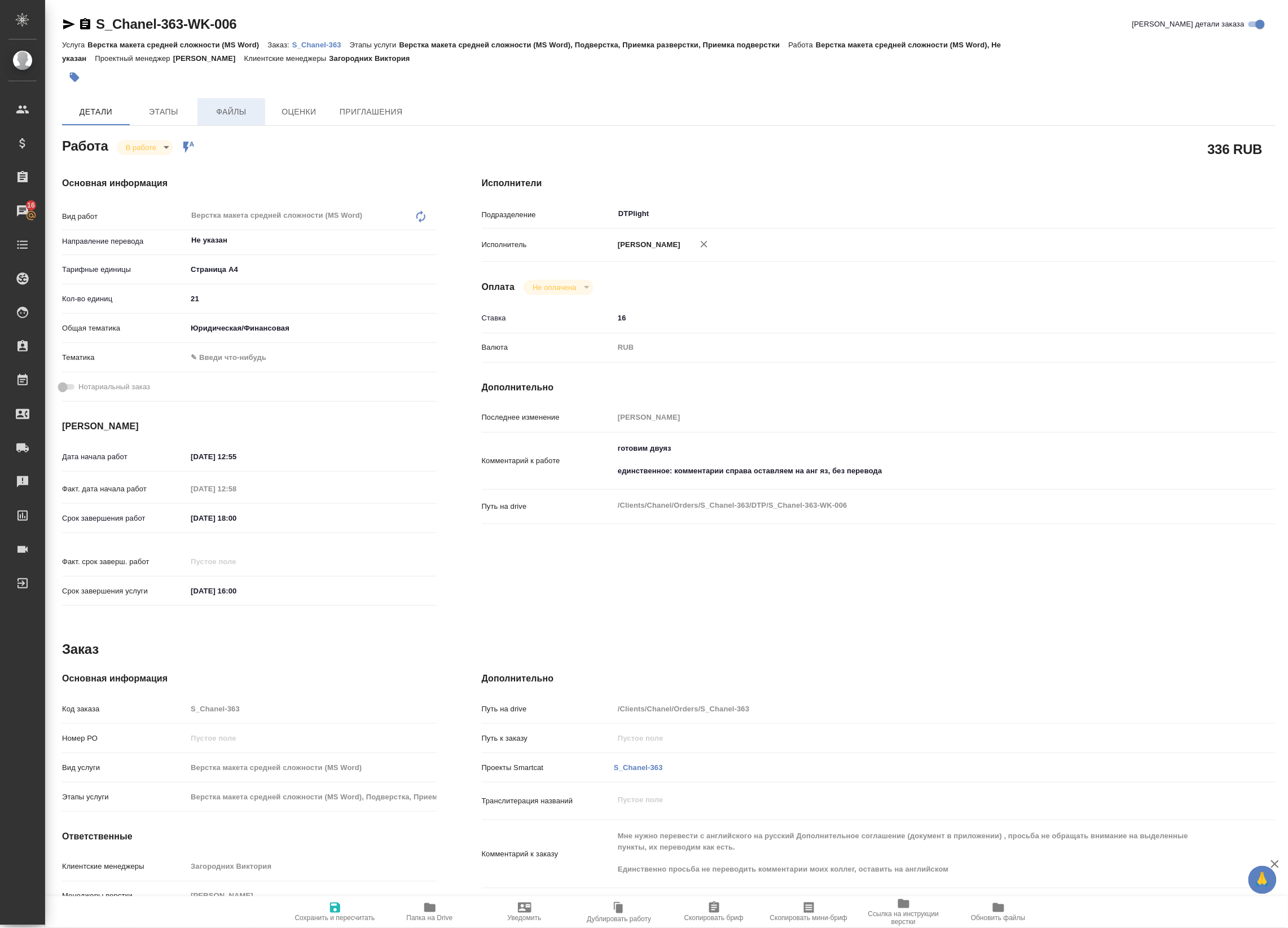
click at [205, 112] on span "Файлы" at bounding box center [231, 112] width 54 height 14
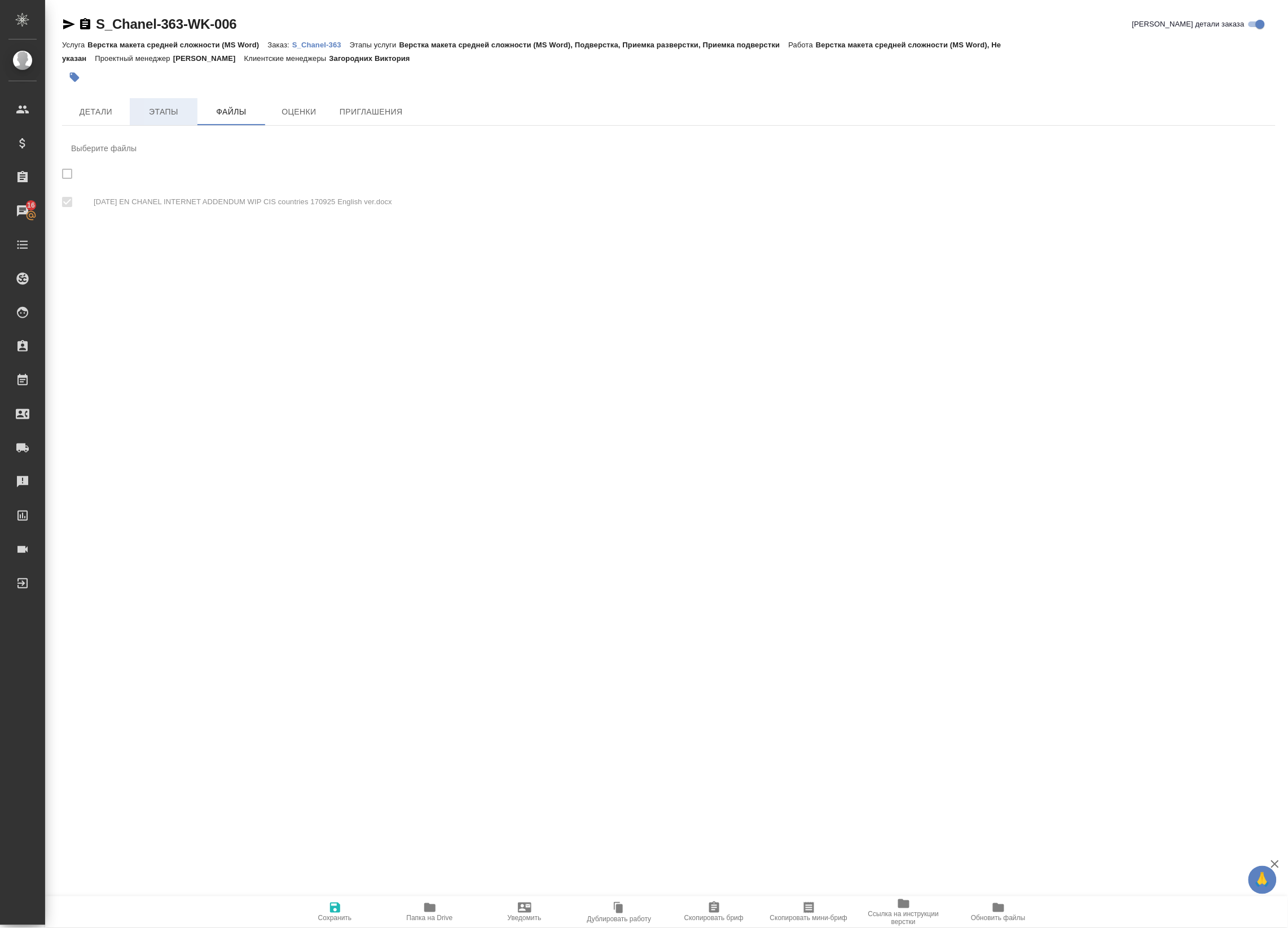
checkbox input "true"
click at [179, 110] on span "Этапы" at bounding box center [163, 112] width 54 height 14
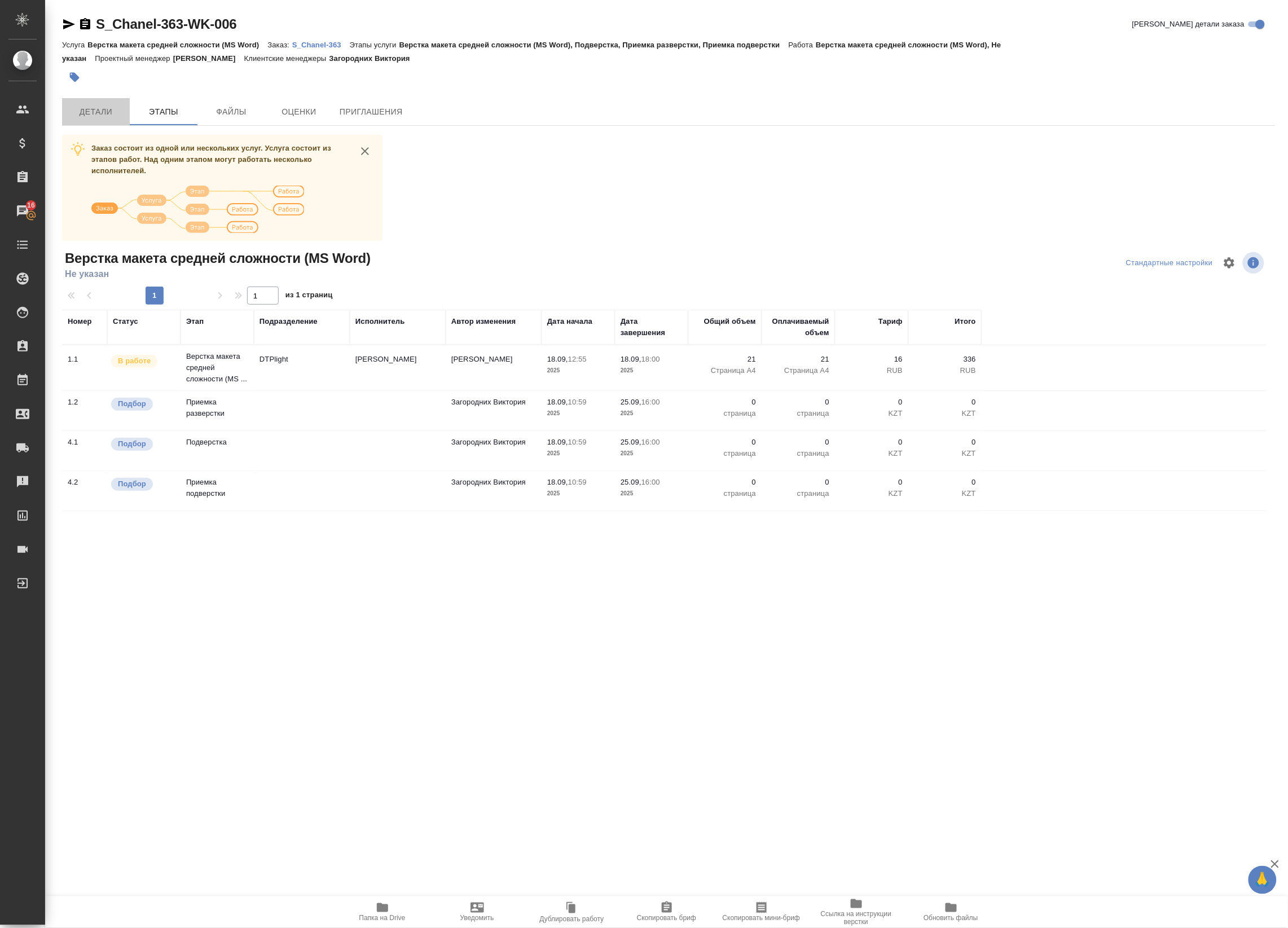
click at [113, 112] on span "Детали" at bounding box center [95, 112] width 54 height 14
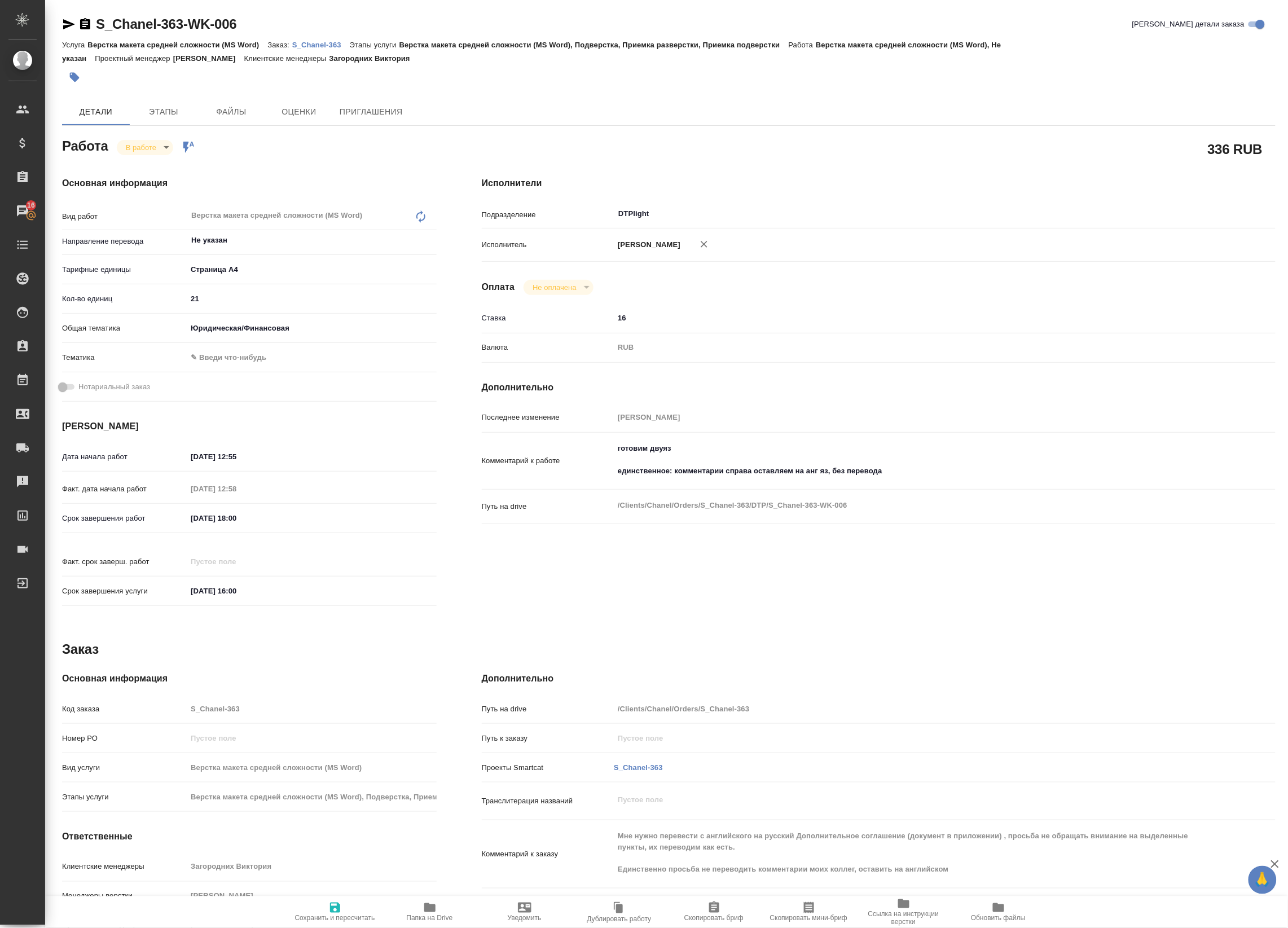
type textarea "x"
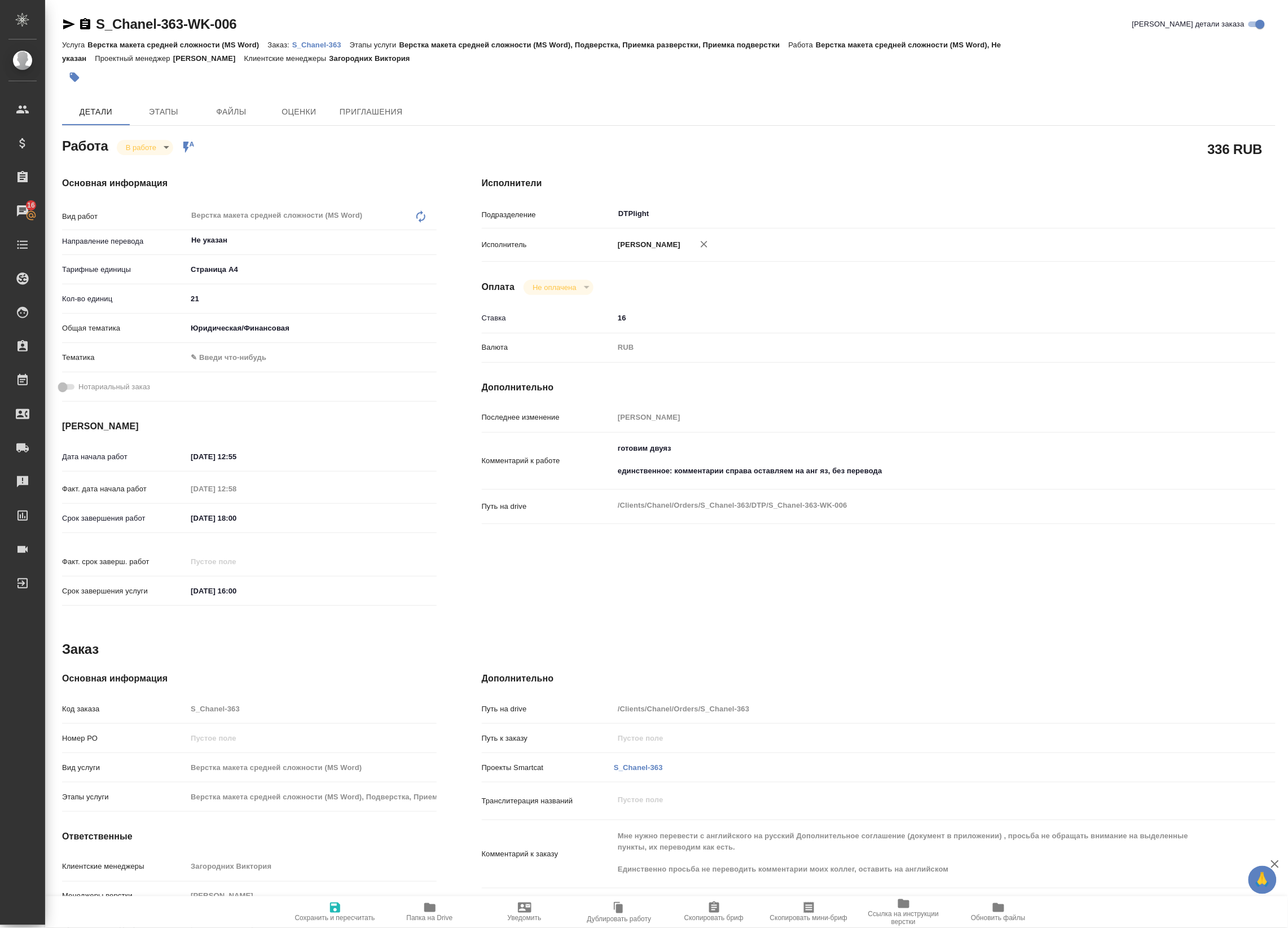
type textarea "x"
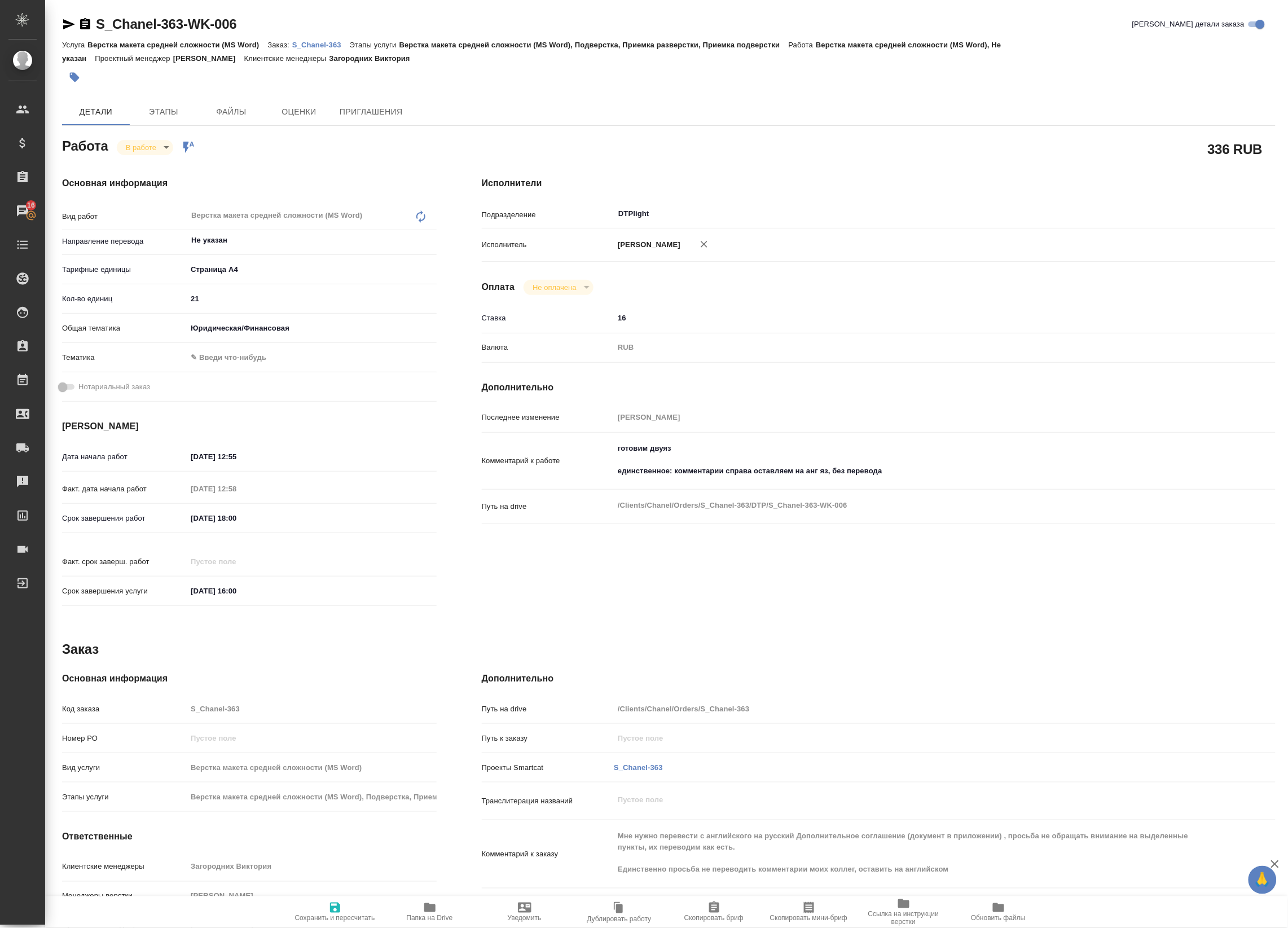
type textarea "x"
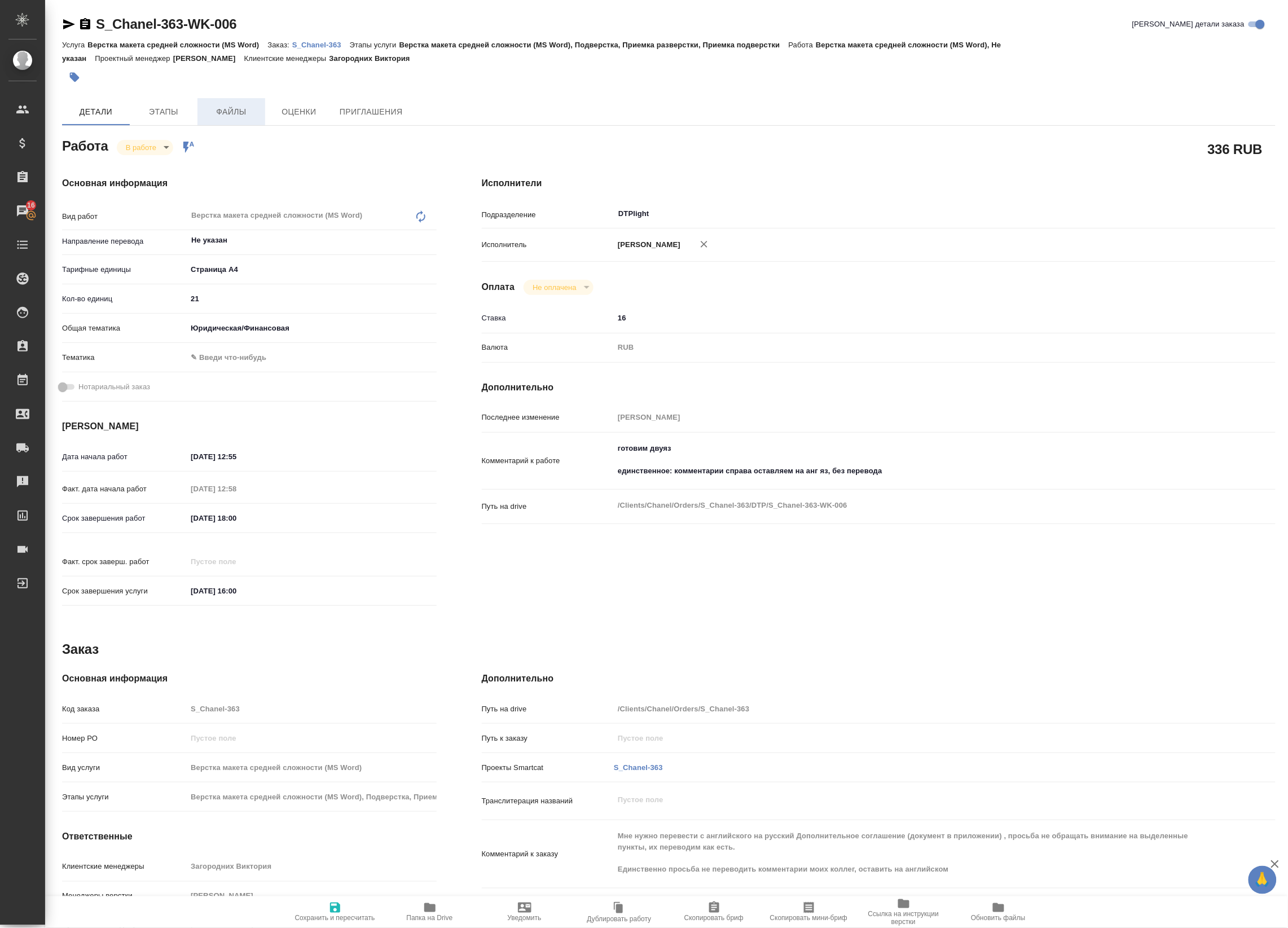
type textarea "x"
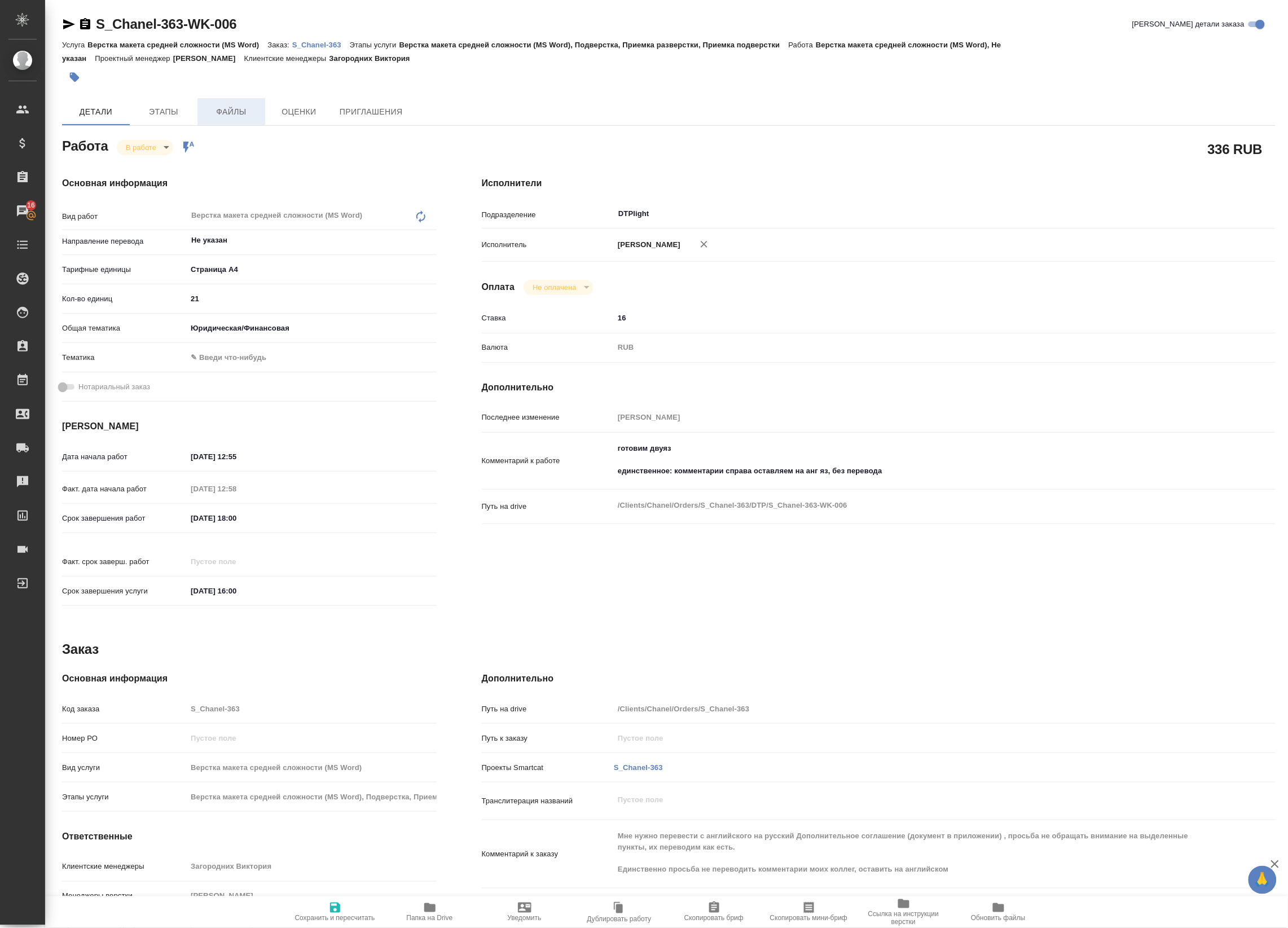
click at [227, 117] on span "Файлы" at bounding box center [231, 112] width 54 height 14
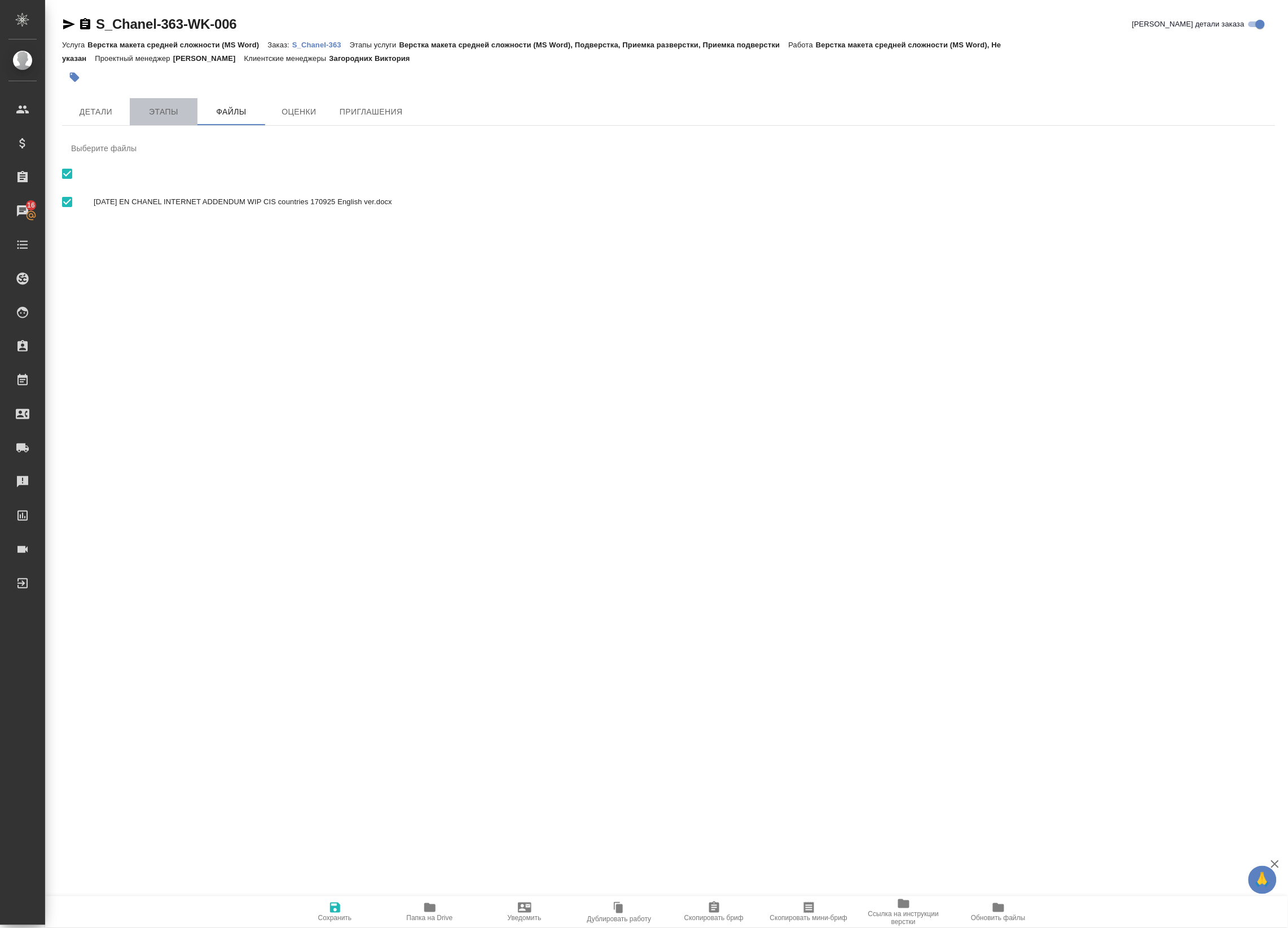
click at [149, 111] on span "Этапы" at bounding box center [163, 112] width 54 height 14
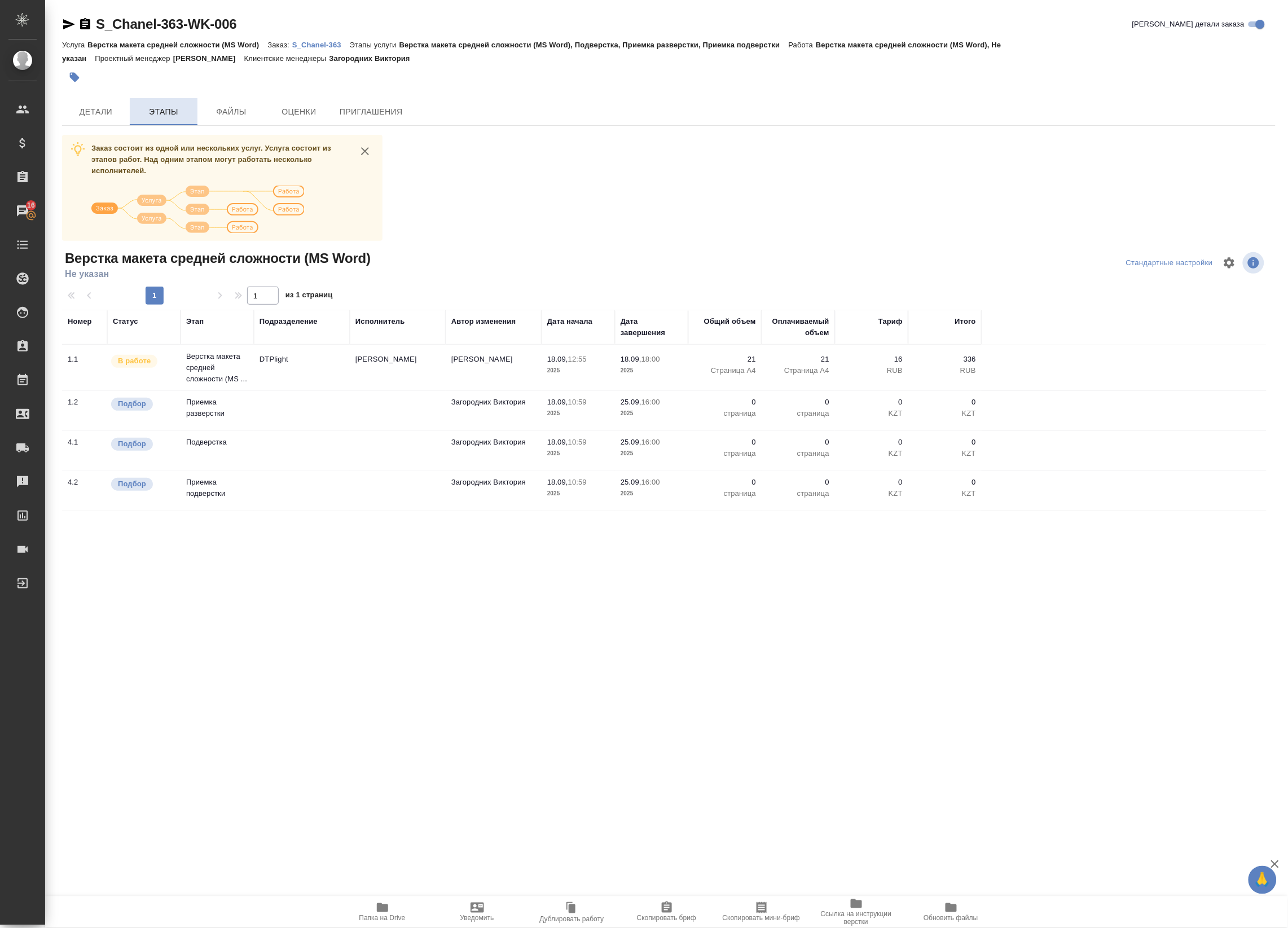
click at [195, 106] on button "Этапы" at bounding box center [164, 111] width 68 height 27
click at [105, 110] on span "Детали" at bounding box center [95, 112] width 54 height 14
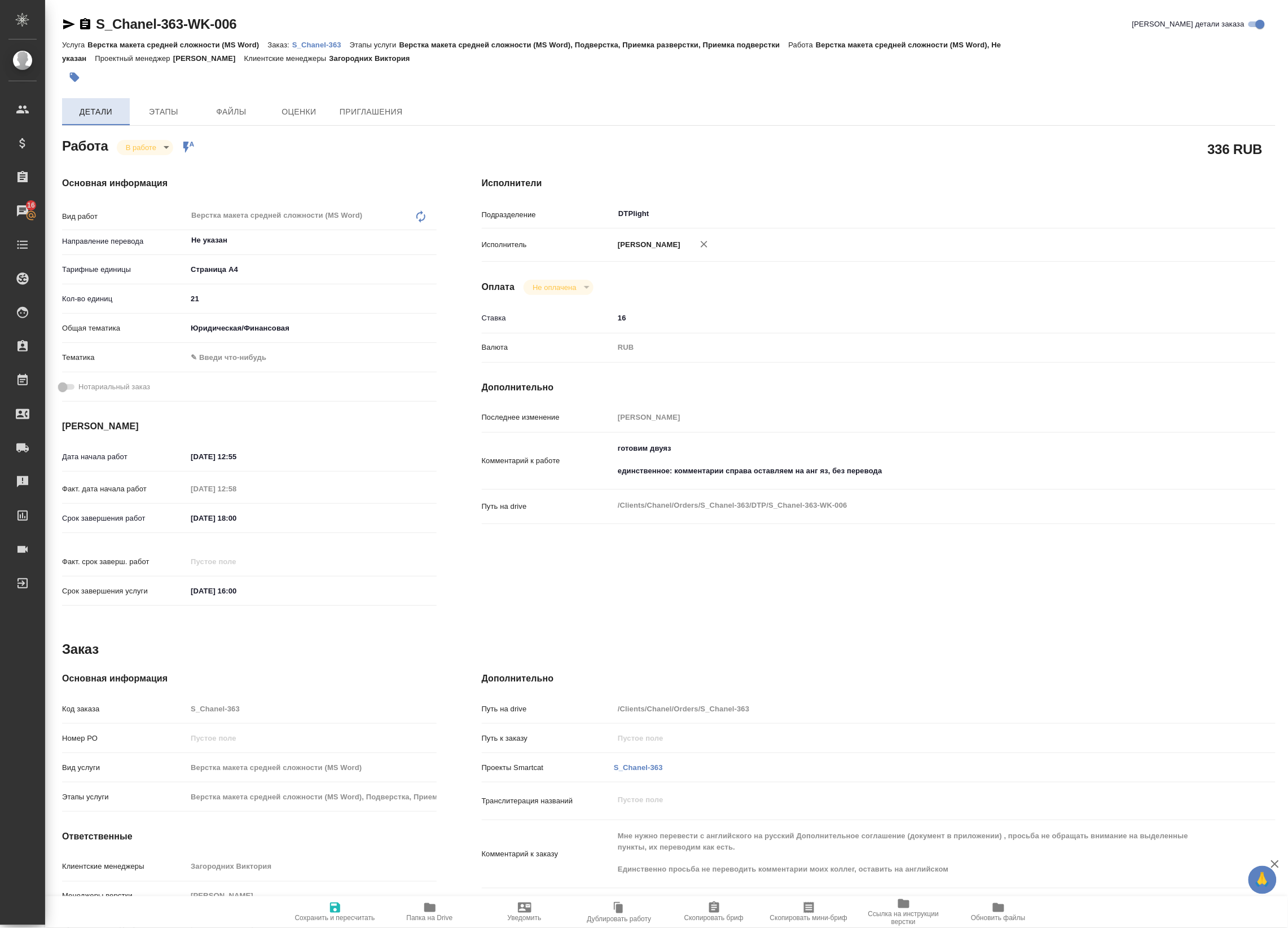
type textarea "x"
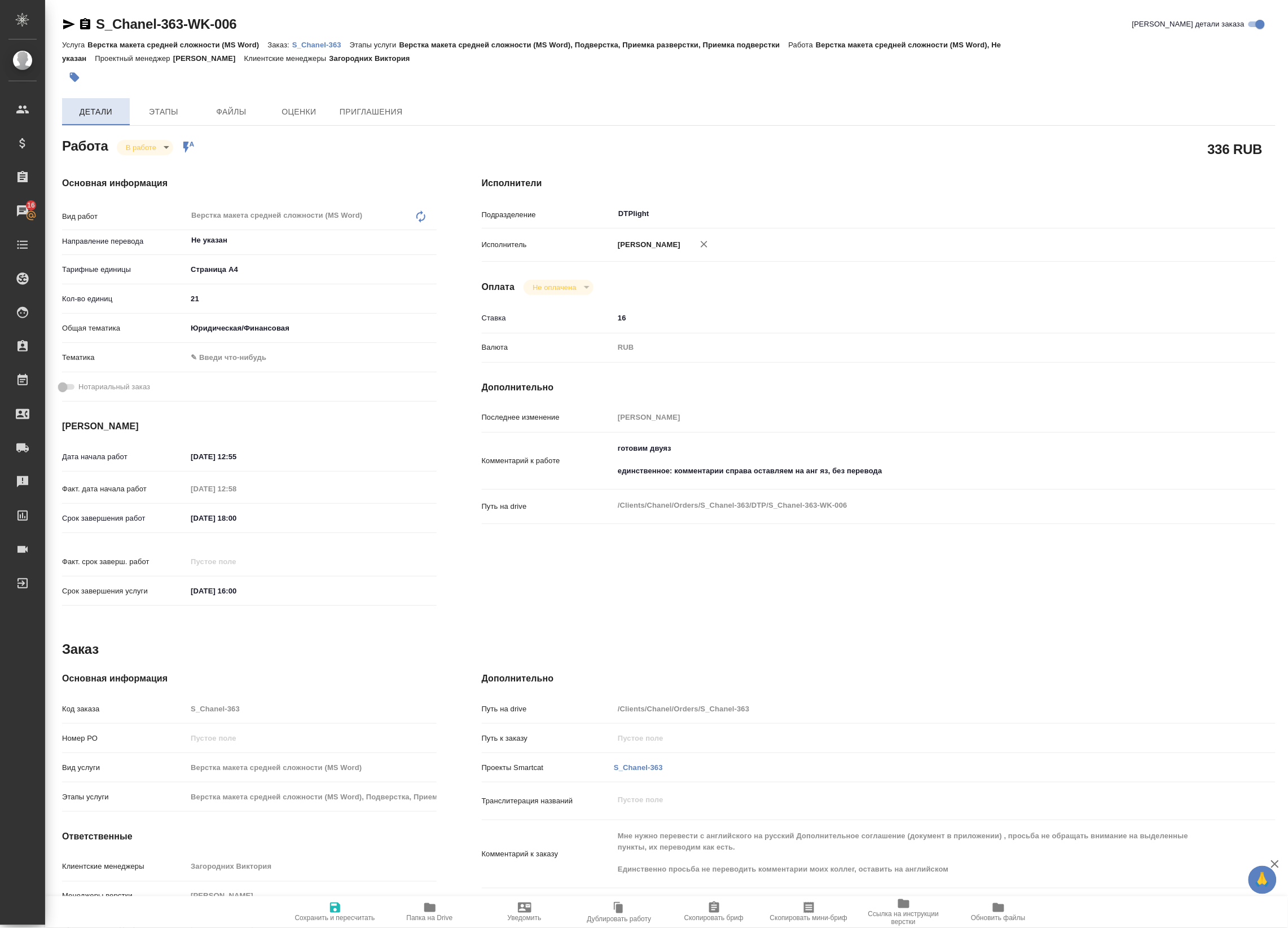
type textarea "x"
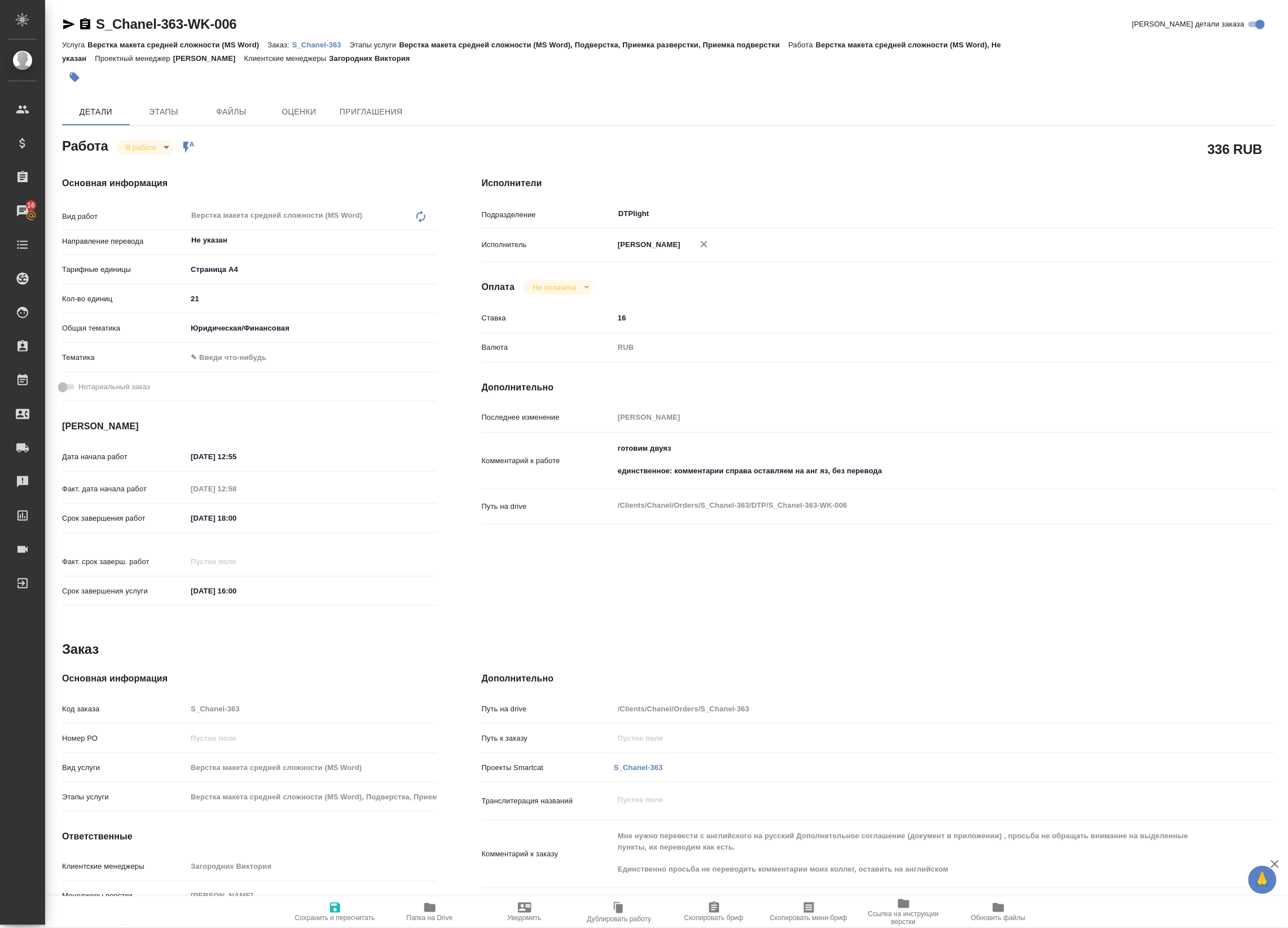
type textarea "x"
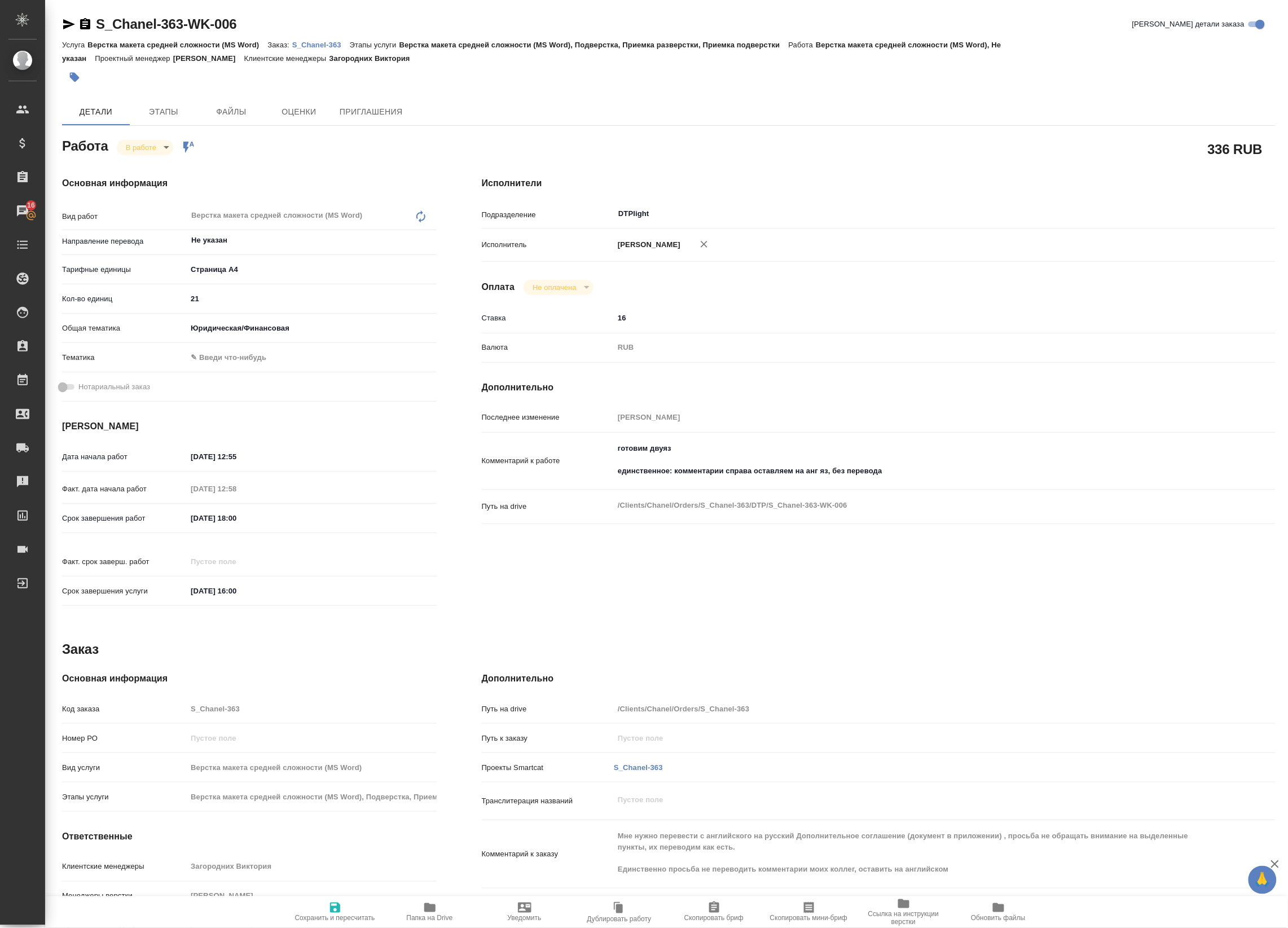
type textarea "x"
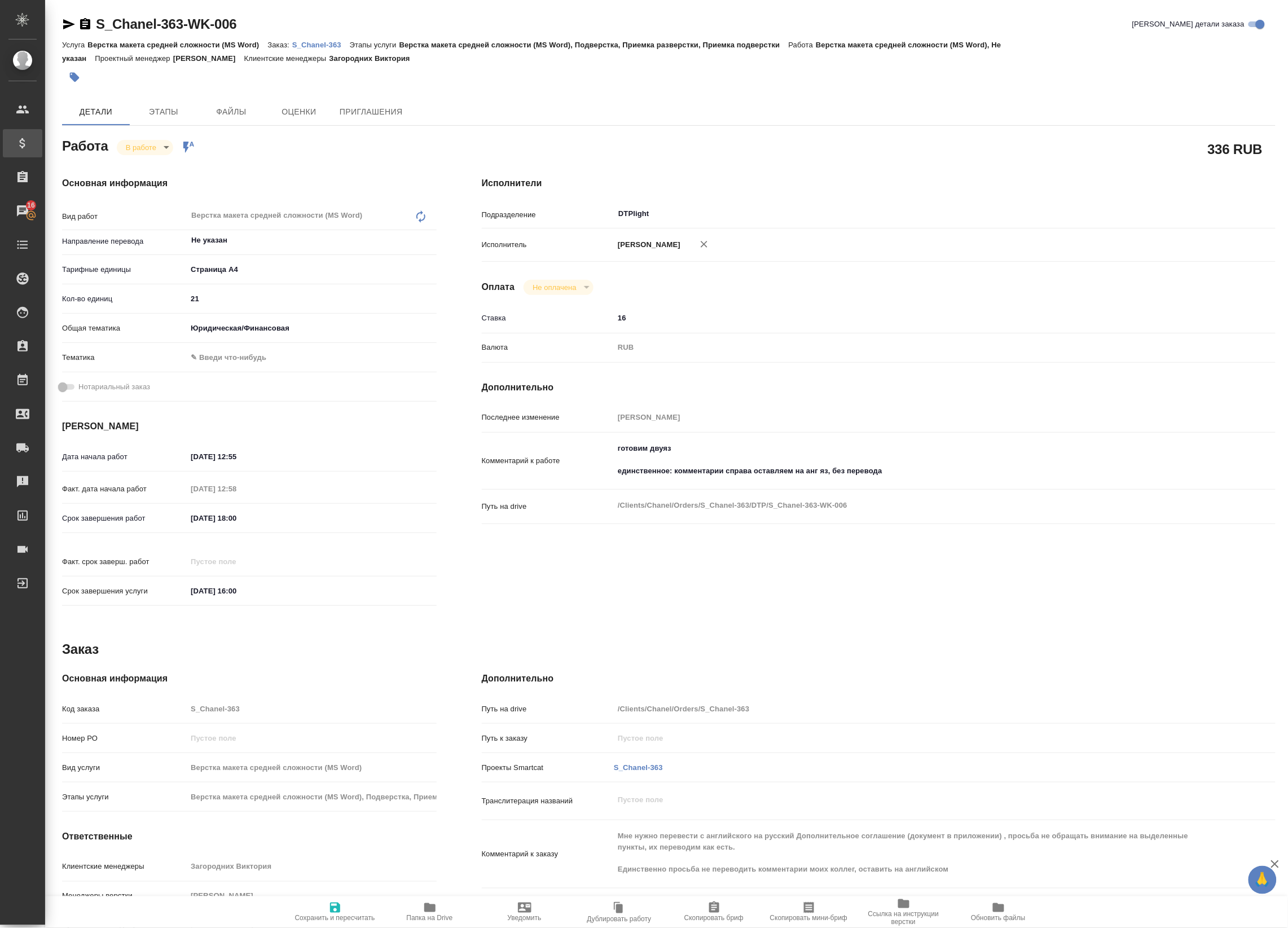
type textarea "x"
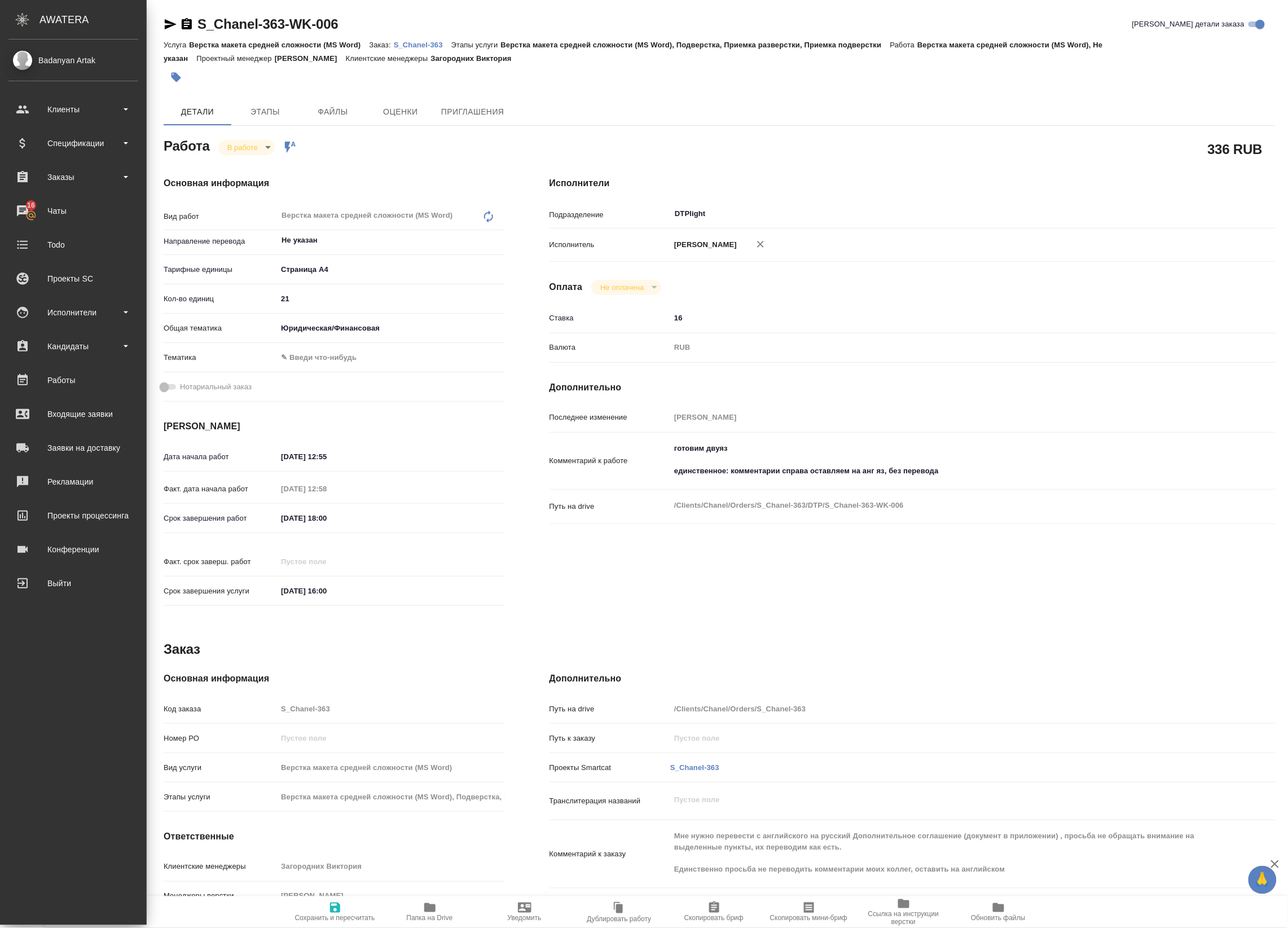
type textarea "x"
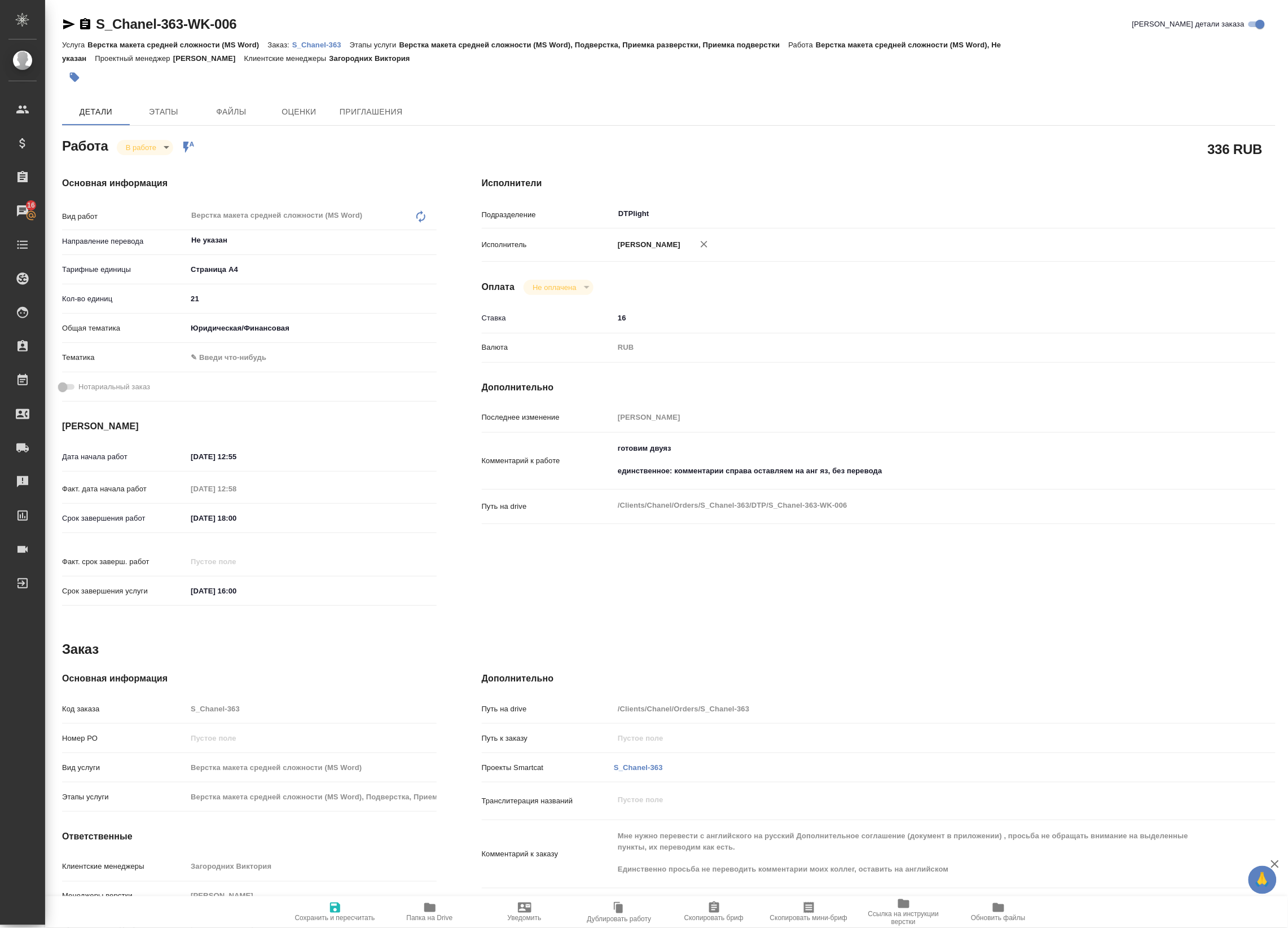
type textarea "x"
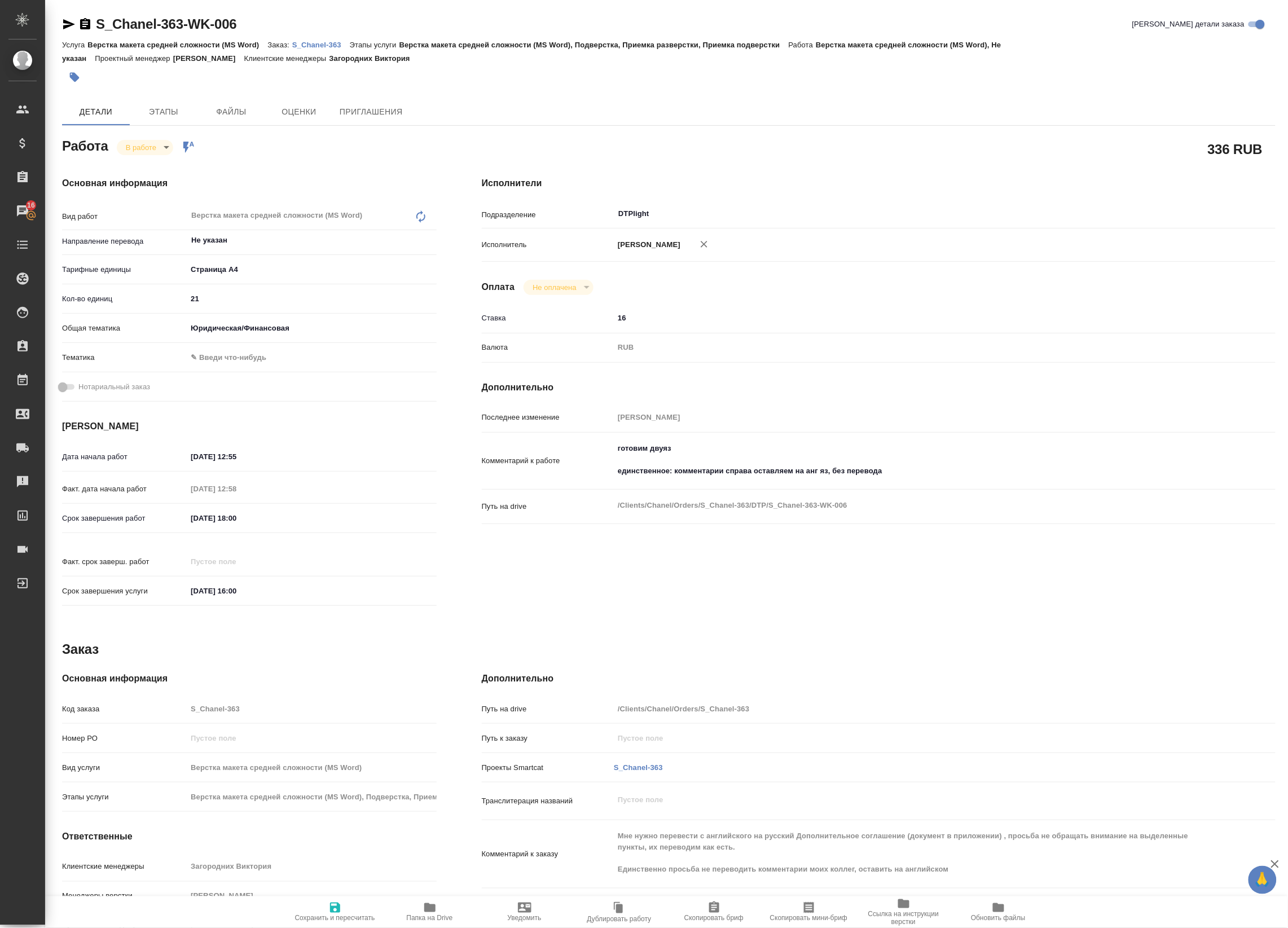
type textarea "x"
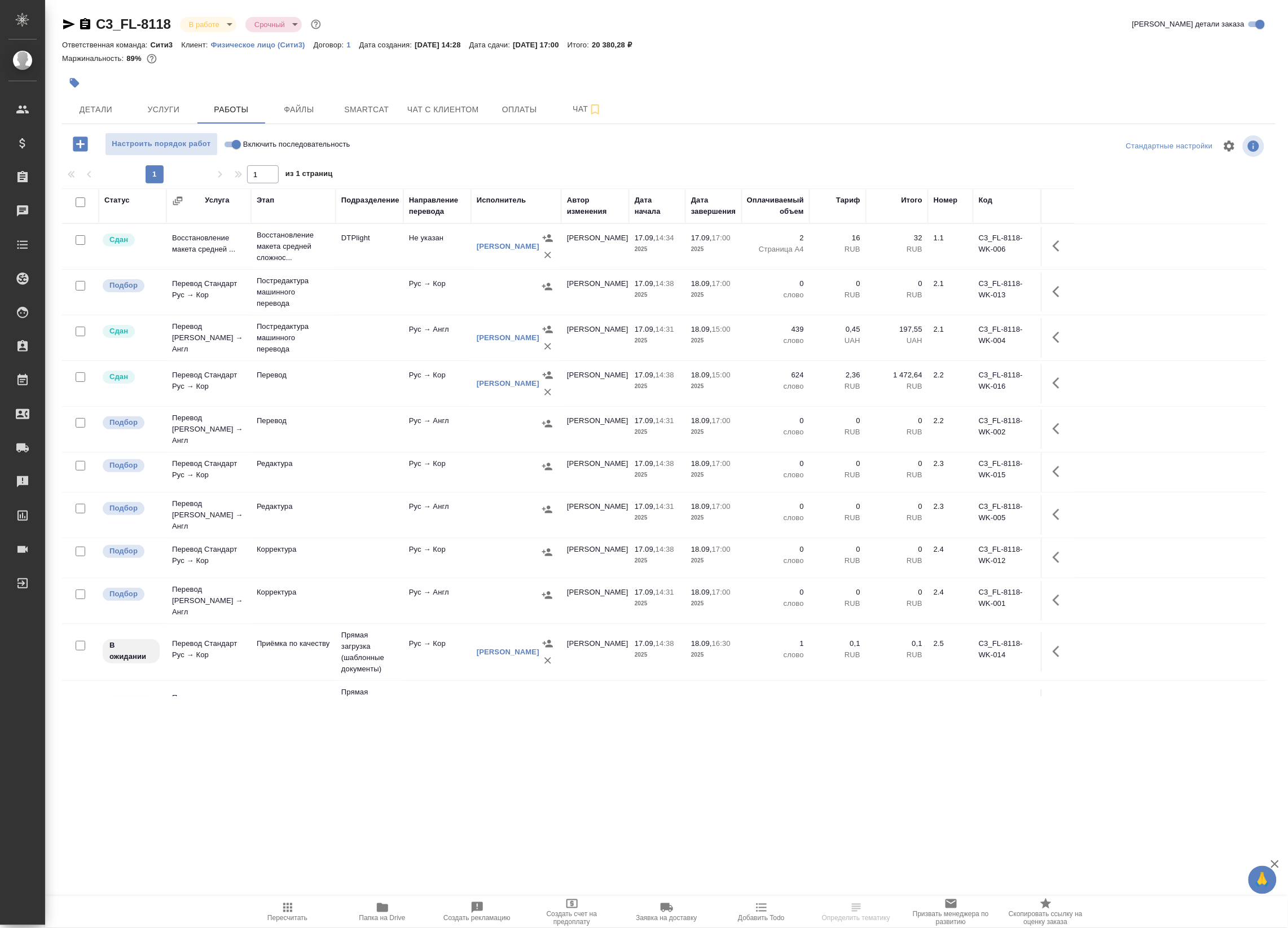
click at [233, 141] on input "Включить последовательность" at bounding box center [236, 144] width 40 height 14
checkbox input "true"
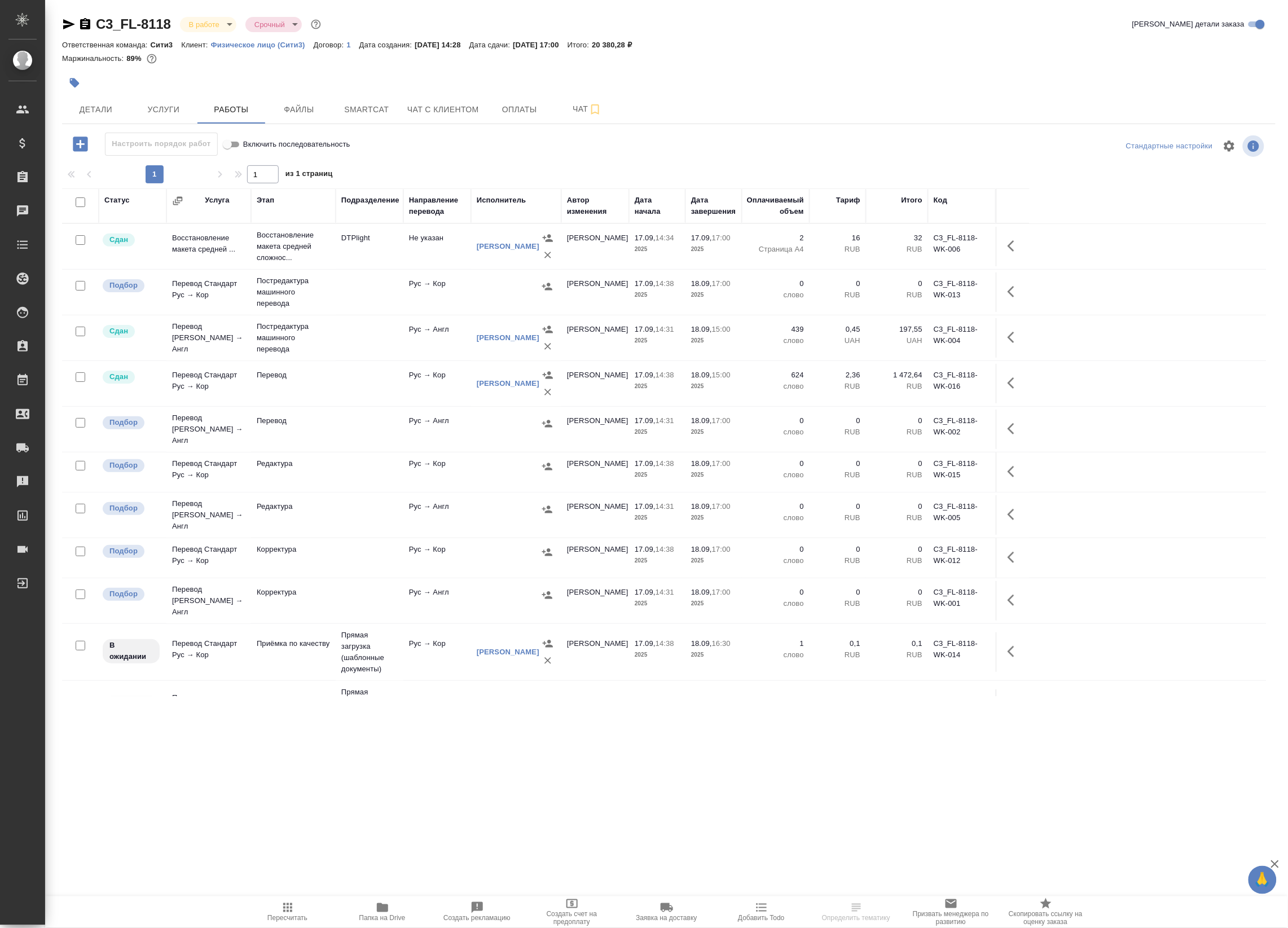
scroll to position [193, 0]
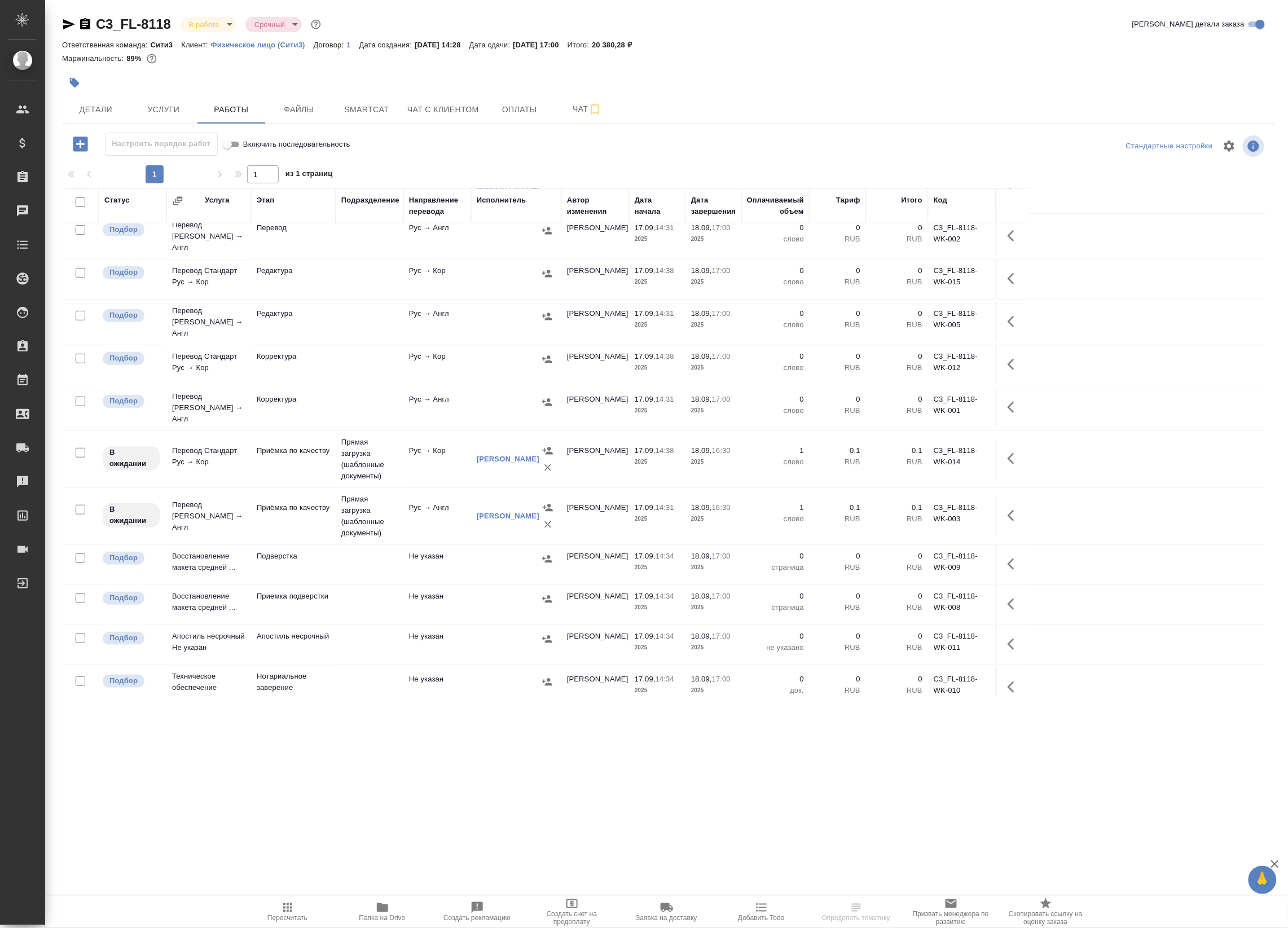
click at [1014, 452] on icon "button" at bounding box center [1014, 458] width 14 height 14
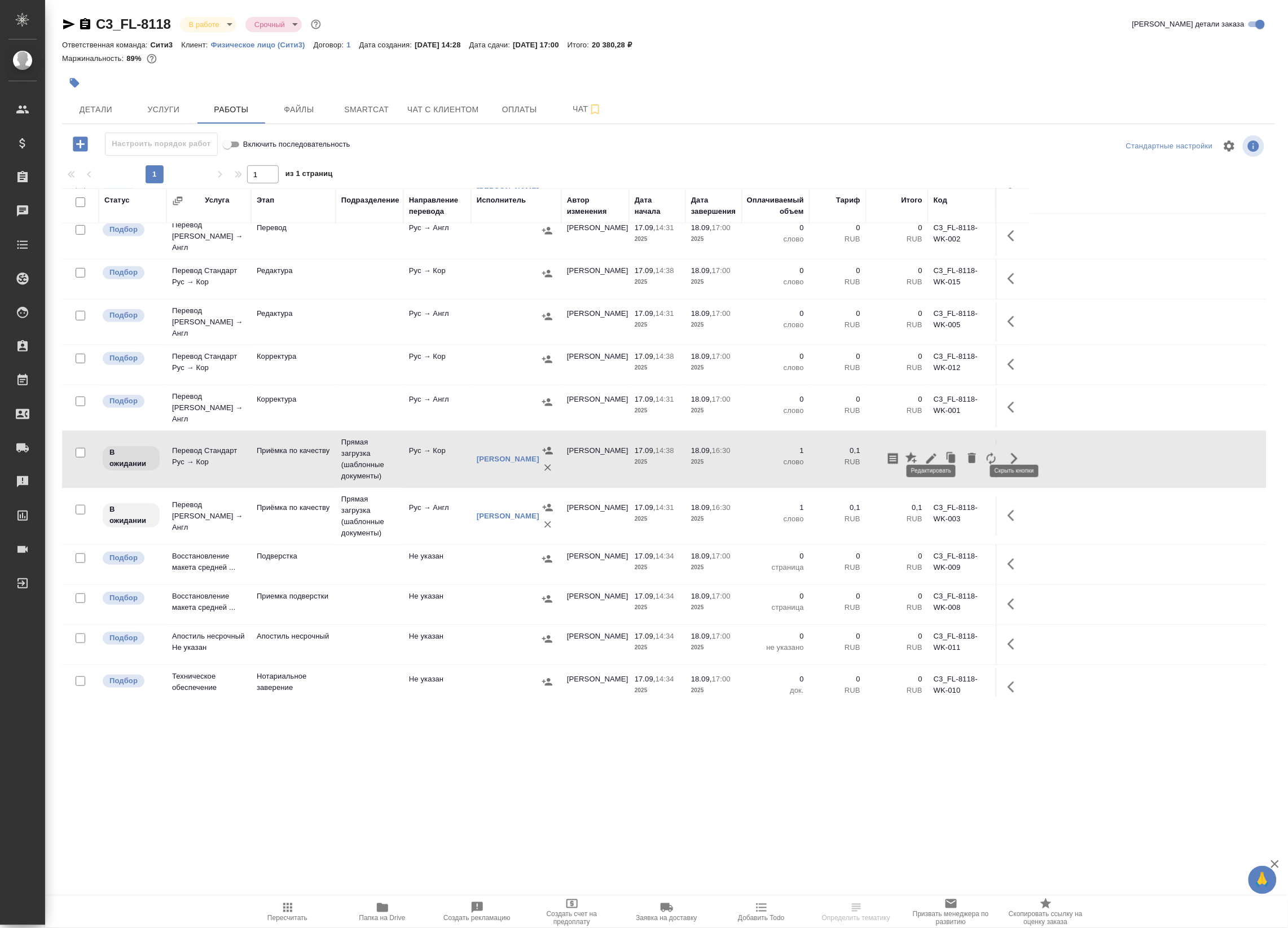
click at [926, 452] on icon "button" at bounding box center [931, 458] width 14 height 14
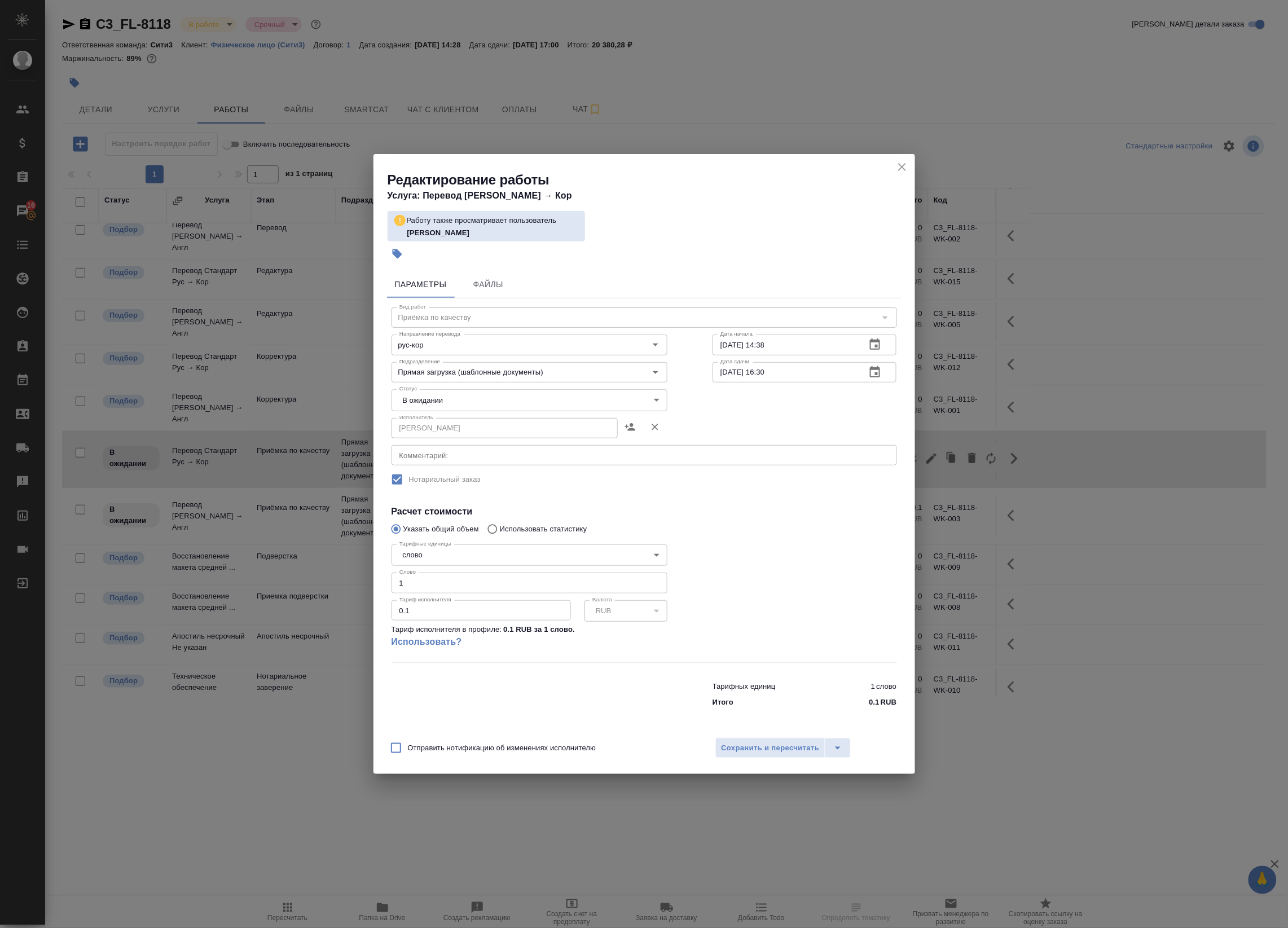
click at [470, 385] on div "Статус В ожидании pending Статус" at bounding box center [529, 399] width 321 height 73
click at [466, 392] on body "🙏 .cls-1 fill:#fff; AWATERA Badanyan Artak Клиенты Спецификации Заказы 16 Чаты …" at bounding box center [644, 464] width 1288 height 928
click at [469, 429] on li "В работе" at bounding box center [529, 438] width 276 height 19
type input "inProgress"
click at [762, 753] on span "Сохранить и пересчитать" at bounding box center [770, 748] width 98 height 13
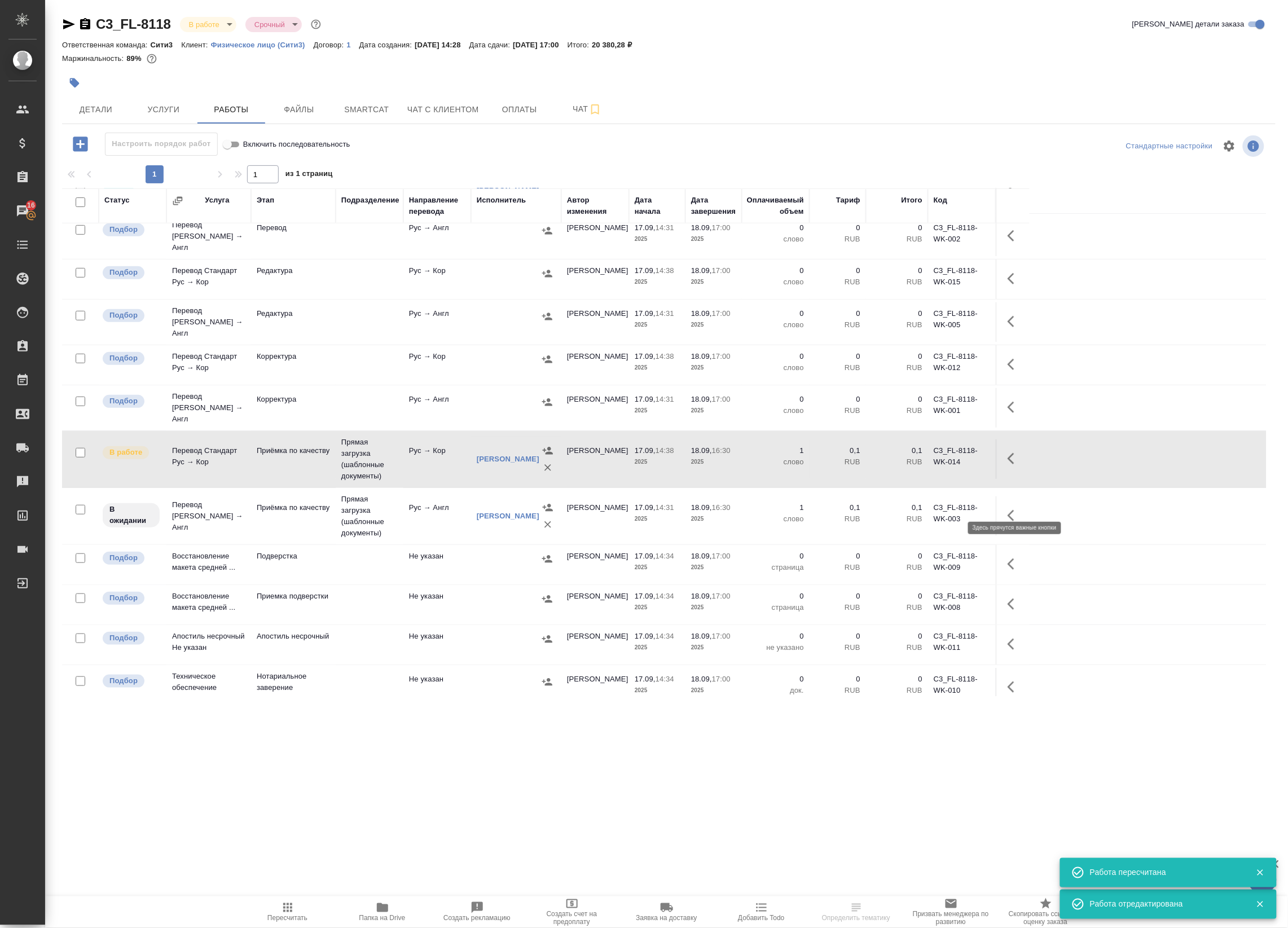
click at [1006, 506] on button "button" at bounding box center [1014, 515] width 27 height 27
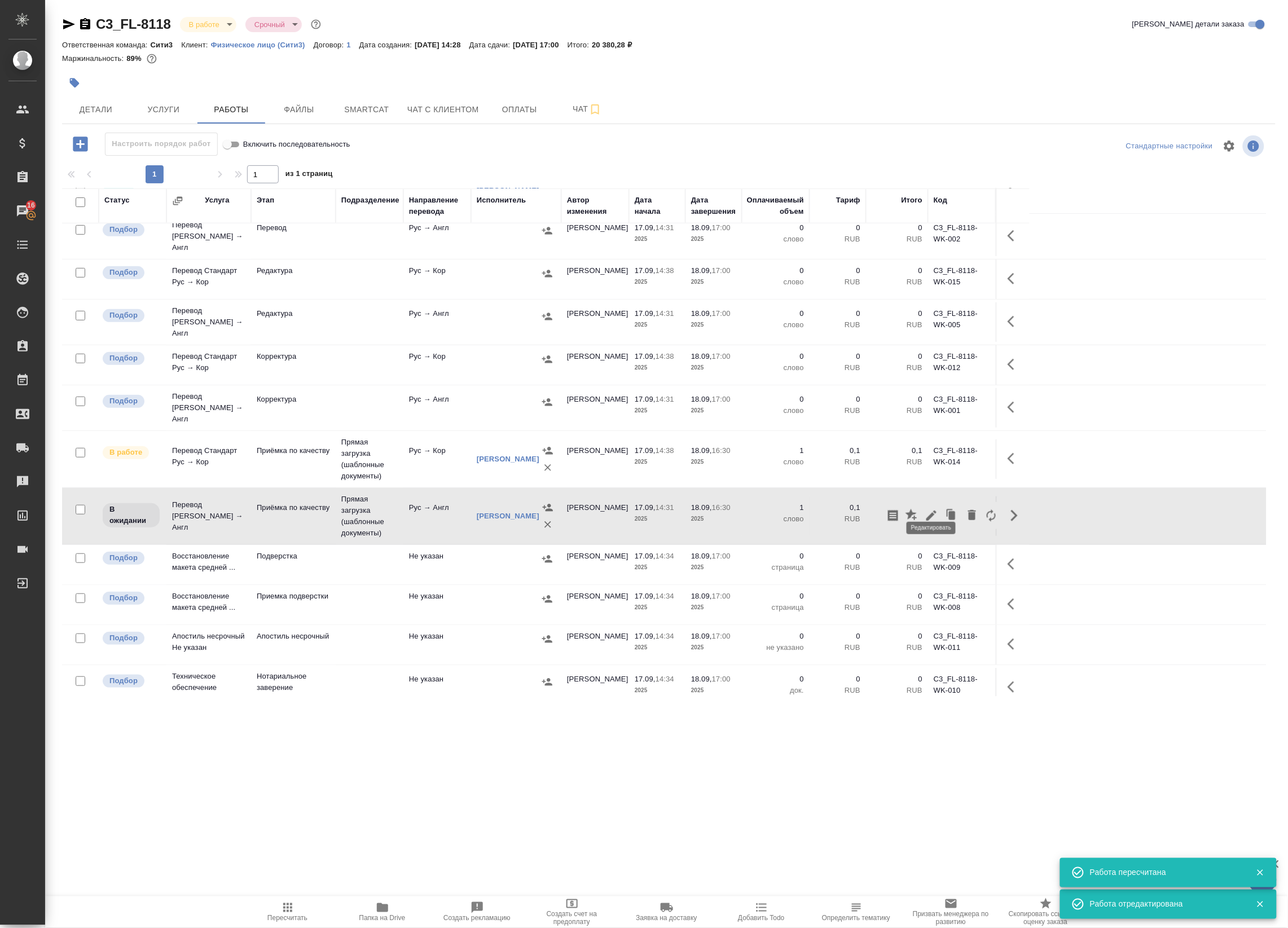
drag, startPoint x: 918, startPoint y: 505, endPoint x: 926, endPoint y: 505, distance: 8.0
click at [934, 508] on div at bounding box center [942, 515] width 118 height 27
click at [926, 508] on icon "button" at bounding box center [931, 515] width 14 height 14
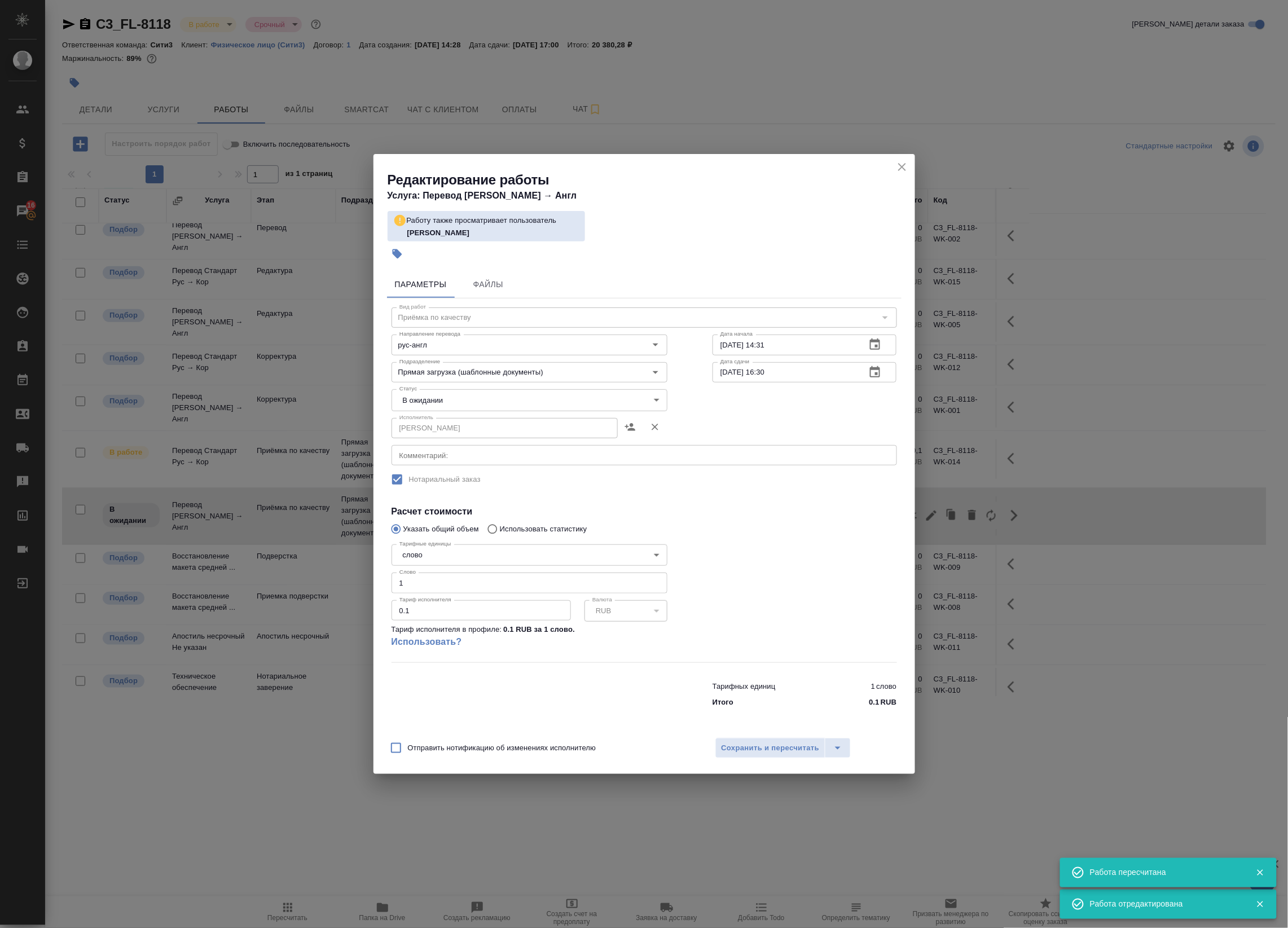
click at [475, 401] on body "🙏 .cls-1 fill:#fff; AWATERA Badanyan Artak Клиенты Спецификации Заказы 16 Чаты …" at bounding box center [644, 464] width 1288 height 928
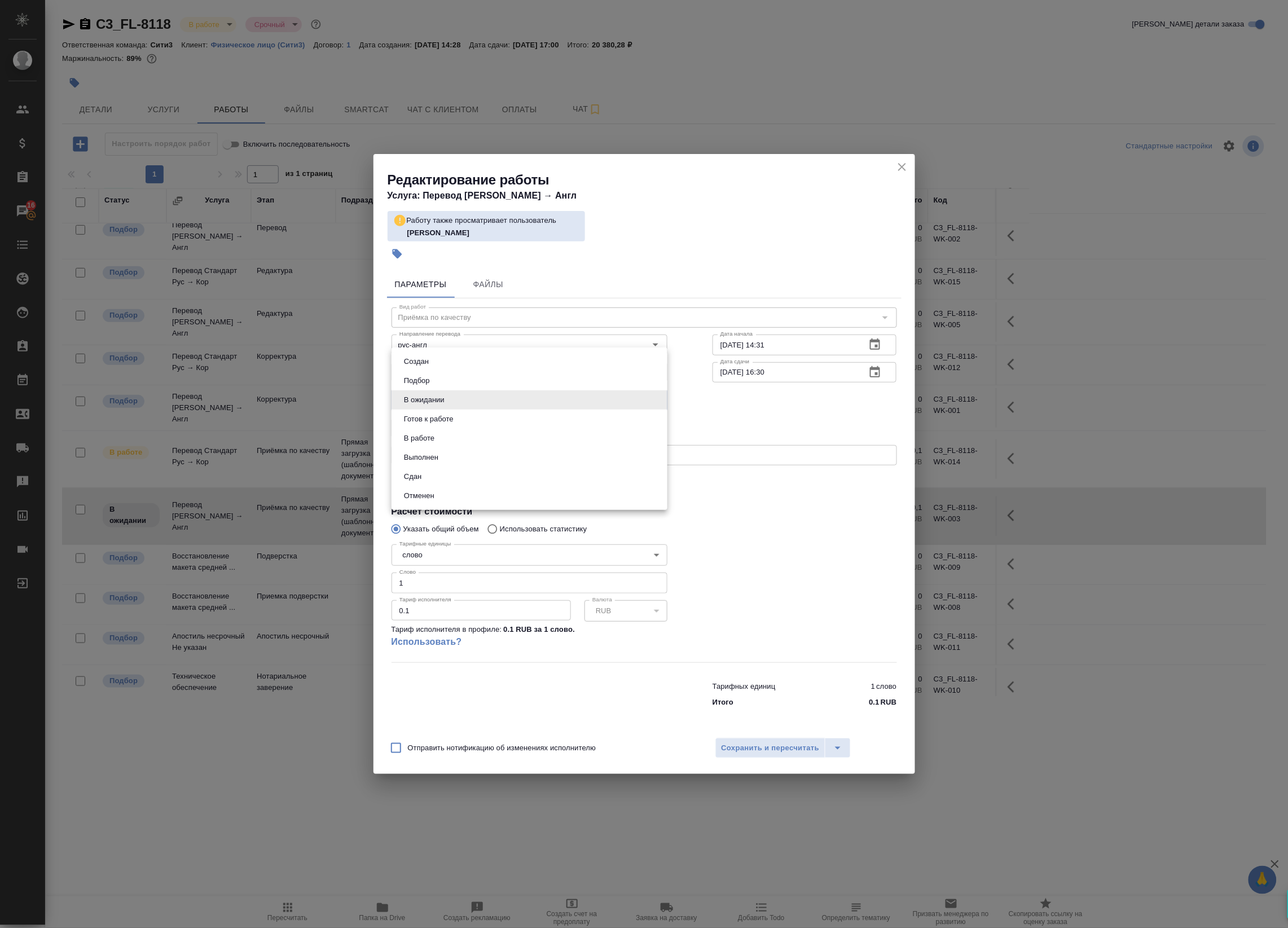
click at [453, 433] on li "В работе" at bounding box center [529, 438] width 276 height 19
type input "inProgress"
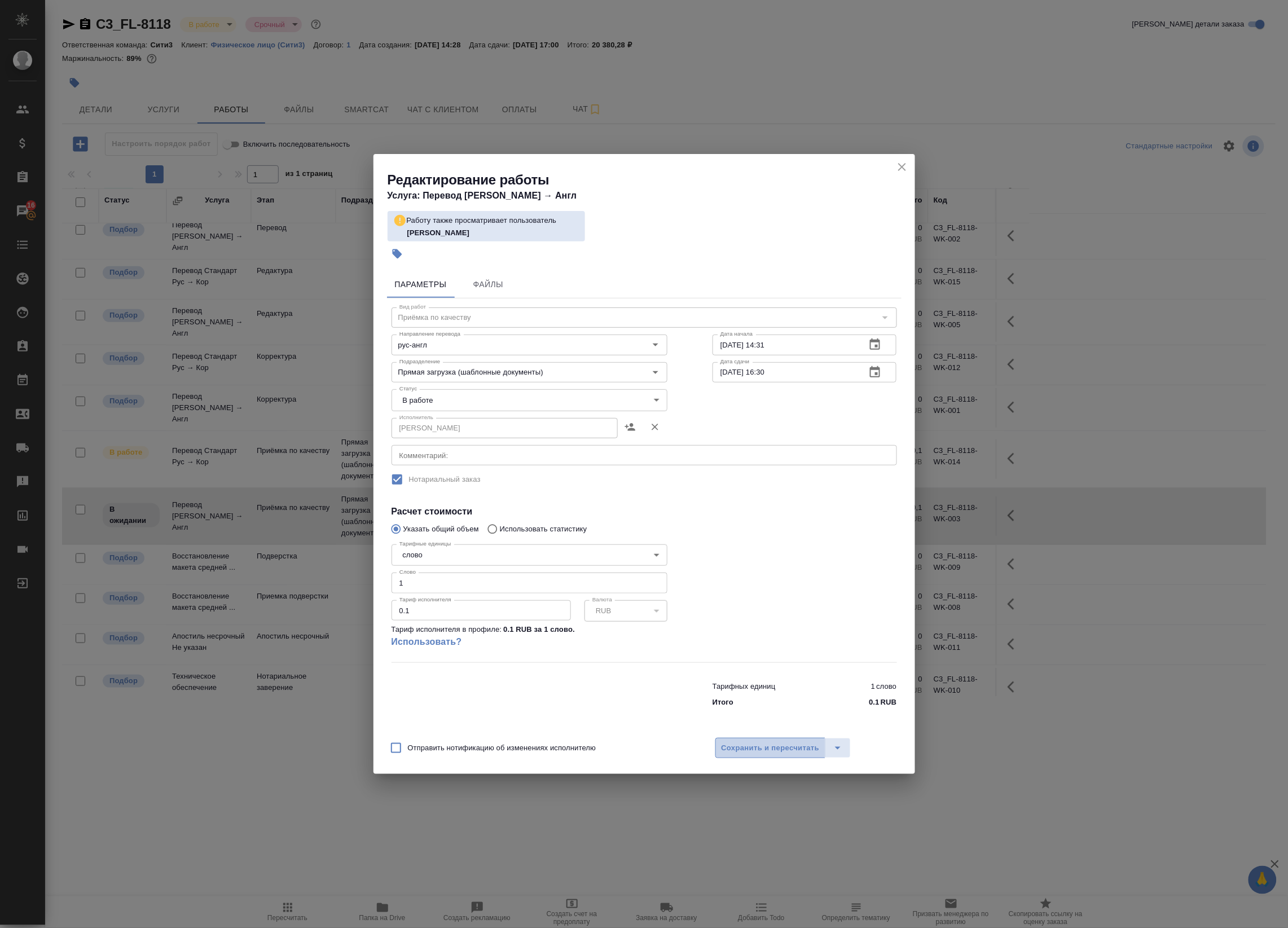
click at [798, 737] on button "Сохранить и пересчитать" at bounding box center [770, 747] width 110 height 20
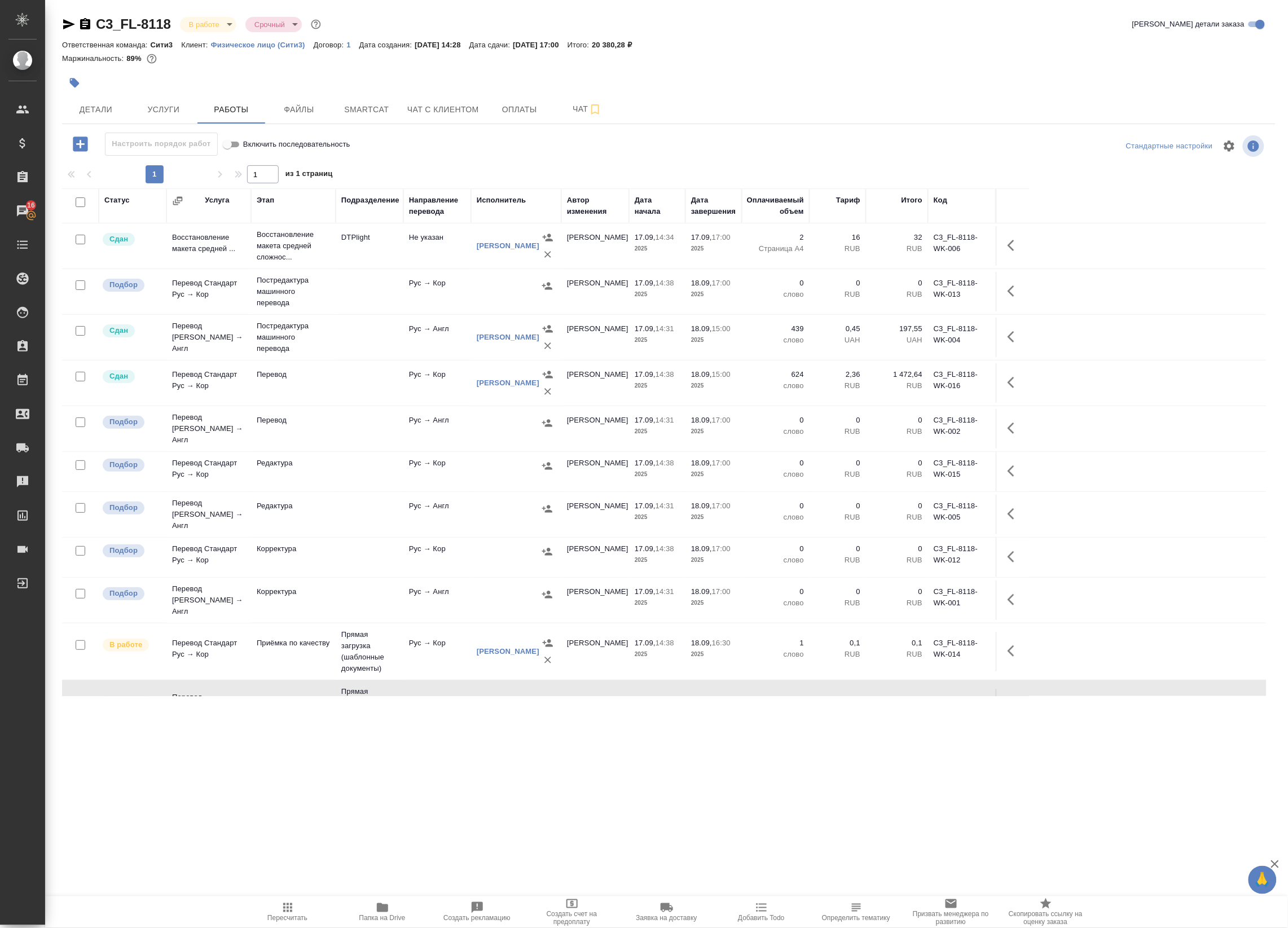
scroll to position [0, 0]
click at [82, 204] on input "checkbox" at bounding box center [80, 202] width 10 height 10
checkbox input "true"
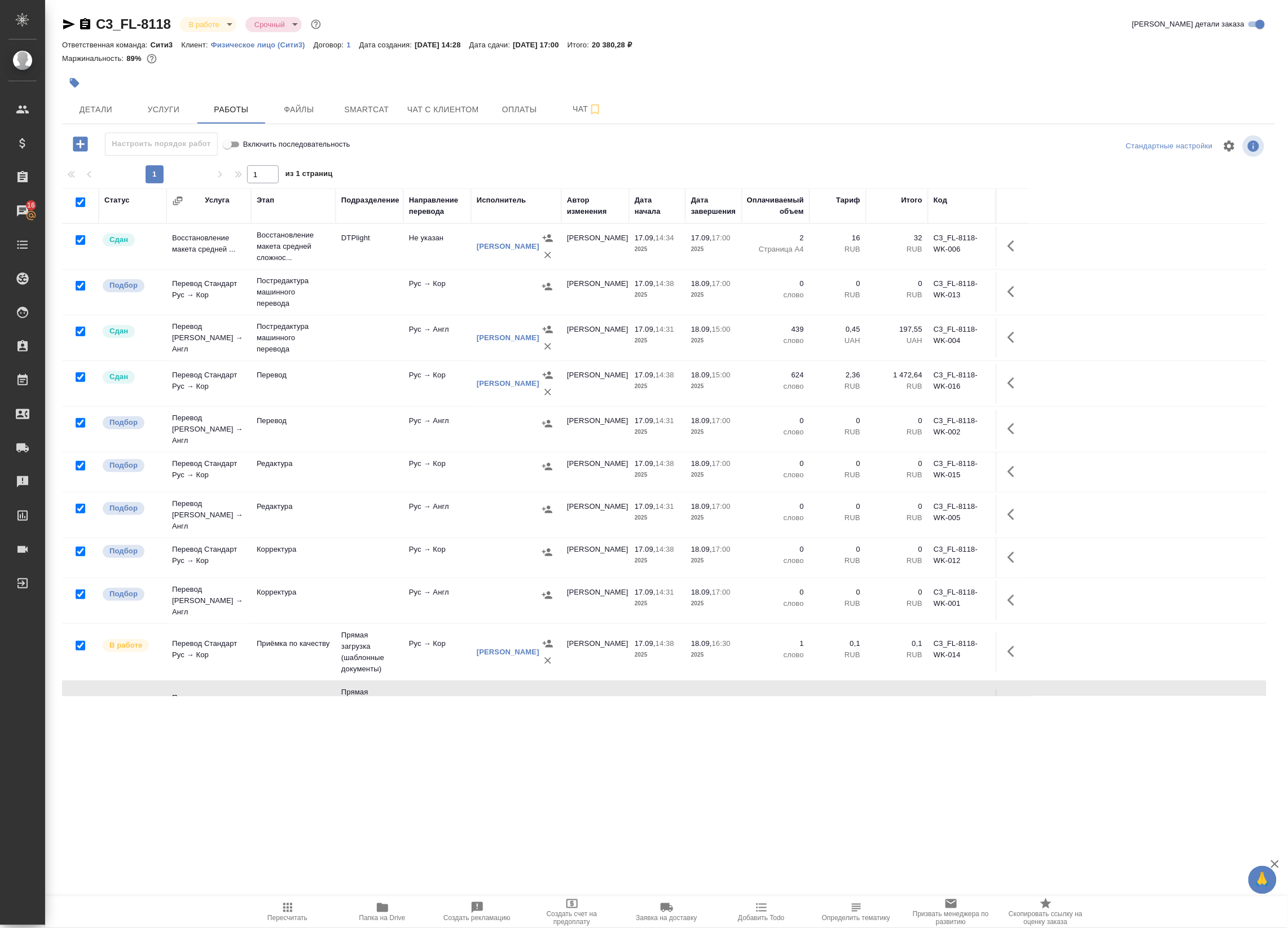
checkbox input "true"
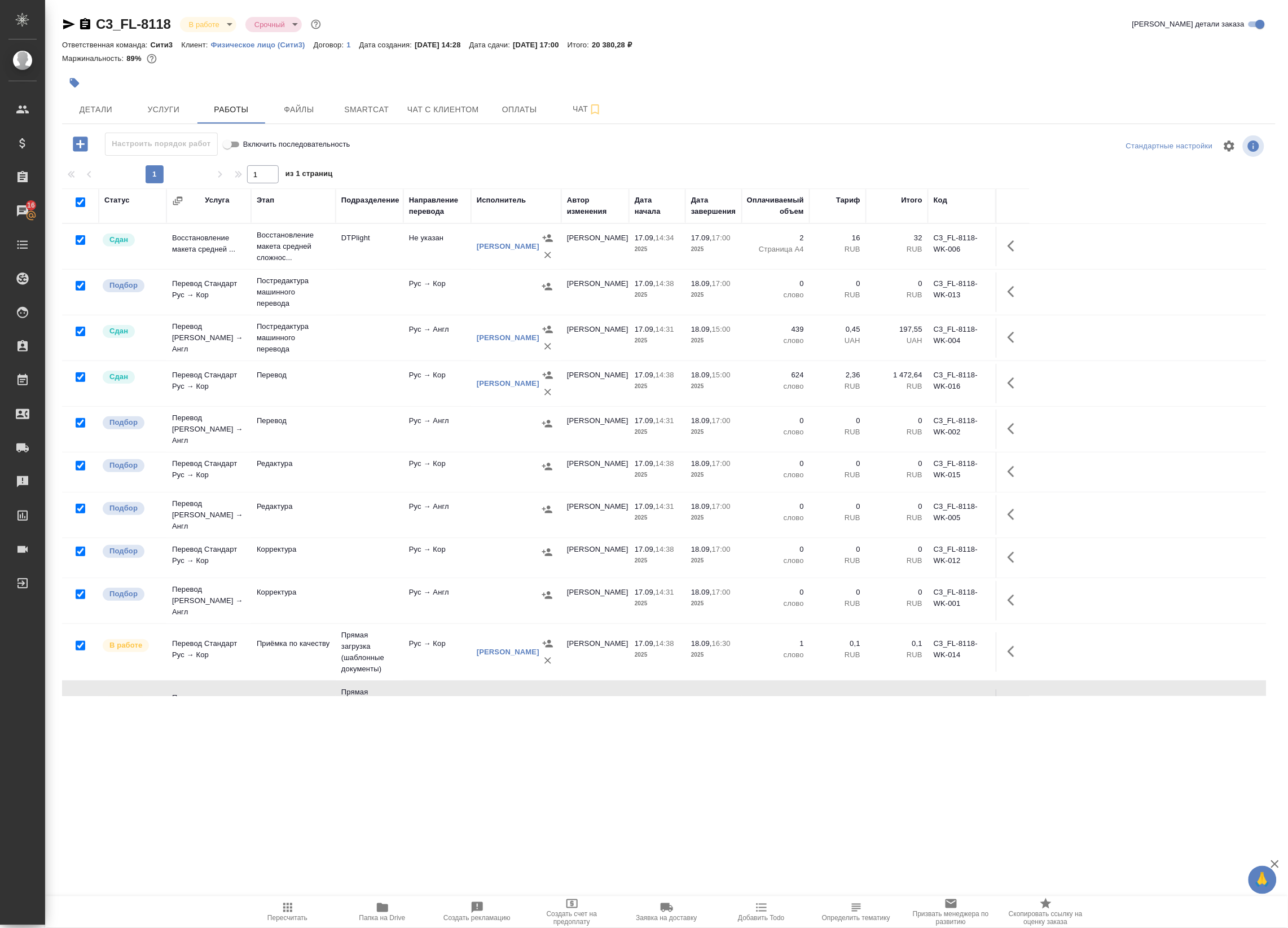
checkbox input "true"
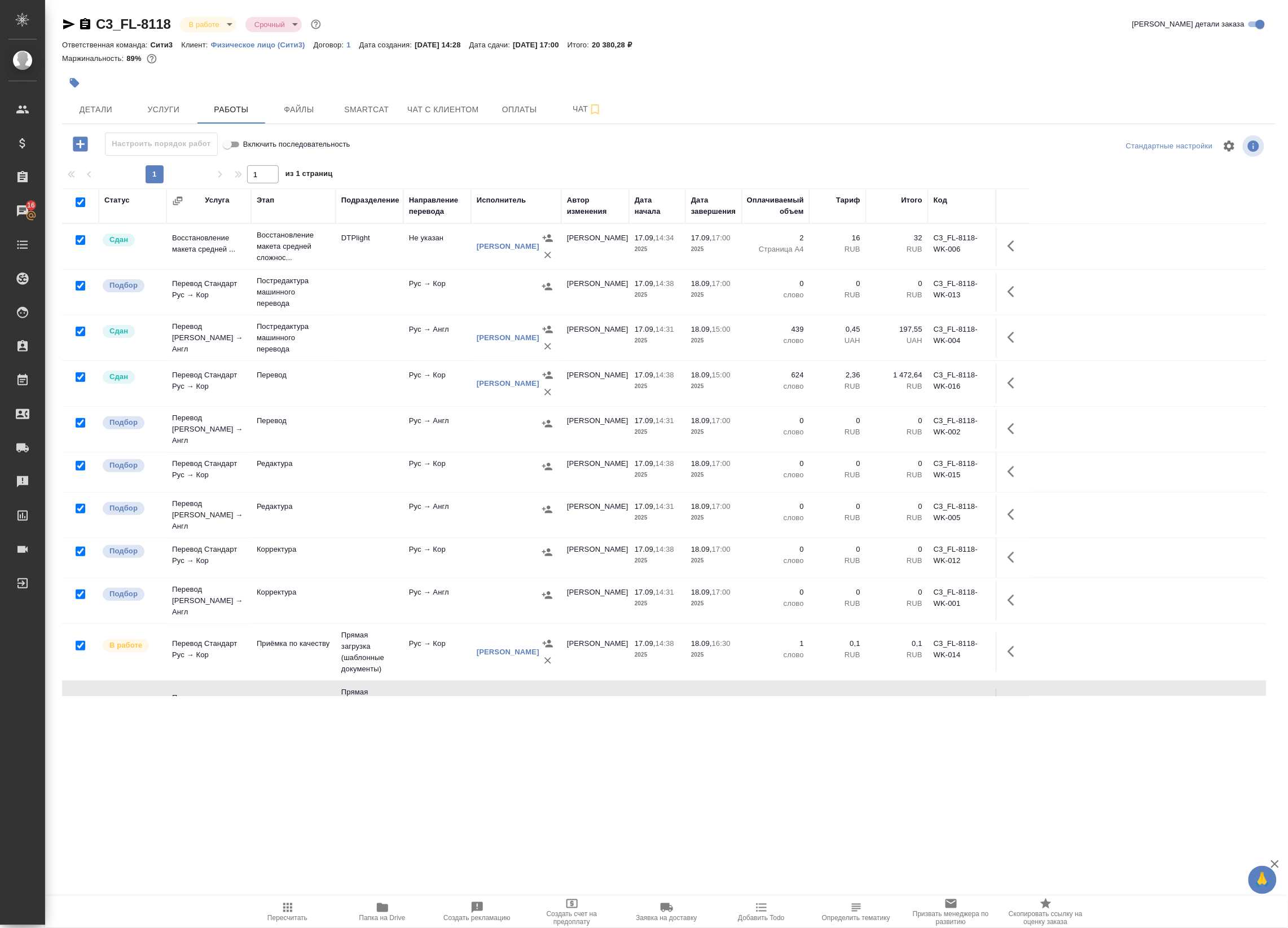
checkbox input "true"
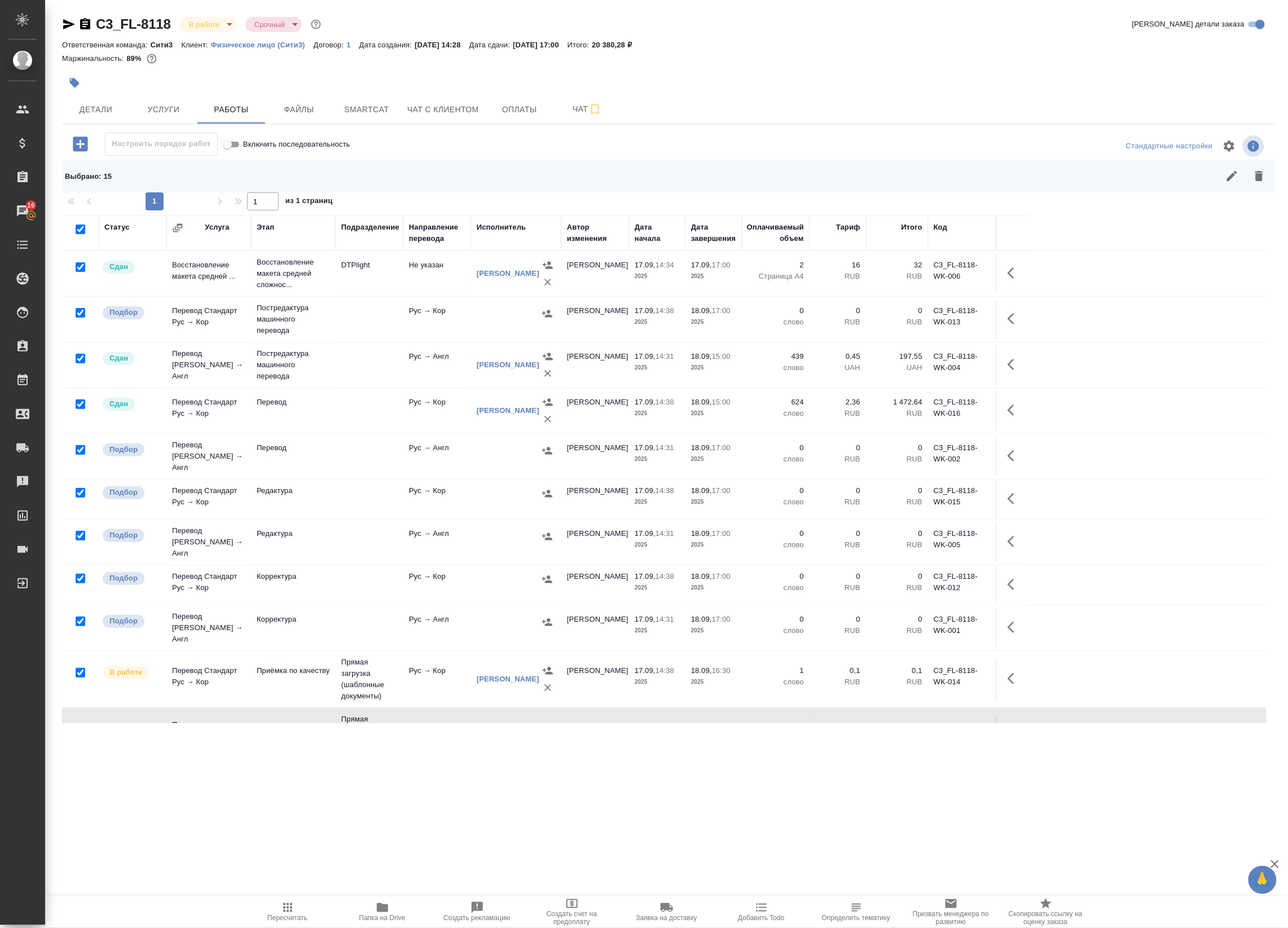
click at [79, 265] on input "checkbox" at bounding box center [80, 267] width 10 height 10
checkbox input "false"
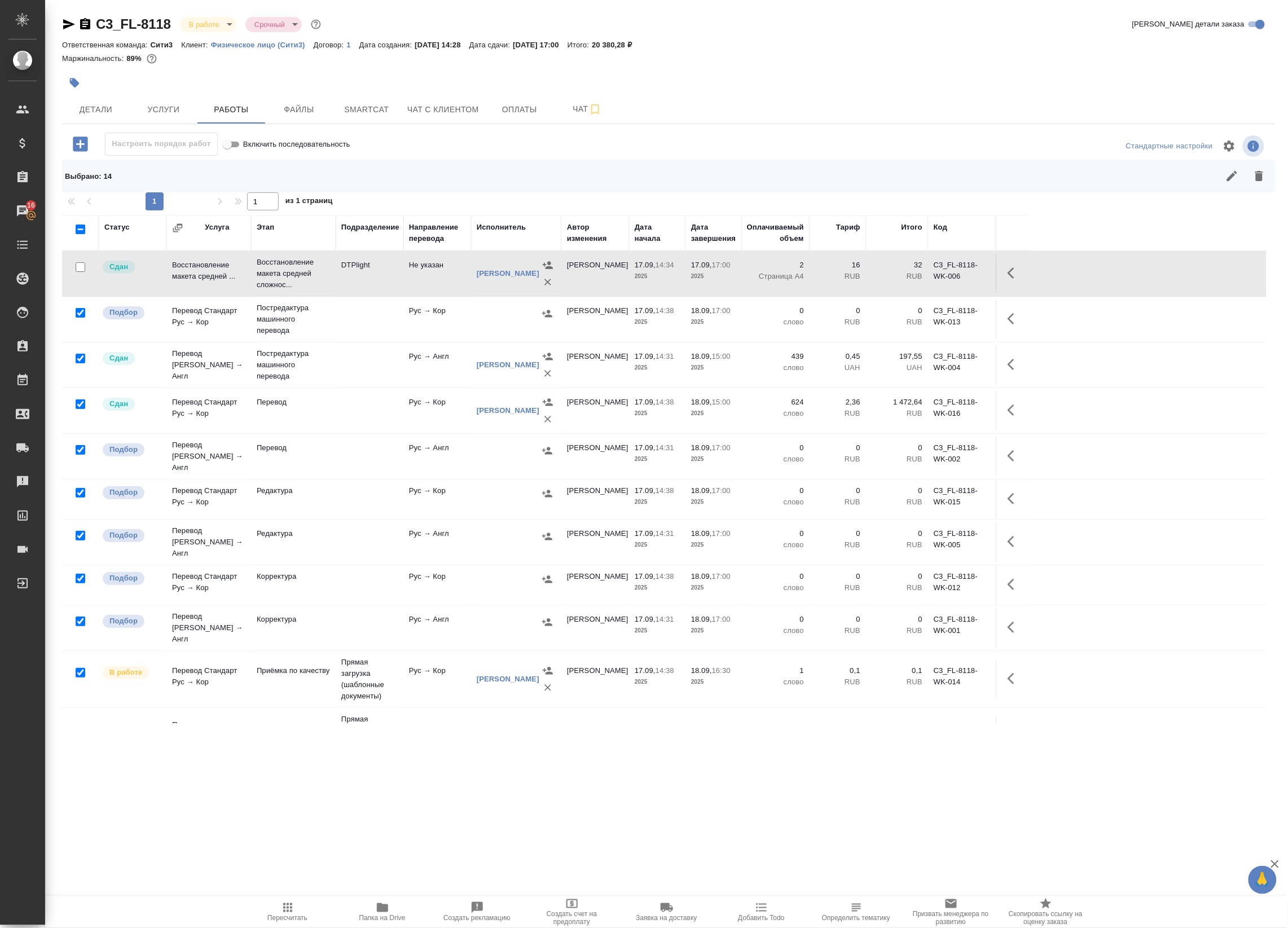
click at [81, 356] on input "checkbox" at bounding box center [80, 358] width 10 height 10
checkbox input "false"
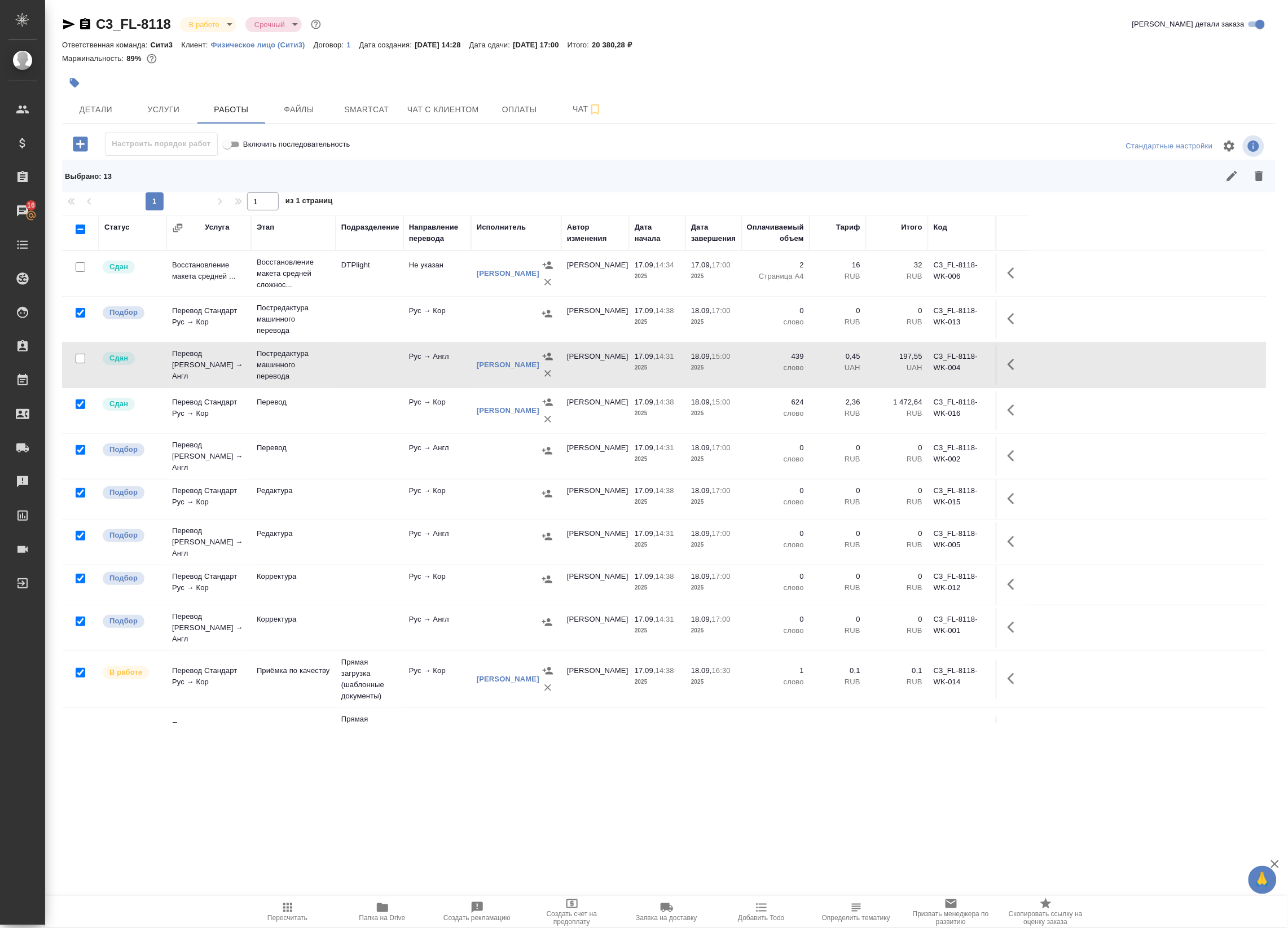
click at [83, 402] on input "checkbox" at bounding box center [80, 404] width 10 height 10
checkbox input "false"
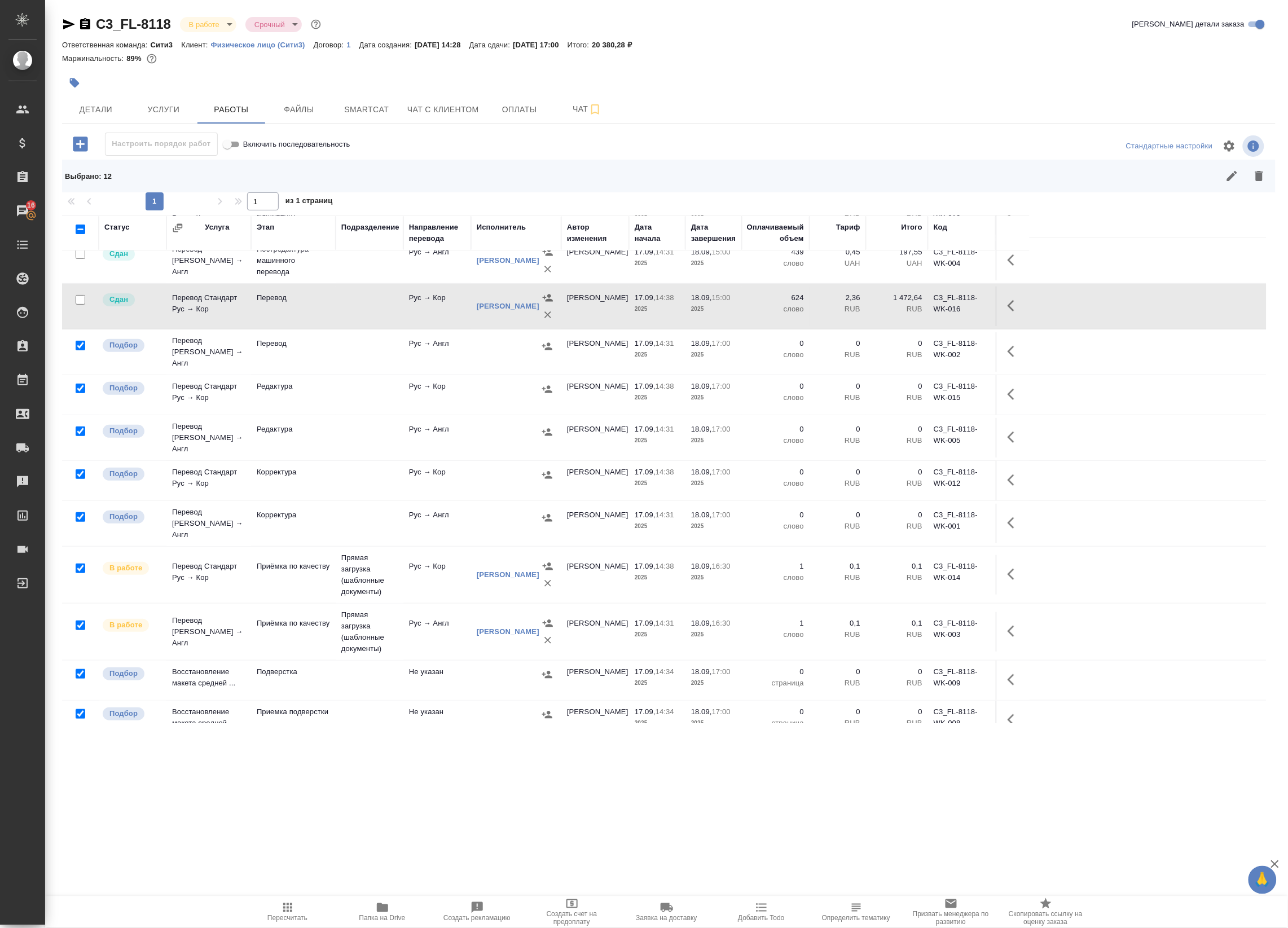
scroll to position [193, 0]
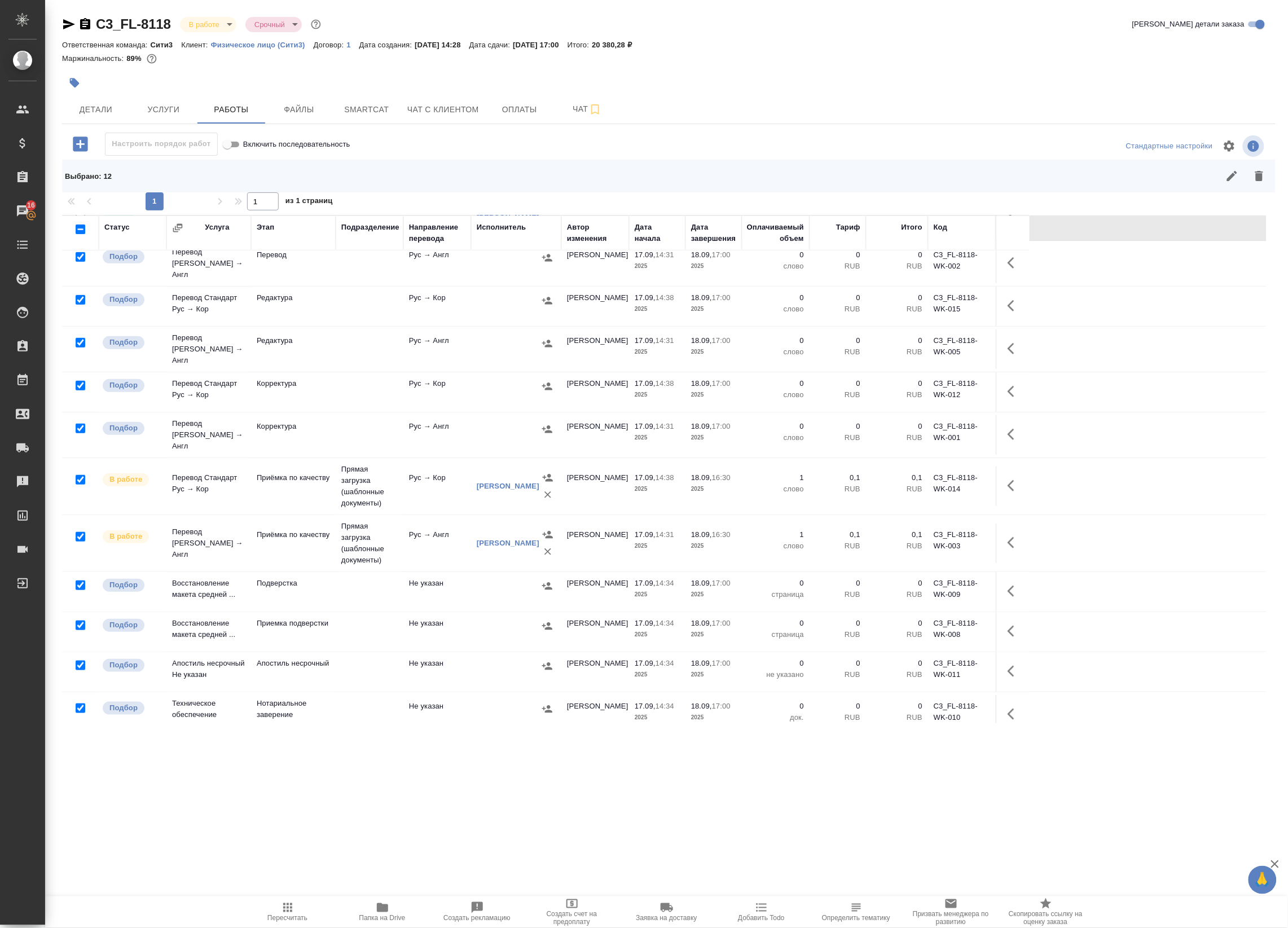
click at [78, 475] on input "checkbox" at bounding box center [80, 480] width 10 height 10
checkbox input "false"
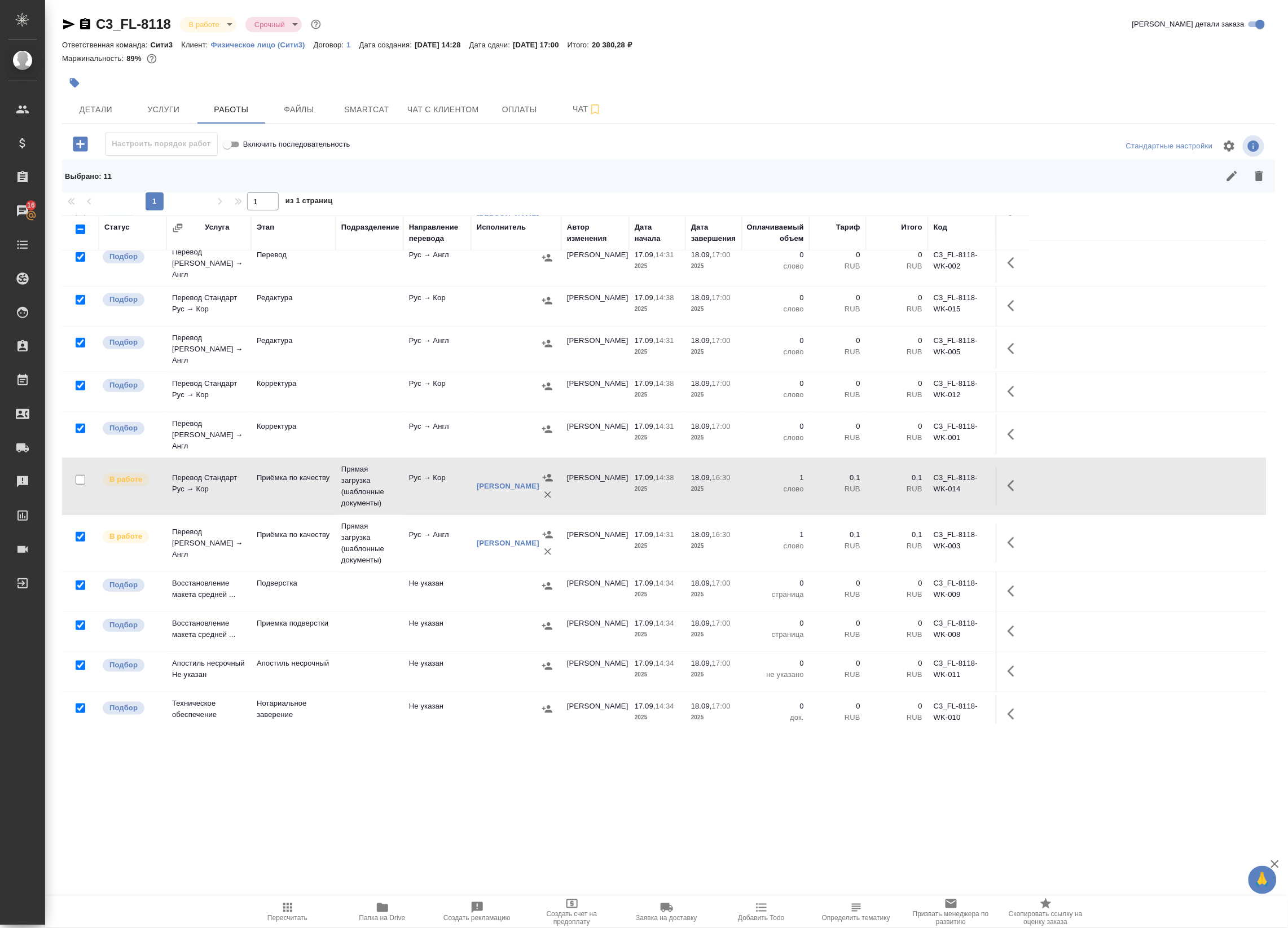
click at [80, 532] on input "checkbox" at bounding box center [80, 536] width 10 height 10
checkbox input "false"
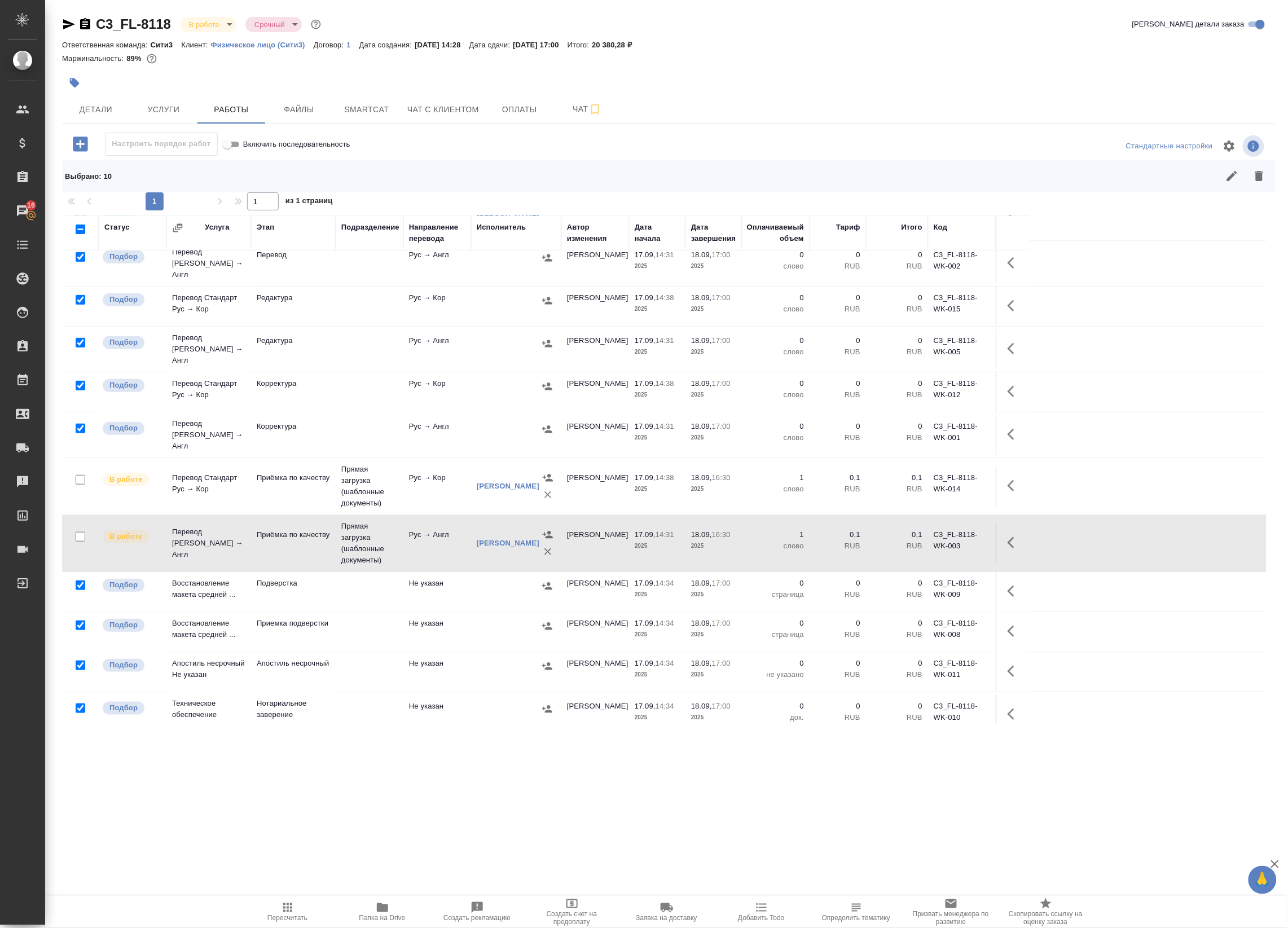
click at [80, 704] on input "checkbox" at bounding box center [80, 708] width 10 height 10
checkbox input "false"
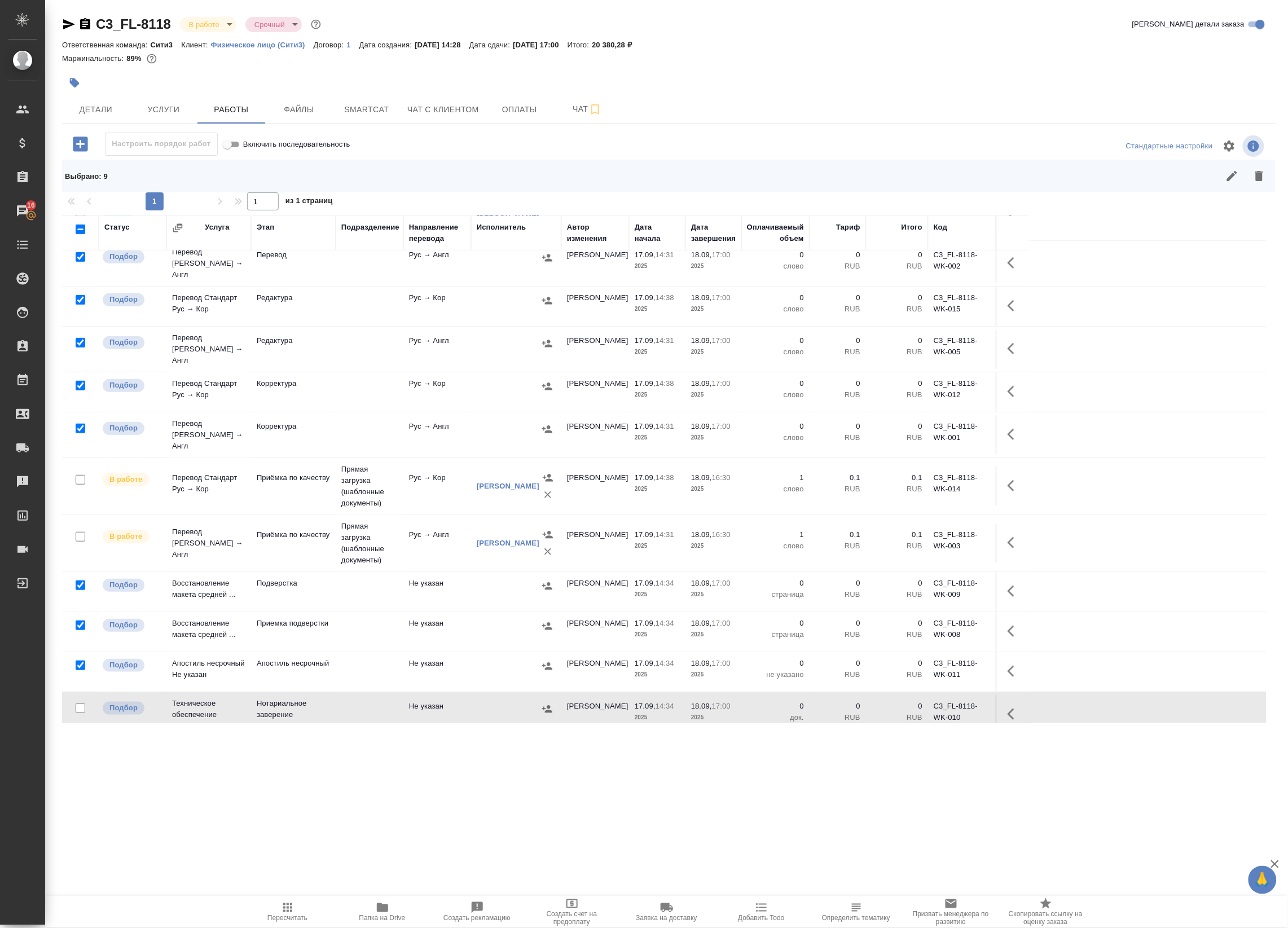
click at [79, 658] on div at bounding box center [80, 666] width 25 height 16
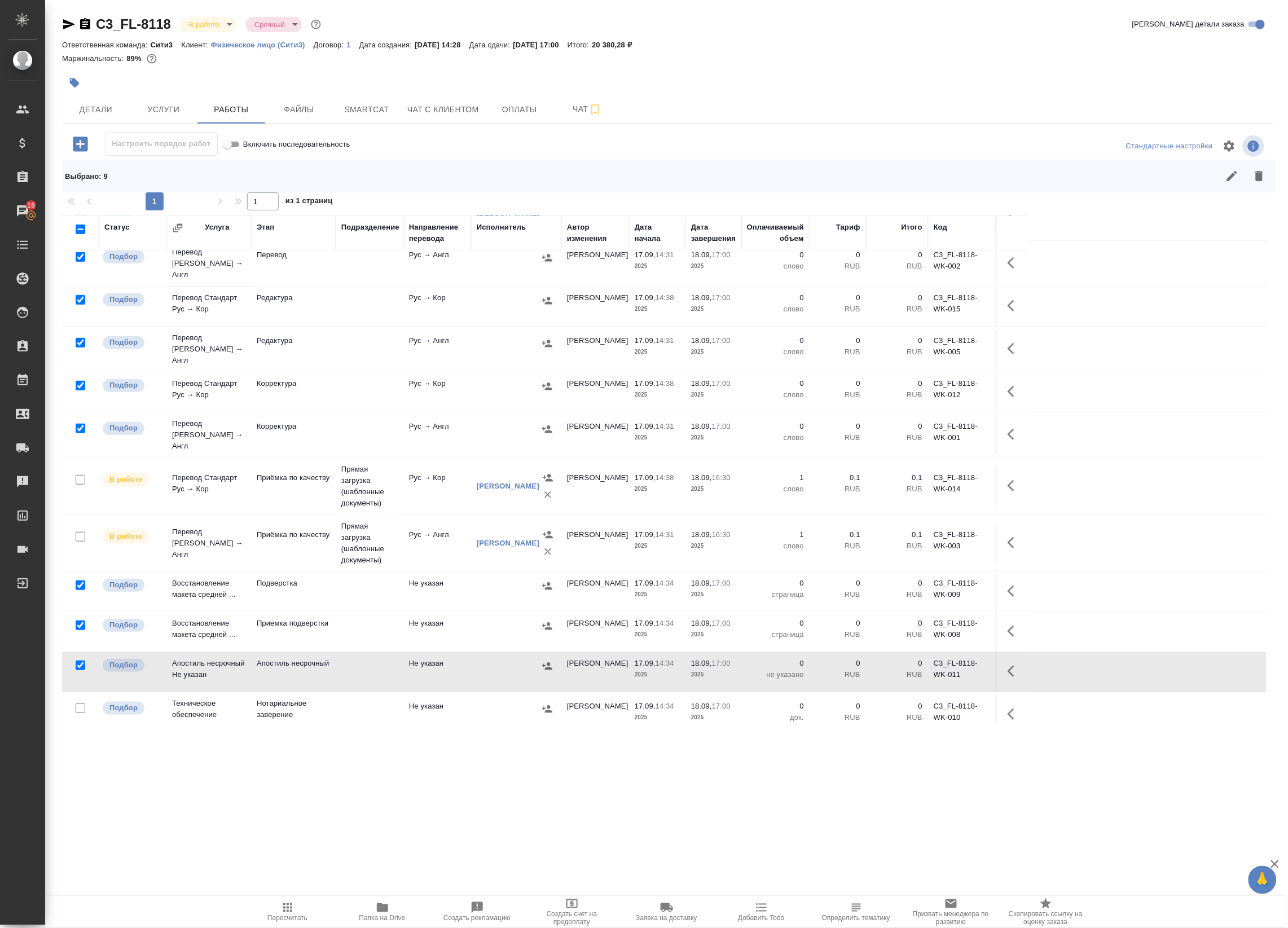
click at [82, 660] on input "checkbox" at bounding box center [80, 665] width 10 height 10
checkbox input "false"
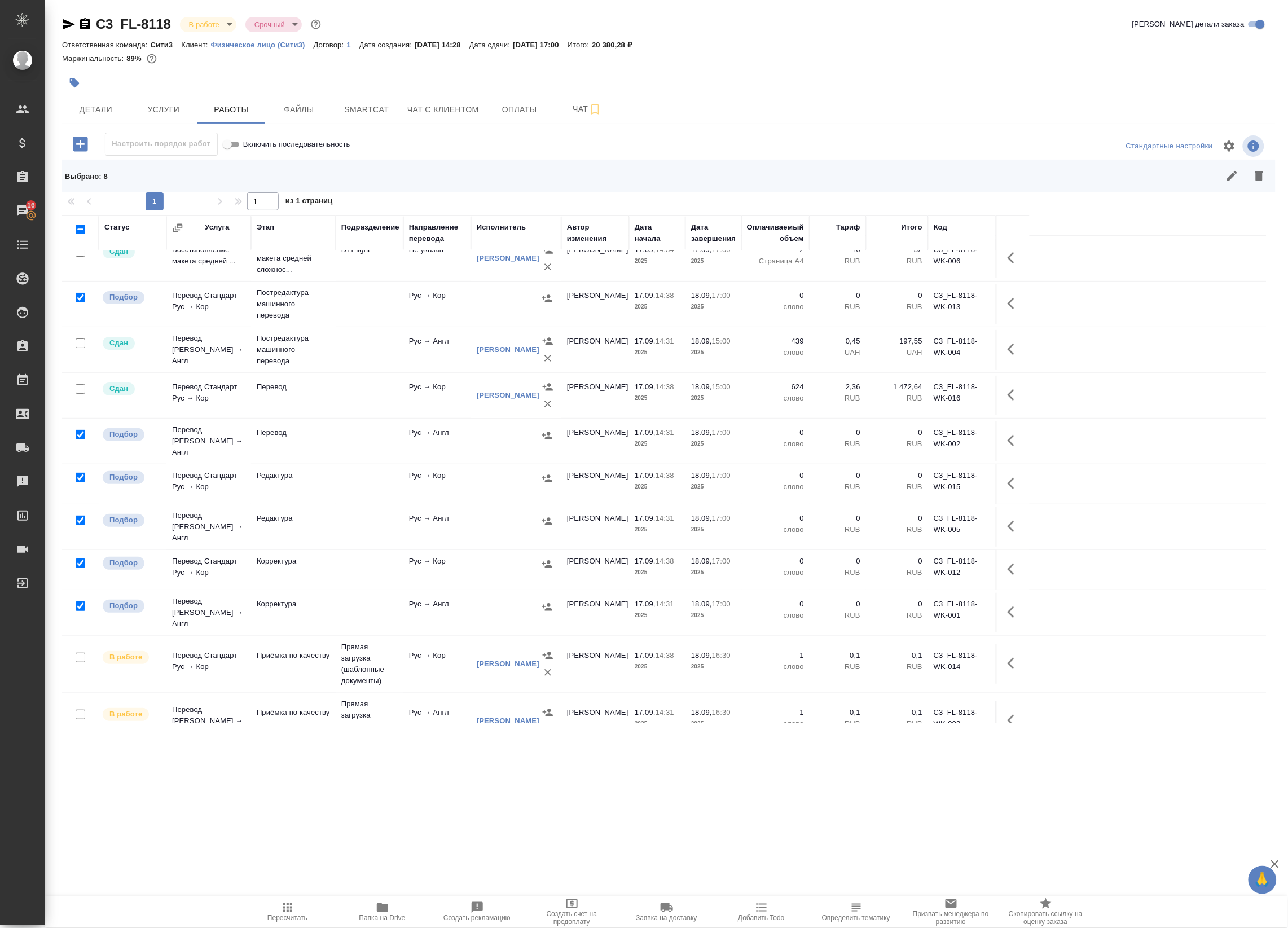
scroll to position [0, 0]
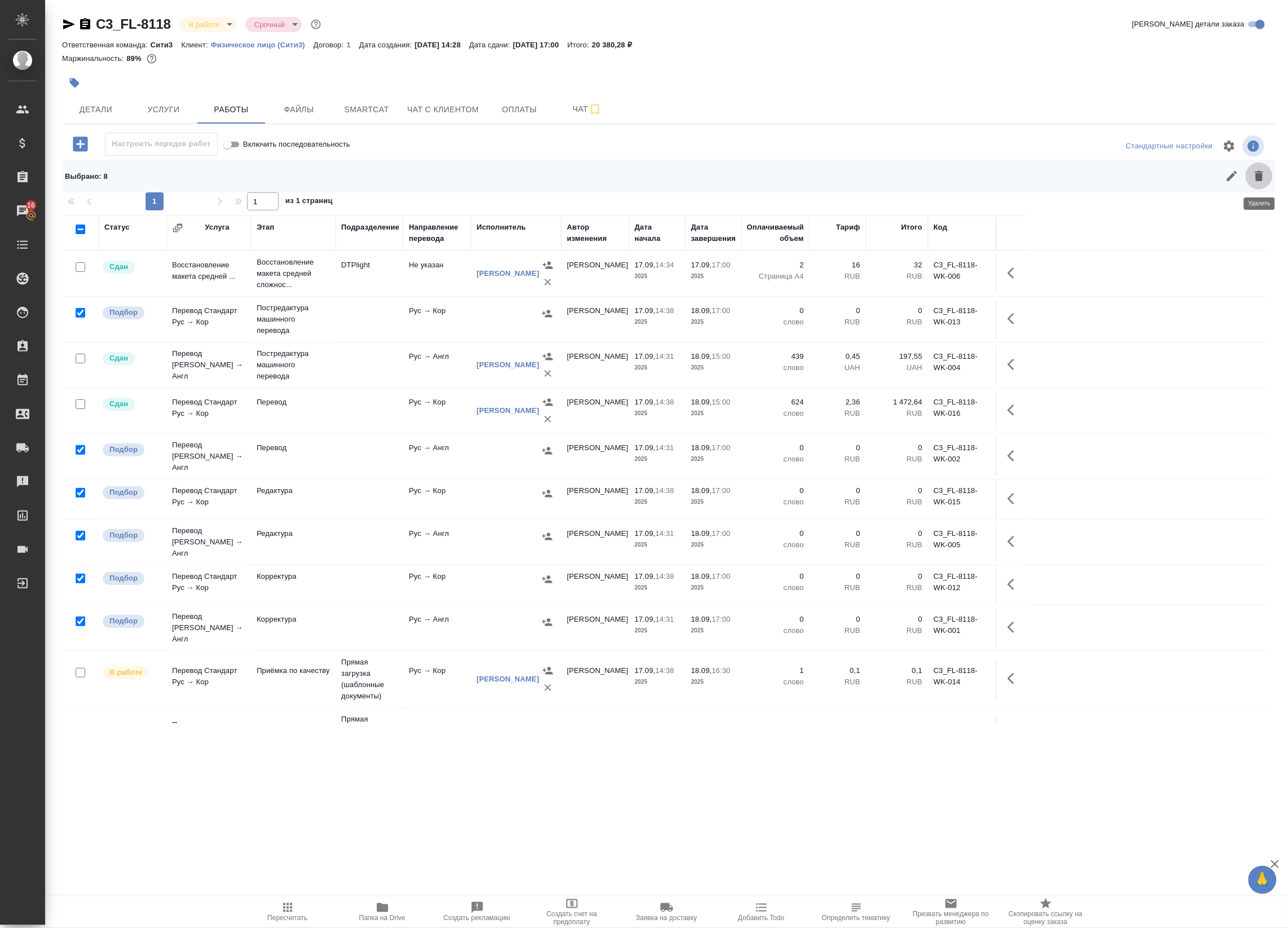
click at [1257, 173] on icon "button" at bounding box center [1259, 176] width 8 height 10
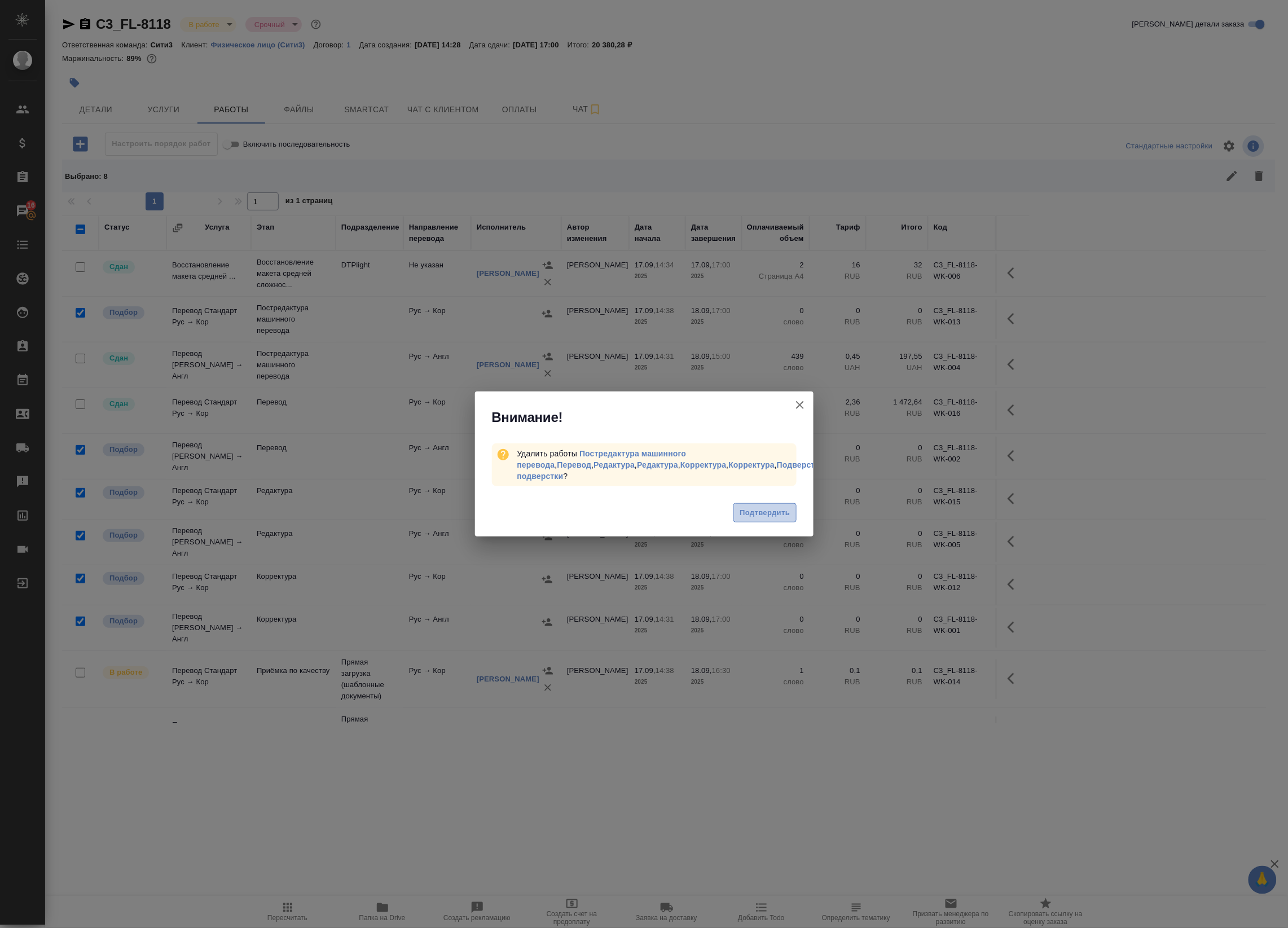
click at [756, 514] on span "Подтвердить" at bounding box center [764, 513] width 50 height 13
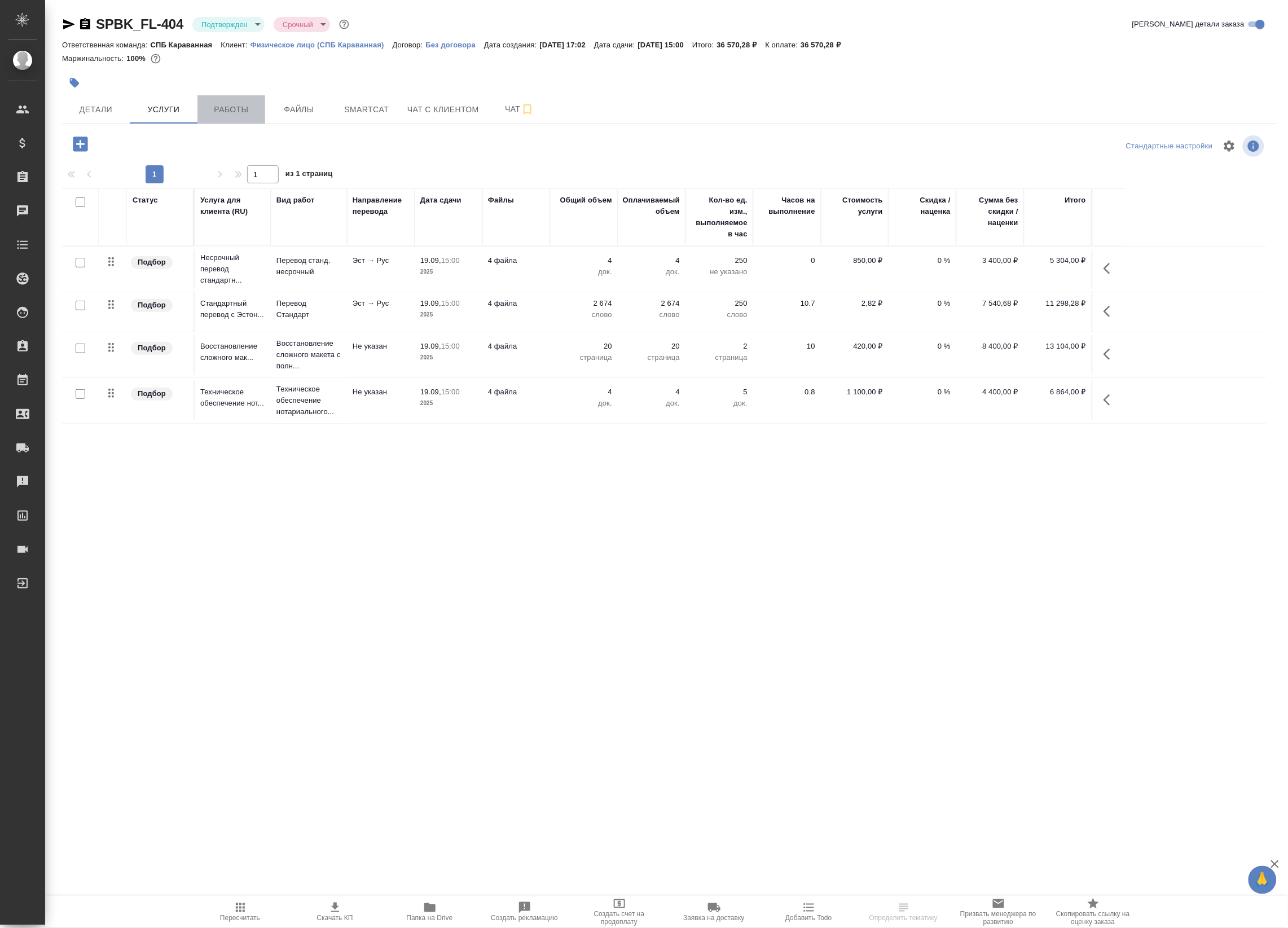
click at [239, 108] on span "Работы" at bounding box center [231, 110] width 54 height 14
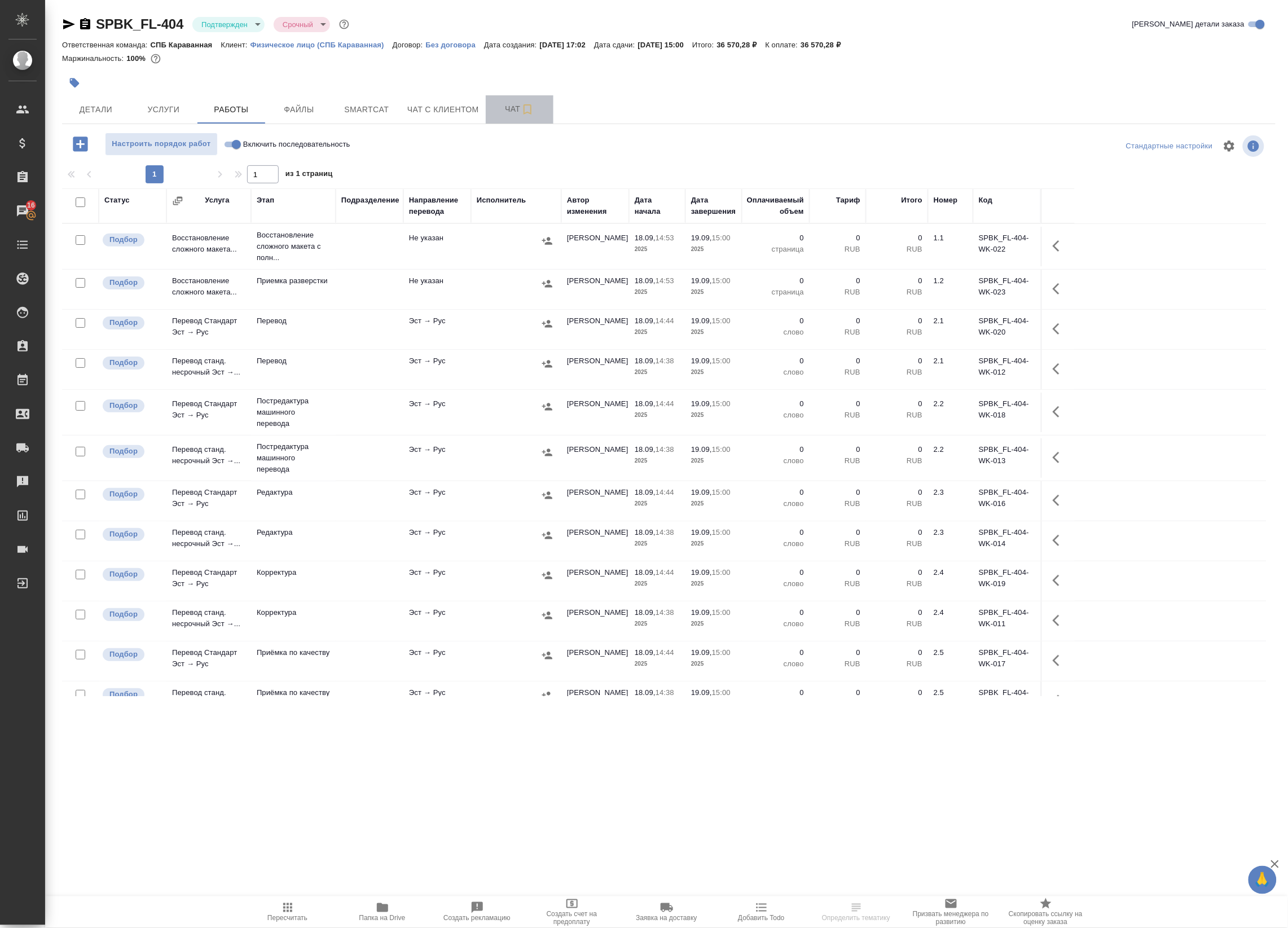
click at [518, 108] on span "Чат" at bounding box center [519, 109] width 54 height 14
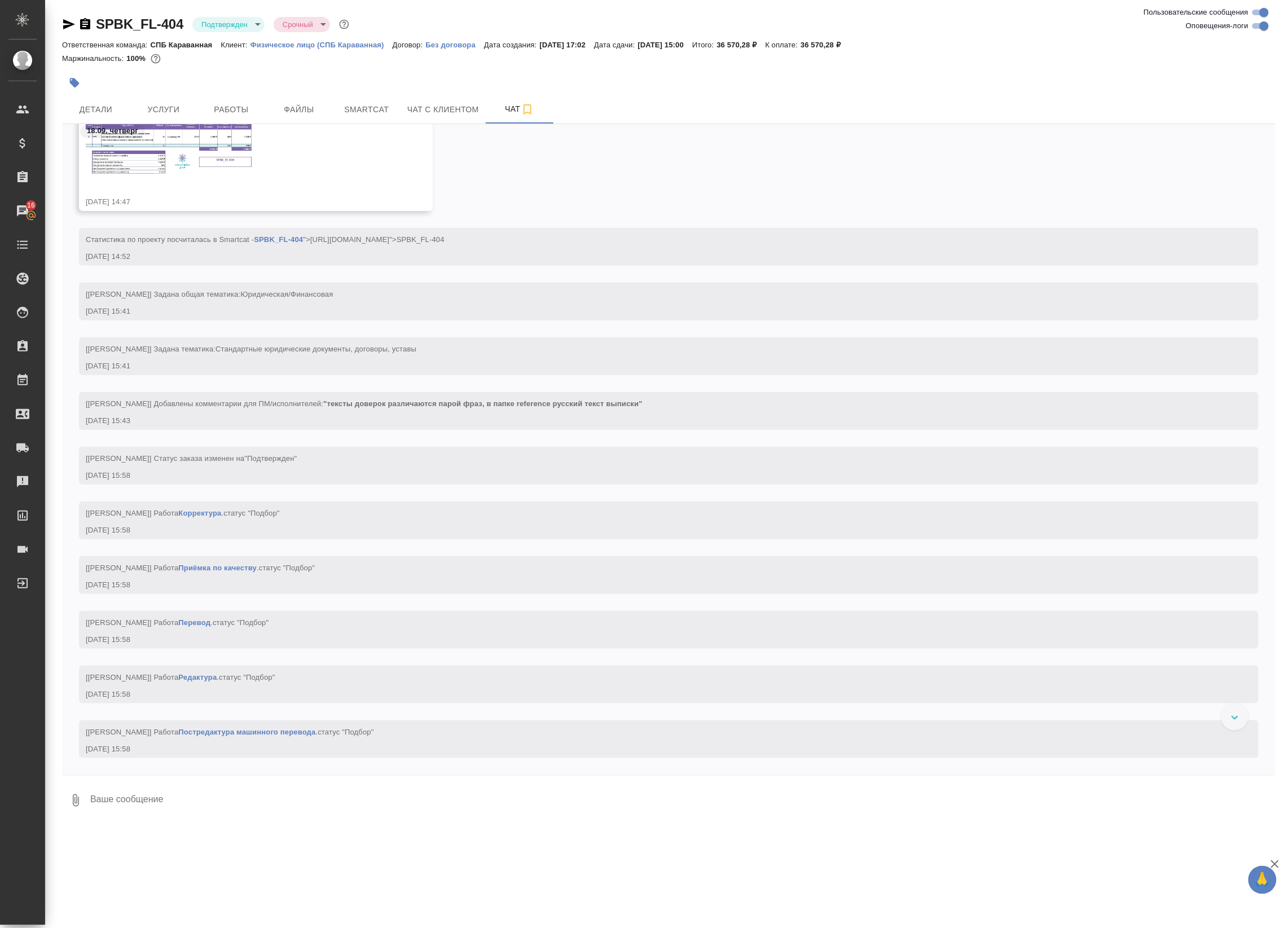
scroll to position [733, 0]
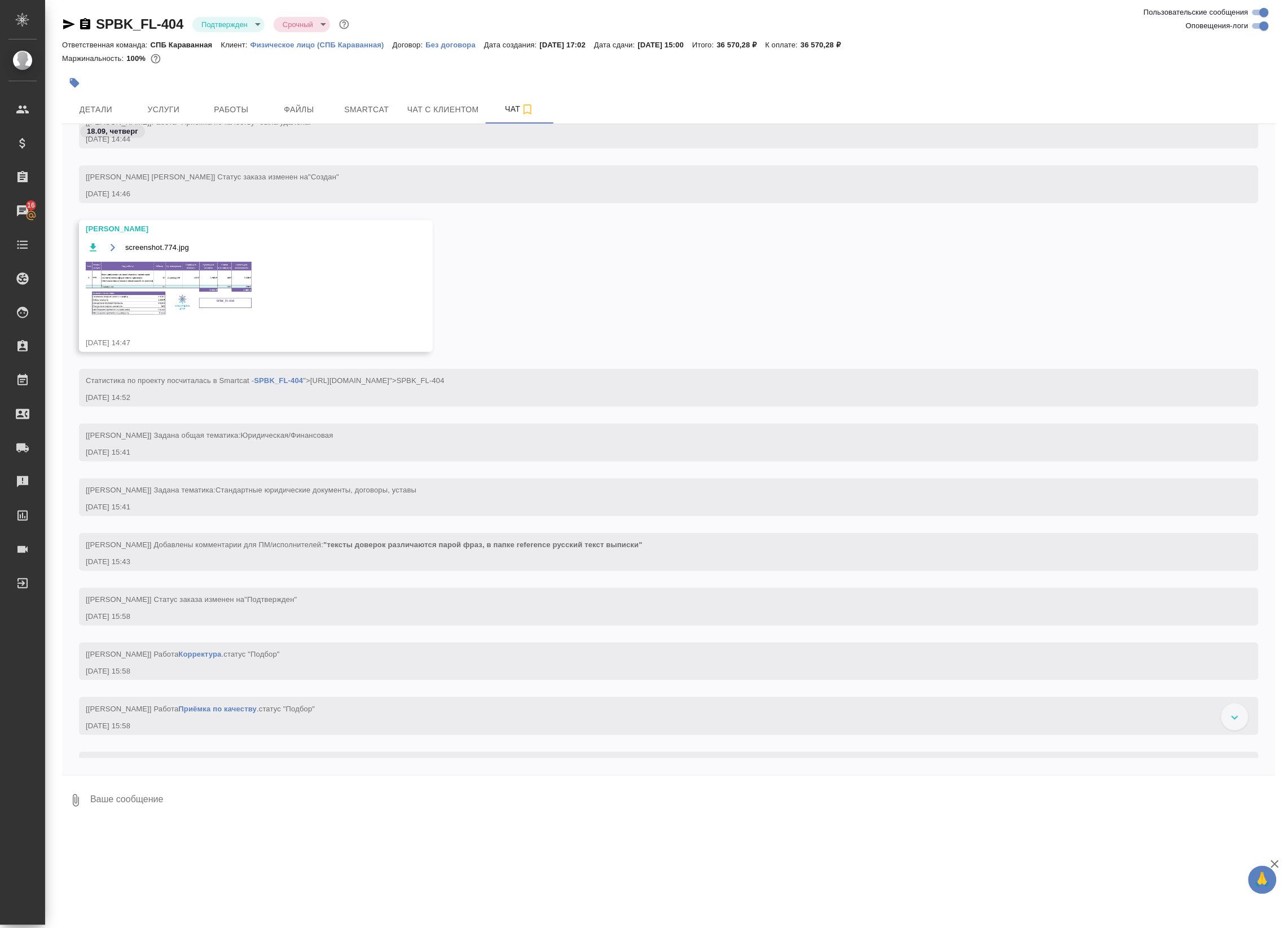
click at [201, 302] on img at bounding box center [170, 288] width 169 height 57
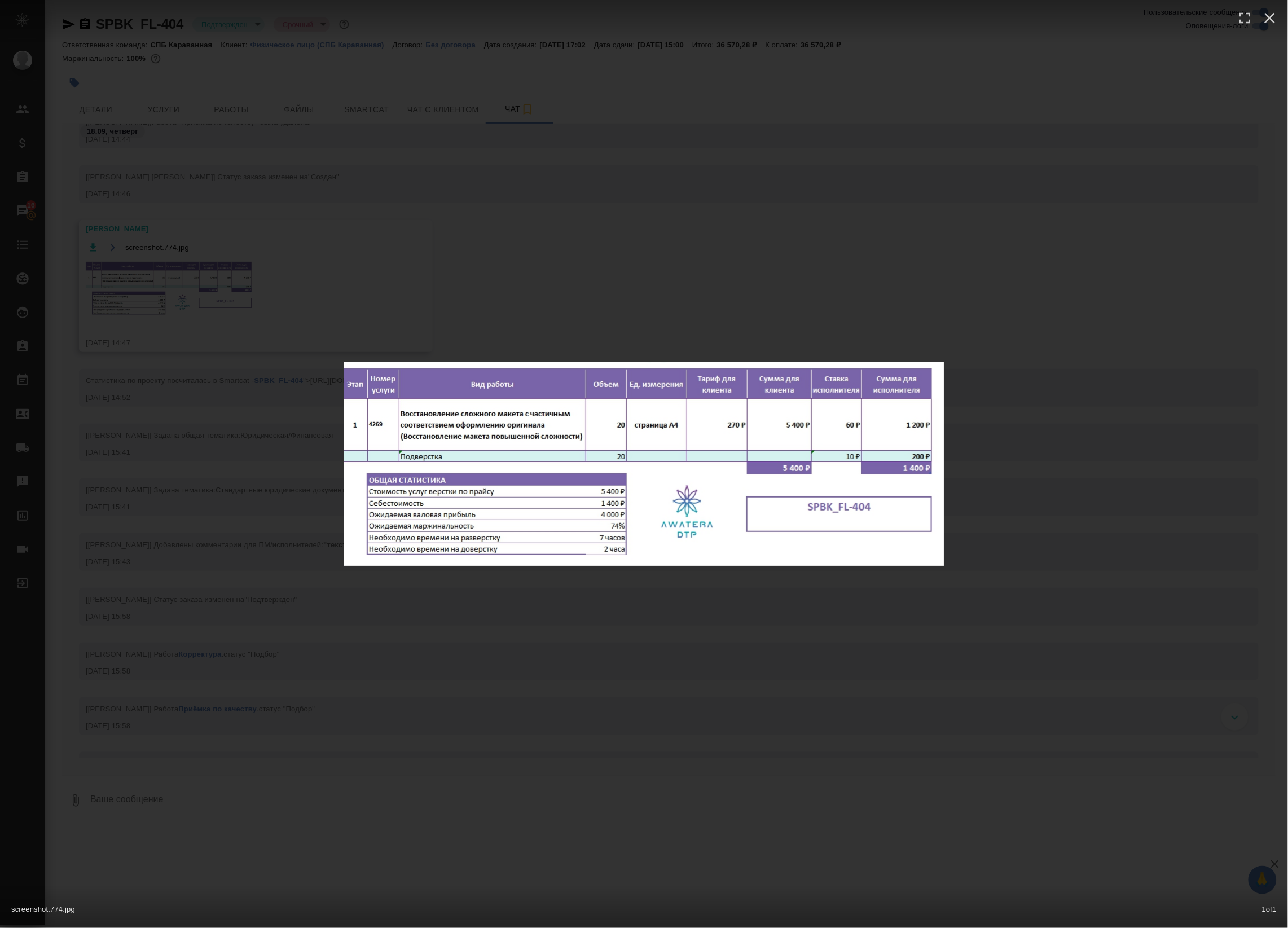
click at [535, 285] on div "screenshot.774.jpg 1 of 1" at bounding box center [644, 464] width 1288 height 928
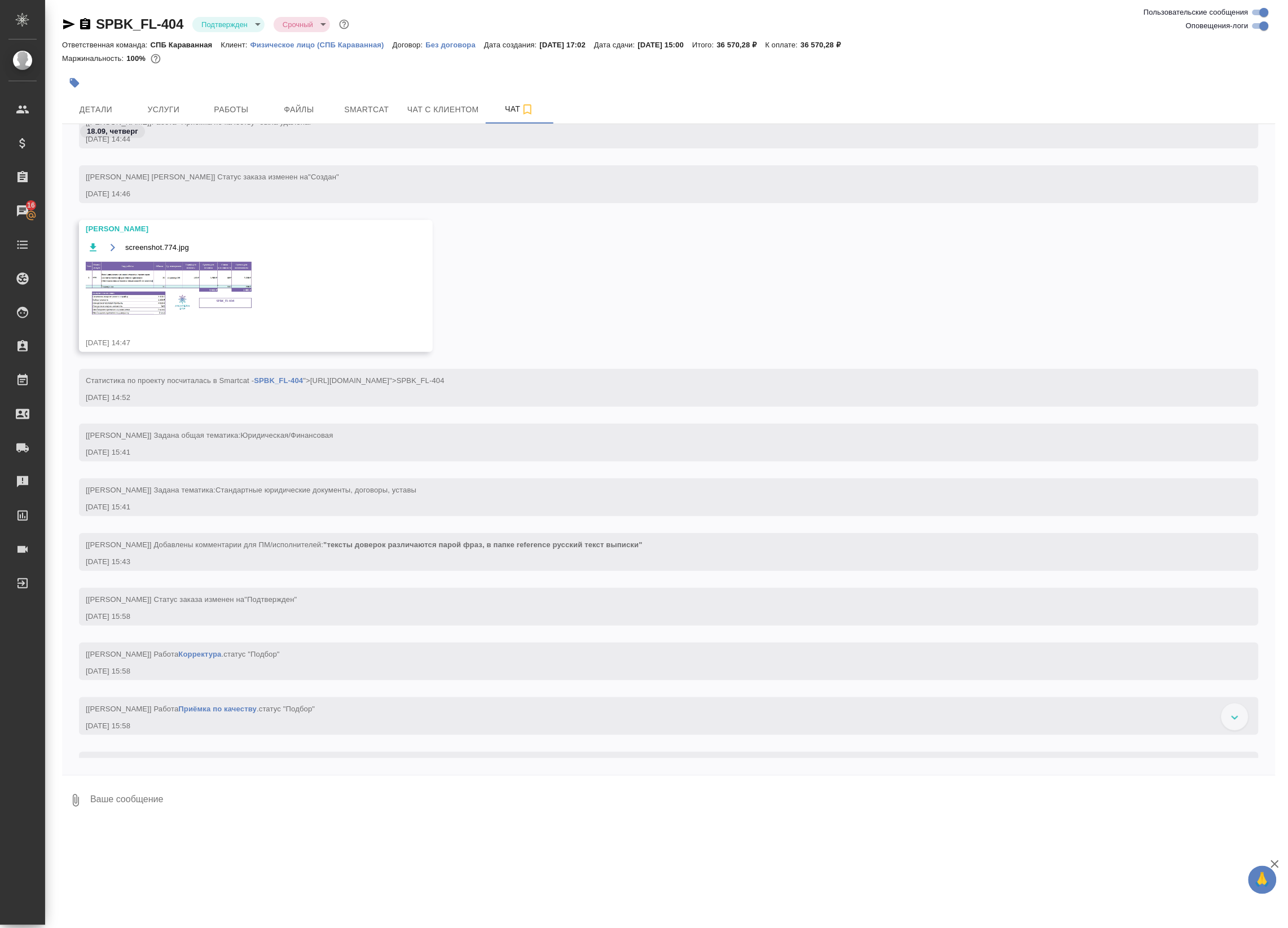
click at [222, 271] on img at bounding box center [170, 288] width 169 height 57
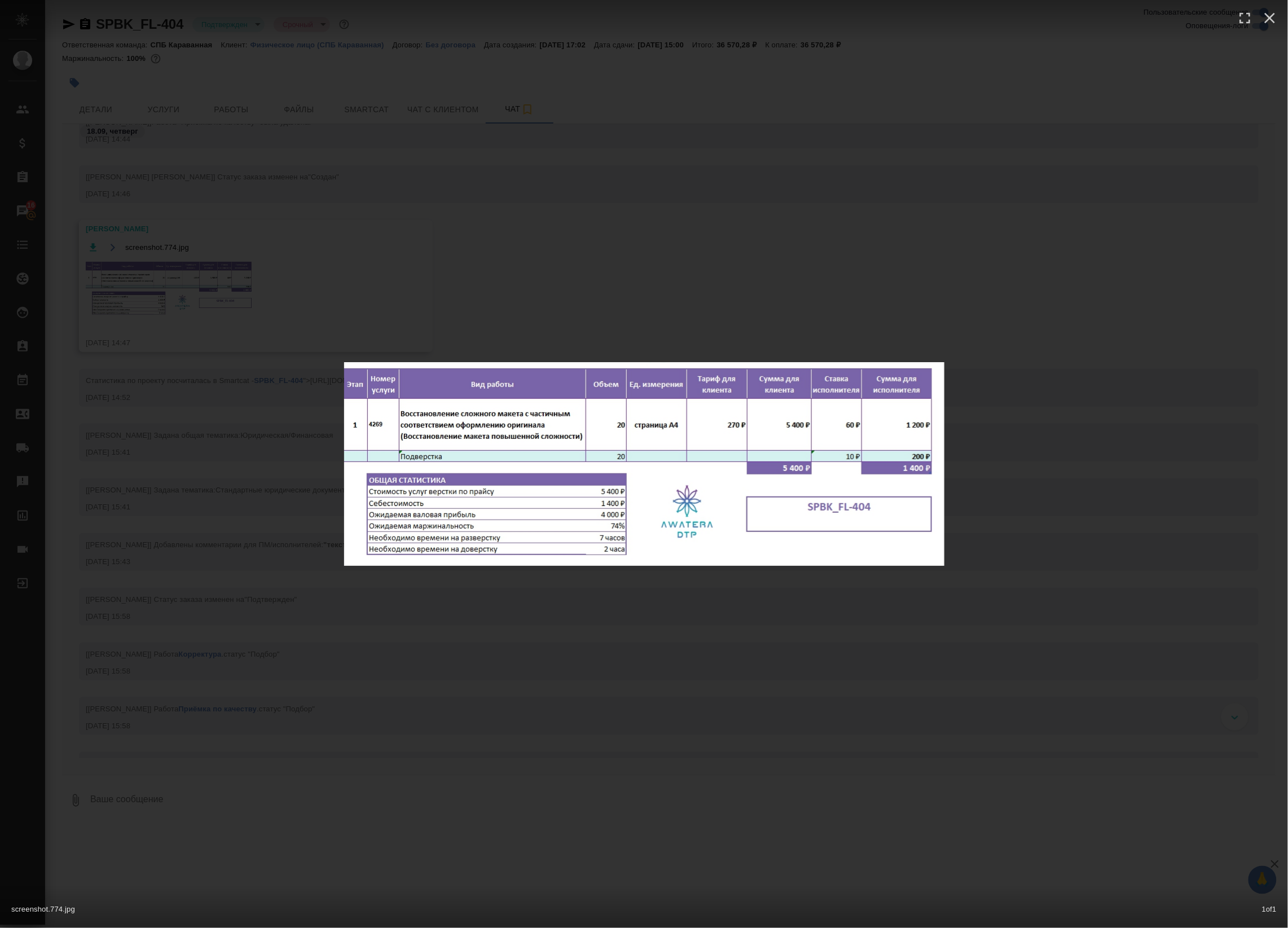
click at [550, 311] on div "screenshot.774.jpg 1 of 1" at bounding box center [644, 464] width 1288 height 928
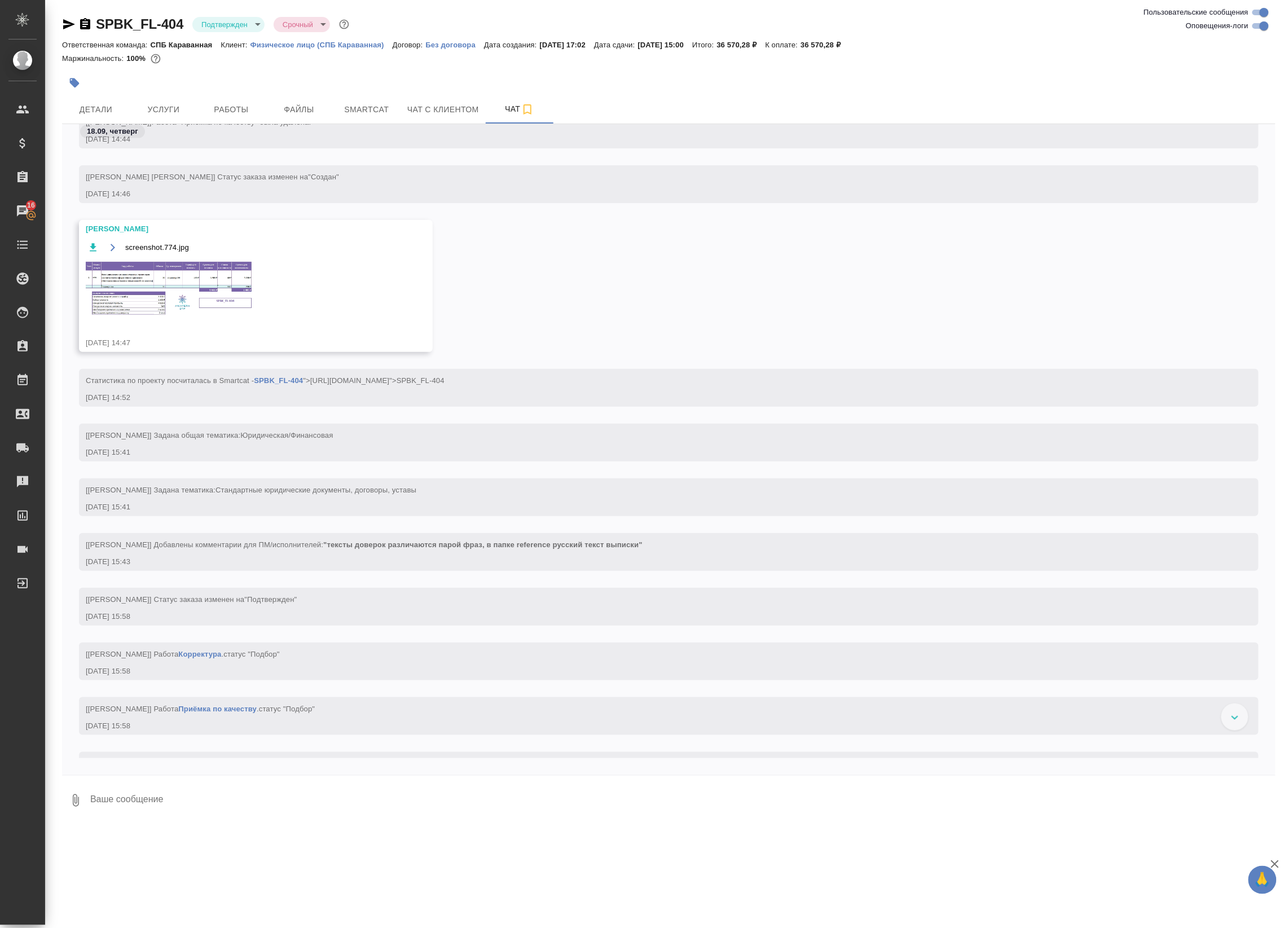
click at [242, 94] on div at bounding box center [466, 83] width 809 height 25
click at [234, 103] on span "Работы" at bounding box center [231, 110] width 54 height 14
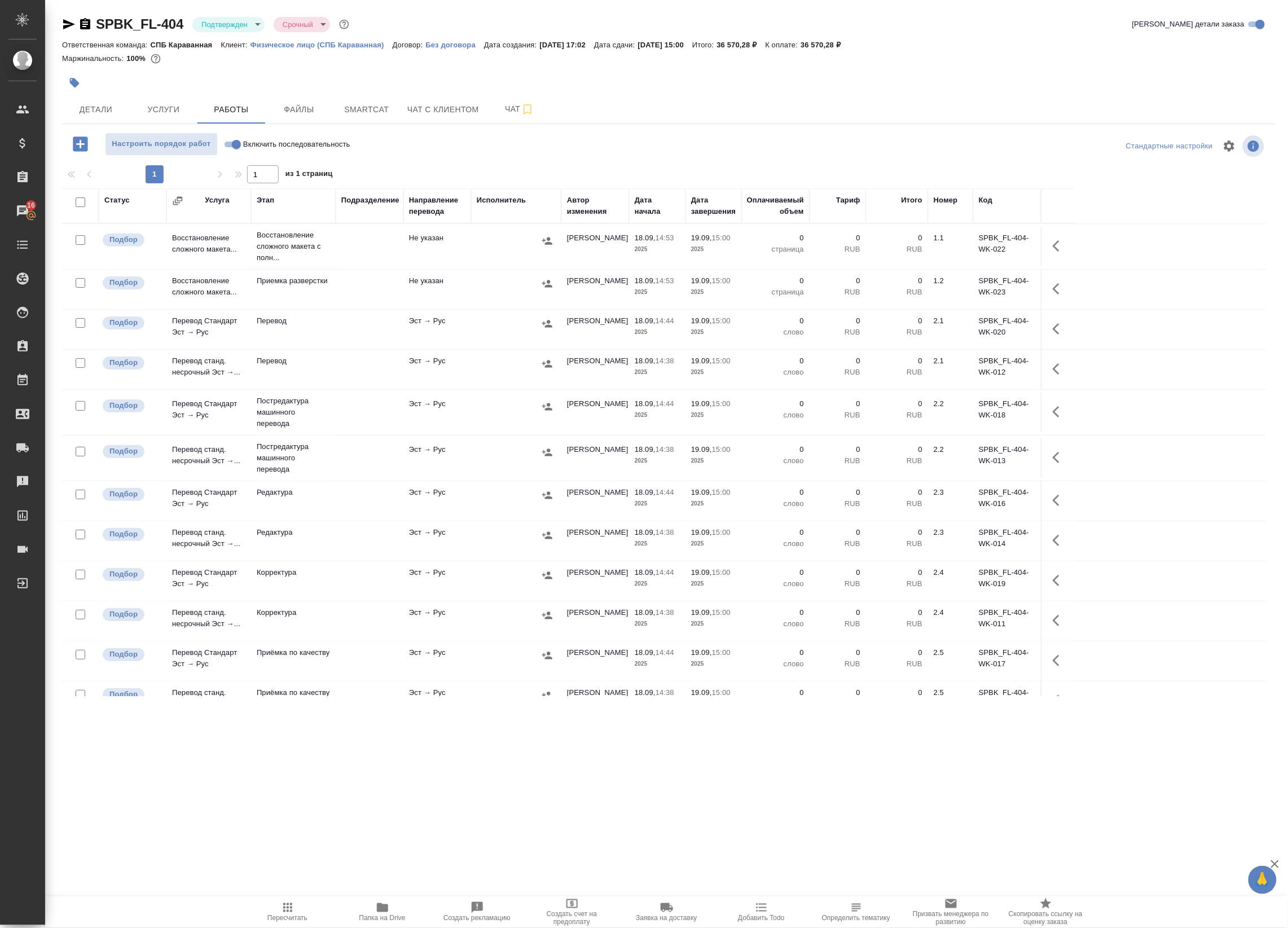
click at [1062, 244] on icon "button" at bounding box center [1060, 245] width 14 height 14
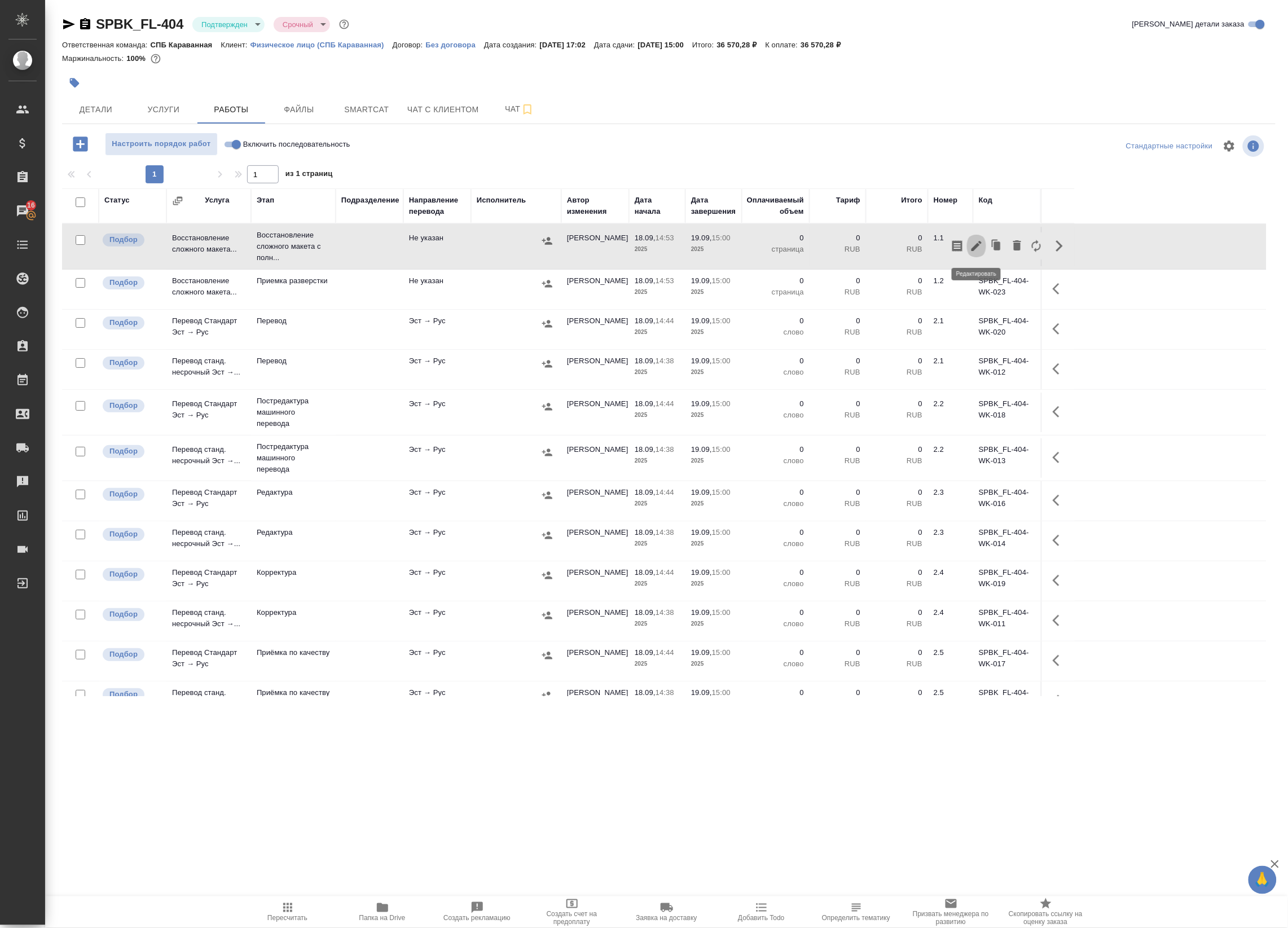
click at [974, 248] on icon "button" at bounding box center [977, 246] width 10 height 10
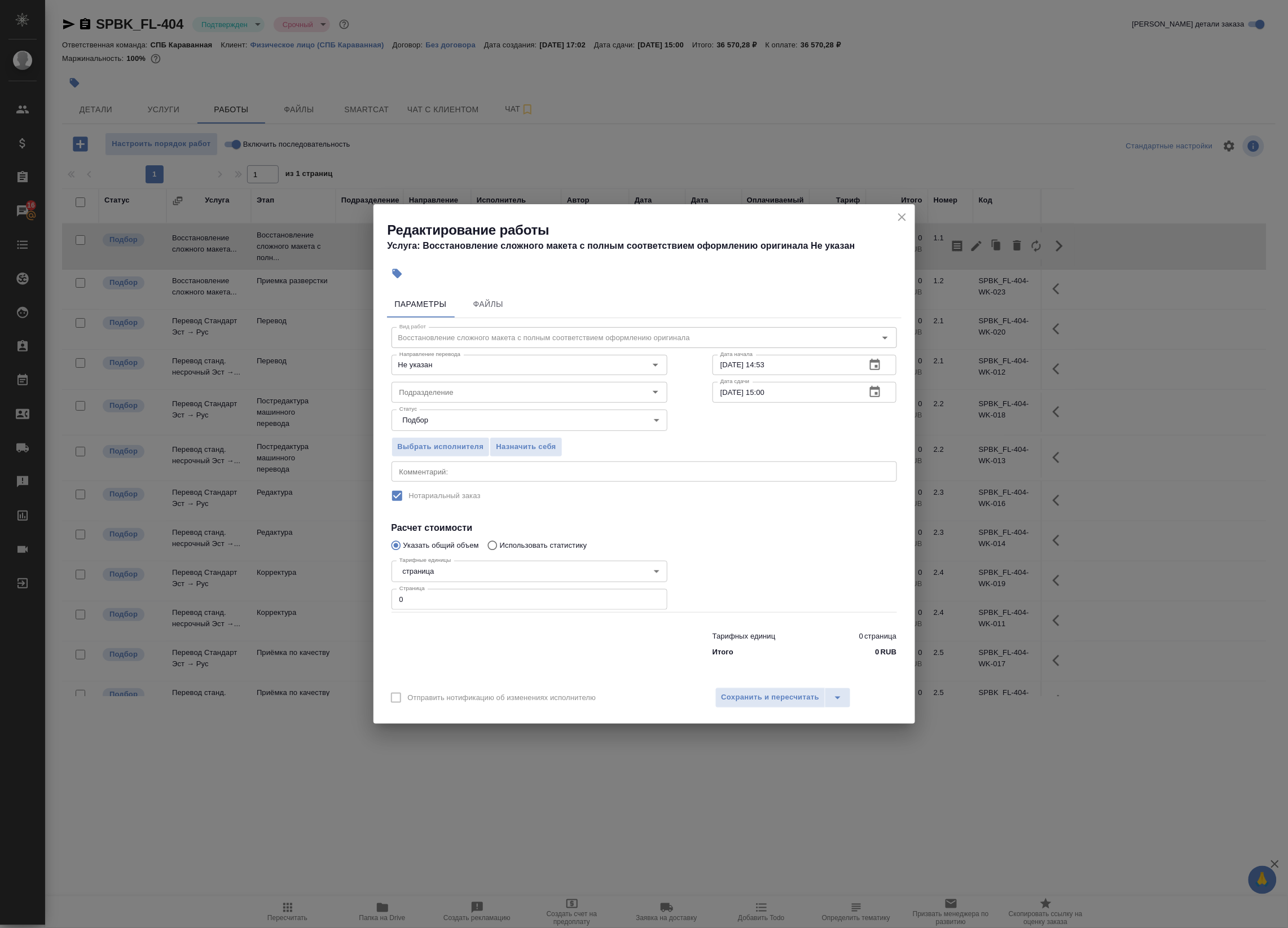
click at [881, 388] on icon "button" at bounding box center [875, 392] width 14 height 14
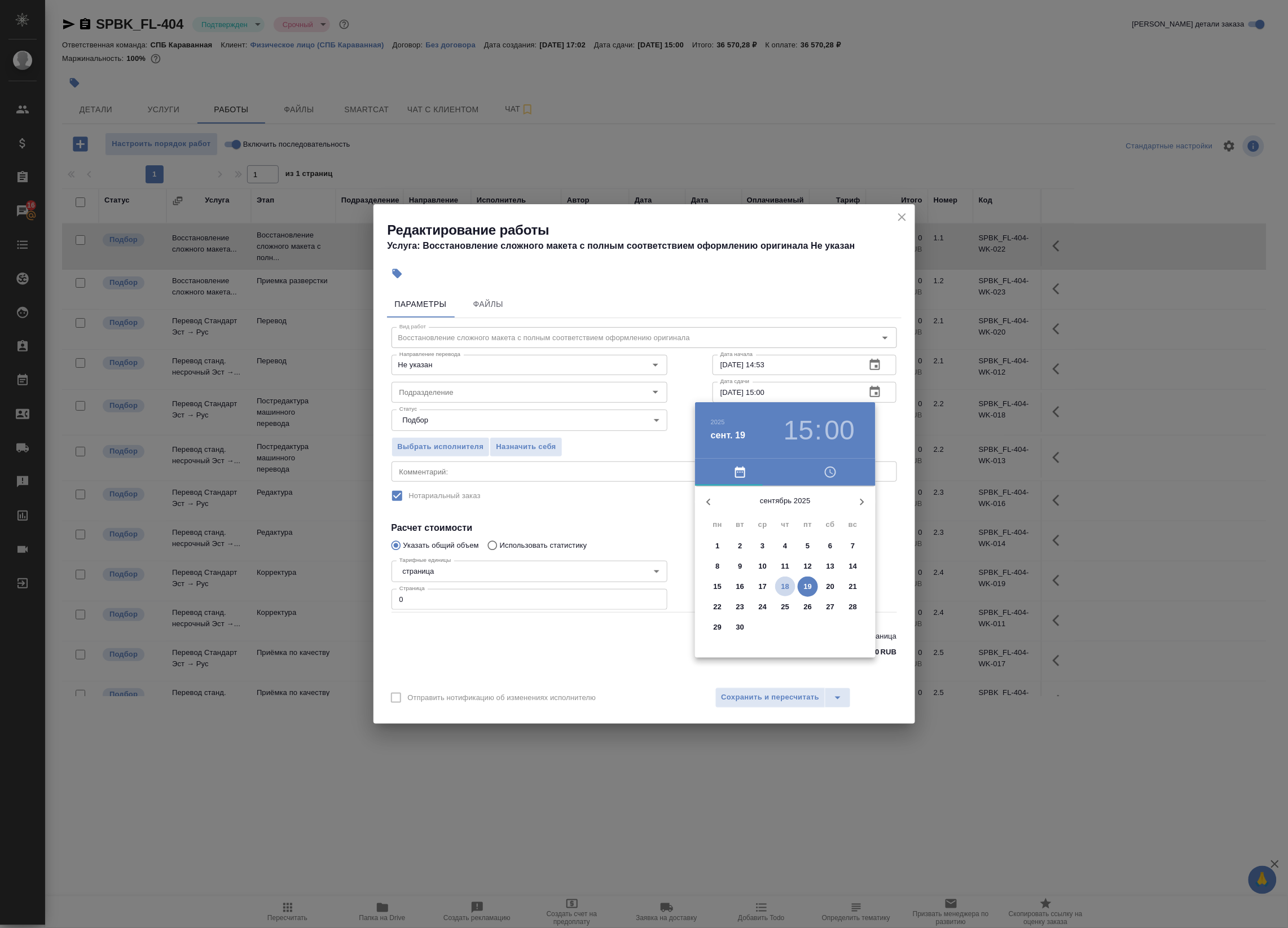
click at [789, 581] on p "18" at bounding box center [785, 586] width 8 height 11
click at [821, 593] on div at bounding box center [785, 574] width 147 height 147
click at [783, 513] on div at bounding box center [785, 574] width 147 height 147
click at [797, 425] on h3 "16" at bounding box center [798, 430] width 30 height 31
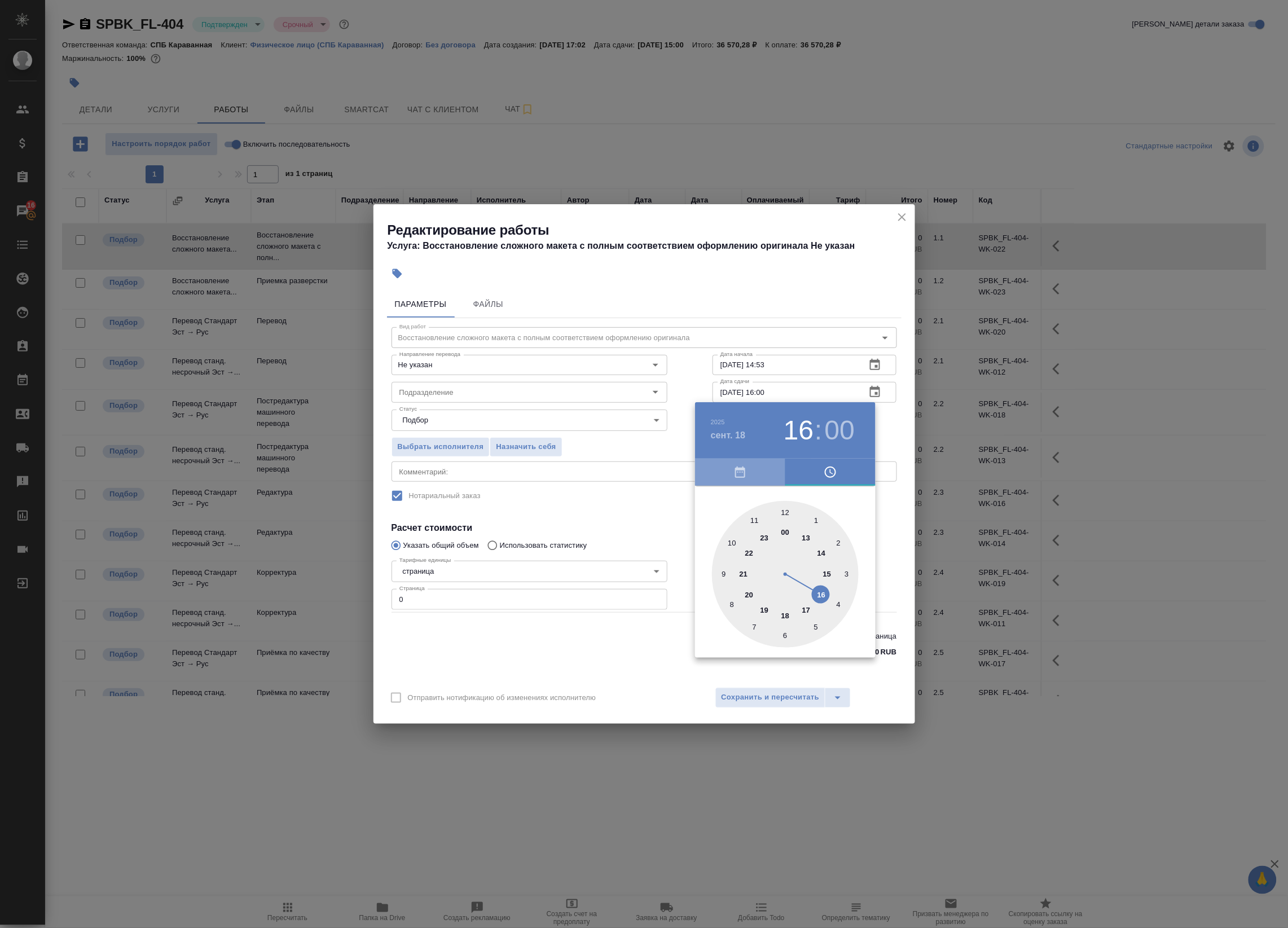
drag, startPoint x: 751, startPoint y: 475, endPoint x: 771, endPoint y: 446, distance: 35.2
click at [776, 446] on div "2025 сент. 18 16 : 00 00 1 2 3 4 5 6 7 8 9 10 11 12 13 14 15 16 17 18 19 20 21 …" at bounding box center [785, 529] width 181 height 255
click at [716, 419] on h6 "2025" at bounding box center [718, 422] width 14 height 7
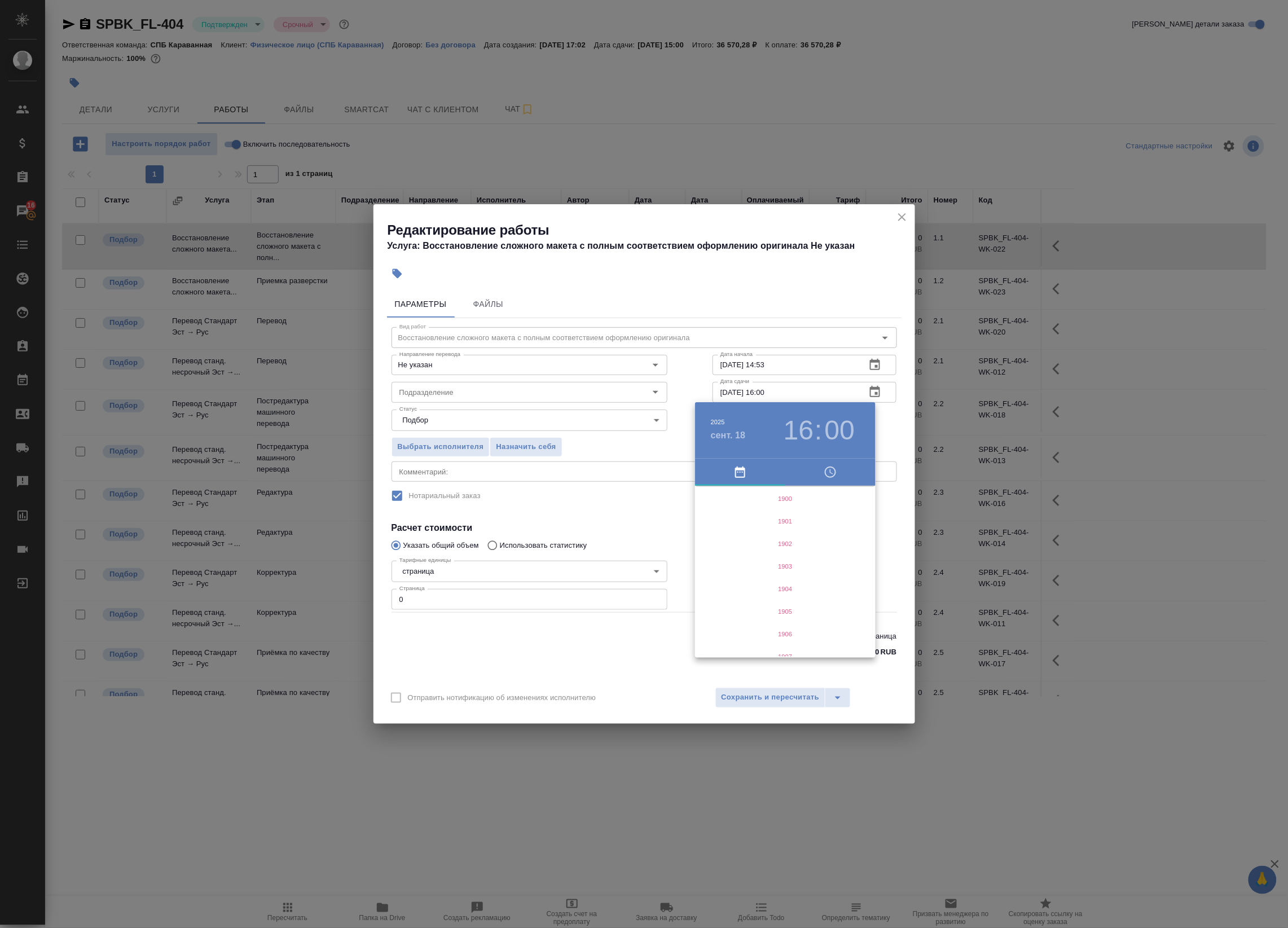
scroll to position [2752, 0]
click at [723, 431] on h4 "сент. 18" at bounding box center [729, 435] width 35 height 14
click at [809, 585] on p "19" at bounding box center [808, 586] width 8 height 11
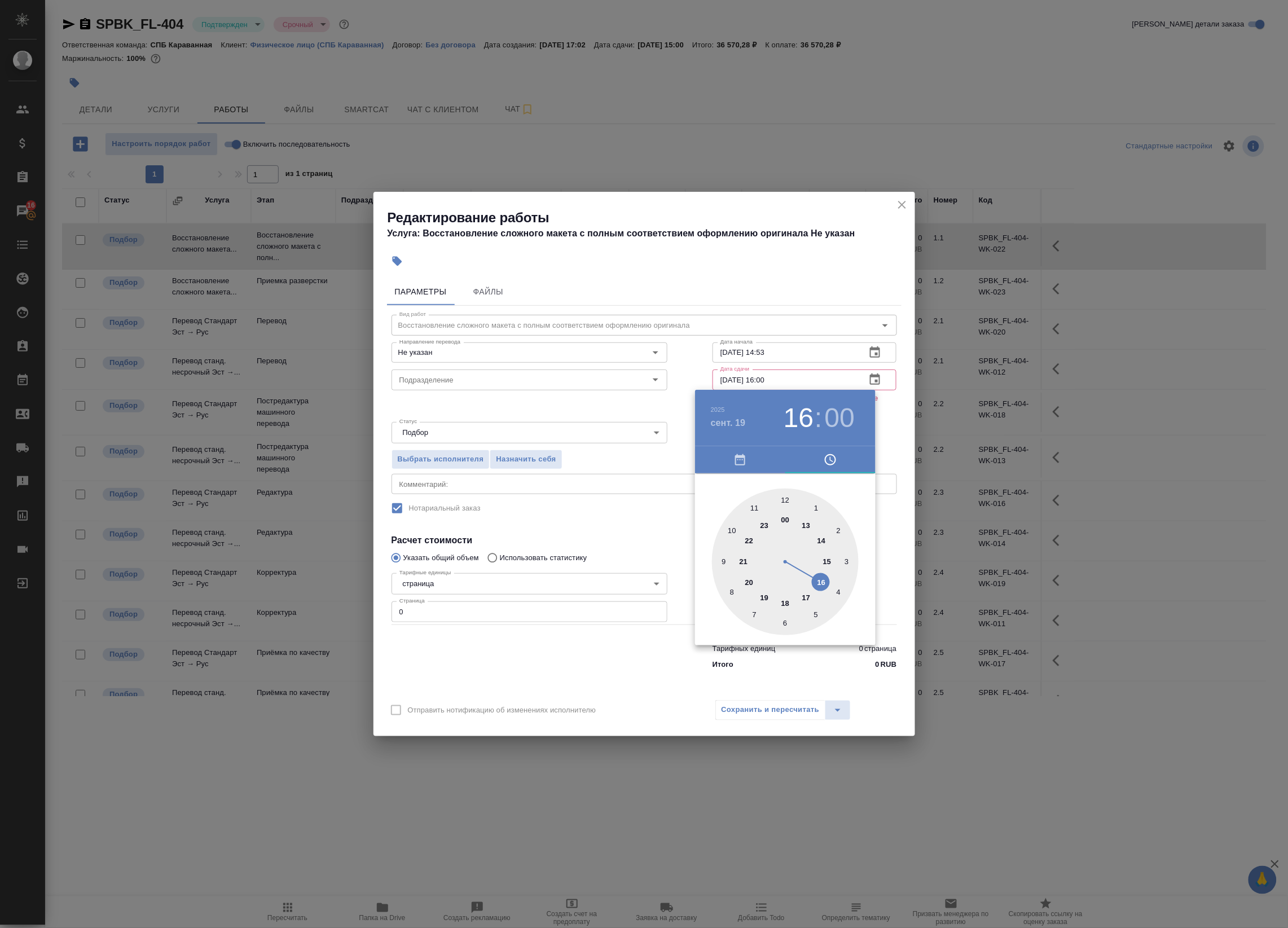
click at [783, 497] on div at bounding box center [785, 561] width 147 height 147
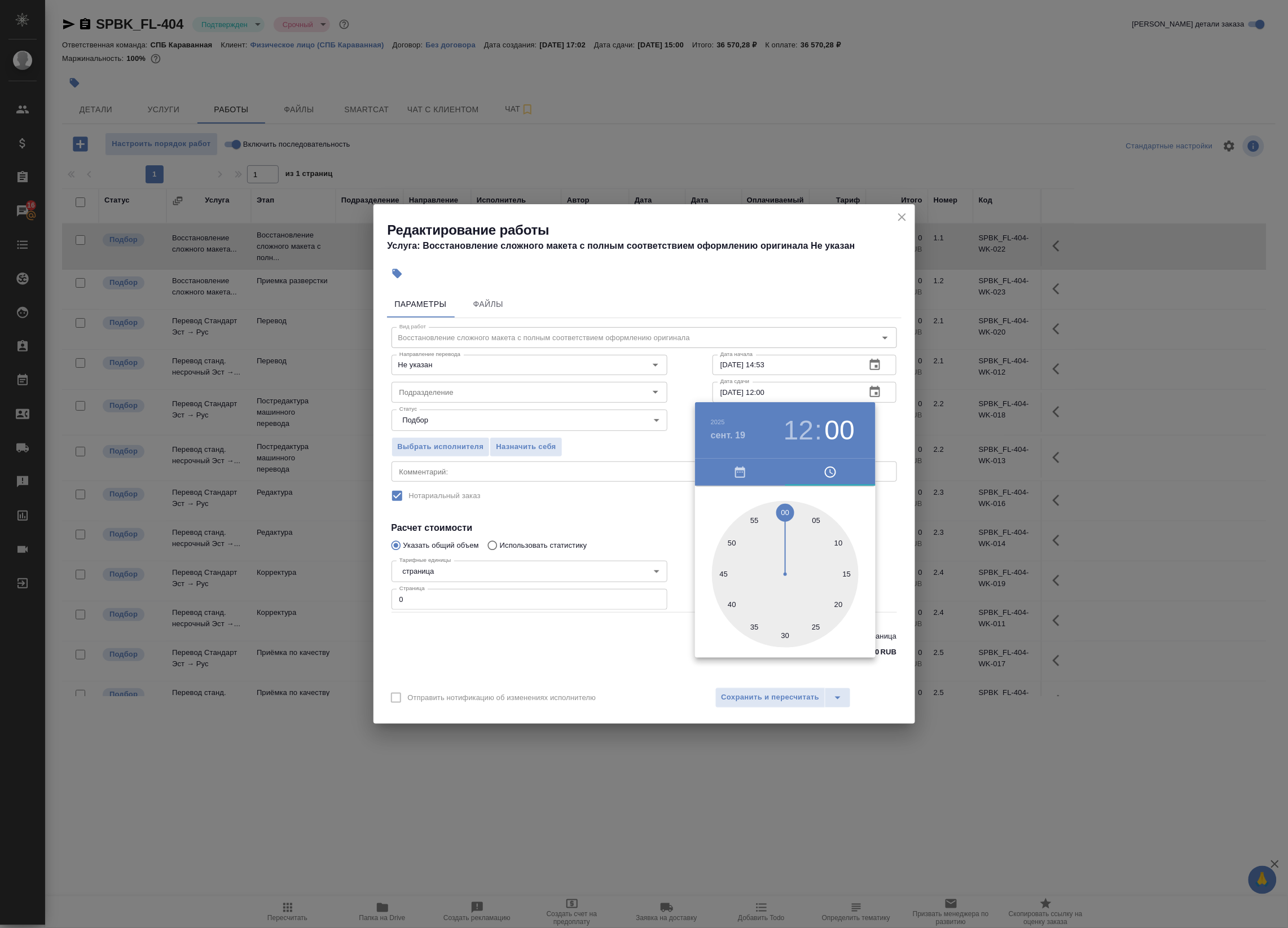
click at [796, 416] on h3 "12" at bounding box center [798, 430] width 30 height 31
click at [753, 519] on div at bounding box center [785, 574] width 147 height 147
type input "[DATE] 11:00"
click at [887, 413] on div at bounding box center [644, 464] width 1288 height 928
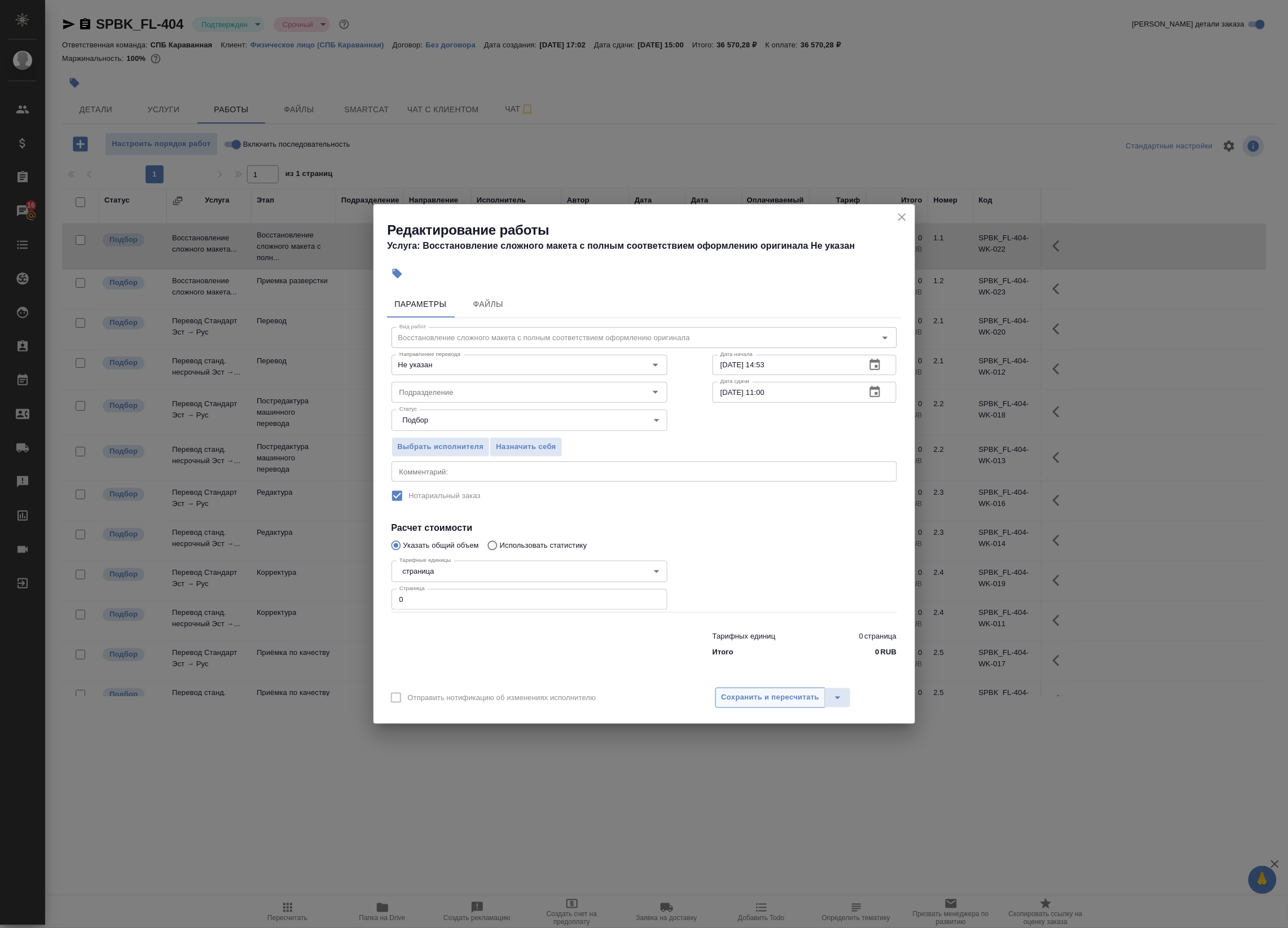
click at [777, 698] on span "Сохранить и пересчитать" at bounding box center [770, 698] width 98 height 13
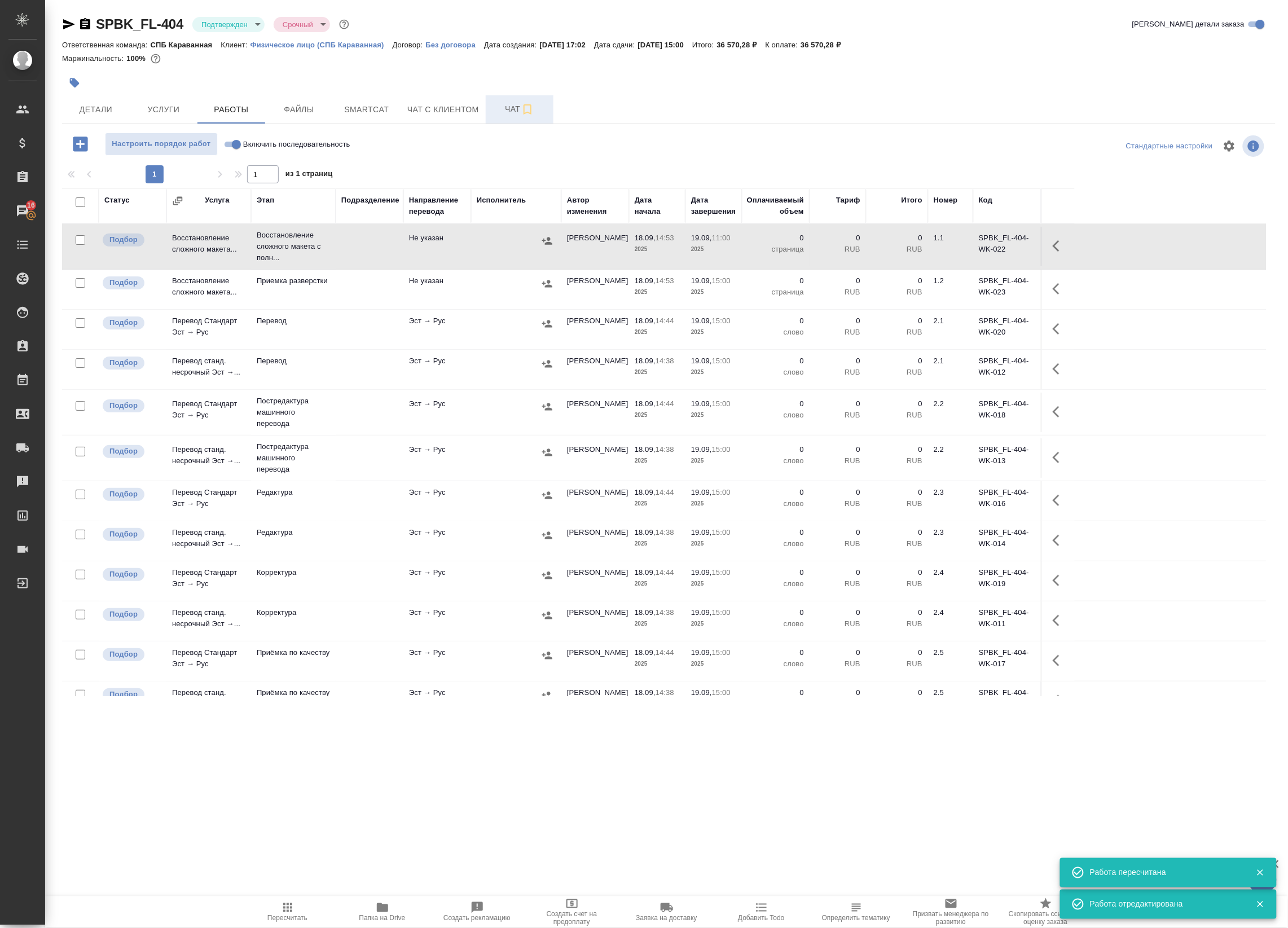
click at [501, 120] on button "Чат" at bounding box center [520, 109] width 68 height 28
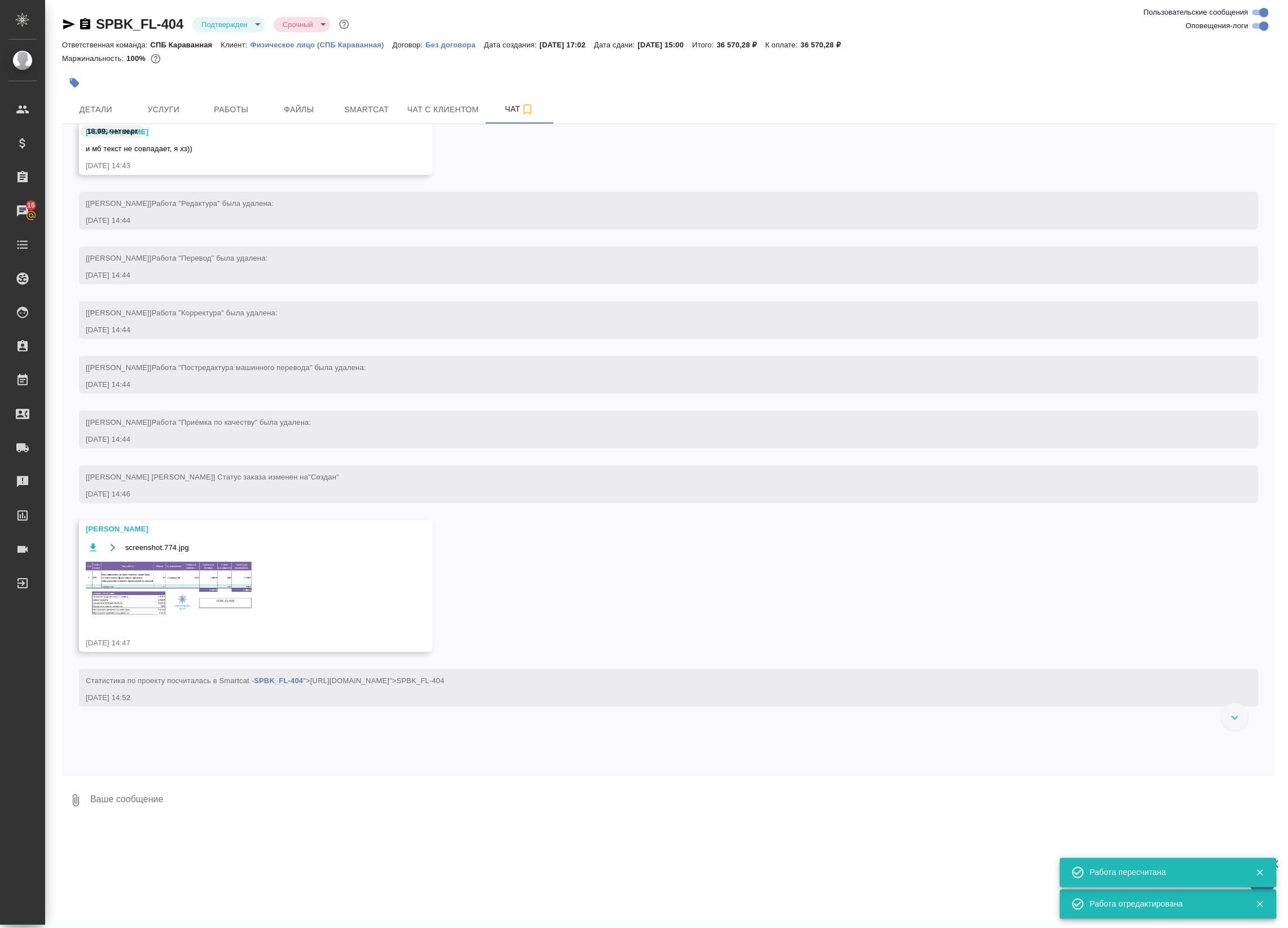
scroll to position [365, 0]
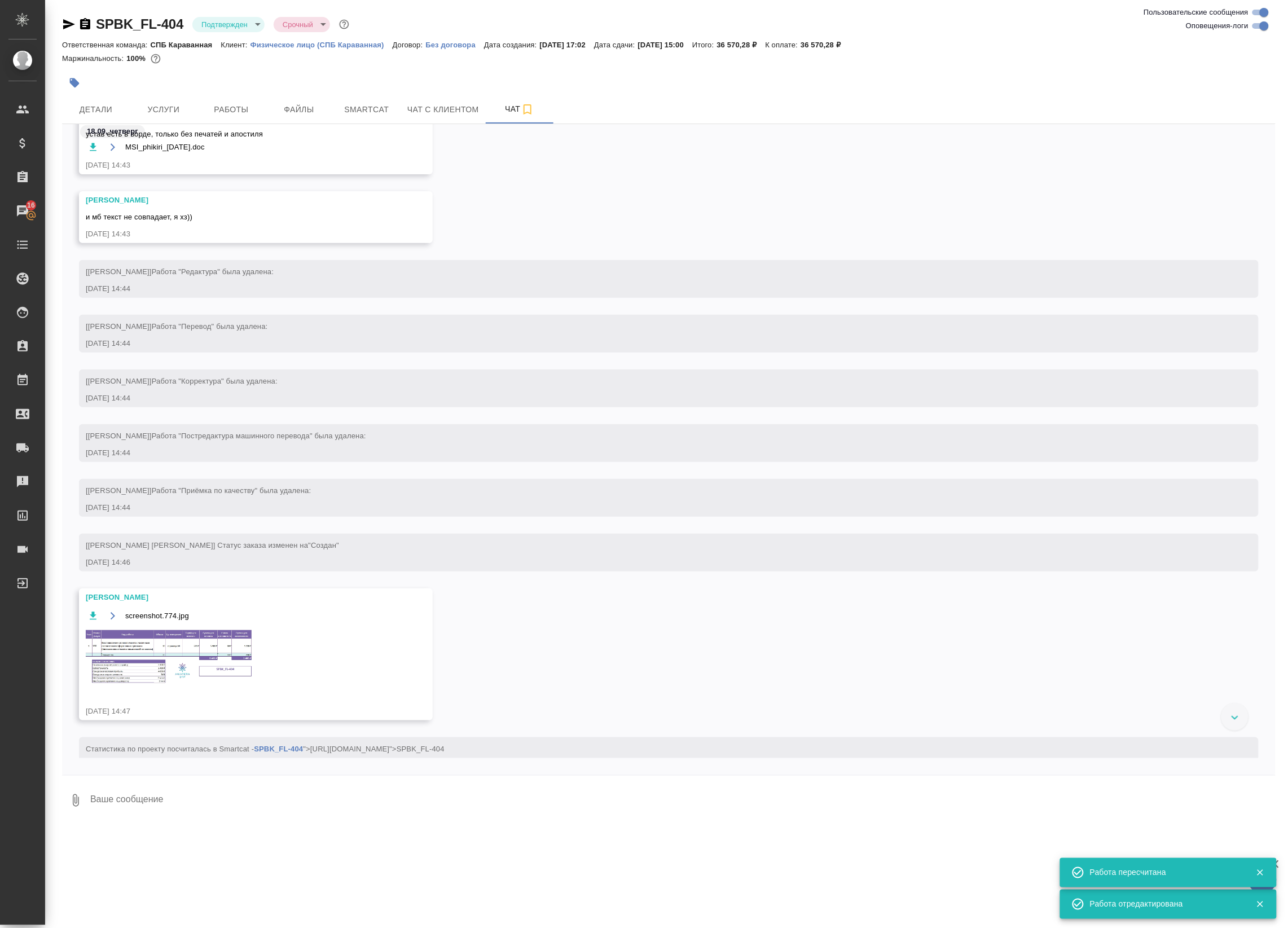
click at [193, 654] on img at bounding box center [170, 657] width 169 height 57
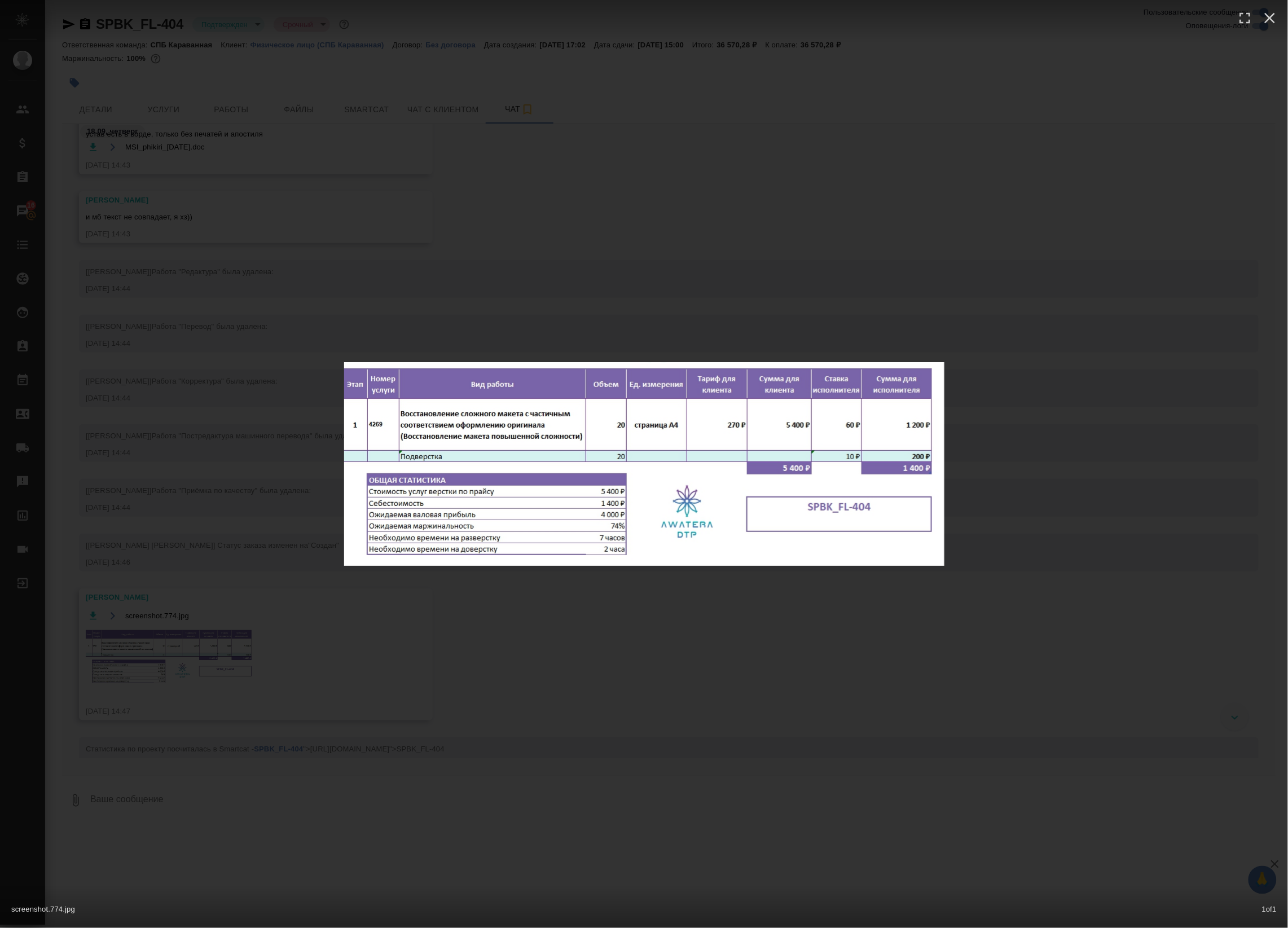
click at [283, 351] on div "screenshot.774.jpg 1 of 1" at bounding box center [644, 464] width 1288 height 928
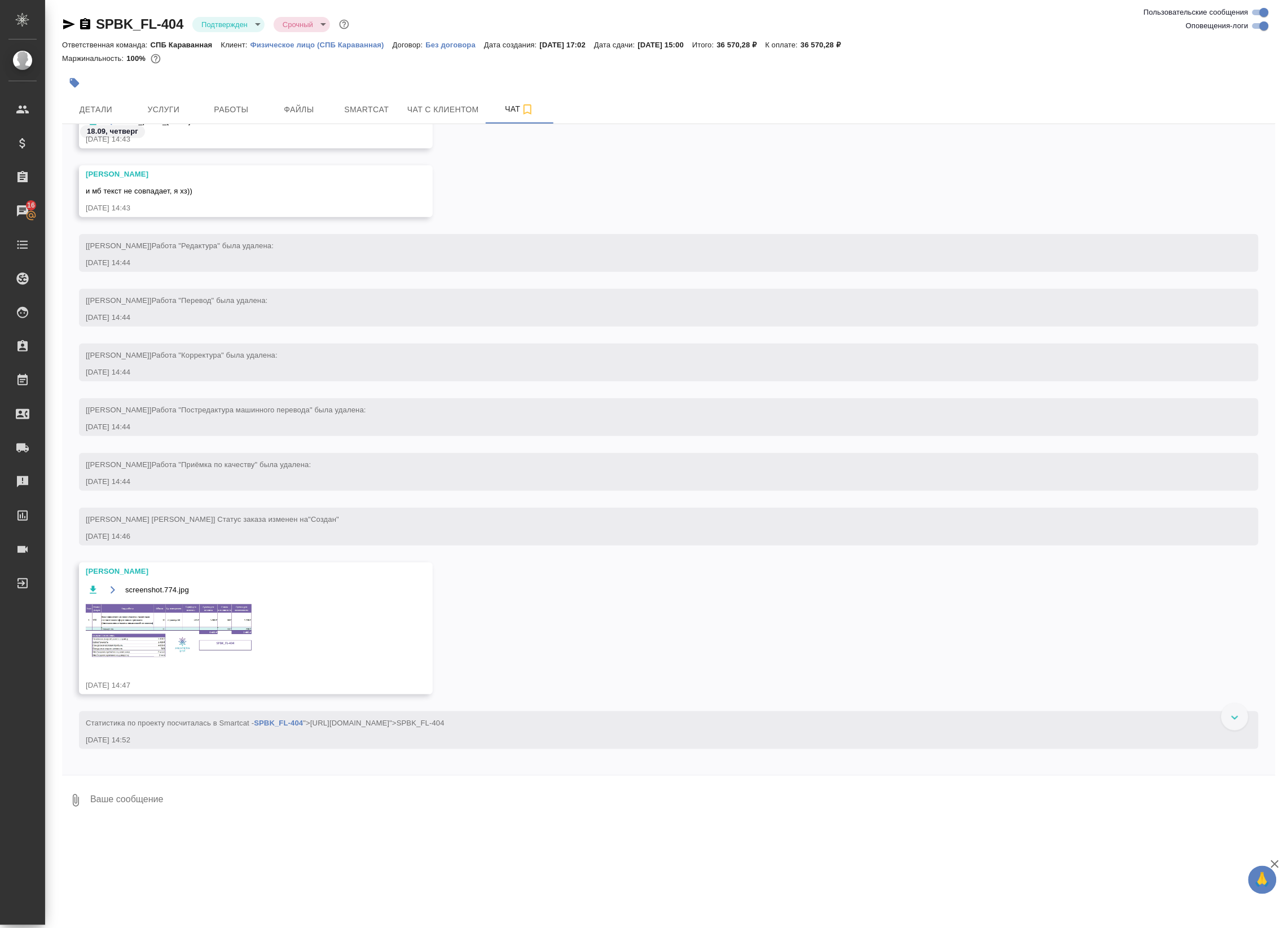
scroll to position [493, 0]
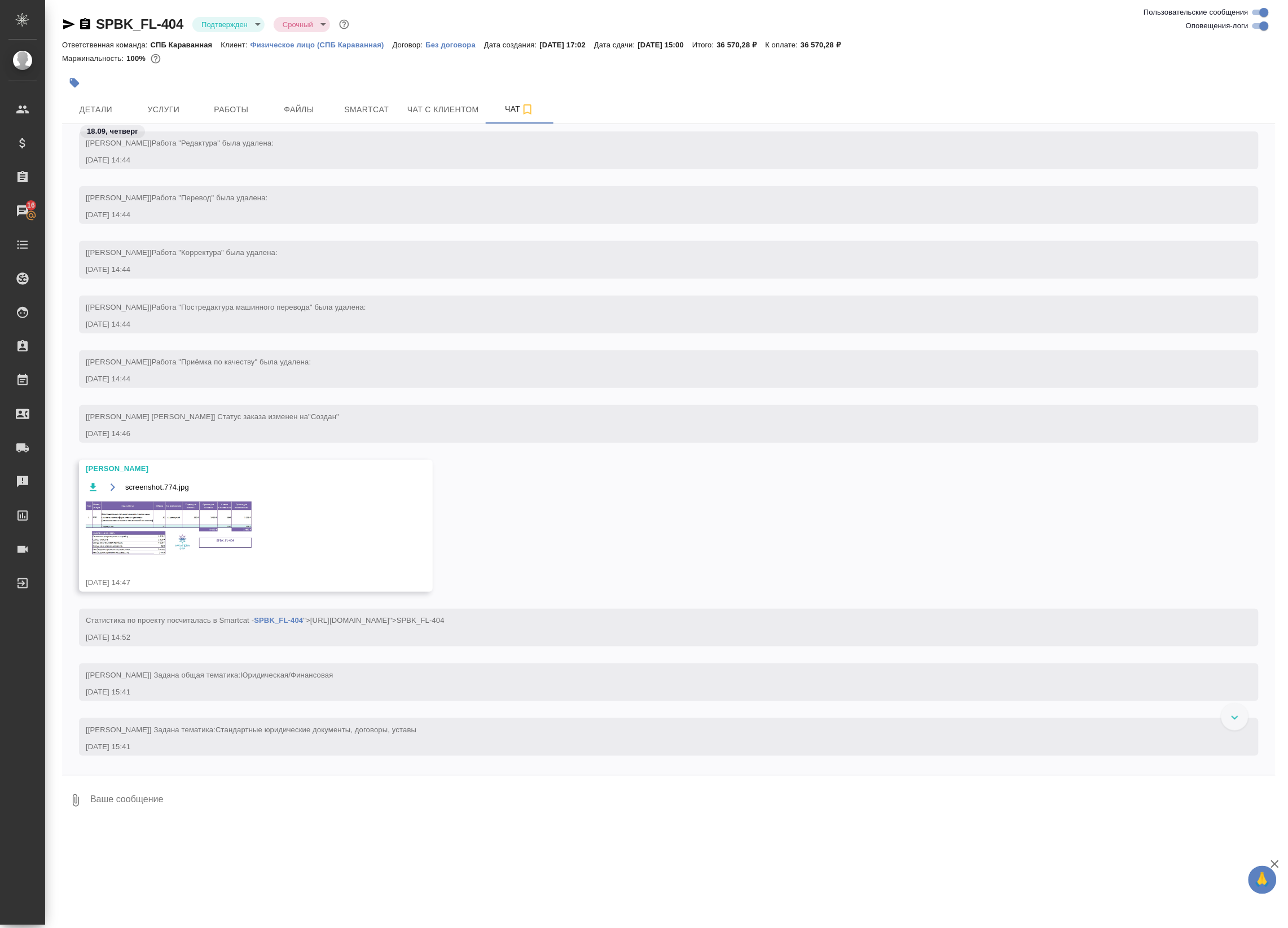
click at [205, 527] on img at bounding box center [170, 529] width 169 height 57
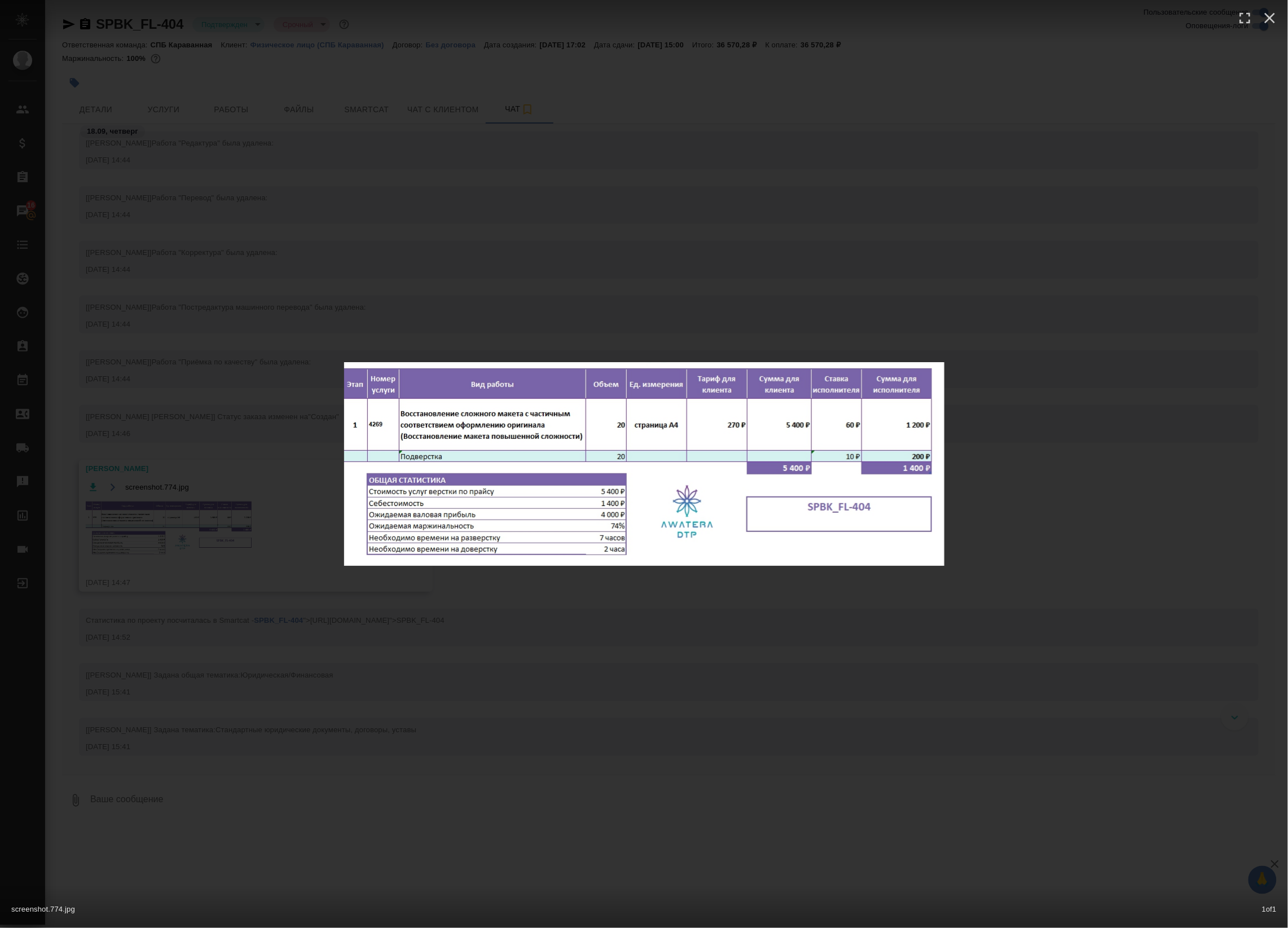
click at [322, 320] on div "screenshot.774.jpg 1 of 1" at bounding box center [644, 464] width 1288 height 928
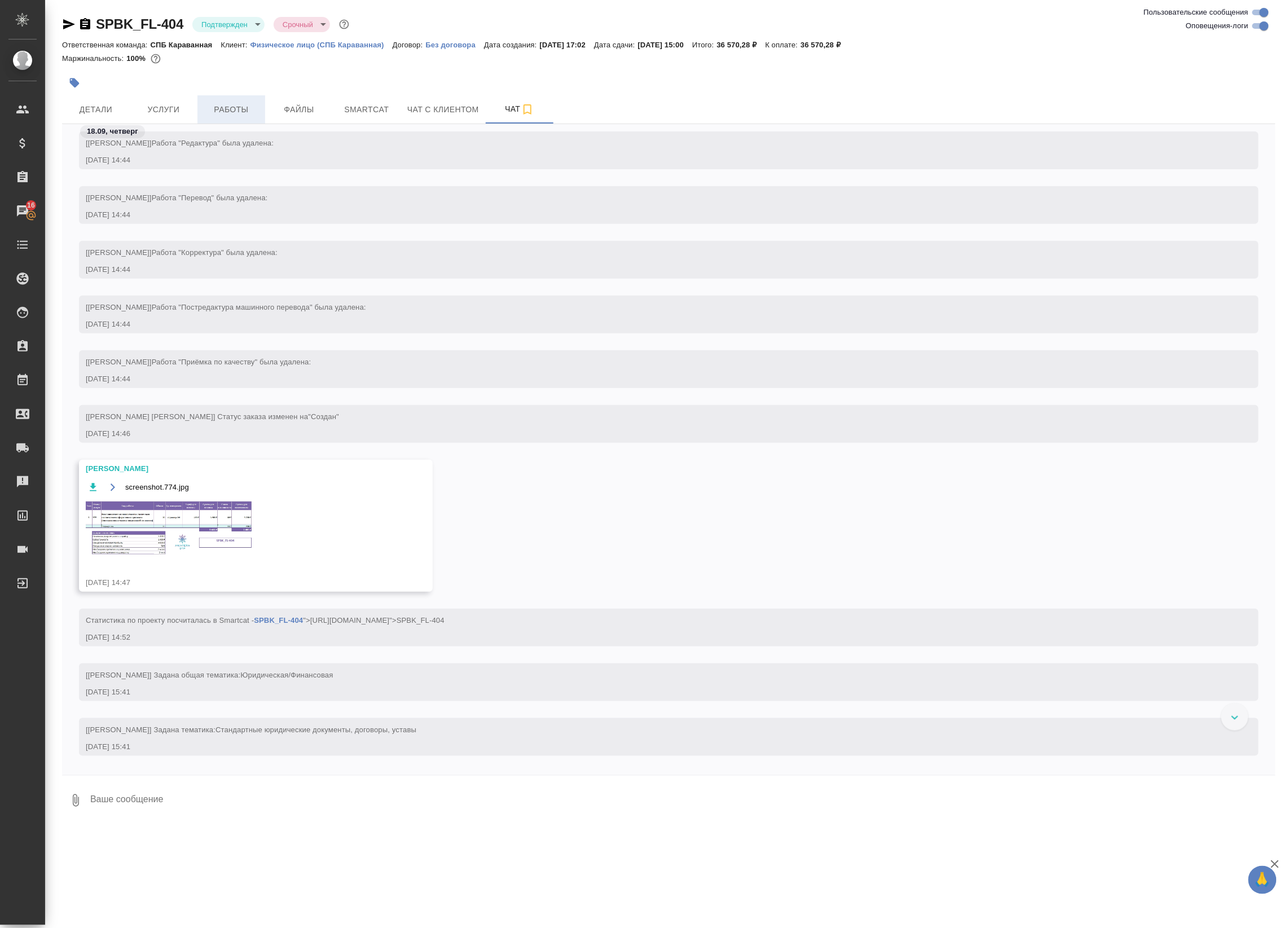
click at [258, 112] on span "Работы" at bounding box center [231, 110] width 54 height 14
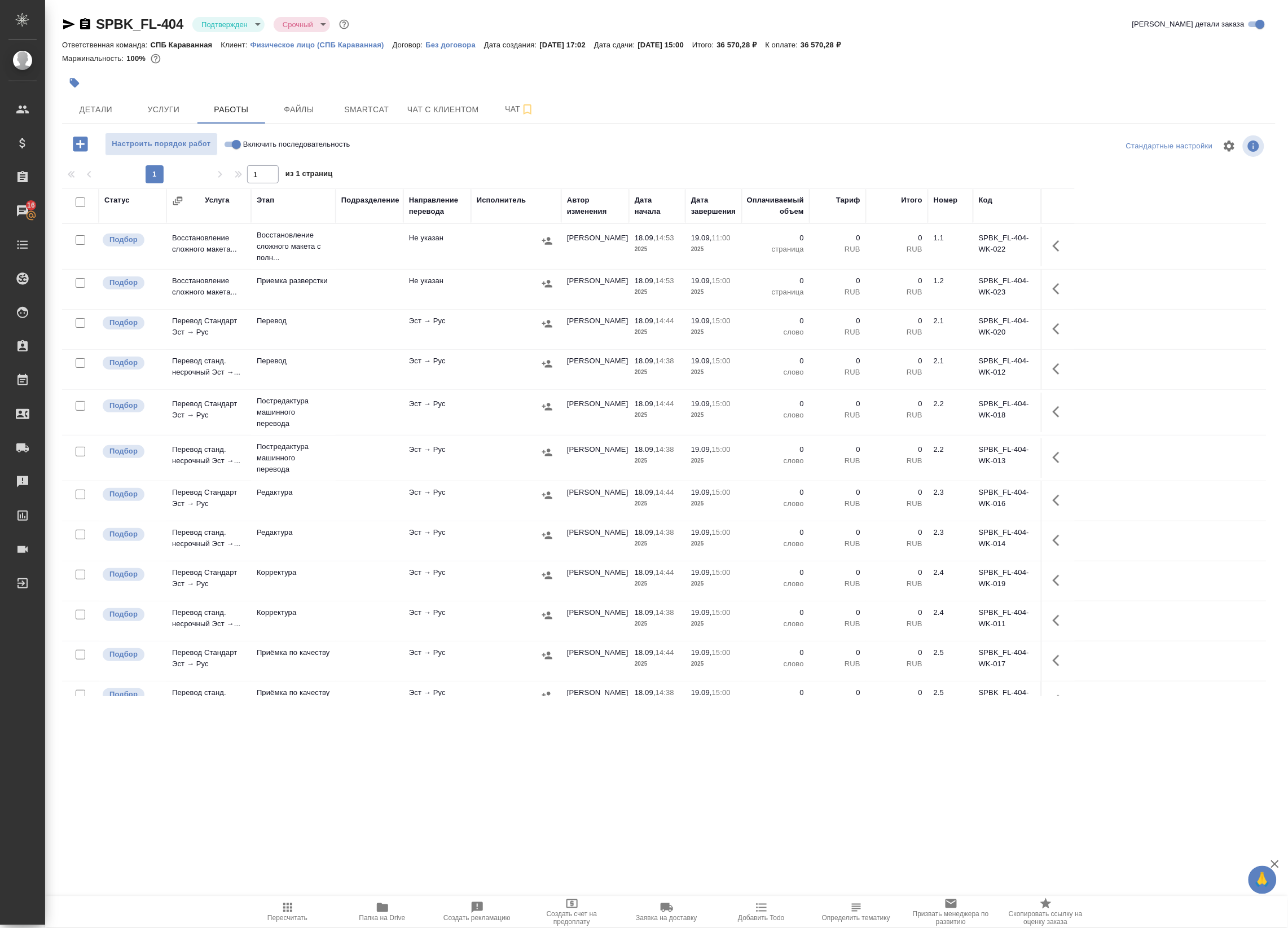
click at [1058, 243] on icon "button" at bounding box center [1060, 245] width 14 height 14
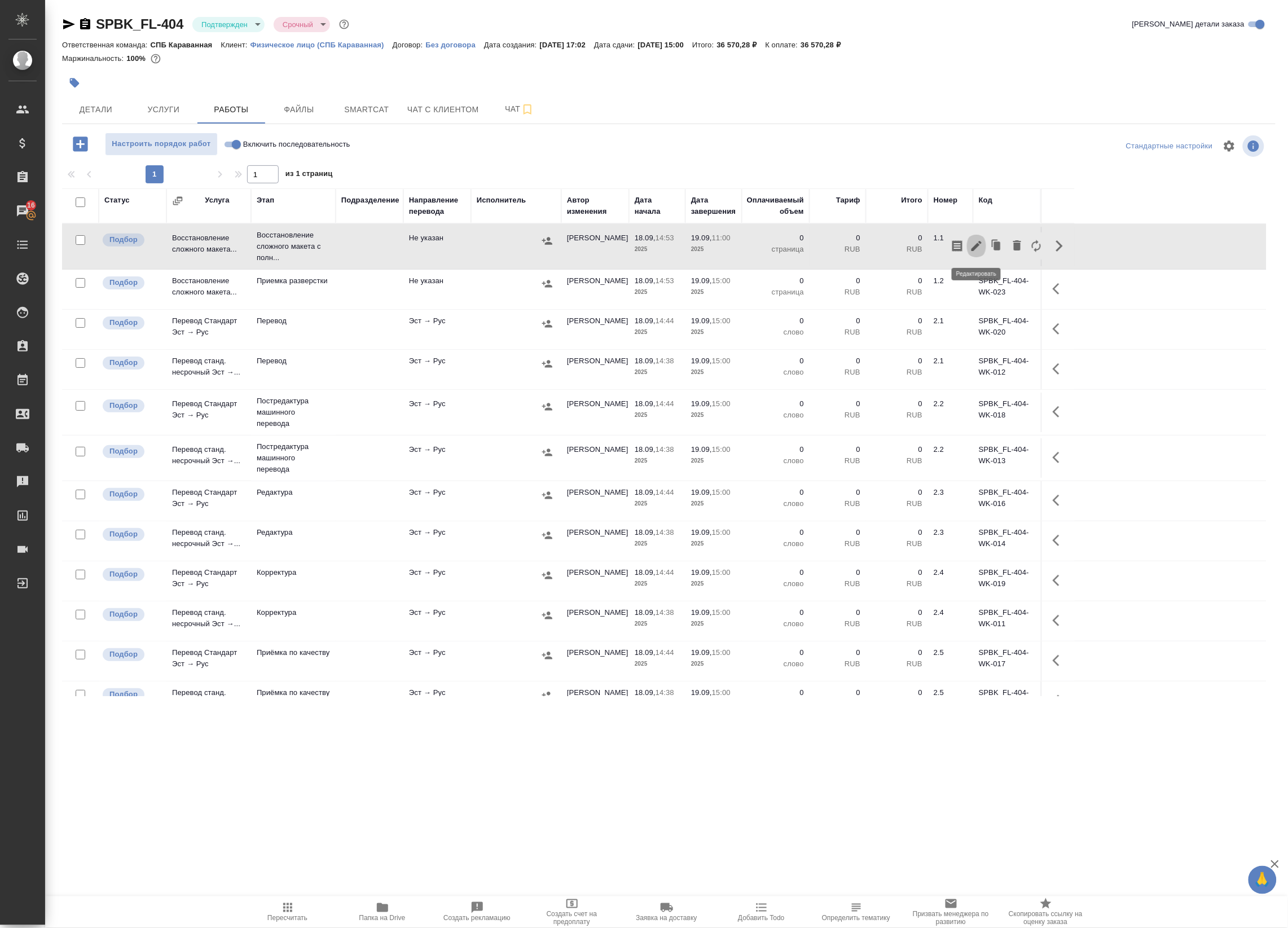
click at [970, 249] on icon "button" at bounding box center [976, 245] width 14 height 14
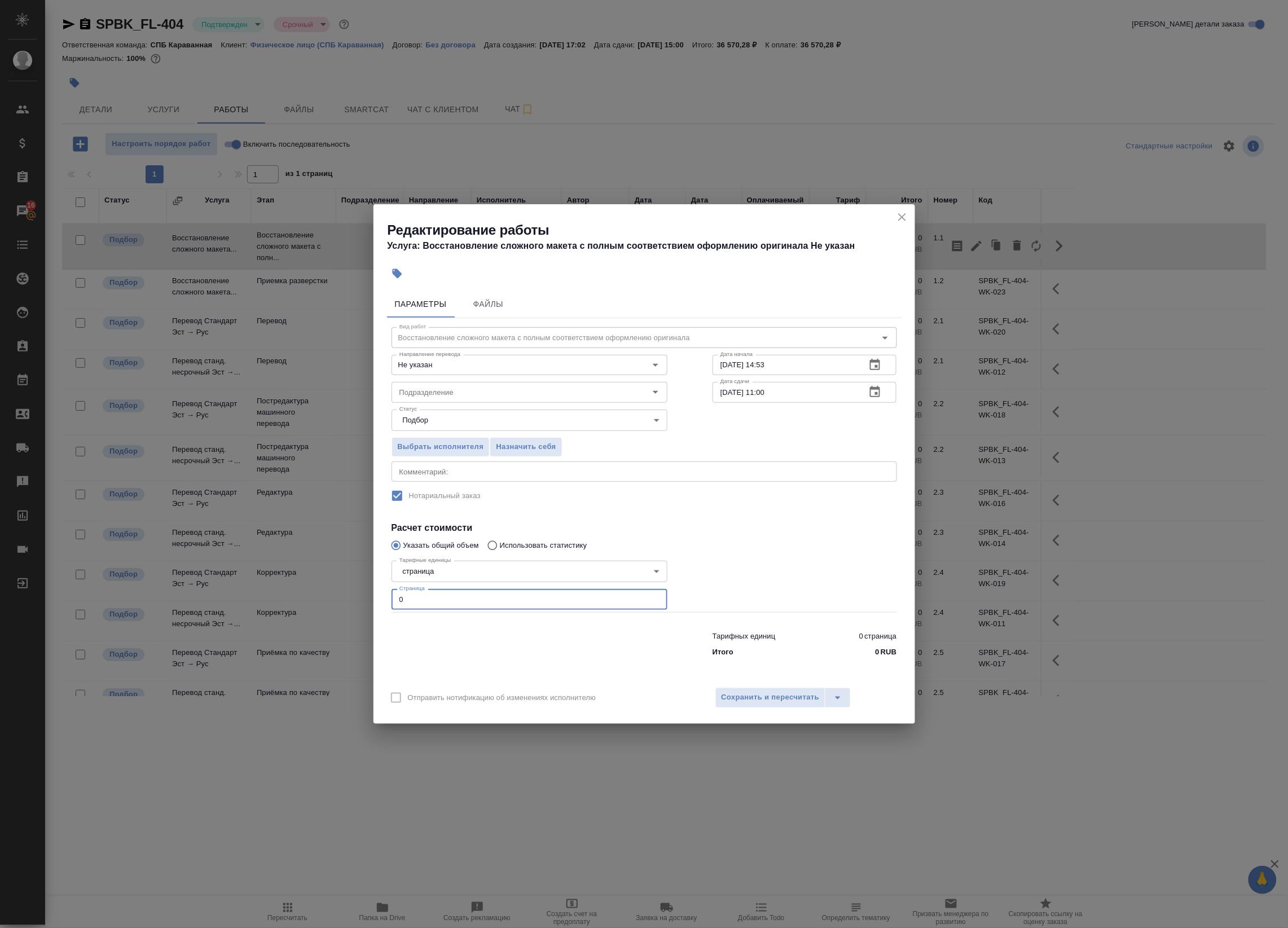
drag, startPoint x: 546, startPoint y: 600, endPoint x: 242, endPoint y: 604, distance: 304.0
click at [257, 601] on div "Редактирование работы Услуга: Восстановление сложного макета с полным соответст…" at bounding box center [644, 464] width 1288 height 928
type input "20"
click at [734, 691] on span "Сохранить и пересчитать" at bounding box center [770, 698] width 98 height 13
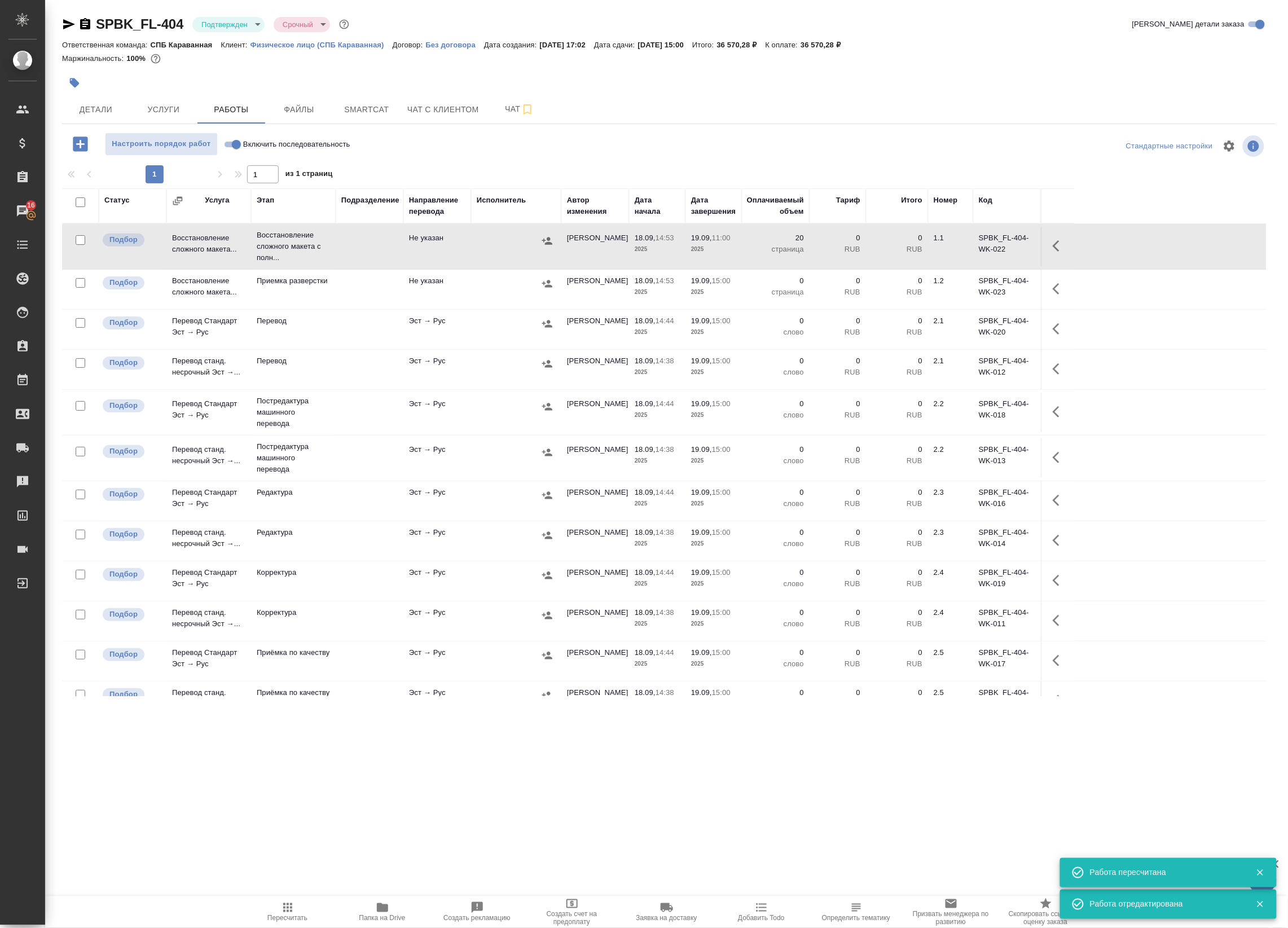
click at [1060, 243] on icon "button" at bounding box center [1060, 245] width 14 height 14
click at [976, 248] on icon "button" at bounding box center [977, 246] width 10 height 10
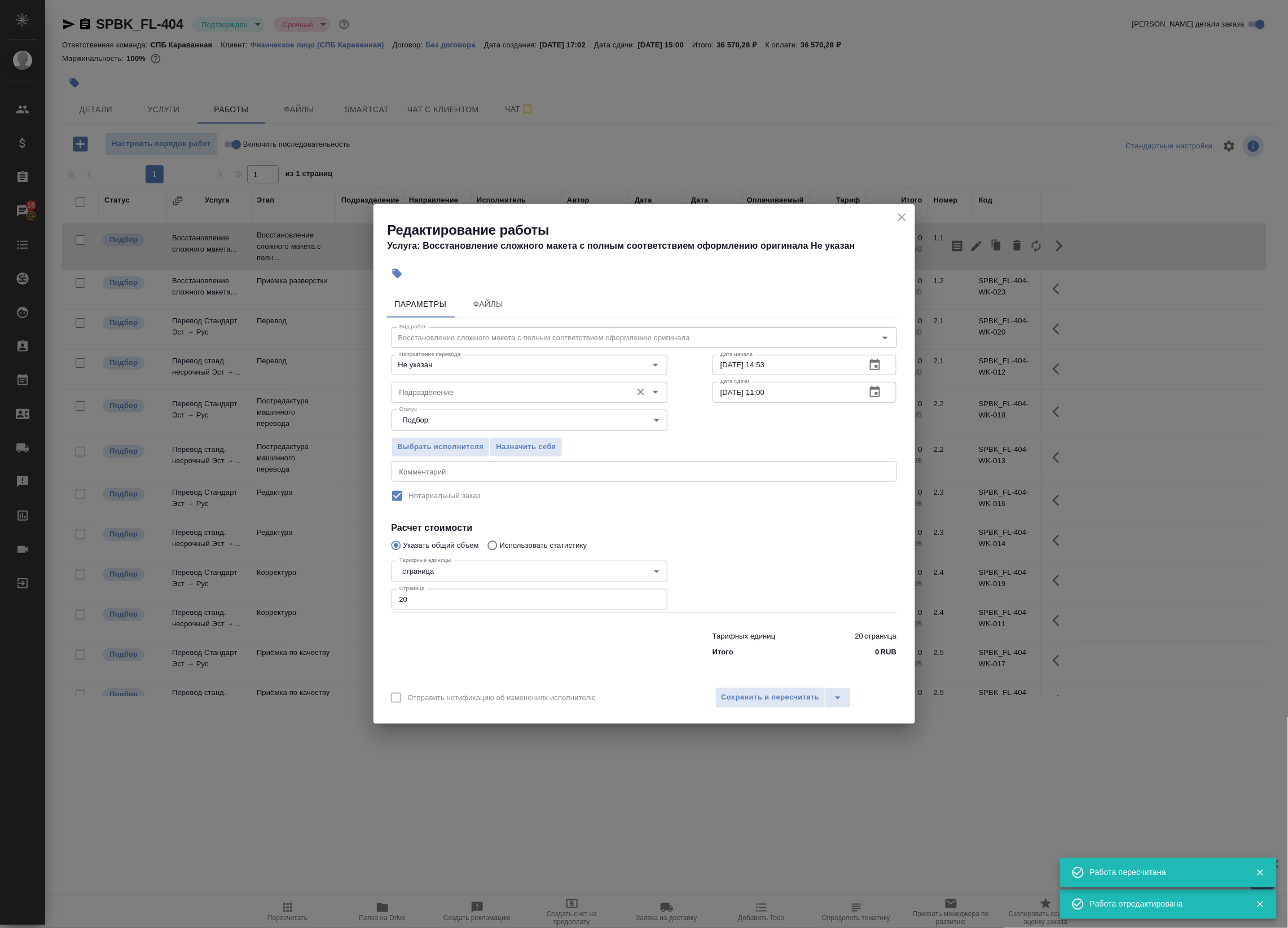
click at [435, 392] on input "Подразделение" at bounding box center [510, 392] width 231 height 14
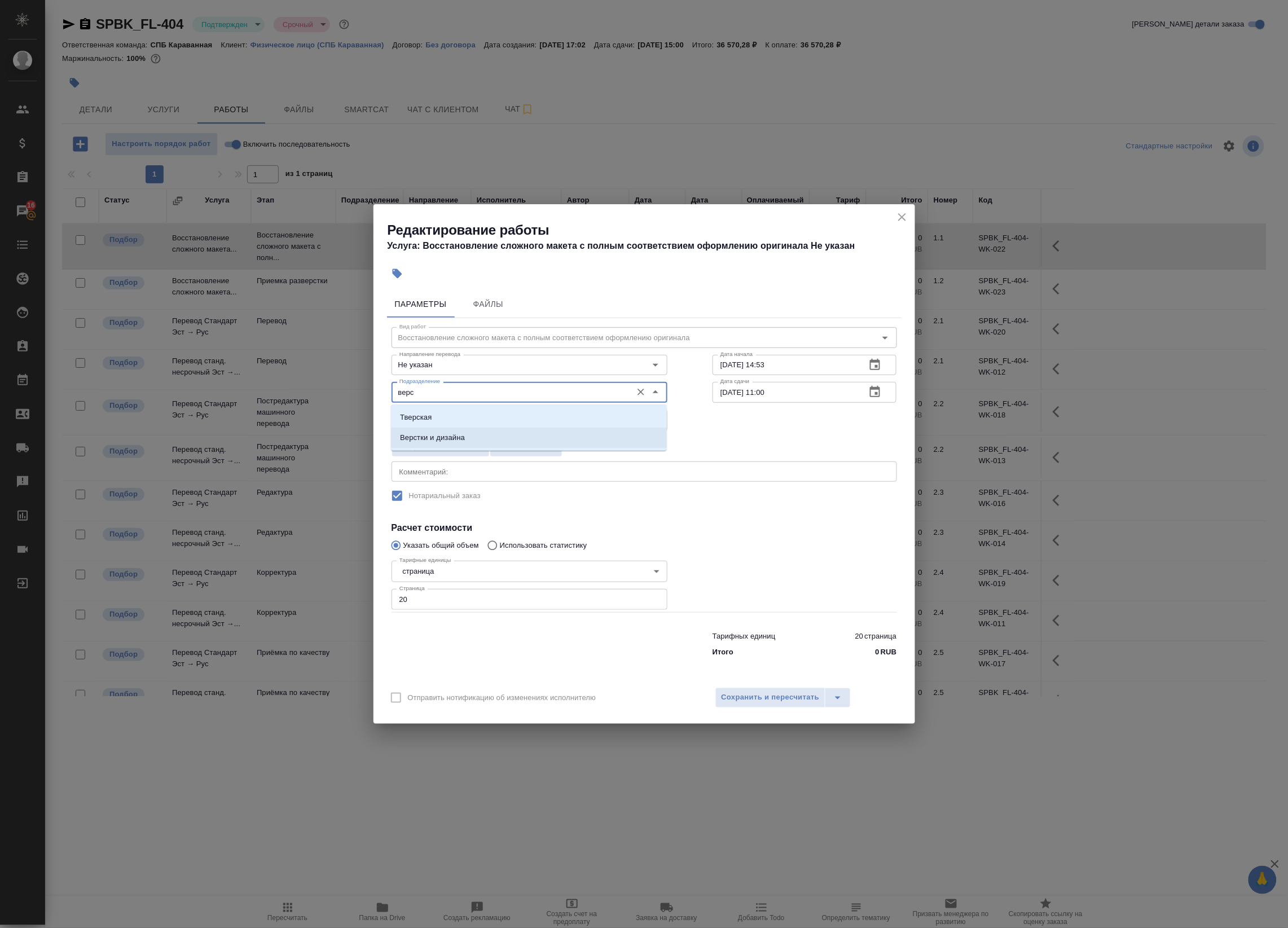
click at [469, 433] on li "Верстки и дизайна" at bounding box center [529, 437] width 276 height 20
type input "Верстки и дизайна"
click at [749, 691] on span "Сохранить и пересчитать" at bounding box center [770, 698] width 98 height 13
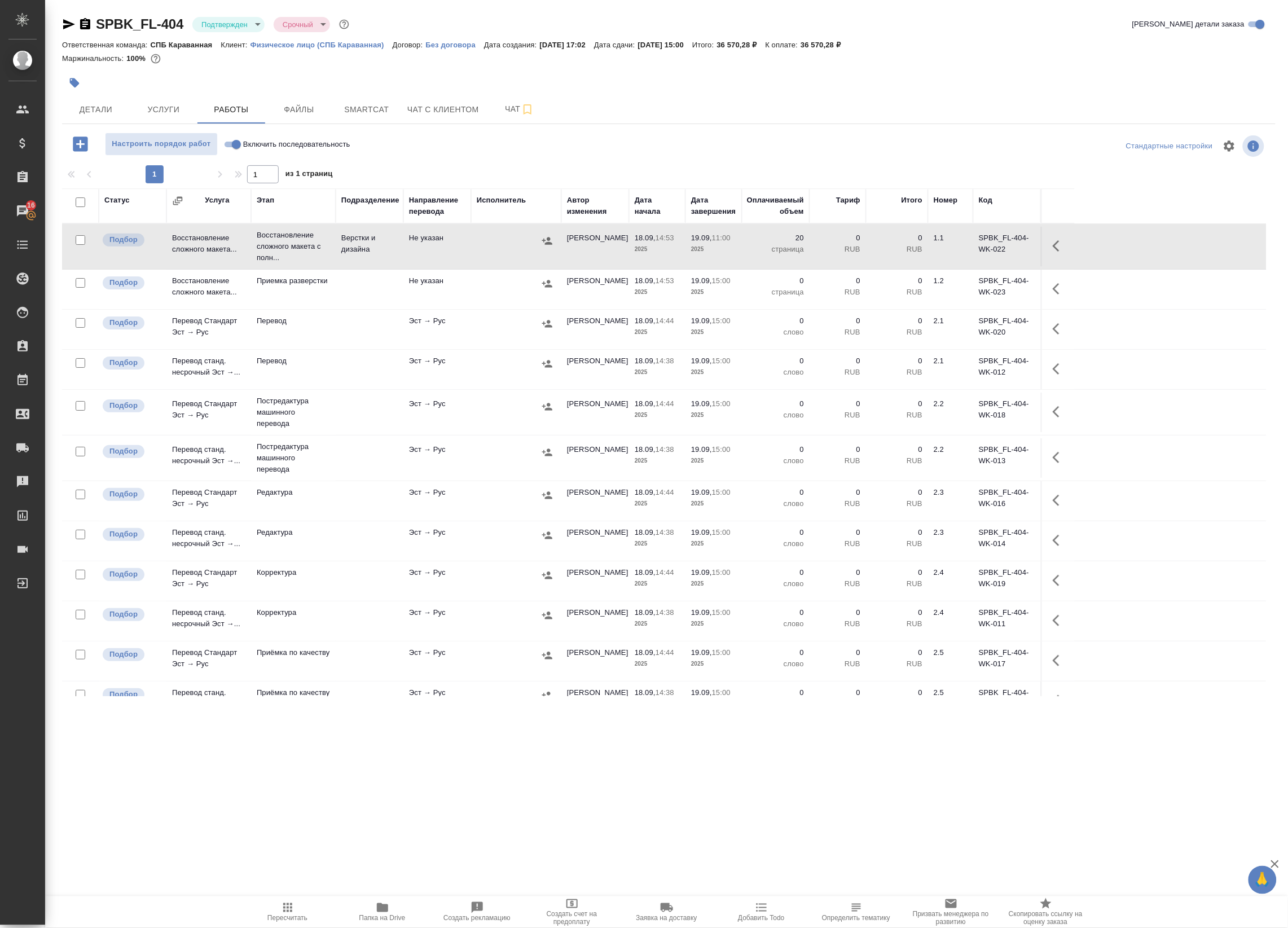
click at [237, 24] on body "🙏 .cls-1 fill:#fff; AWATERA Badanyan [PERSON_NAME] Спецификации Заказы 16 Чаты …" at bounding box center [644, 464] width 1288 height 928
click at [216, 119] on button "В работе" at bounding box center [220, 119] width 37 height 12
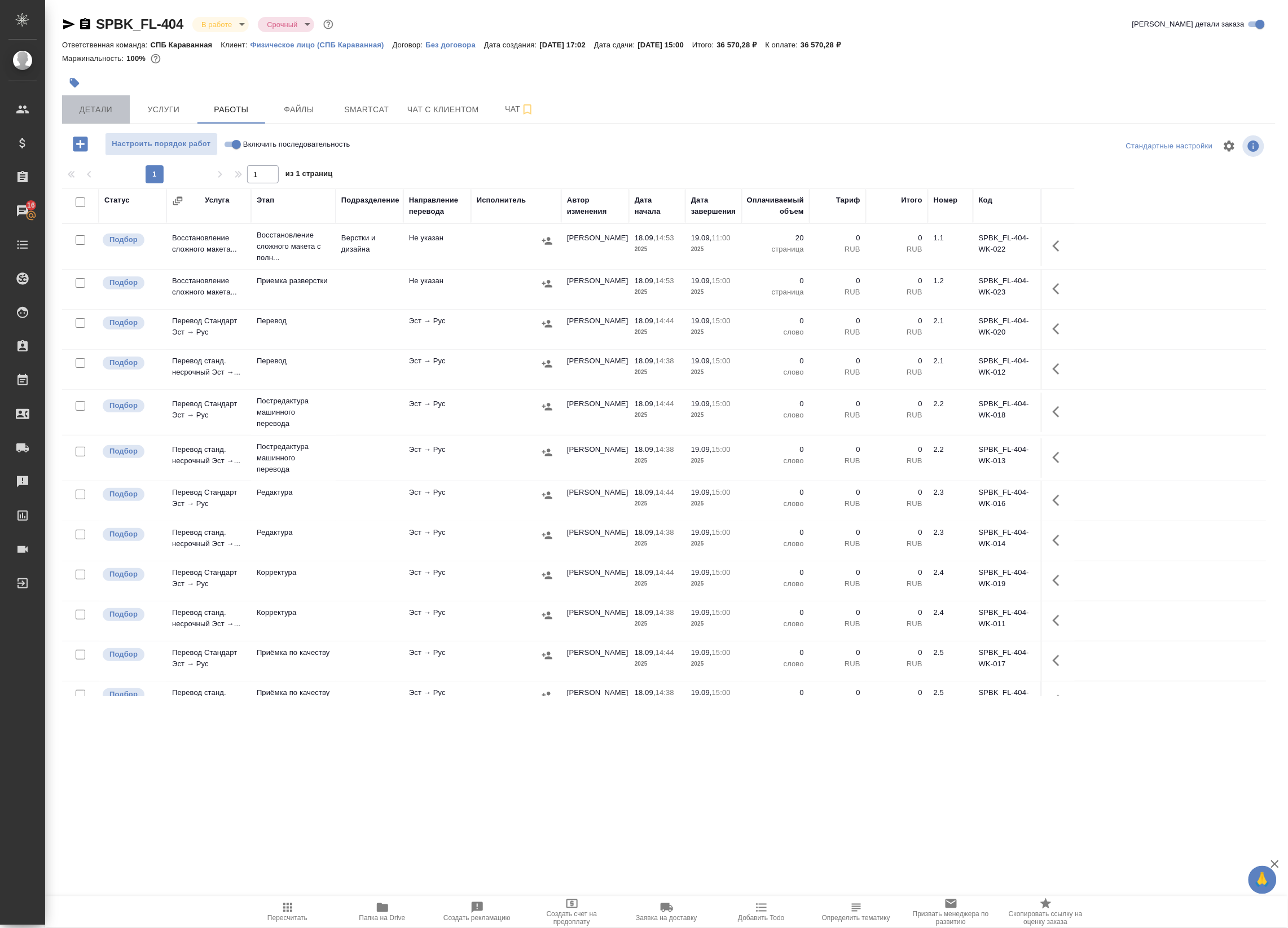
click at [105, 108] on span "Детали" at bounding box center [95, 110] width 54 height 14
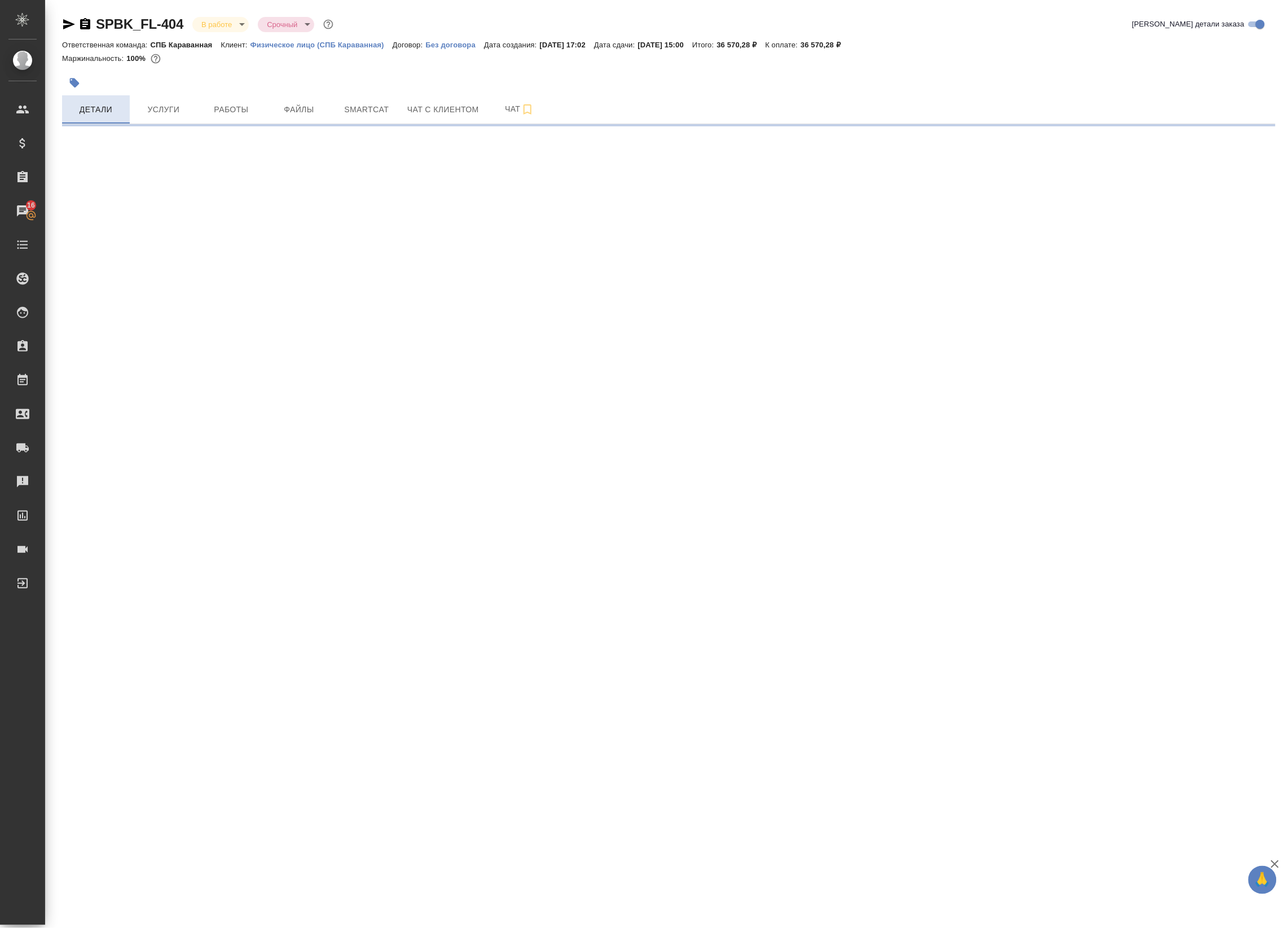
select select "RU"
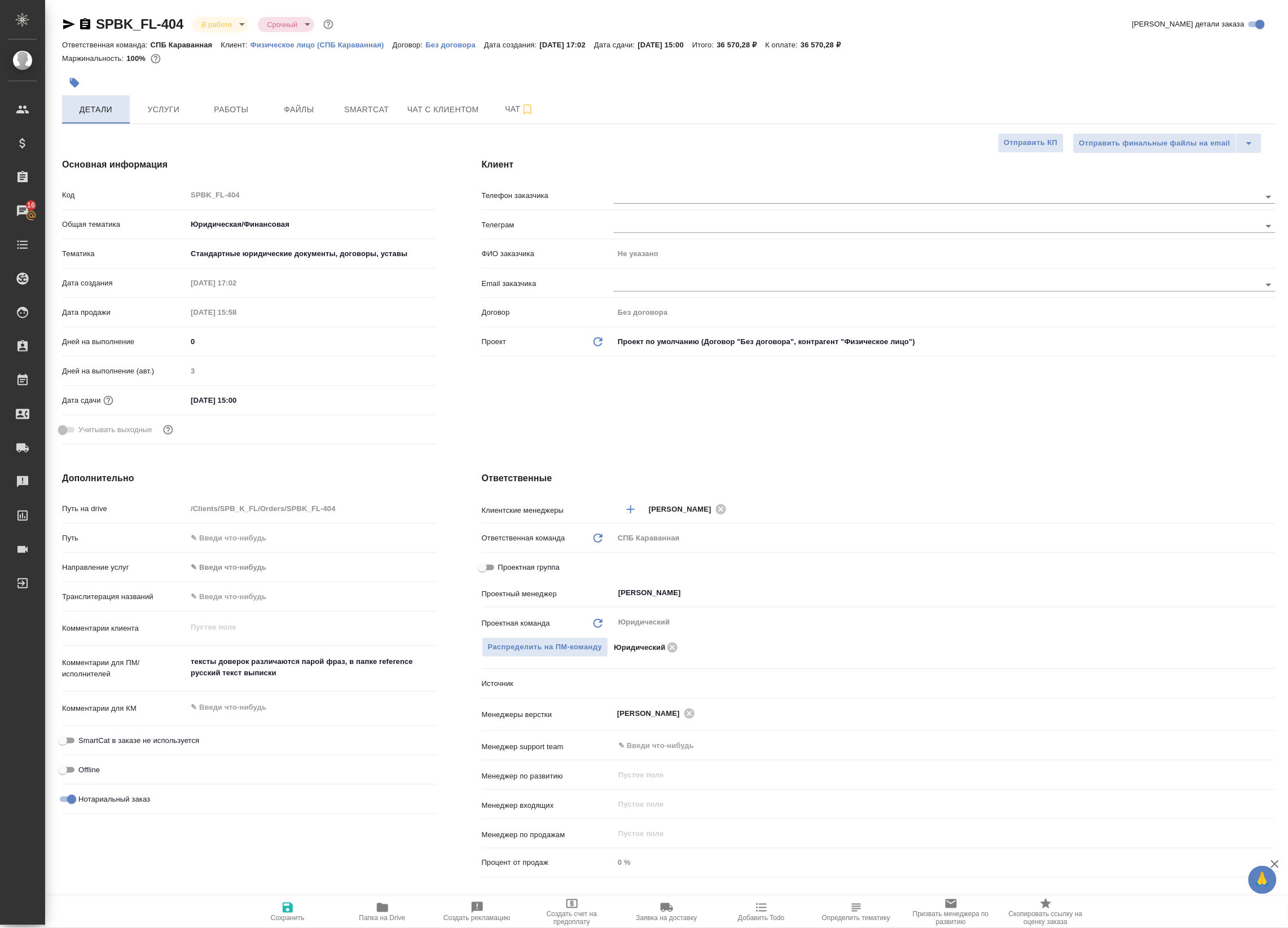
type textarea "x"
click at [505, 106] on span "Чат" at bounding box center [519, 109] width 54 height 14
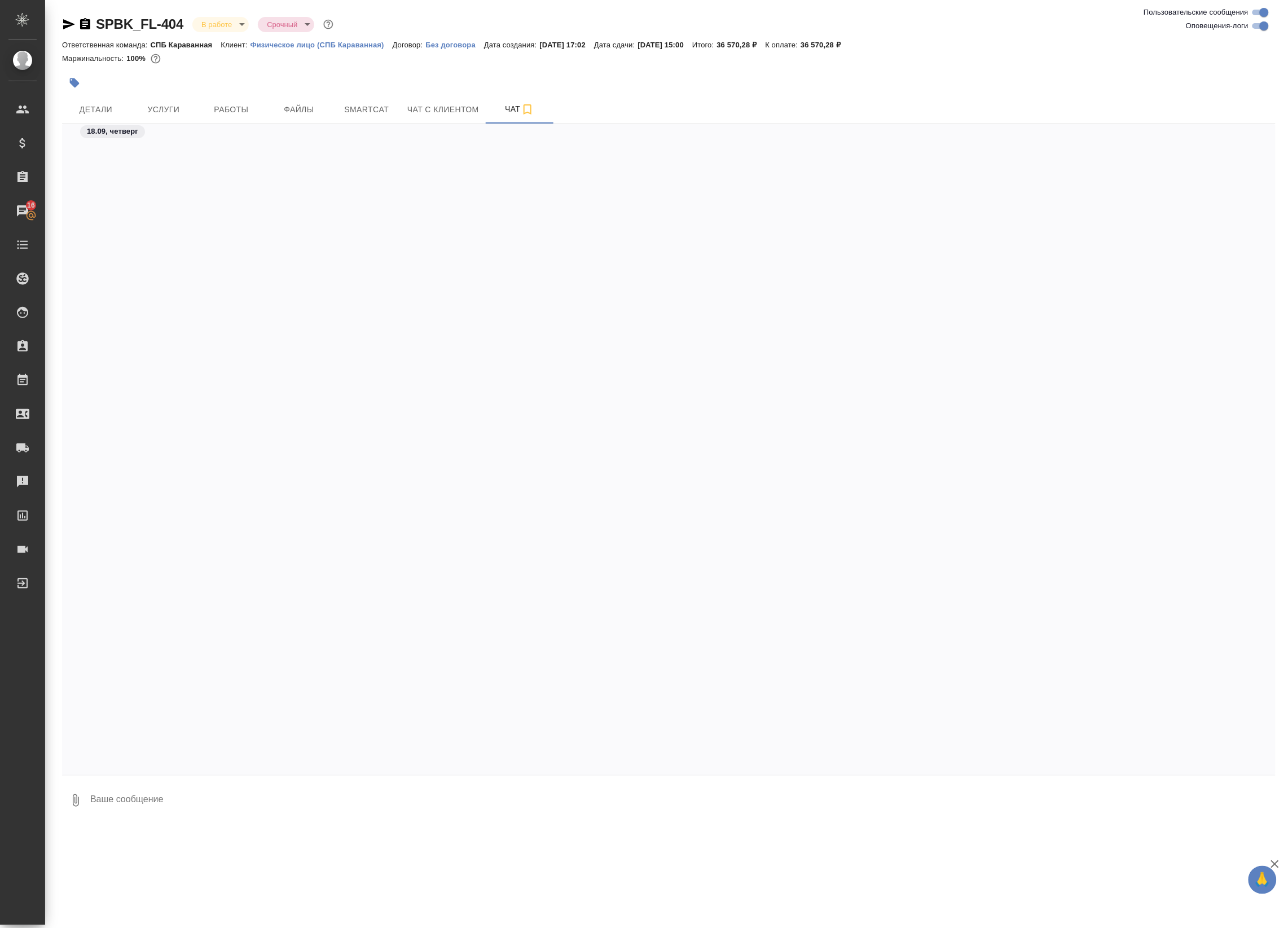
scroll to position [1532, 0]
